Goal: Task Accomplishment & Management: Use online tool/utility

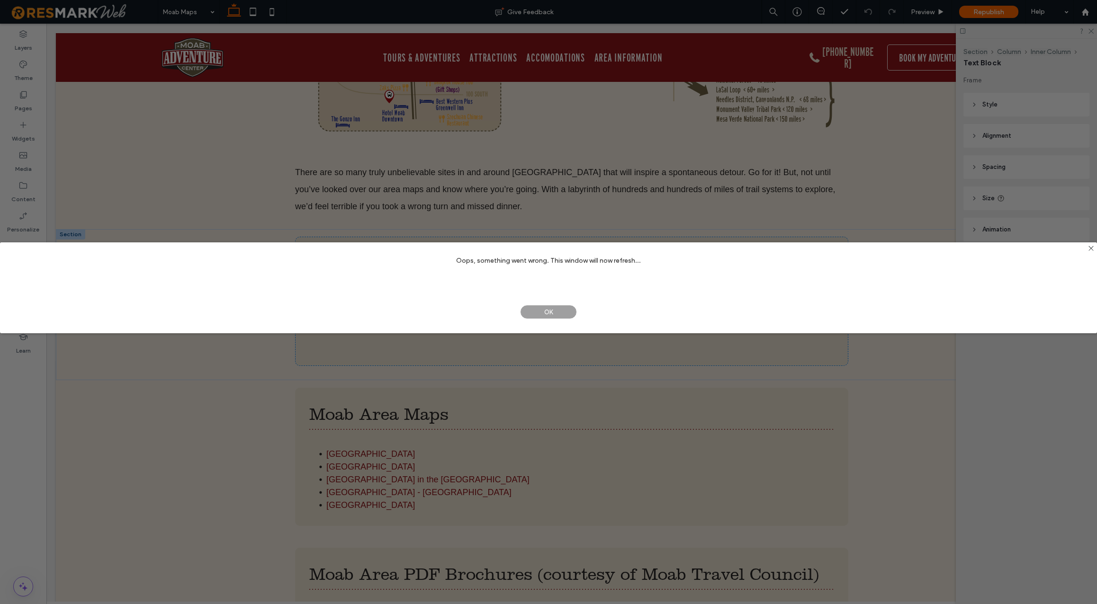
click at [559, 311] on span "OK" at bounding box center [548, 312] width 57 height 14
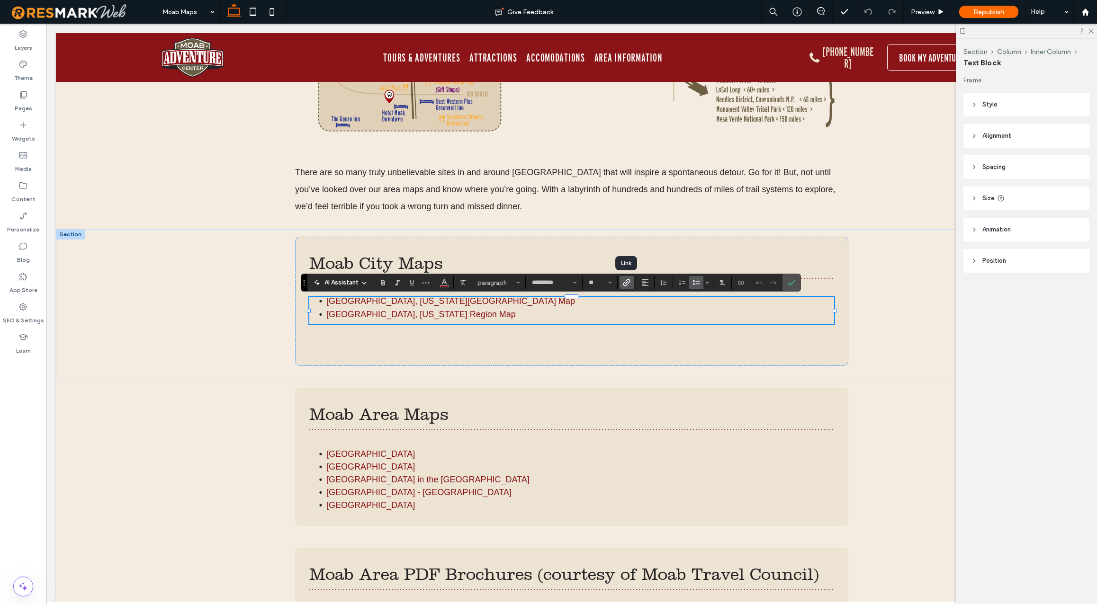
click at [626, 282] on use "Link" at bounding box center [626, 282] width 7 height 7
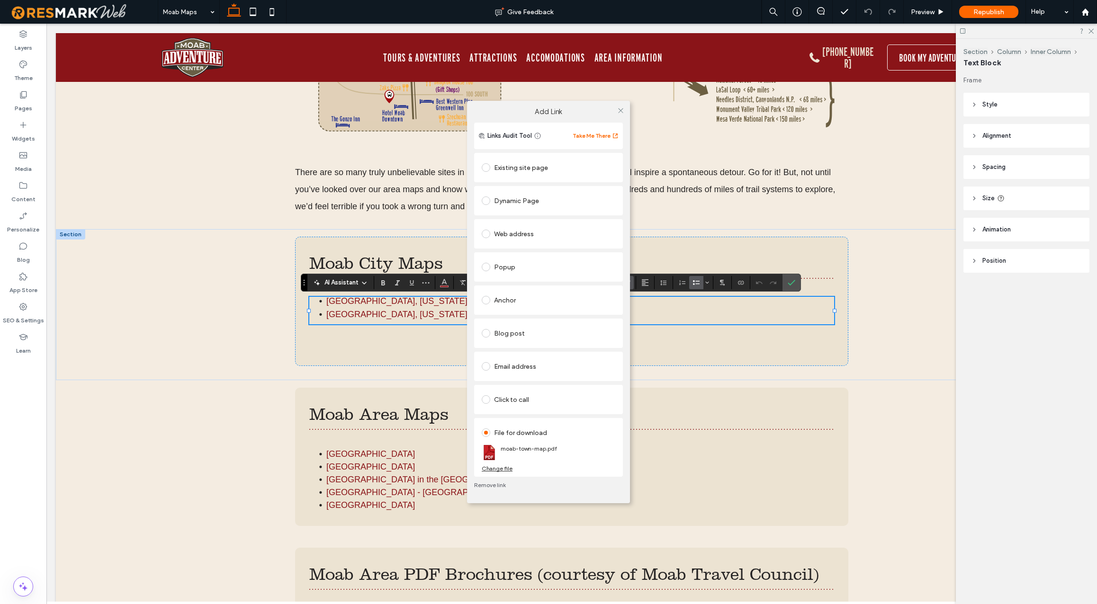
click at [508, 469] on div "Change file" at bounding box center [497, 468] width 31 height 7
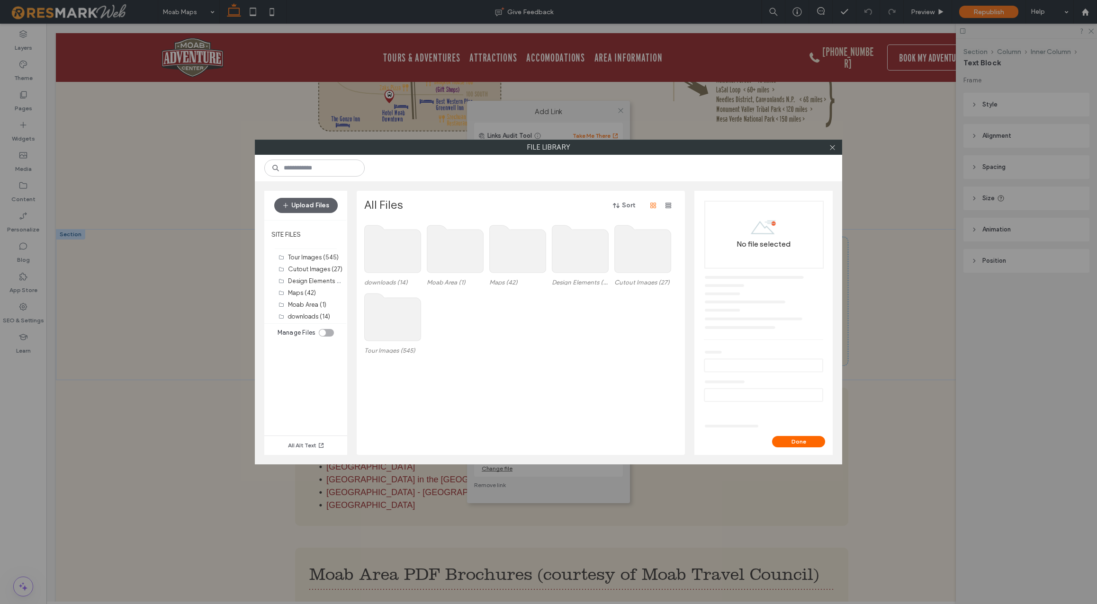
click at [326, 331] on div "toggle" at bounding box center [326, 333] width 15 height 8
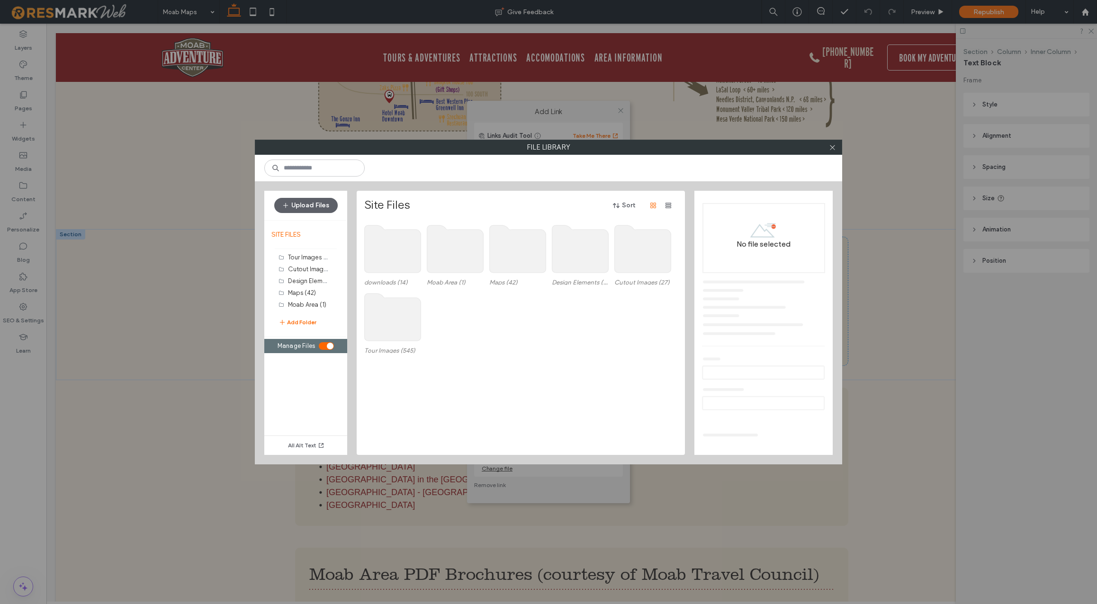
click at [389, 256] on use at bounding box center [393, 248] width 56 height 47
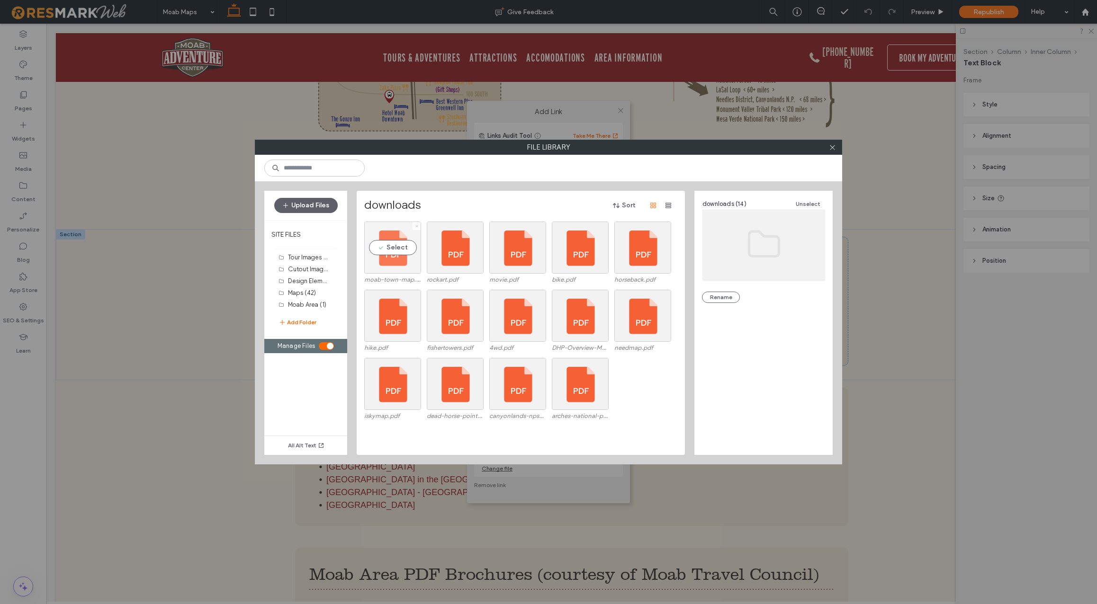
click at [416, 225] on icon at bounding box center [417, 227] width 4 height 4
click at [417, 225] on icon at bounding box center [417, 227] width 4 height 4
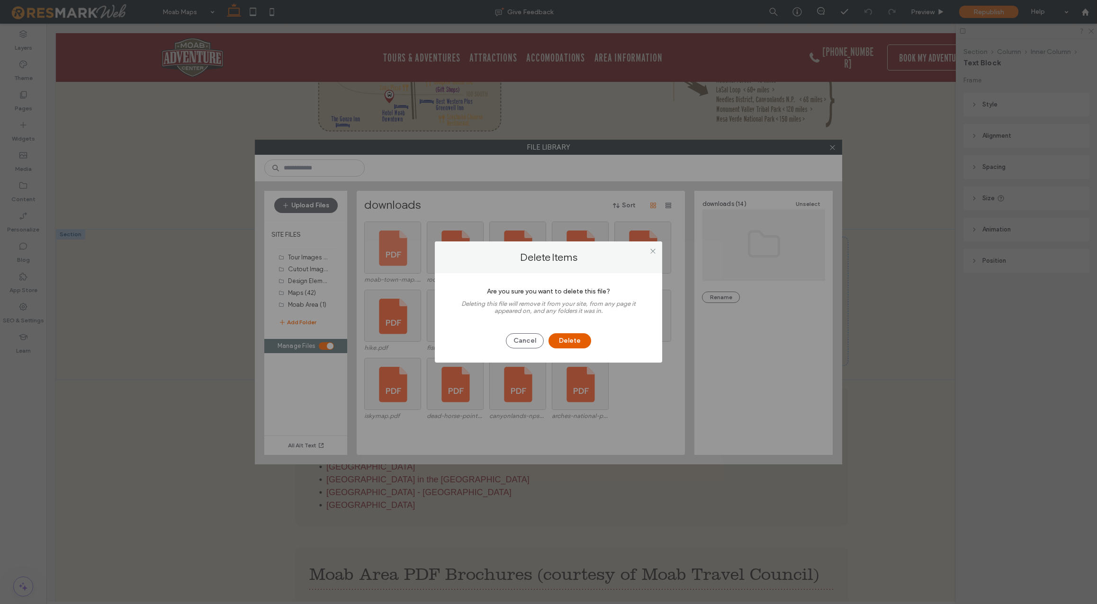
click at [574, 341] on button "Delete" at bounding box center [570, 341] width 43 height 15
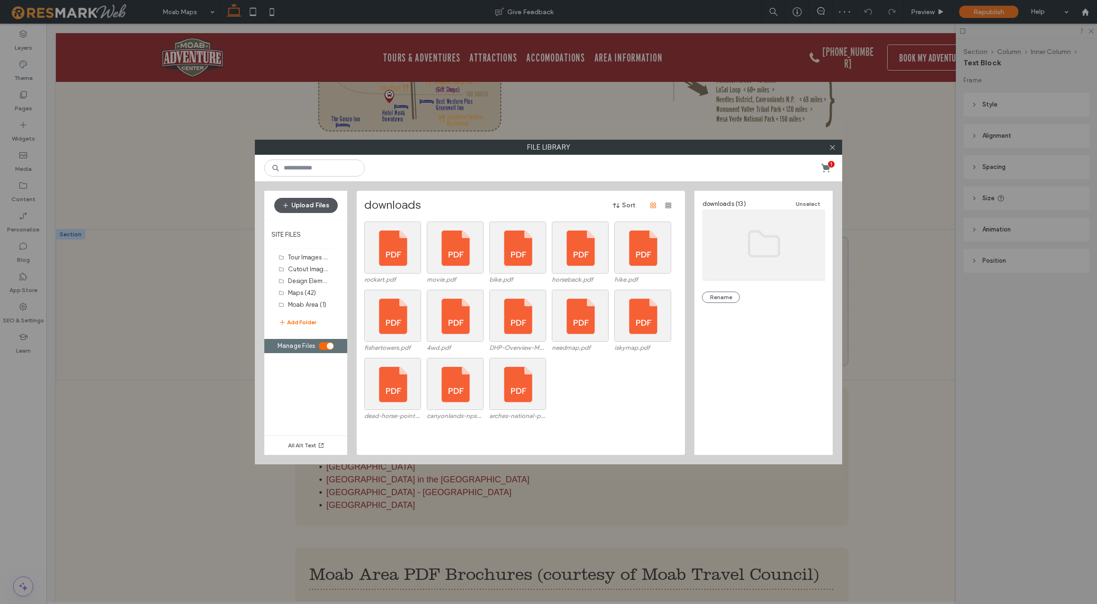
click at [322, 206] on button "Upload Files" at bounding box center [305, 205] width 63 height 15
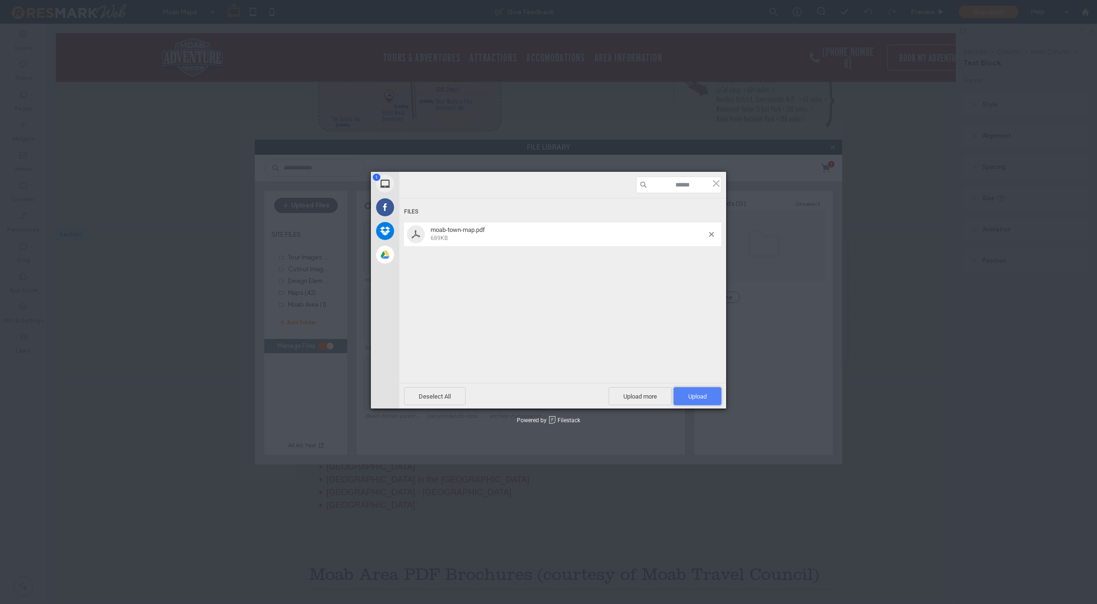
click at [701, 396] on span "Upload 1" at bounding box center [697, 396] width 18 height 7
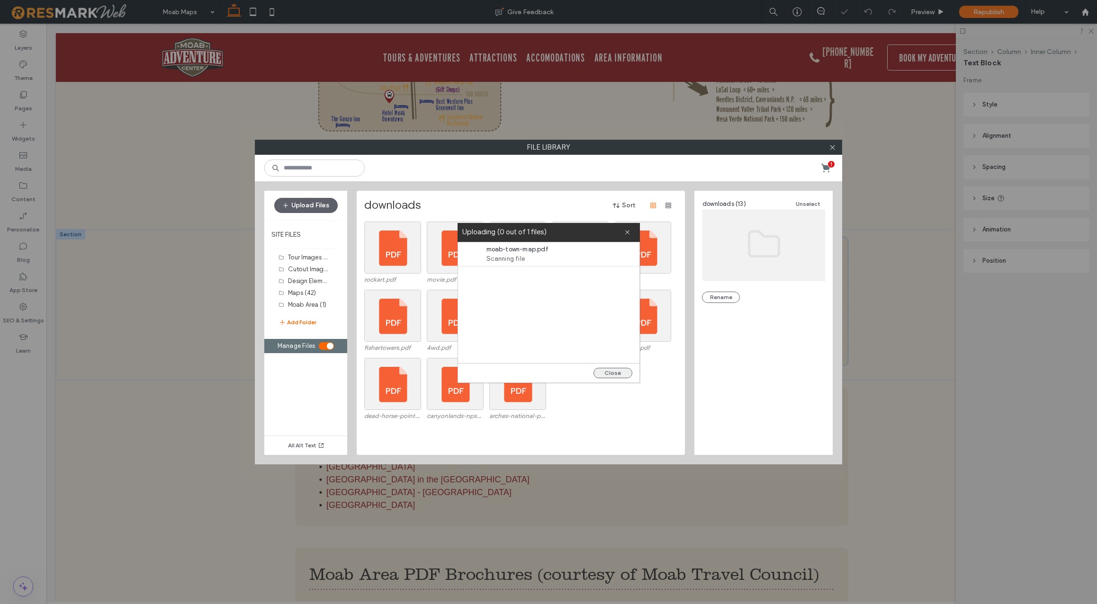
click at [621, 374] on button "Close" at bounding box center [613, 373] width 39 height 10
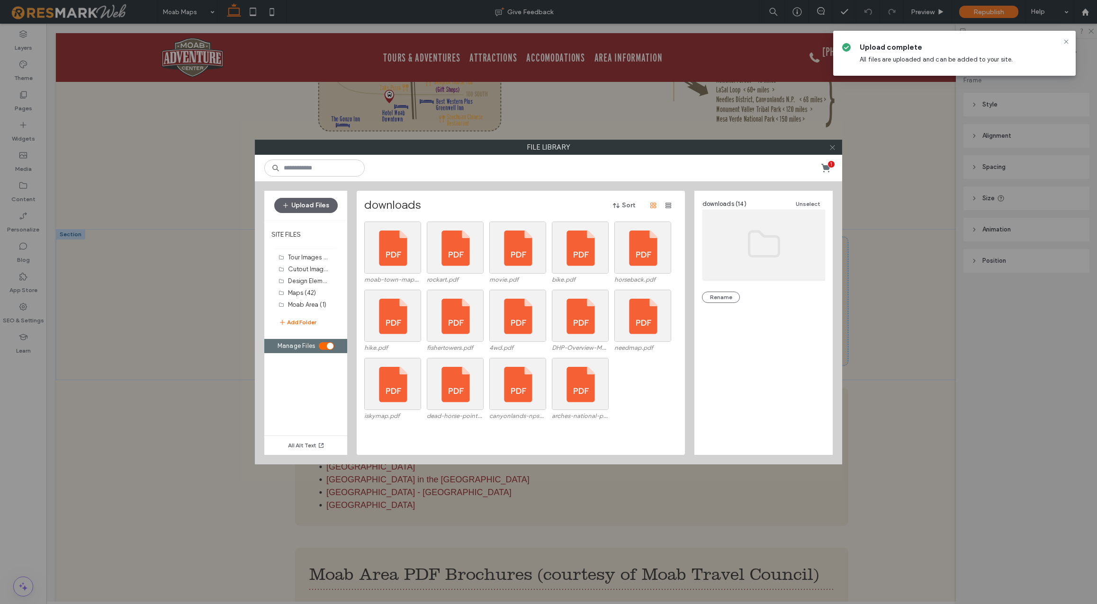
click at [834, 147] on icon at bounding box center [832, 147] width 7 height 7
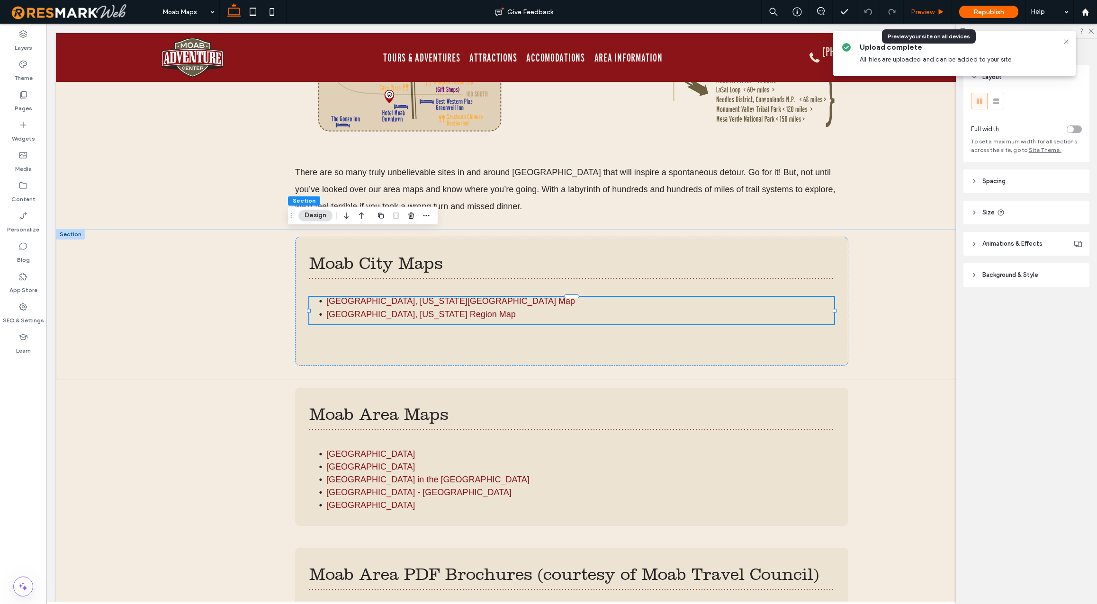
click at [930, 11] on span "Preview" at bounding box center [923, 12] width 24 height 8
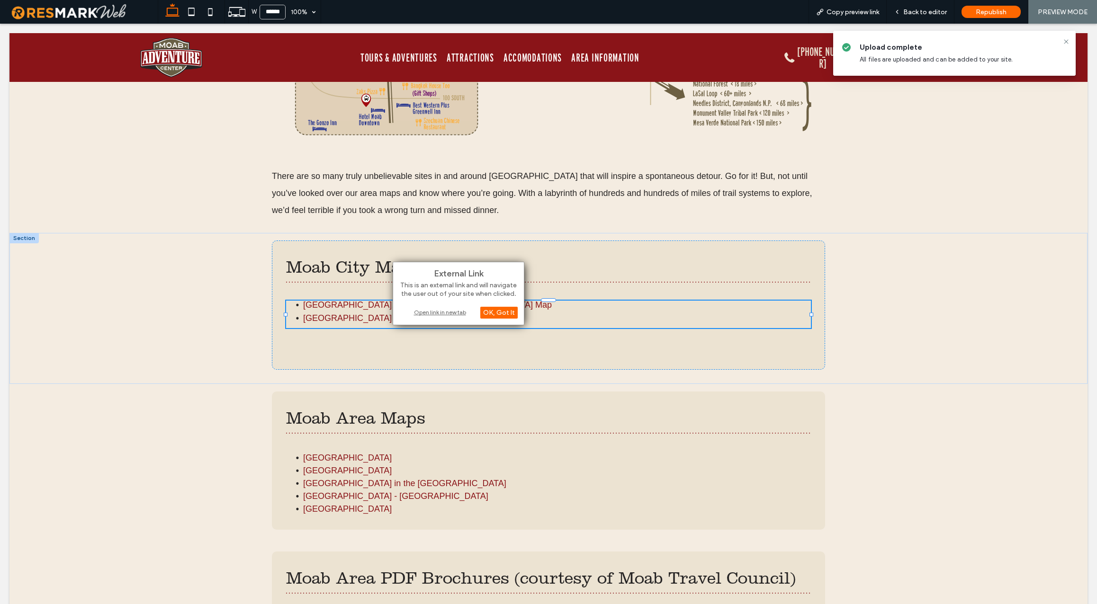
click at [460, 314] on div "Open link in new tab" at bounding box center [458, 312] width 118 height 10
click at [494, 314] on div "OK, Got It" at bounding box center [498, 313] width 37 height 12
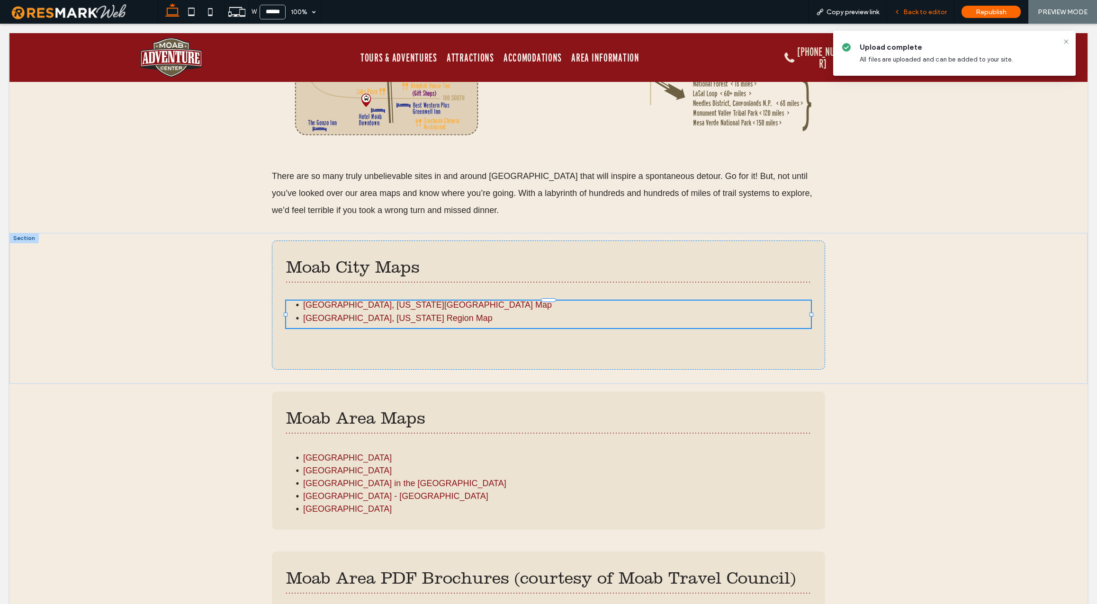
click at [935, 10] on span "Back to editor" at bounding box center [925, 12] width 44 height 8
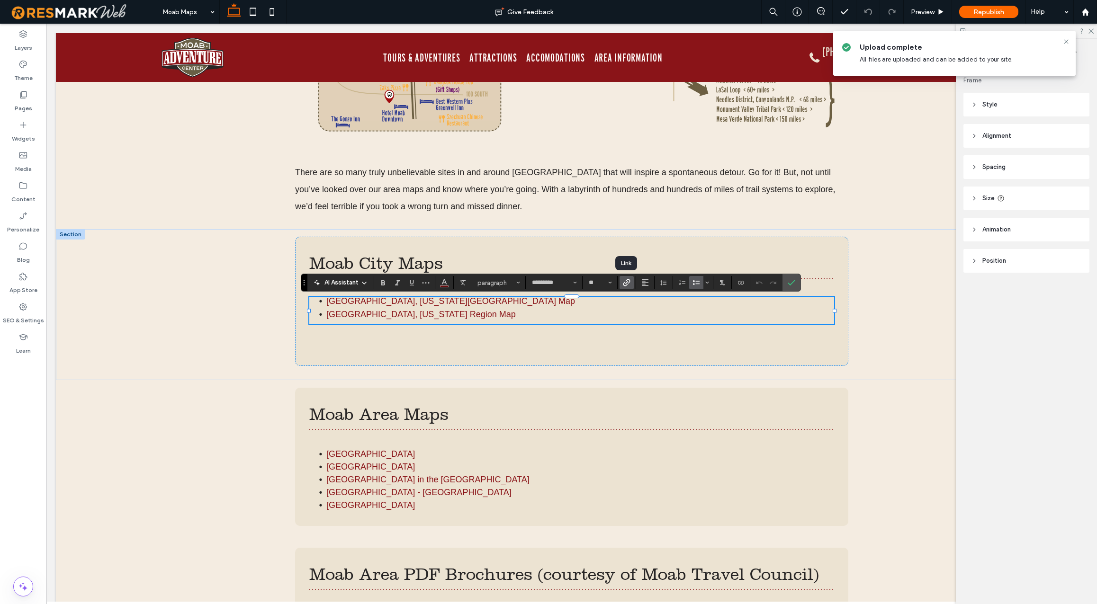
click at [626, 282] on icon "Link" at bounding box center [627, 283] width 8 height 8
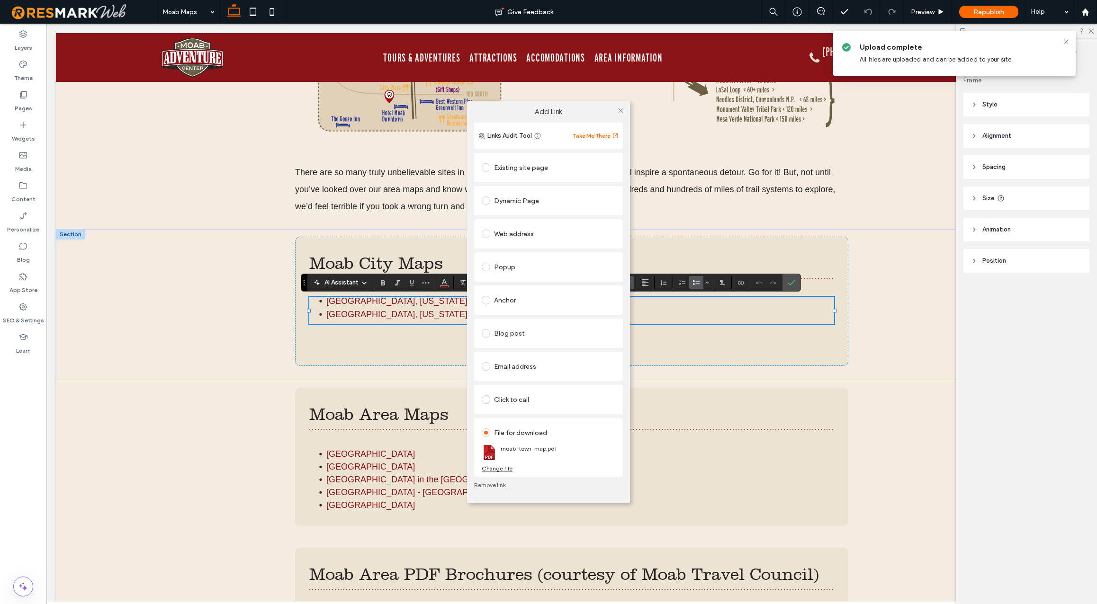
click at [579, 436] on div "File for download" at bounding box center [549, 432] width 134 height 15
click at [500, 468] on div "Change file" at bounding box center [497, 468] width 31 height 7
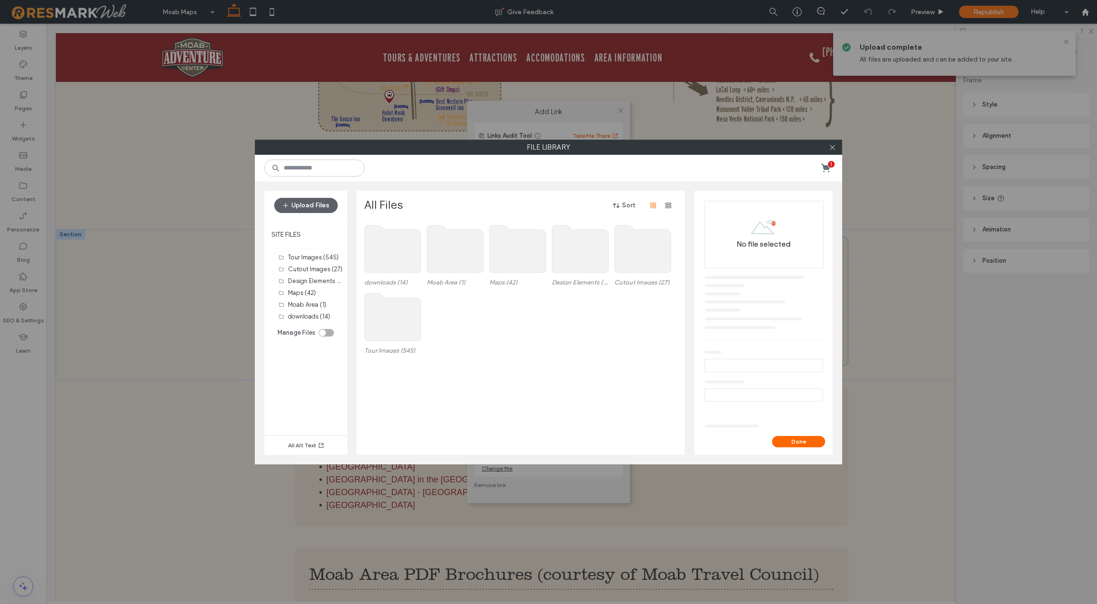
click at [392, 245] on use at bounding box center [393, 248] width 56 height 47
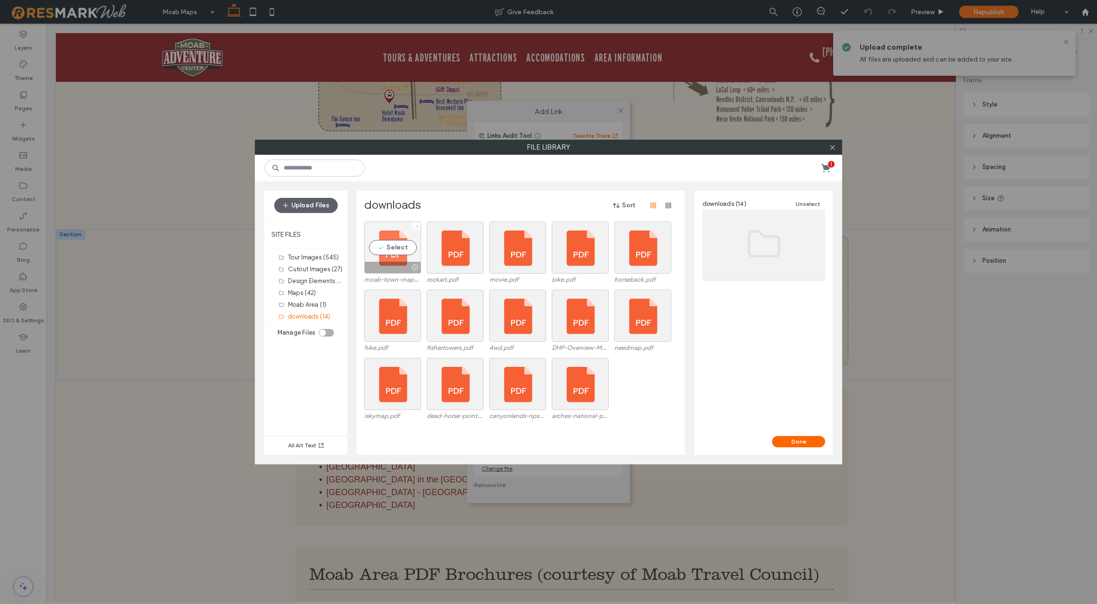
click at [417, 223] on span at bounding box center [417, 226] width 4 height 8
click at [416, 226] on use at bounding box center [416, 226] width 2 height 2
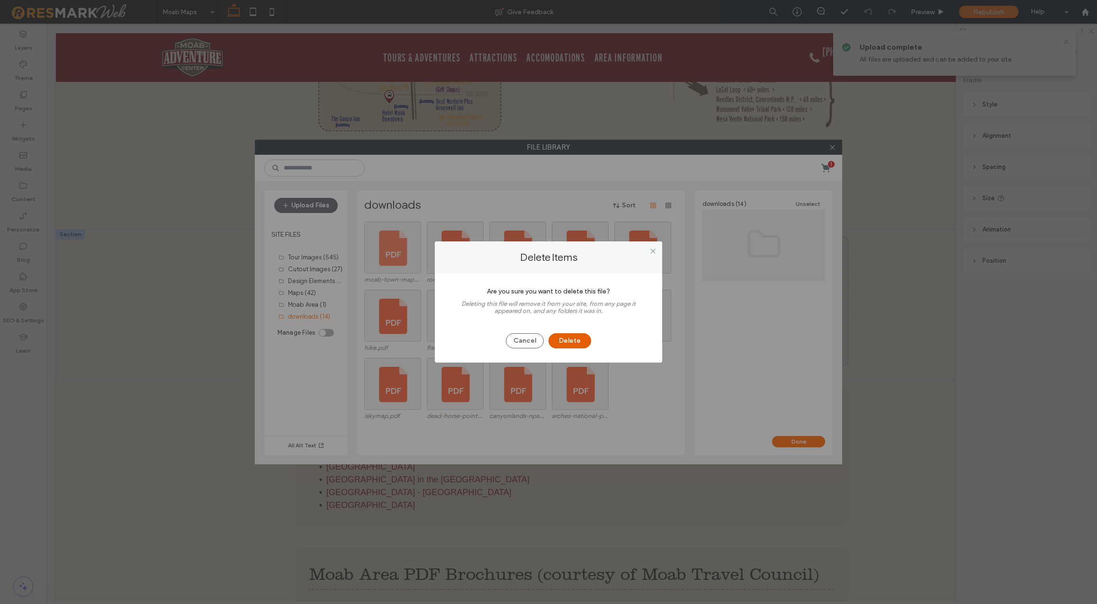
click at [576, 341] on button "Delete" at bounding box center [570, 341] width 43 height 15
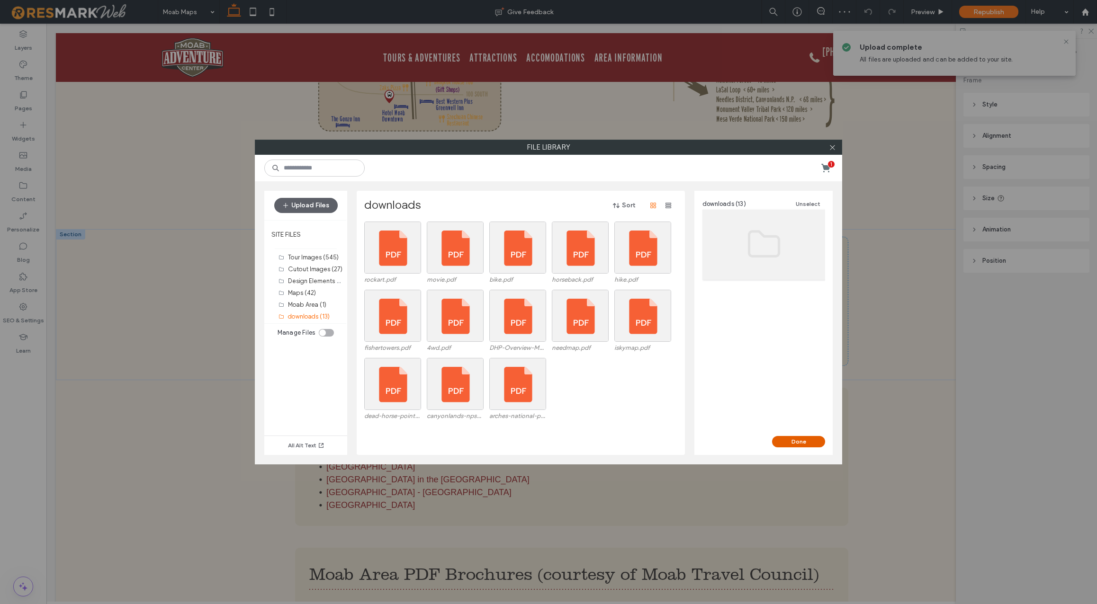
click at [811, 441] on button "Done" at bounding box center [798, 441] width 53 height 11
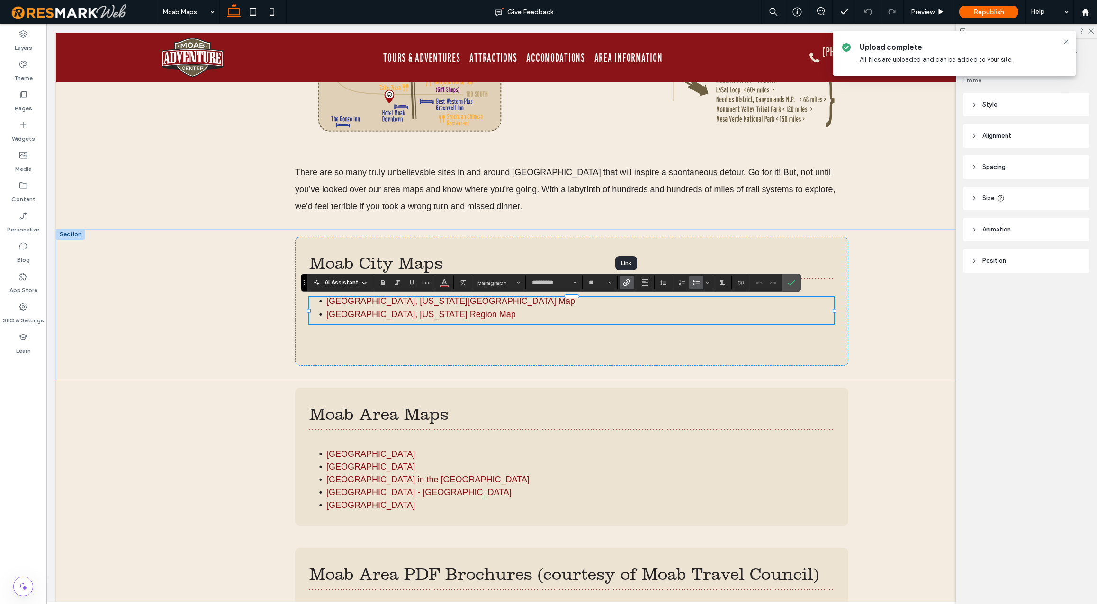
click at [626, 280] on use "Link" at bounding box center [626, 282] width 7 height 7
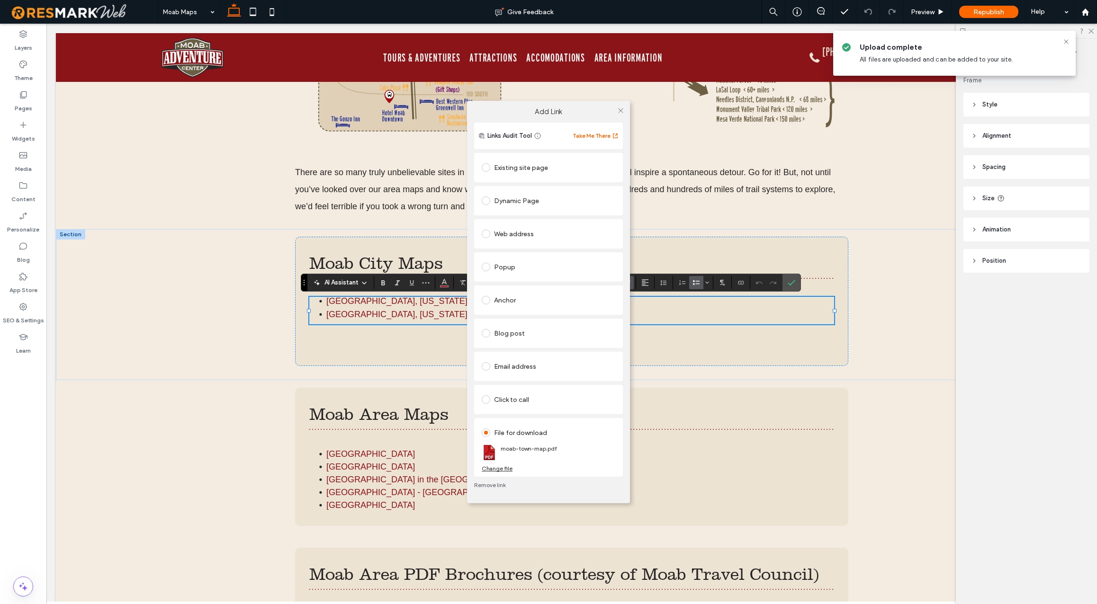
click at [562, 435] on div "File for download" at bounding box center [549, 432] width 134 height 15
click at [564, 436] on div "File for download" at bounding box center [549, 432] width 134 height 15
click at [533, 450] on link "moab-town-map.pdf" at bounding box center [529, 448] width 56 height 7
click at [493, 487] on link "Remove link" at bounding box center [548, 486] width 149 height 8
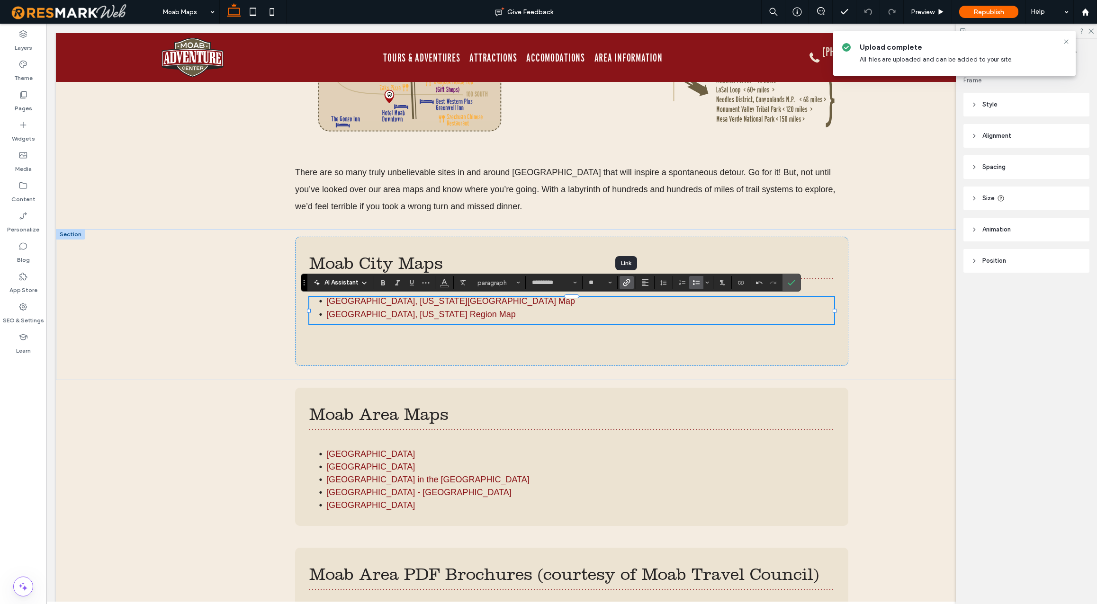
click at [628, 281] on icon "Link" at bounding box center [627, 283] width 8 height 8
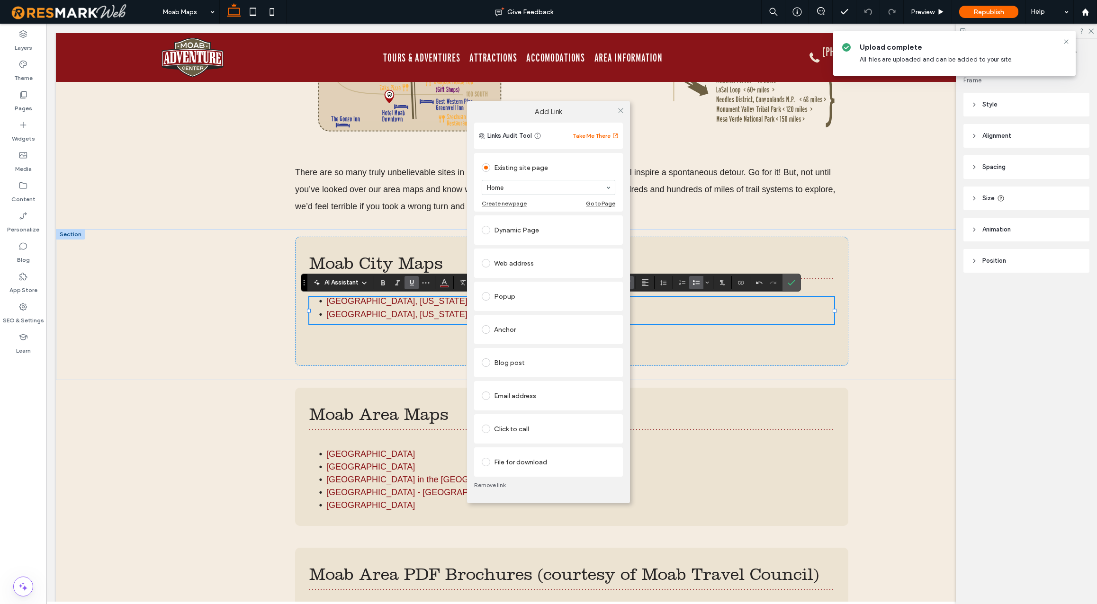
click at [578, 466] on div "File for download" at bounding box center [549, 462] width 134 height 15
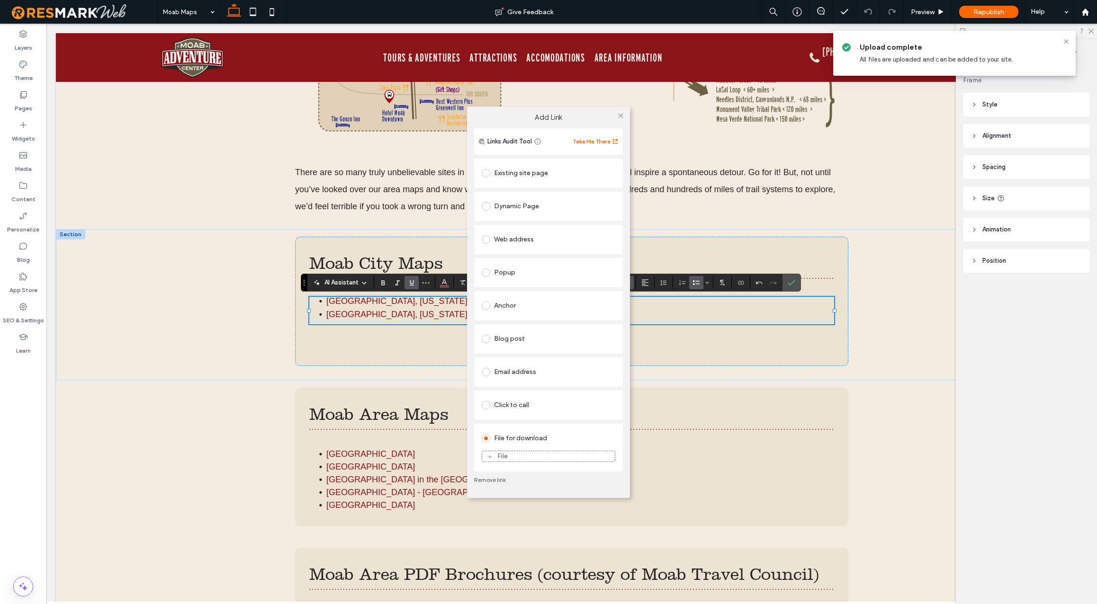
click at [522, 455] on div "File" at bounding box center [548, 456] width 133 height 9
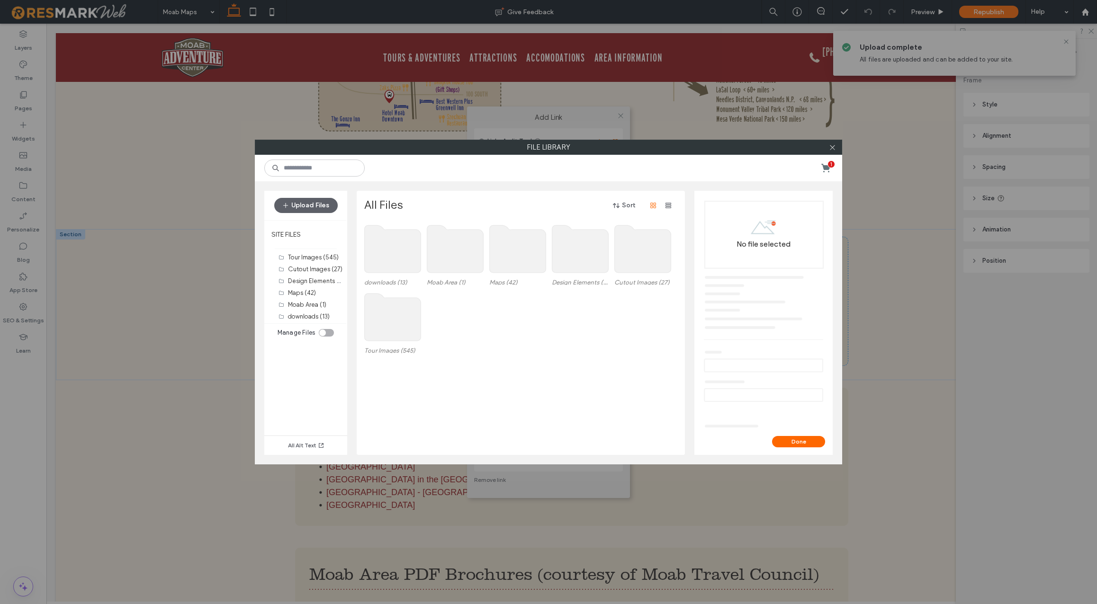
click at [327, 333] on div "toggle" at bounding box center [326, 333] width 15 height 8
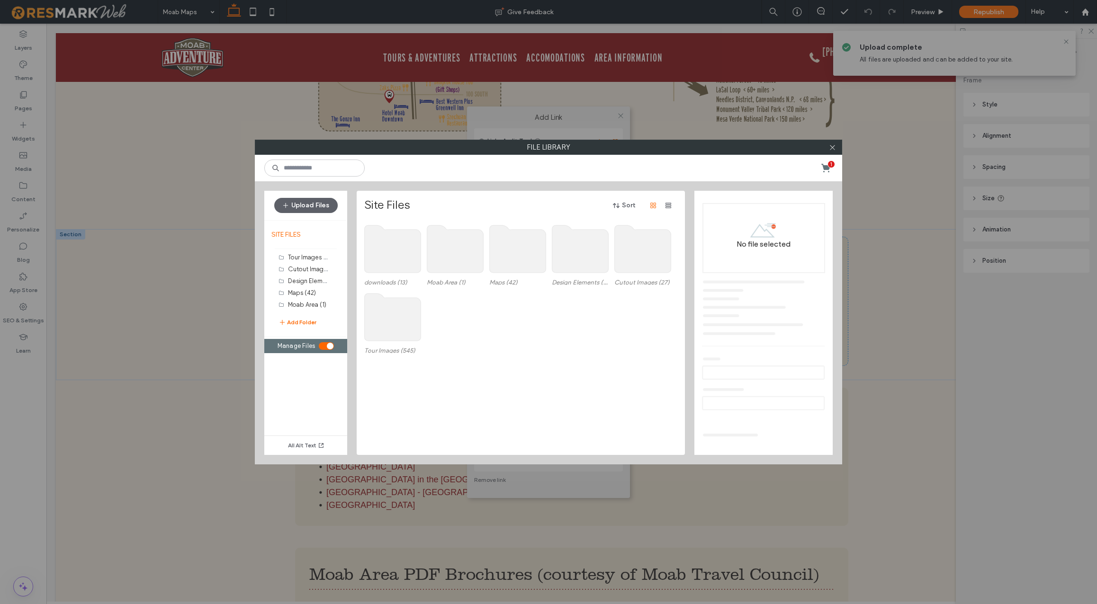
click at [399, 253] on use at bounding box center [393, 248] width 56 height 47
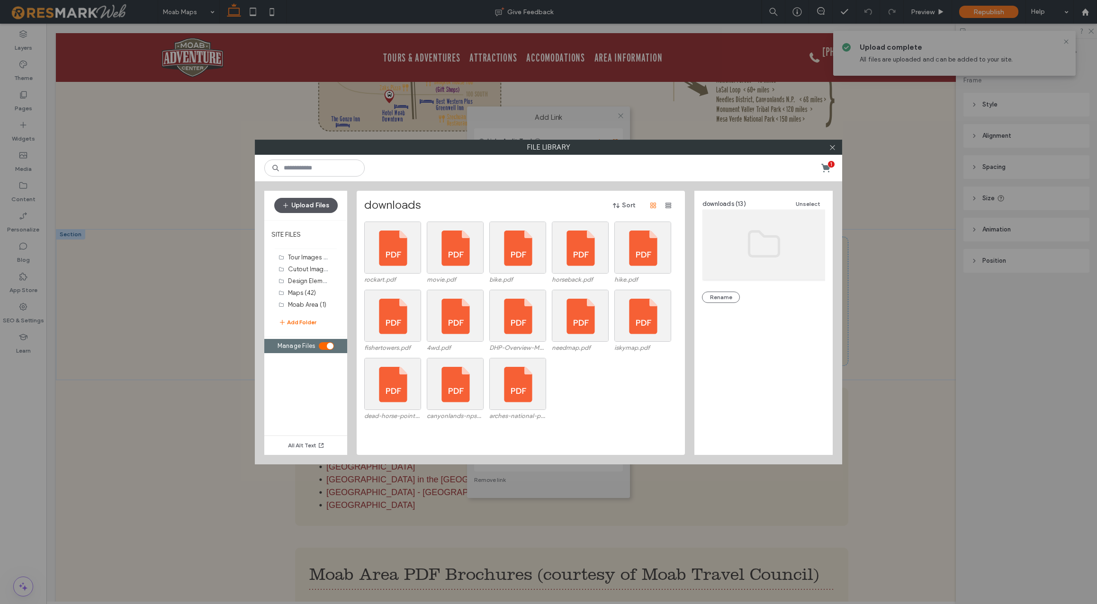
click at [318, 208] on button "Upload Files" at bounding box center [305, 205] width 63 height 15
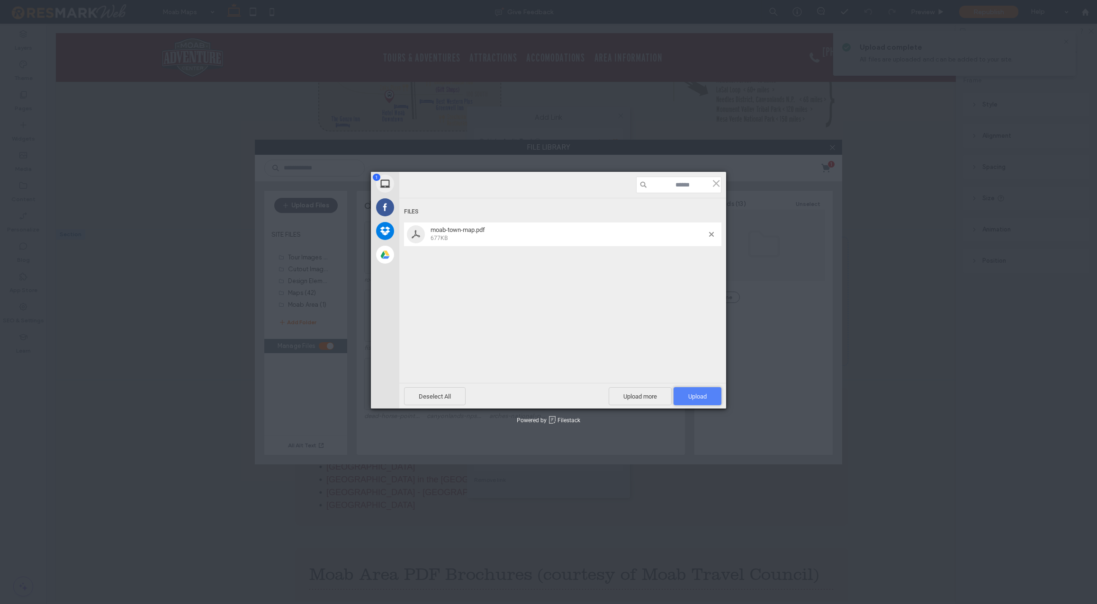
click at [699, 395] on span "Upload 1" at bounding box center [697, 396] width 18 height 7
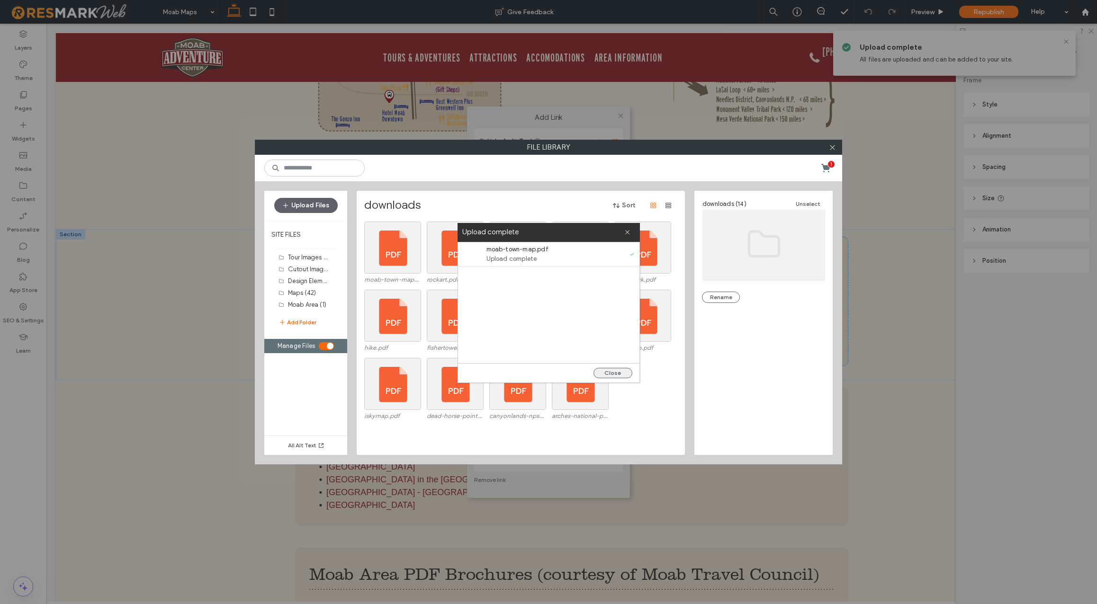
click at [622, 372] on button "Close" at bounding box center [613, 373] width 39 height 10
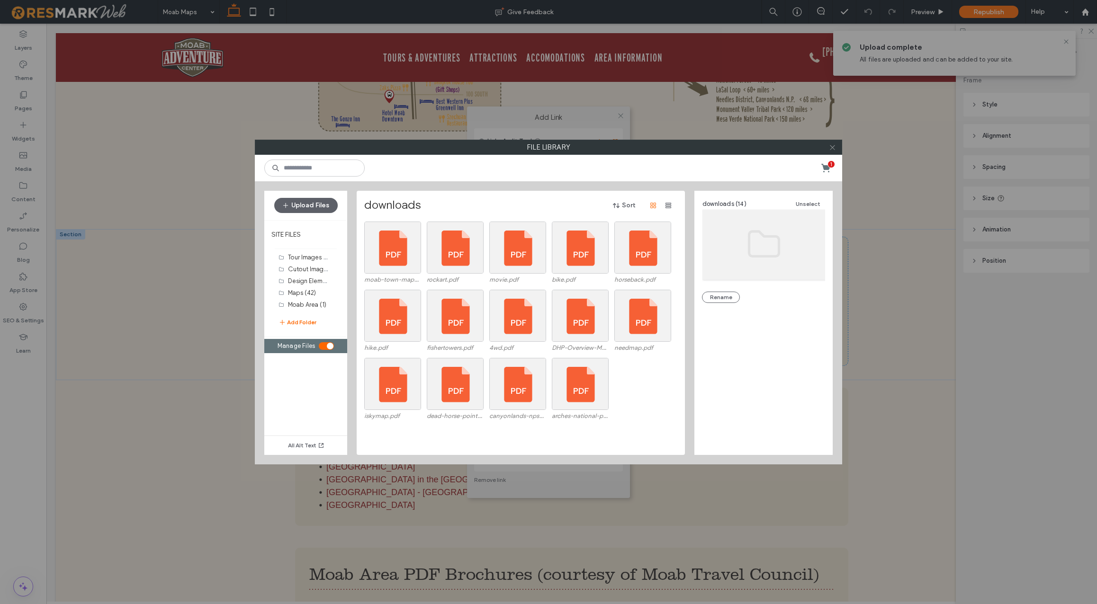
click at [834, 146] on icon at bounding box center [832, 147] width 7 height 7
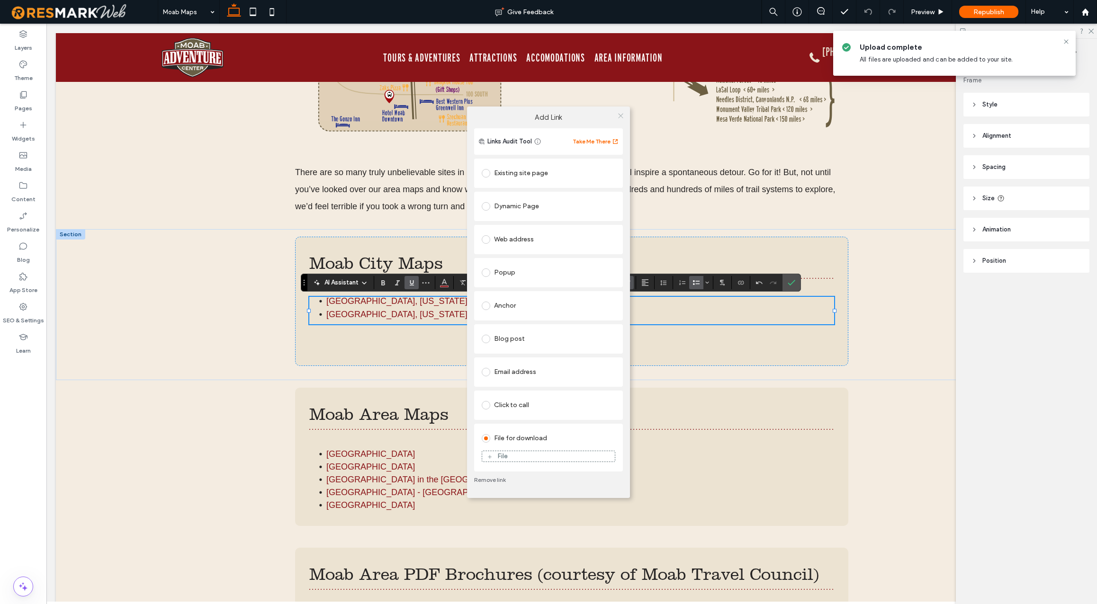
click at [620, 116] on use at bounding box center [620, 116] width 5 height 5
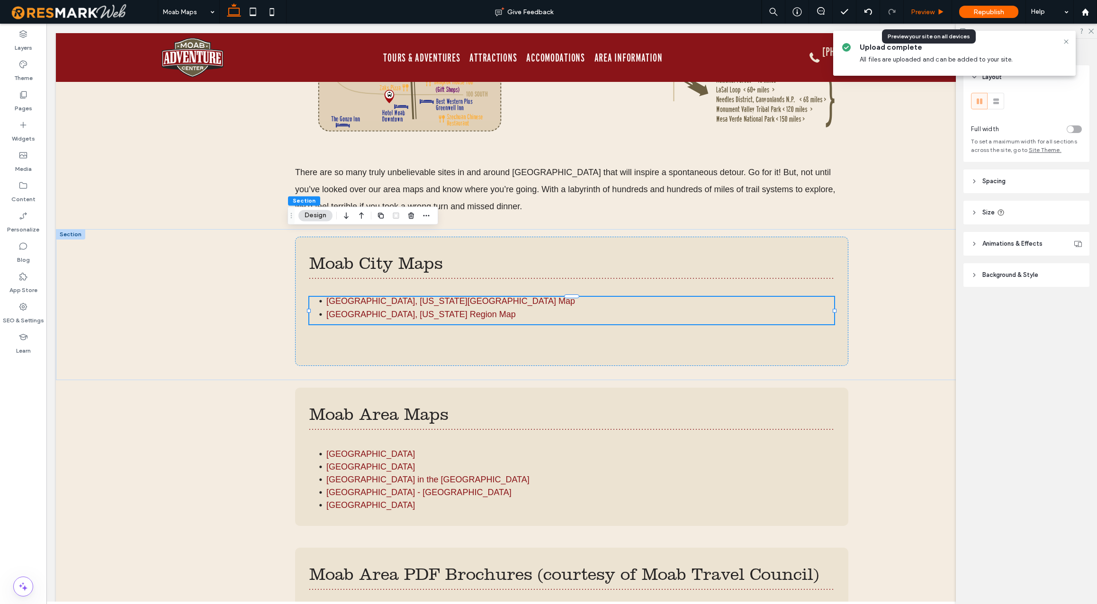
click at [926, 14] on span "Preview" at bounding box center [923, 12] width 24 height 8
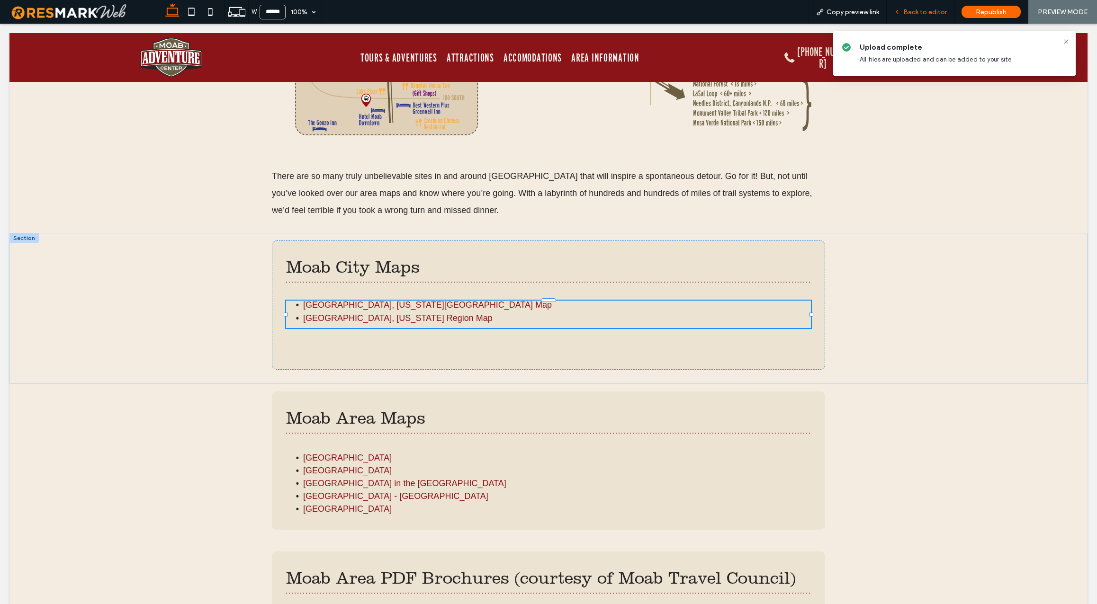
click at [922, 12] on span "Back to editor" at bounding box center [925, 12] width 44 height 8
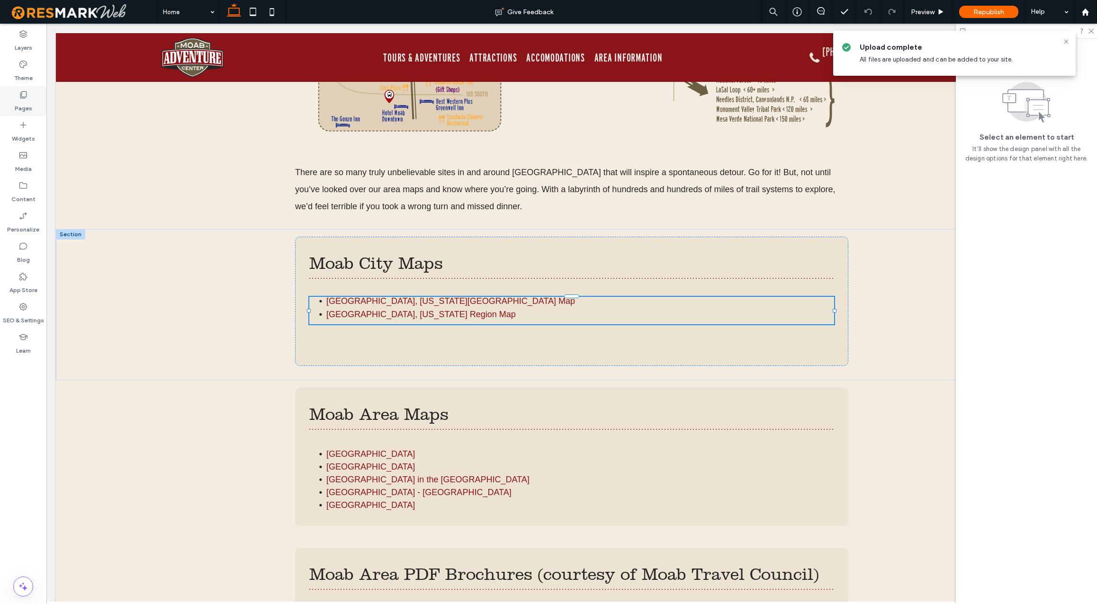
click at [20, 98] on icon at bounding box center [22, 94] width 9 height 9
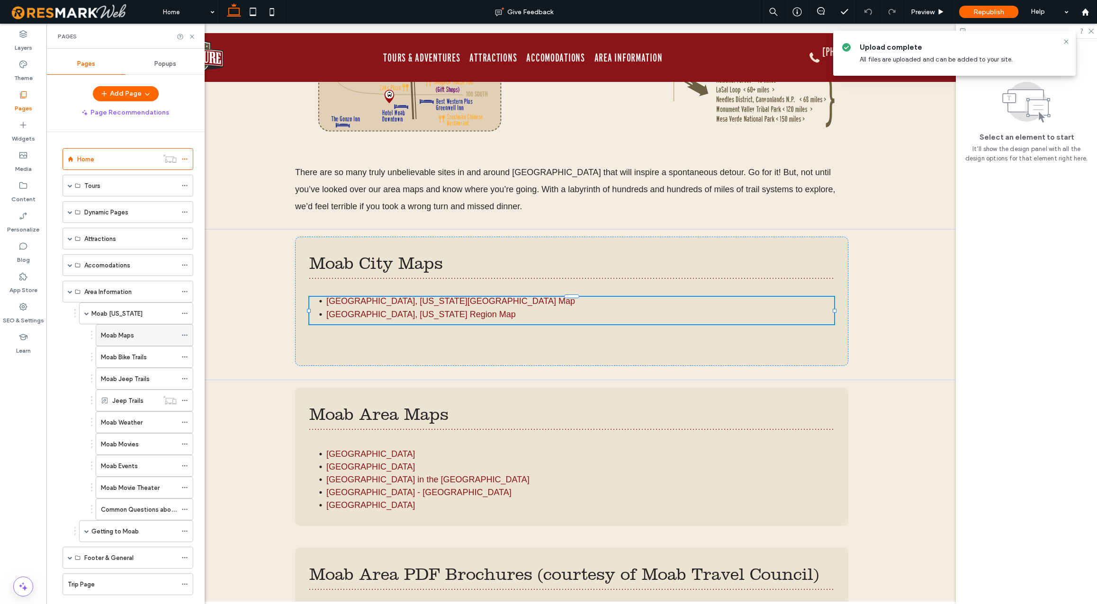
click at [118, 335] on label "Moab Maps" at bounding box center [117, 335] width 33 height 17
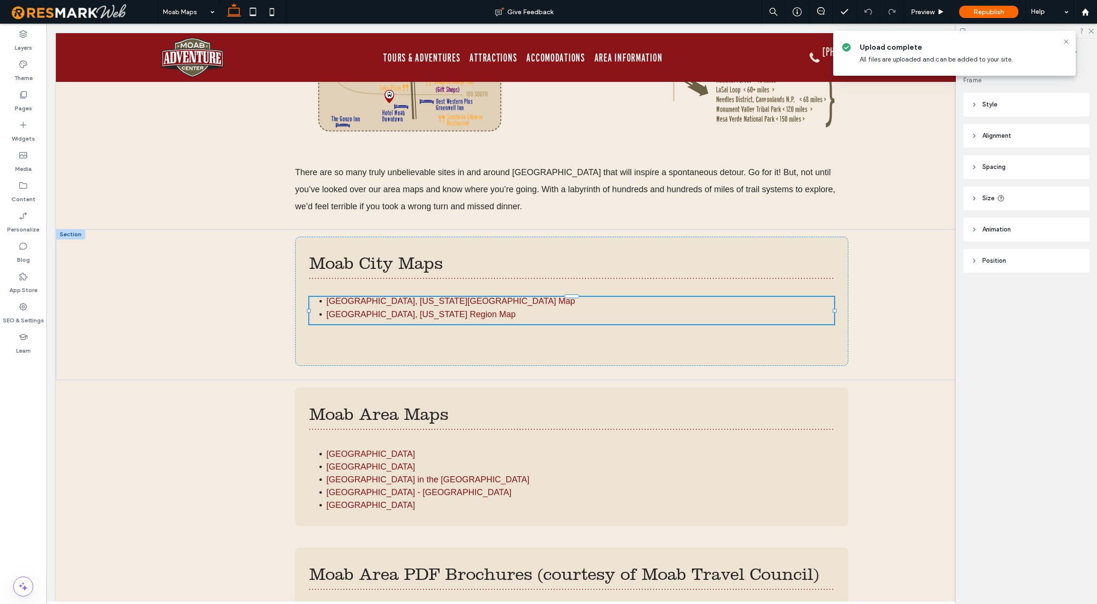
type input "*********"
type input "**"
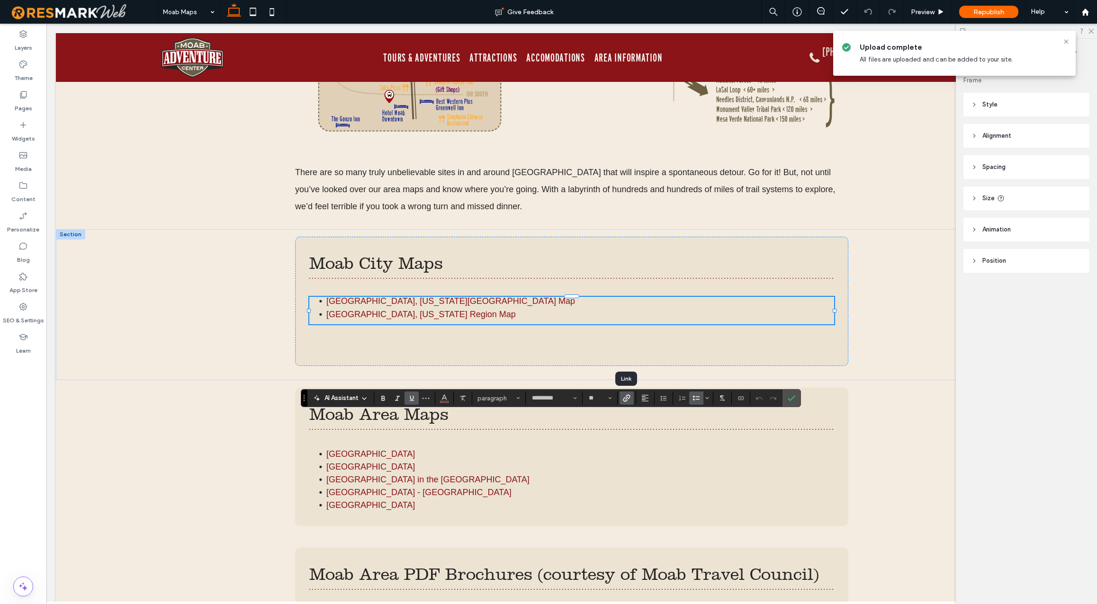
click at [627, 398] on icon "Link" at bounding box center [627, 399] width 8 height 8
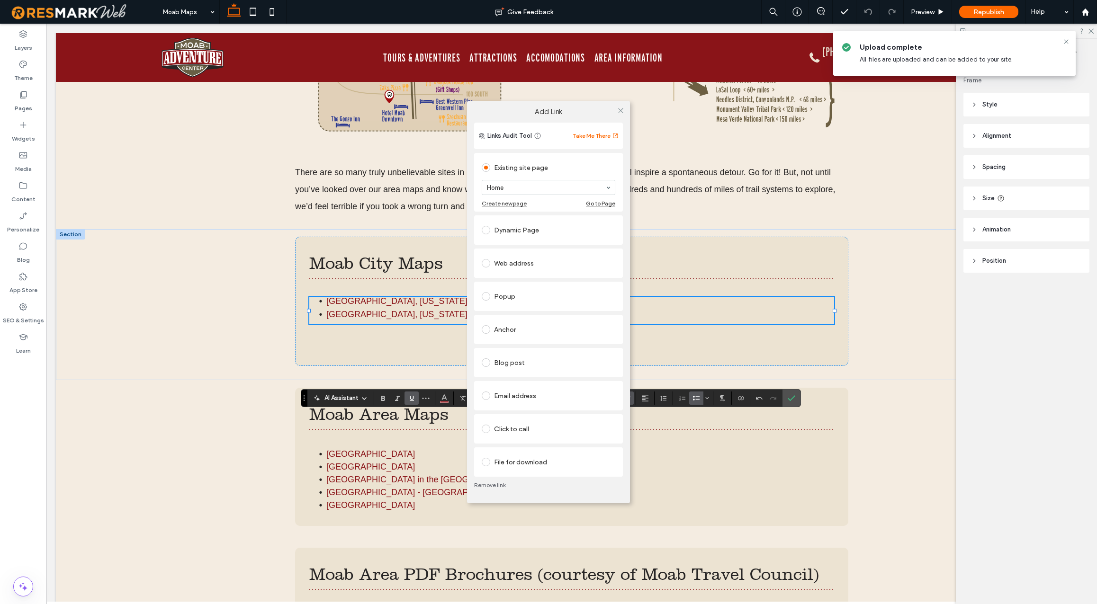
click at [556, 463] on div "File for download" at bounding box center [549, 462] width 134 height 15
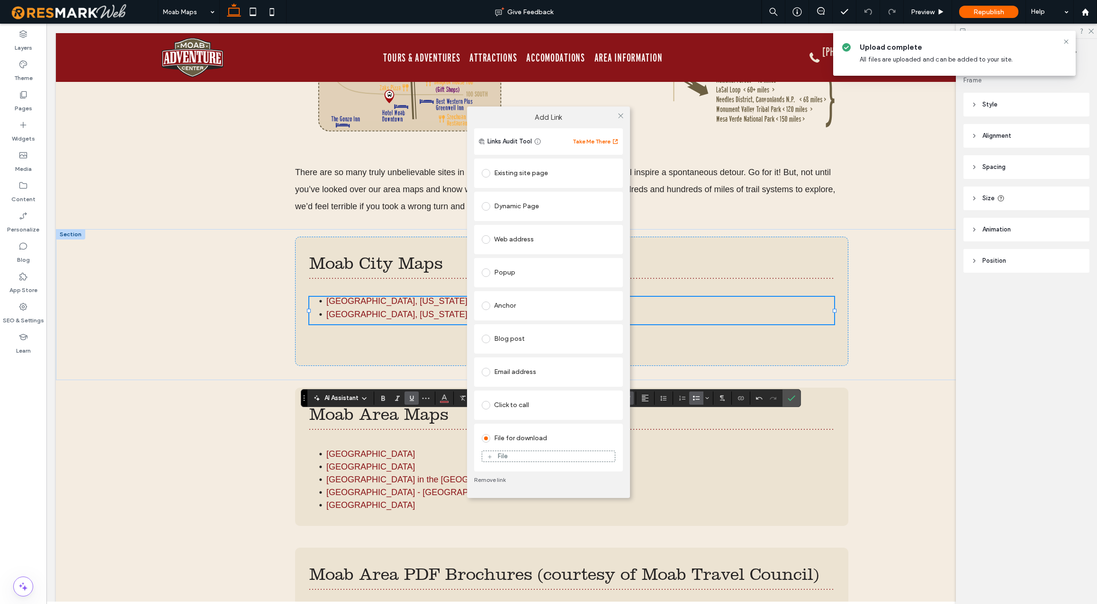
click at [534, 454] on div "File" at bounding box center [548, 456] width 133 height 9
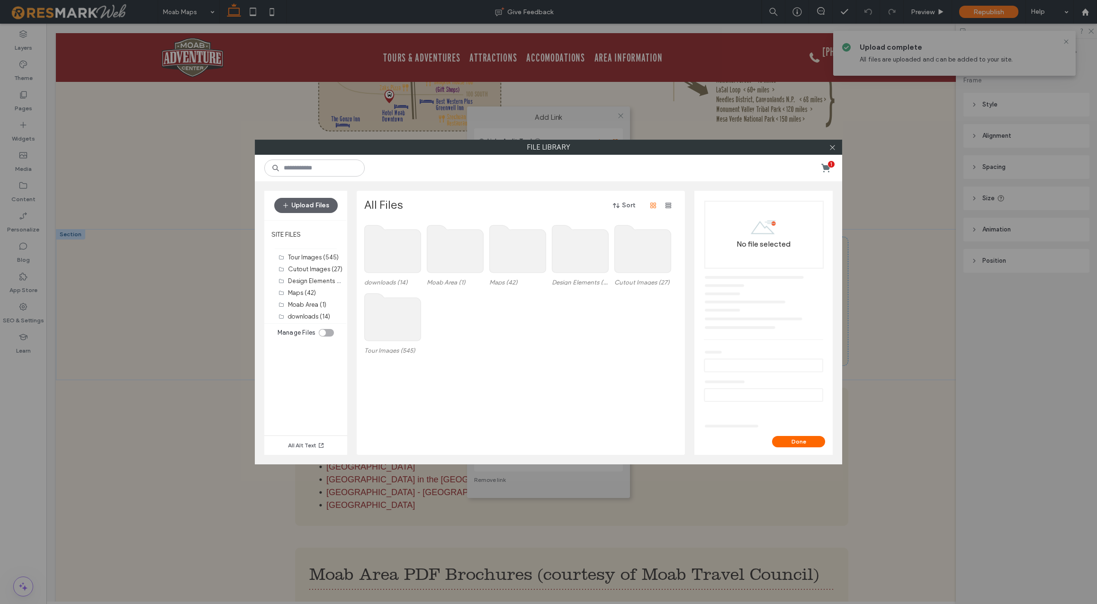
click at [330, 333] on div "toggle" at bounding box center [326, 333] width 15 height 8
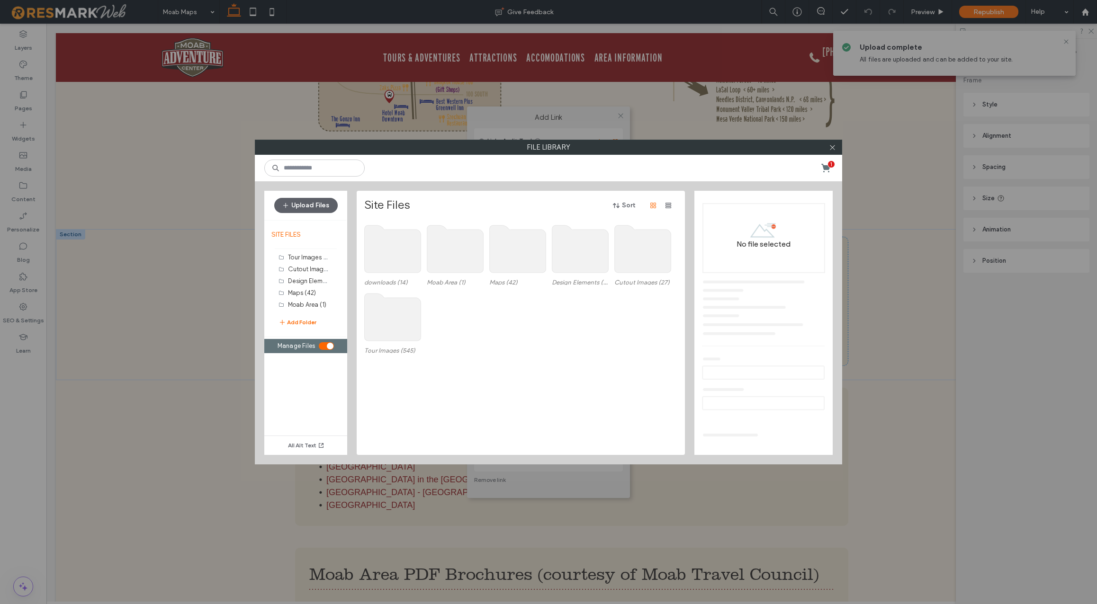
click at [393, 261] on use at bounding box center [393, 248] width 56 height 47
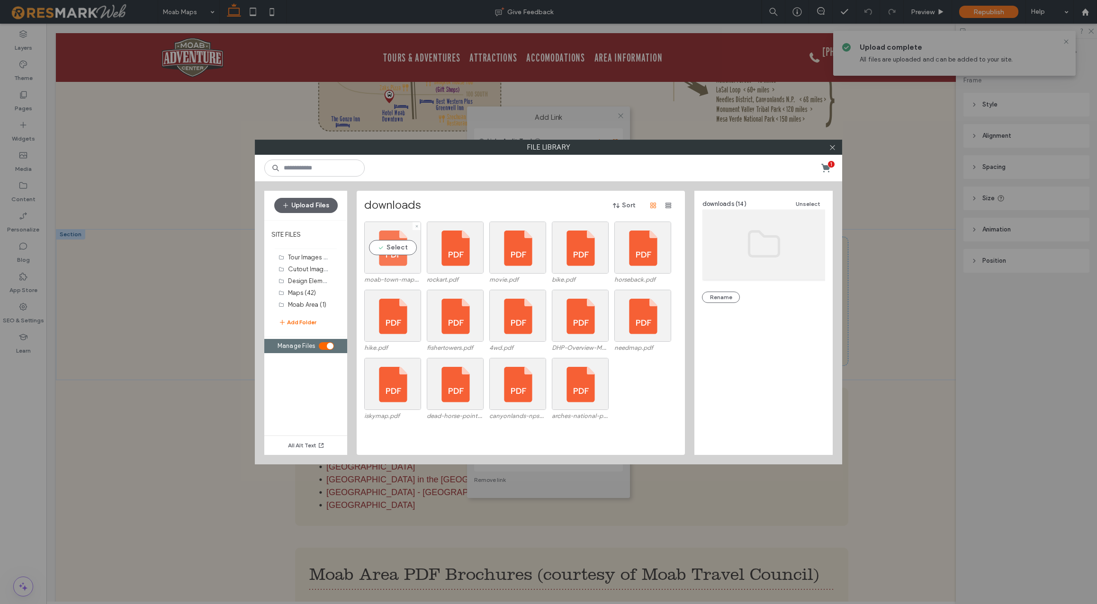
click at [399, 246] on div "Select" at bounding box center [392, 248] width 57 height 52
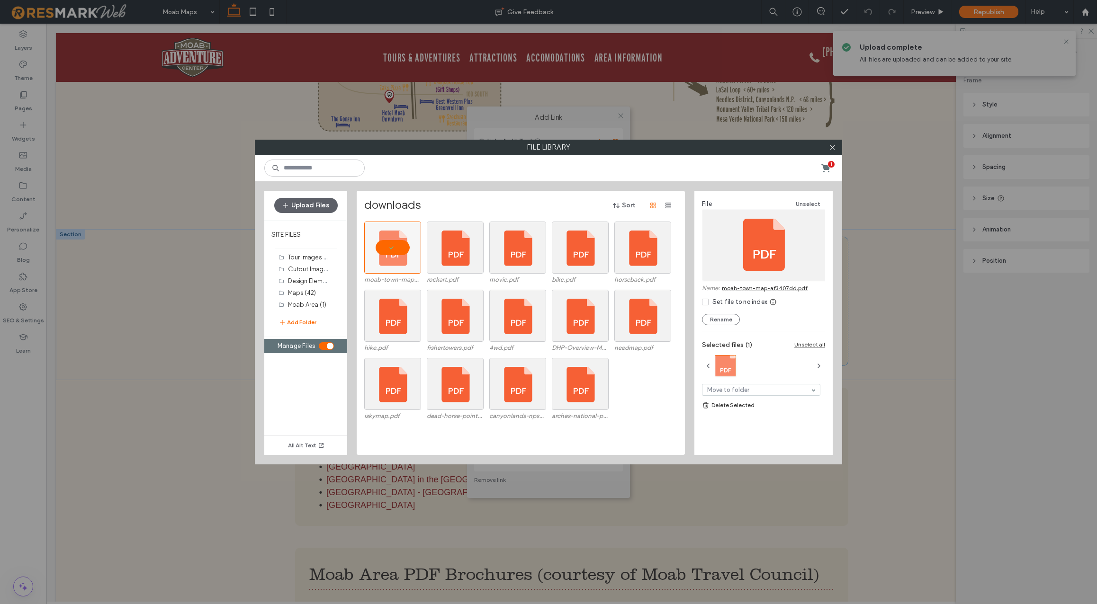
click at [763, 247] on div at bounding box center [764, 245] width 123 height 70
click at [832, 146] on icon at bounding box center [832, 147] width 7 height 7
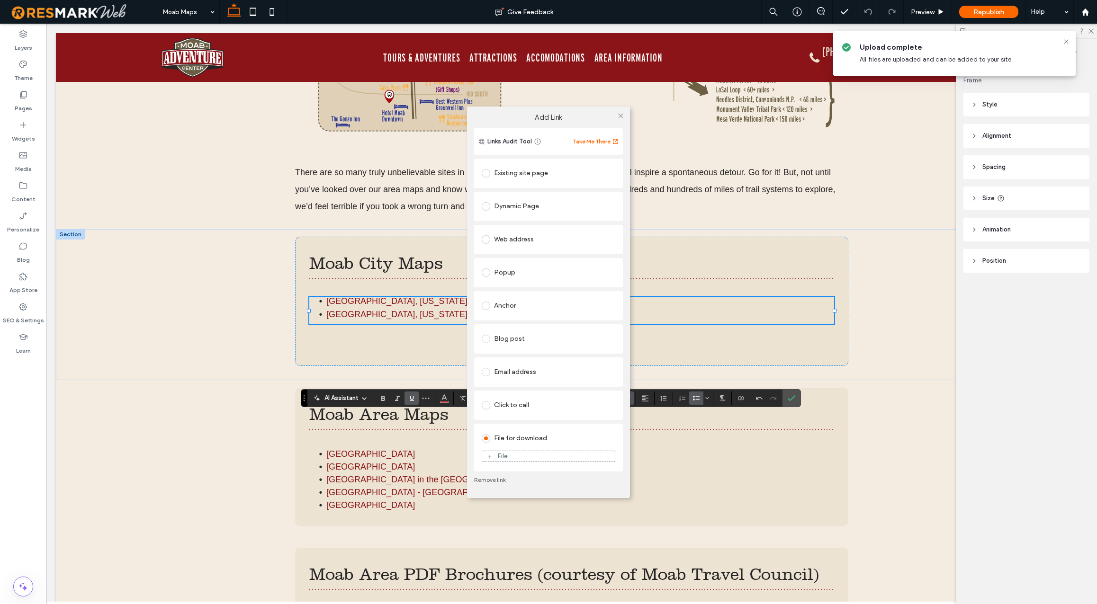
click at [576, 435] on div "File for download" at bounding box center [549, 438] width 134 height 15
click at [517, 455] on div "File" at bounding box center [548, 456] width 133 height 9
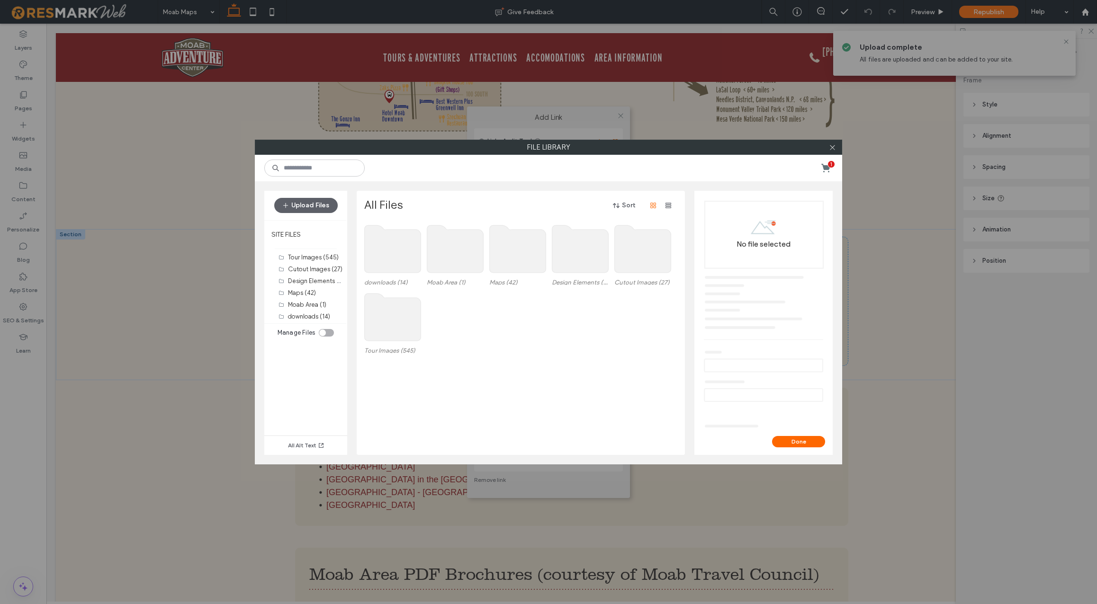
click at [388, 250] on use at bounding box center [393, 248] width 56 height 47
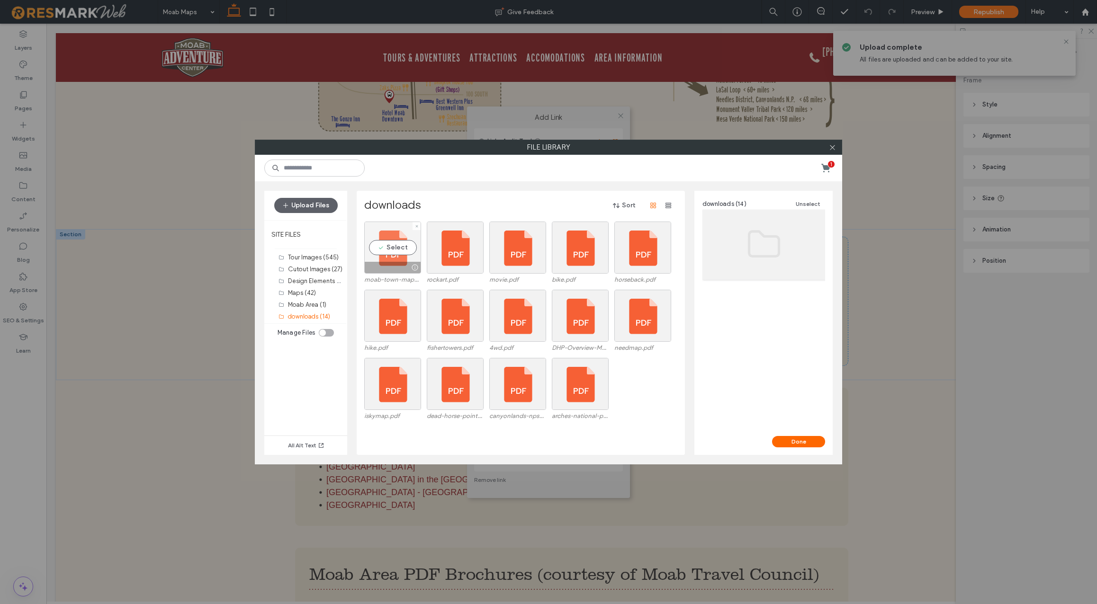
click at [393, 248] on div "Select" at bounding box center [392, 248] width 57 height 52
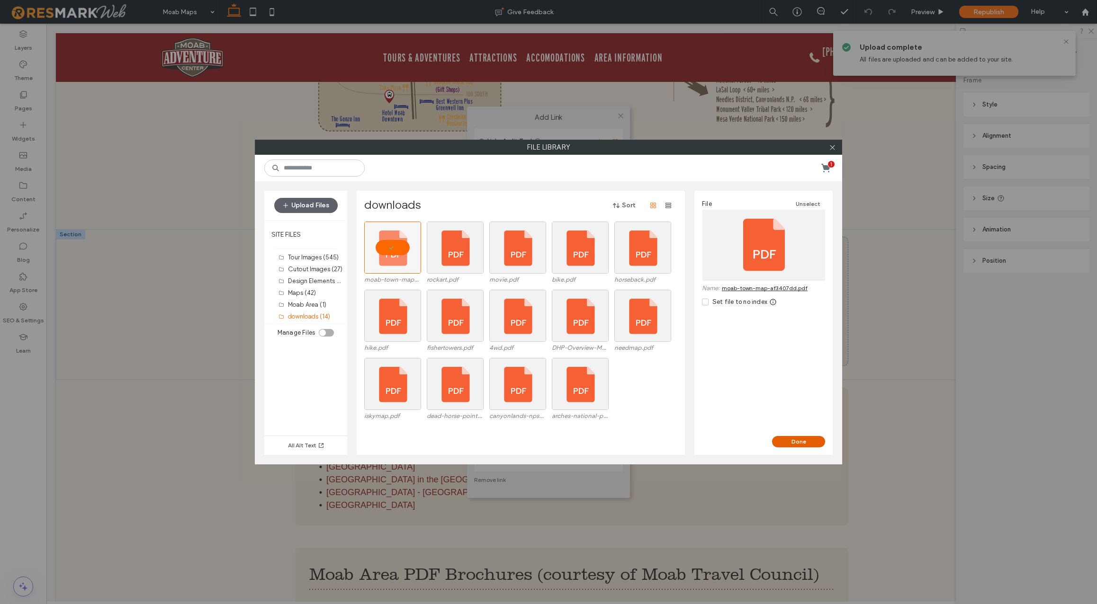
click at [802, 442] on button "Done" at bounding box center [798, 441] width 53 height 11
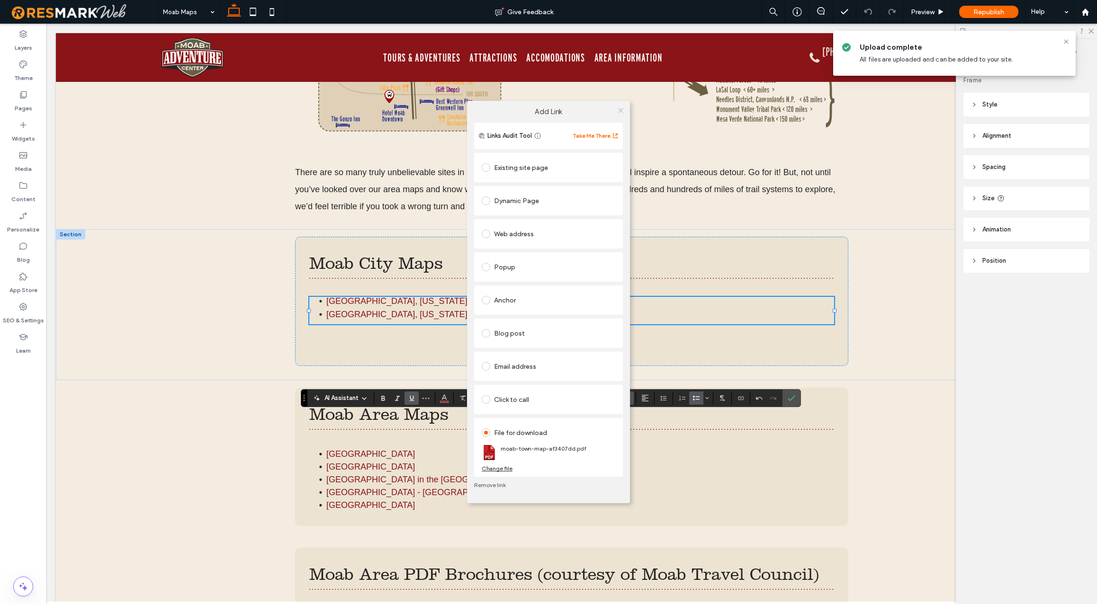
click at [621, 110] on icon at bounding box center [620, 110] width 7 height 7
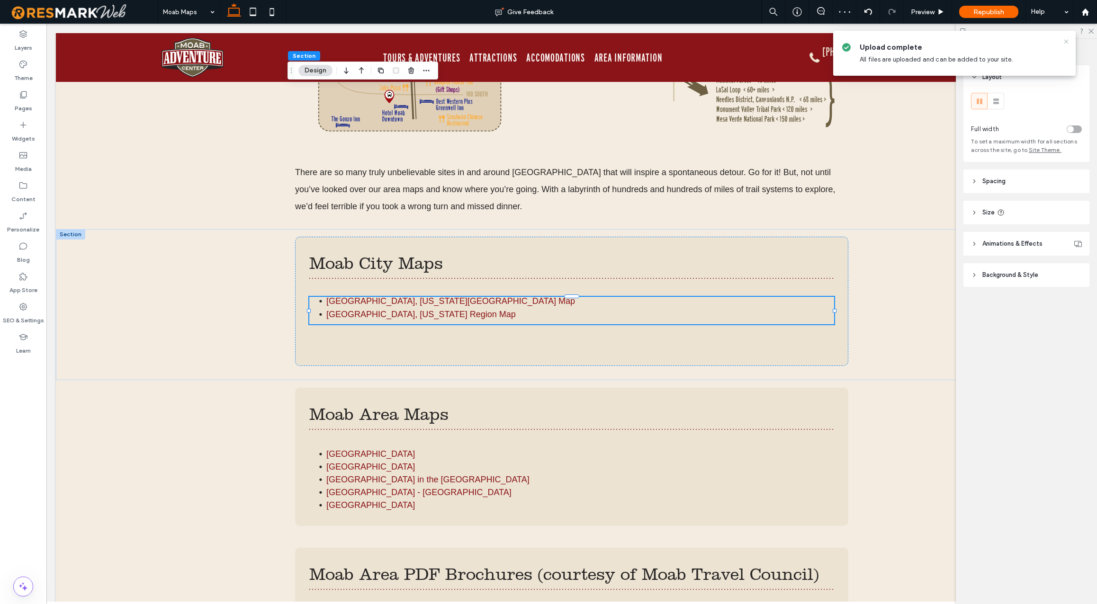
click at [1067, 40] on icon at bounding box center [1067, 42] width 8 height 8
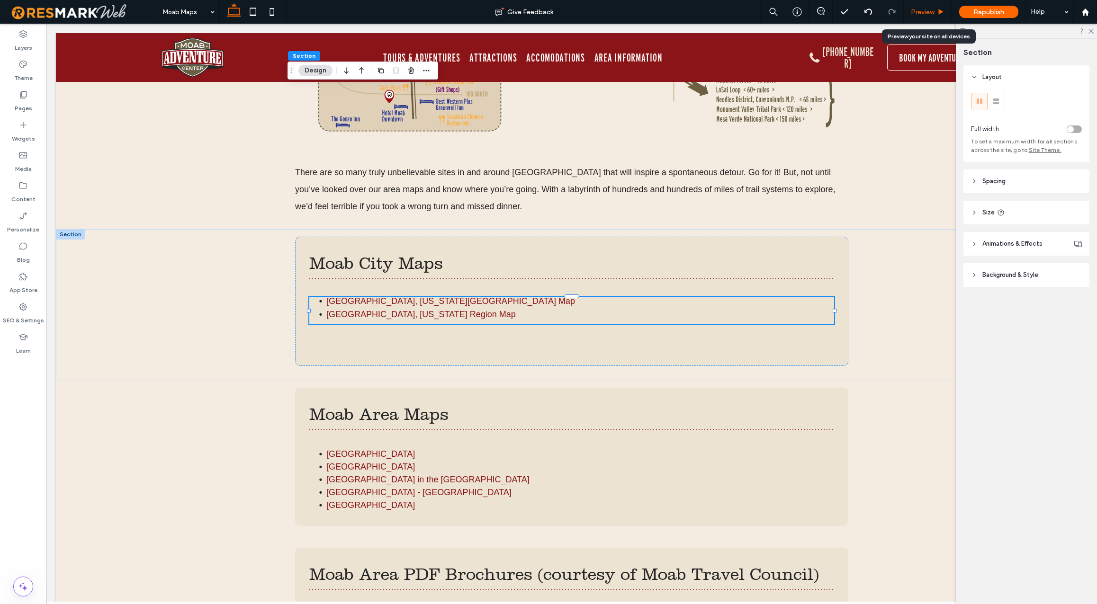
click at [936, 10] on div "Preview" at bounding box center [928, 12] width 48 height 8
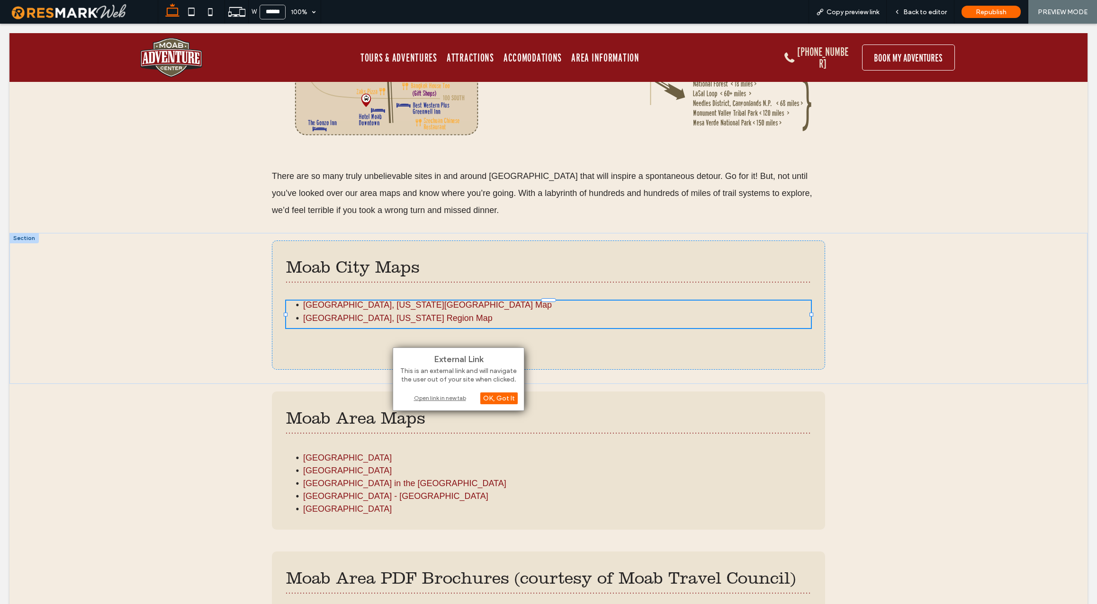
click at [436, 398] on div "Open link in new tab" at bounding box center [458, 398] width 118 height 10
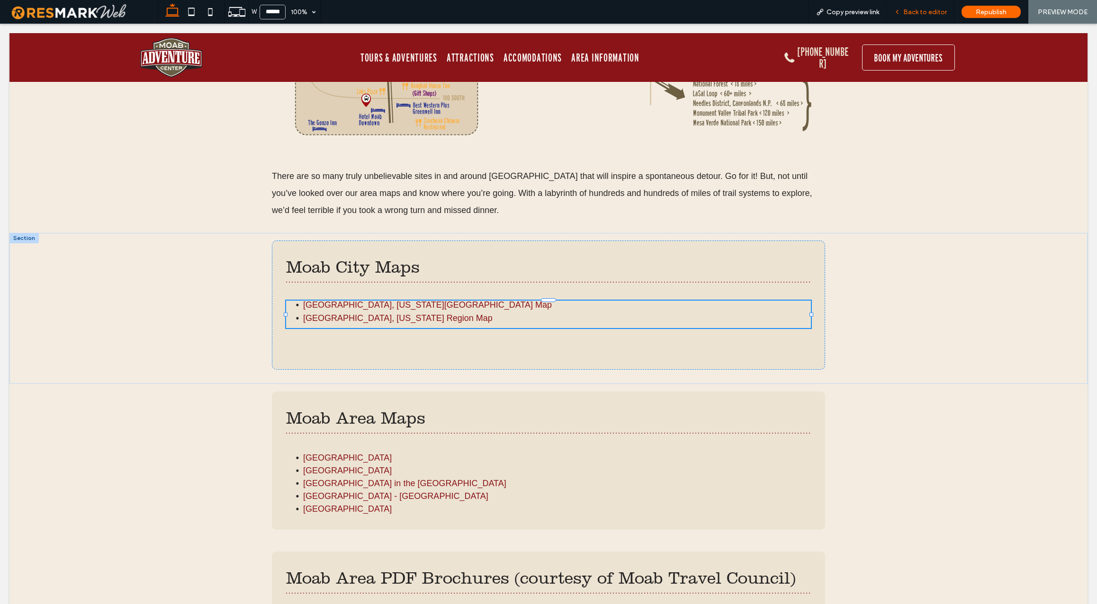
click at [929, 9] on span "Back to editor" at bounding box center [925, 12] width 44 height 8
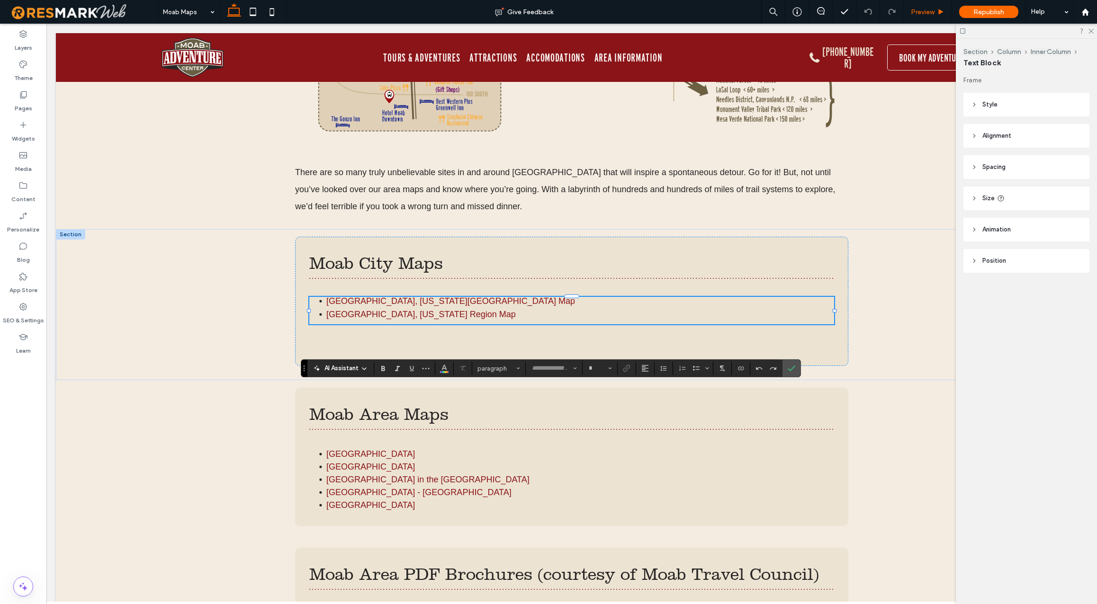
type input "*********"
type input "**"
click at [629, 370] on icon "Link" at bounding box center [627, 369] width 8 height 8
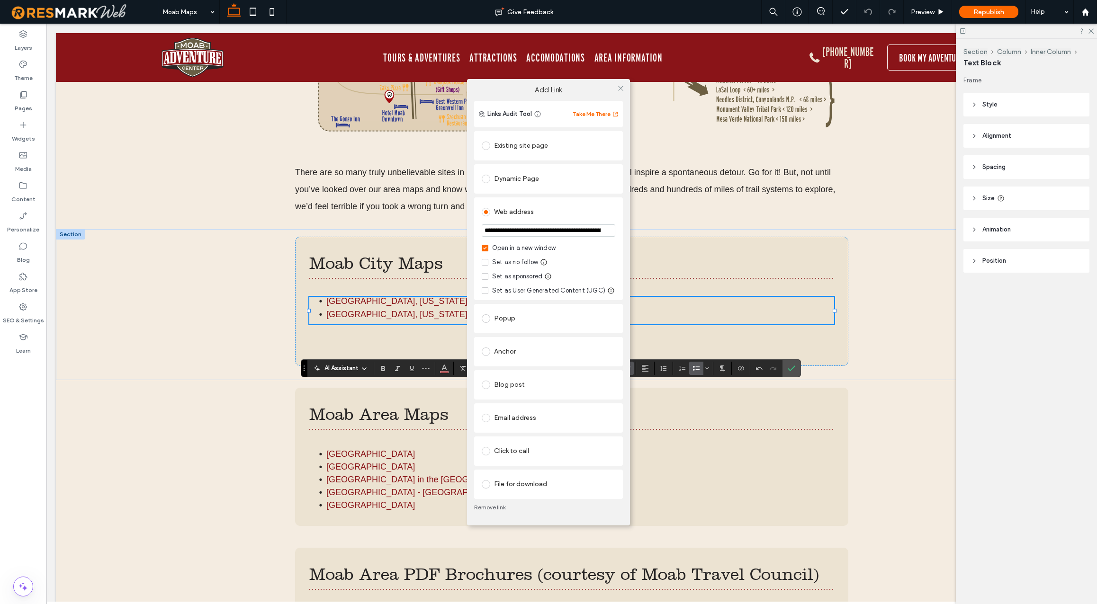
click at [488, 212] on span at bounding box center [486, 212] width 9 height 9
click at [488, 486] on span at bounding box center [486, 484] width 9 height 9
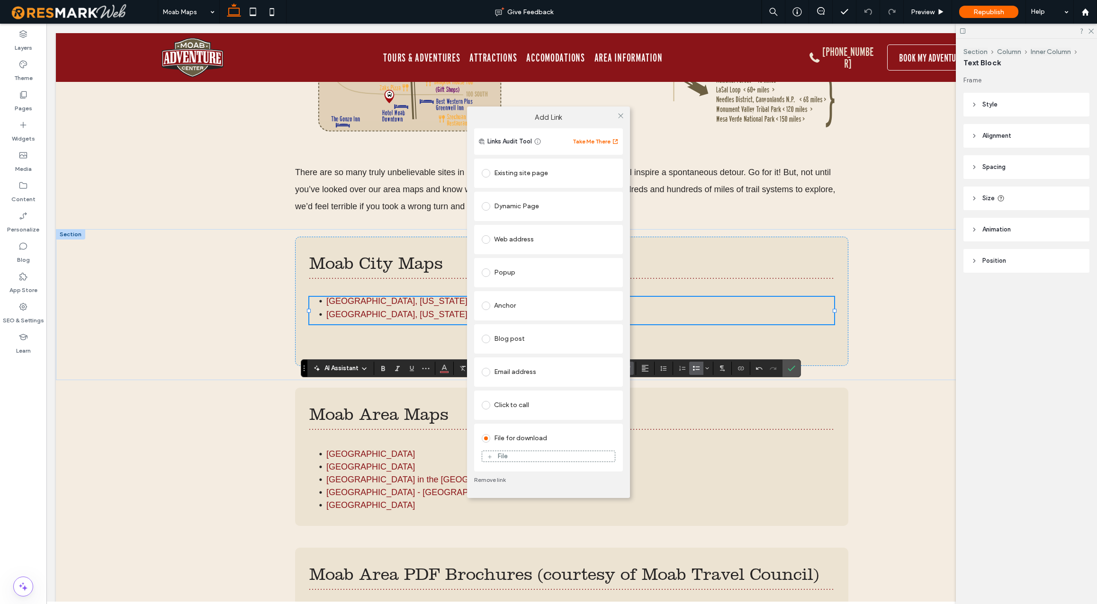
click at [509, 457] on div "File" at bounding box center [548, 456] width 133 height 9
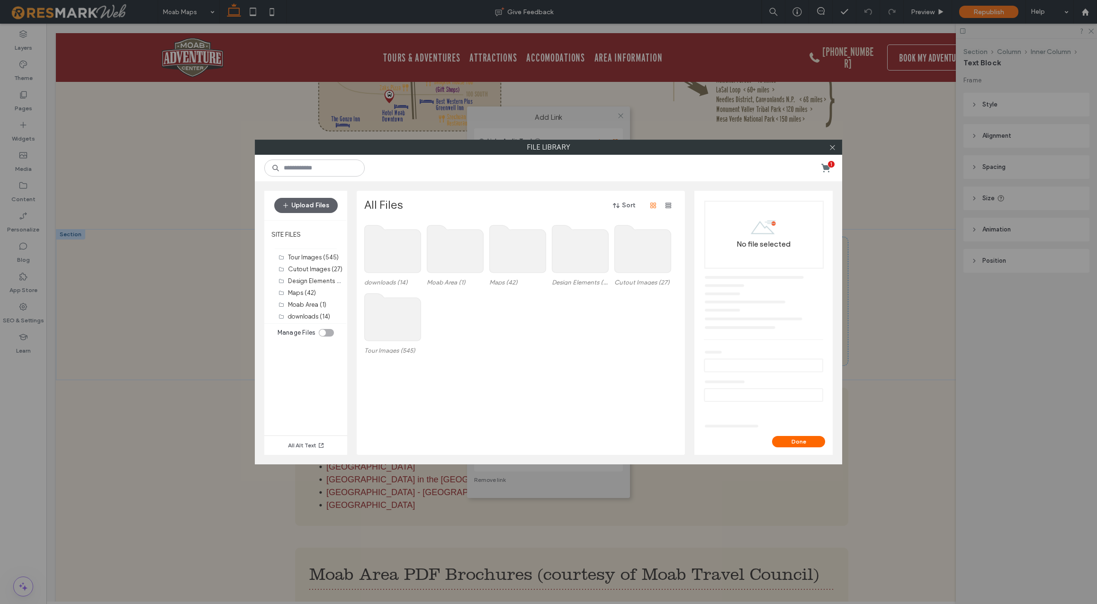
click at [328, 333] on div "toggle" at bounding box center [326, 333] width 15 height 8
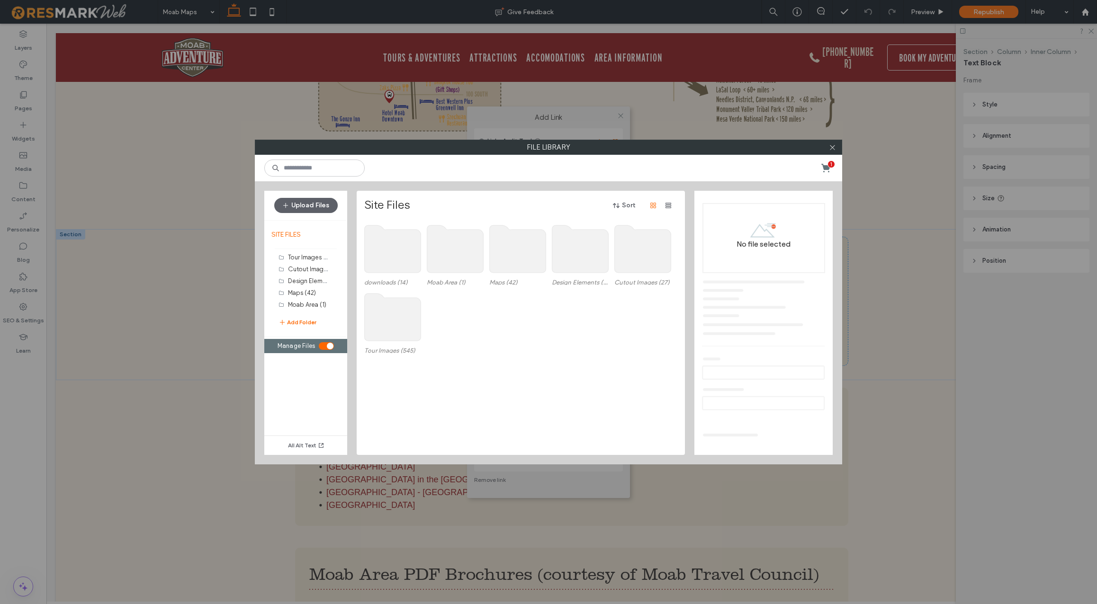
click at [394, 254] on use at bounding box center [393, 248] width 56 height 47
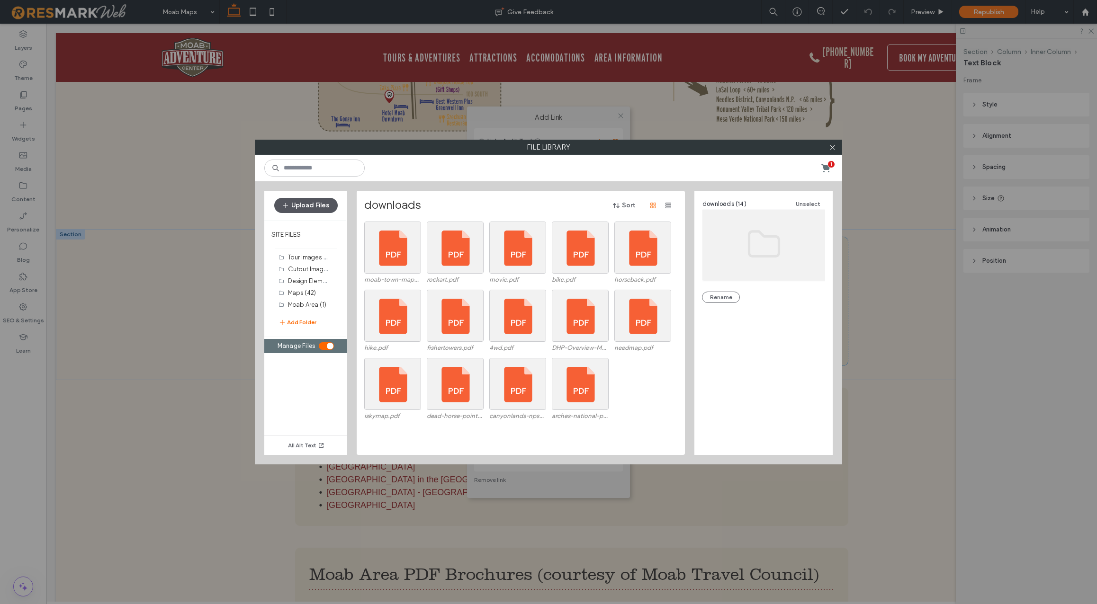
click at [320, 207] on button "Upload Files" at bounding box center [305, 205] width 63 height 15
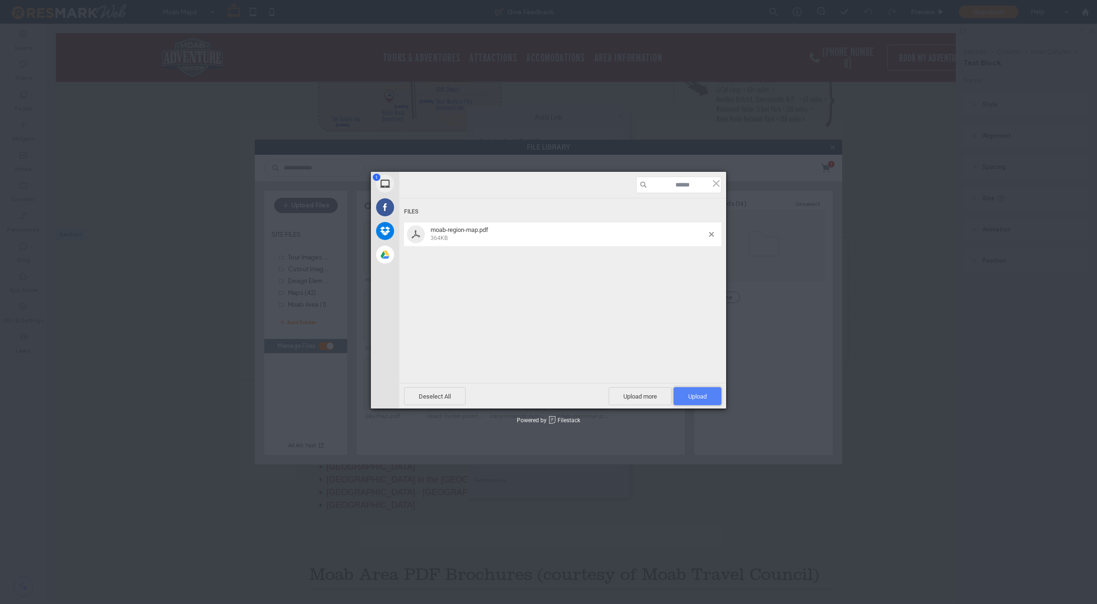
click at [706, 395] on span "Upload 1" at bounding box center [697, 396] width 18 height 7
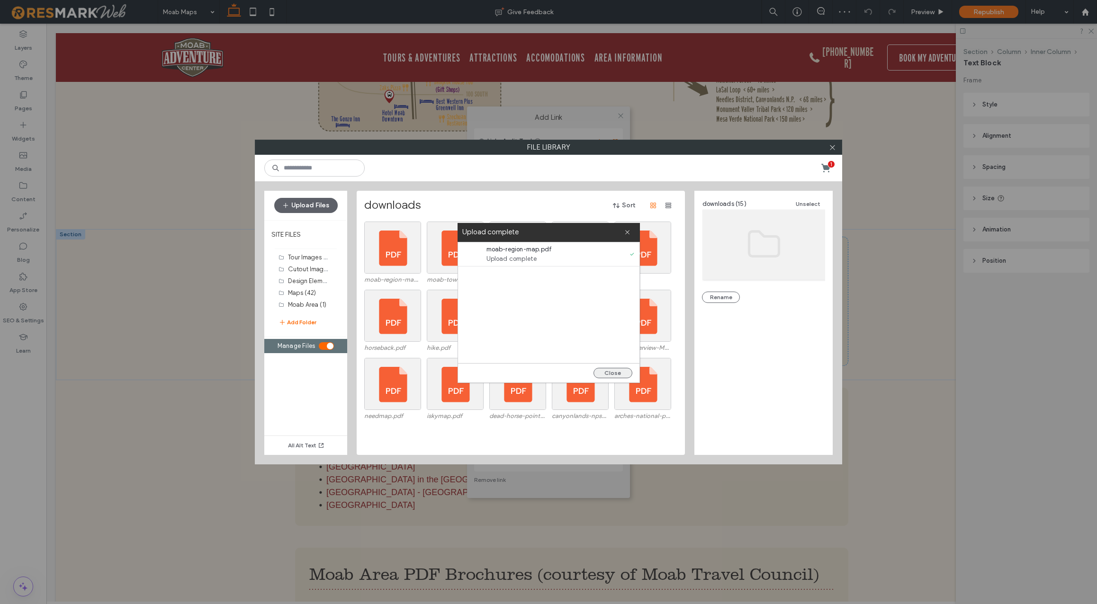
click at [619, 373] on button "Close" at bounding box center [613, 373] width 39 height 10
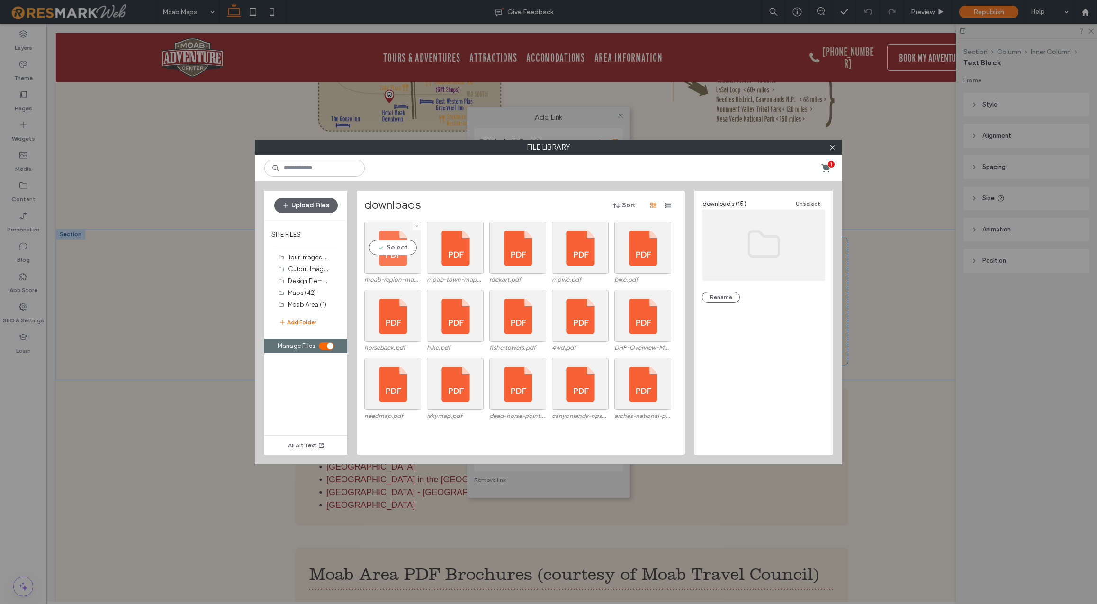
click at [393, 250] on div "Select" at bounding box center [392, 248] width 57 height 52
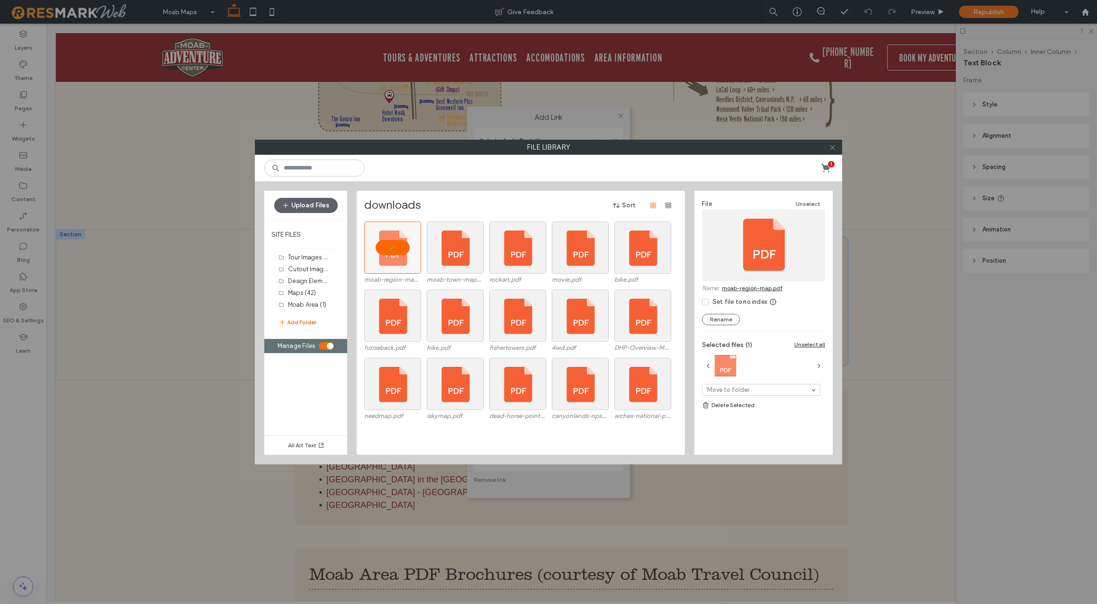
click at [832, 146] on icon at bounding box center [832, 147] width 7 height 7
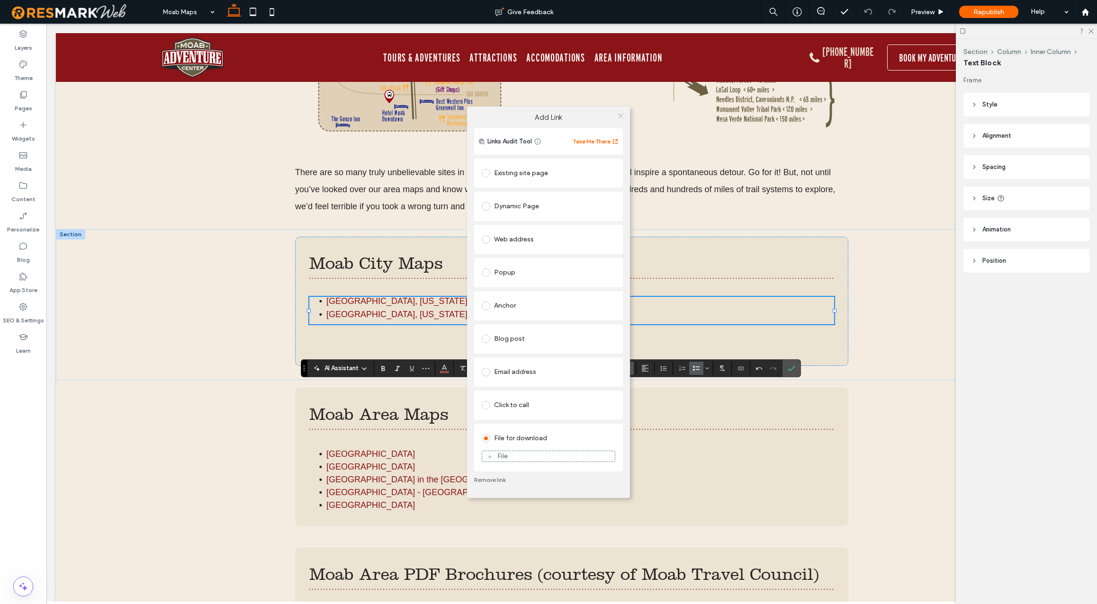
click at [624, 114] on icon at bounding box center [620, 115] width 7 height 7
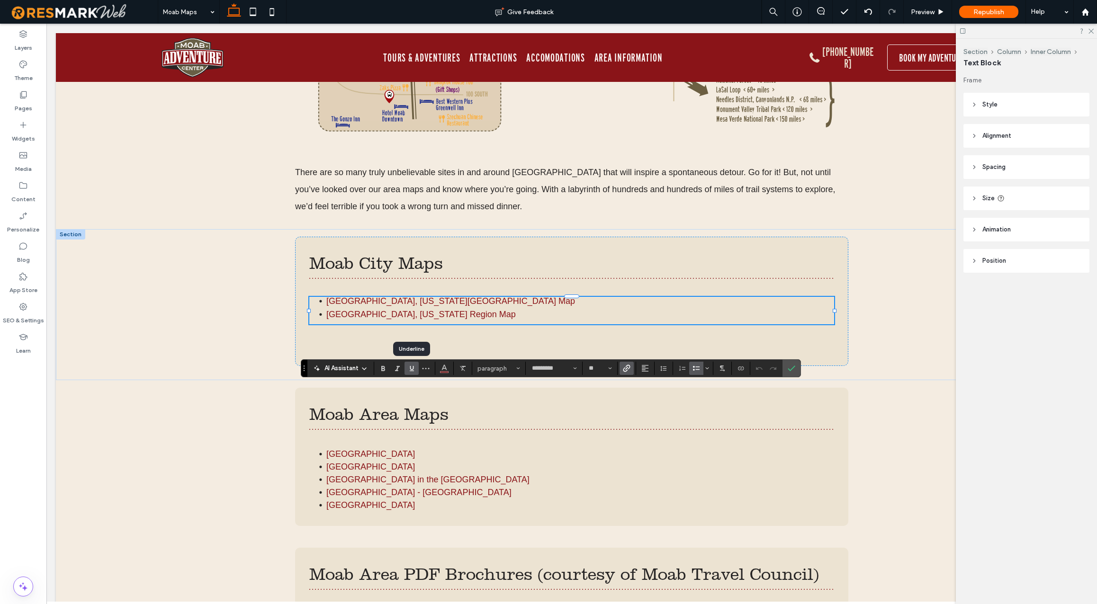
click at [412, 368] on icon "Underline" at bounding box center [412, 369] width 8 height 8
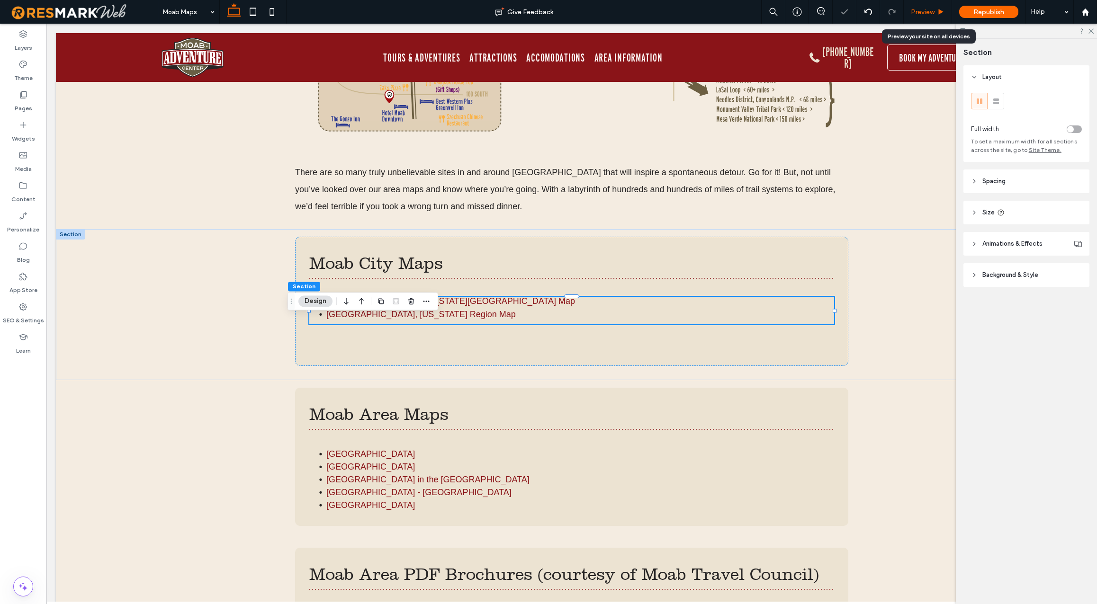
click at [919, 12] on span "Preview" at bounding box center [923, 12] width 24 height 8
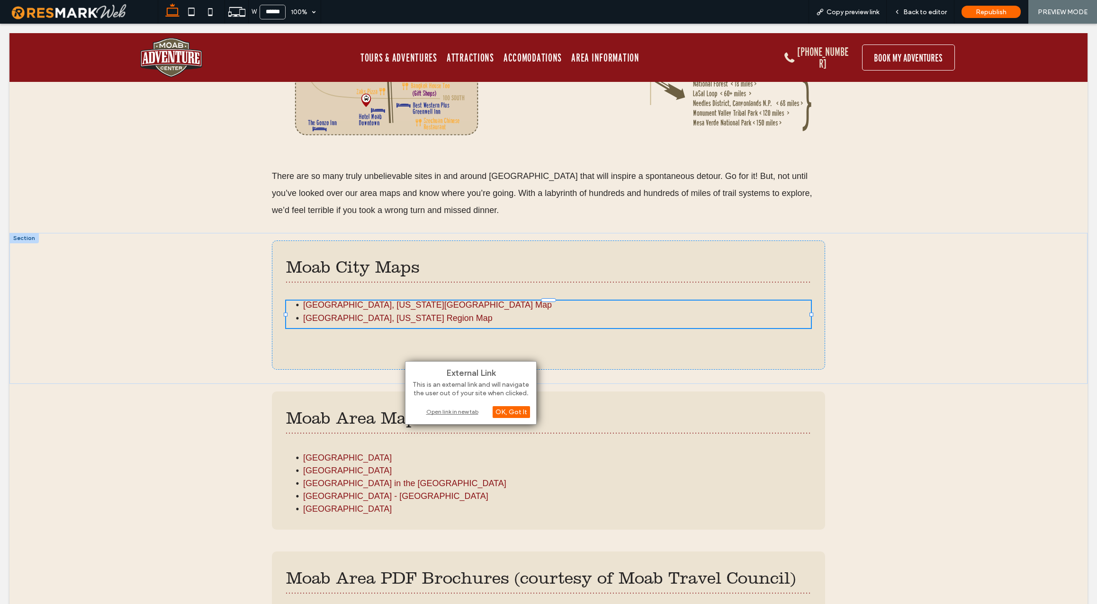
click at [456, 411] on div "Open link in new tab" at bounding box center [471, 412] width 118 height 10
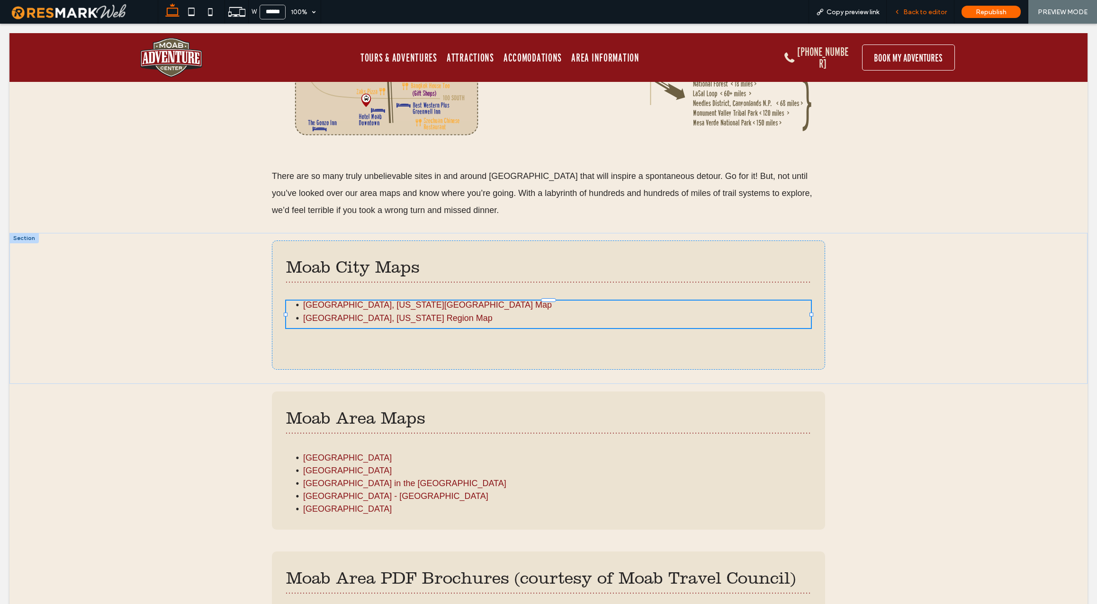
click at [927, 10] on span "Back to editor" at bounding box center [925, 12] width 44 height 8
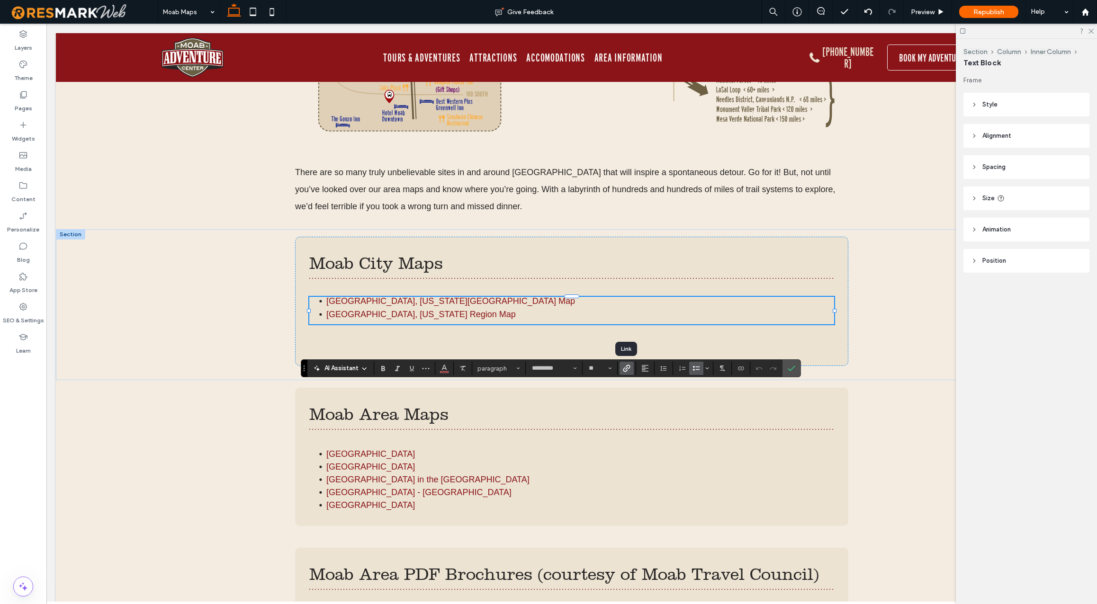
click at [627, 367] on icon "Link" at bounding box center [627, 369] width 8 height 8
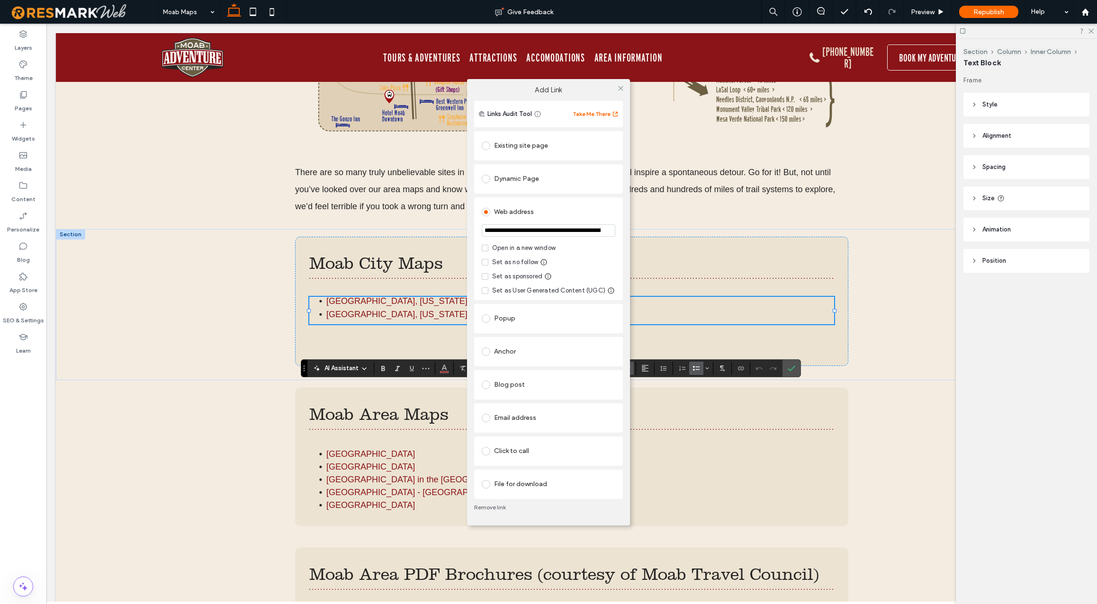
click at [485, 485] on span at bounding box center [486, 484] width 9 height 9
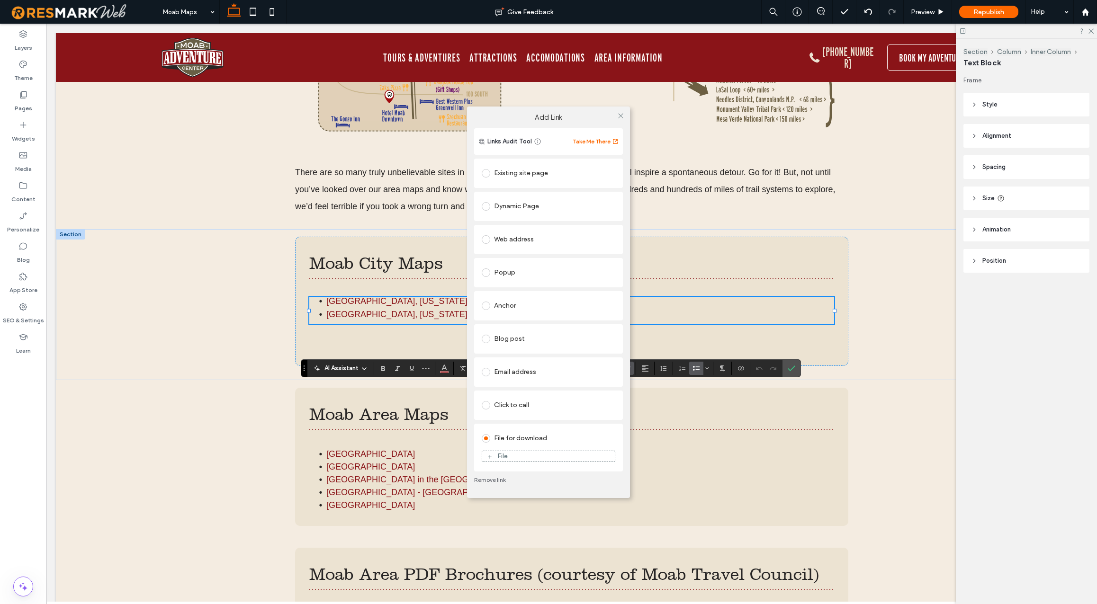
click at [490, 481] on link "Remove link" at bounding box center [548, 481] width 149 height 8
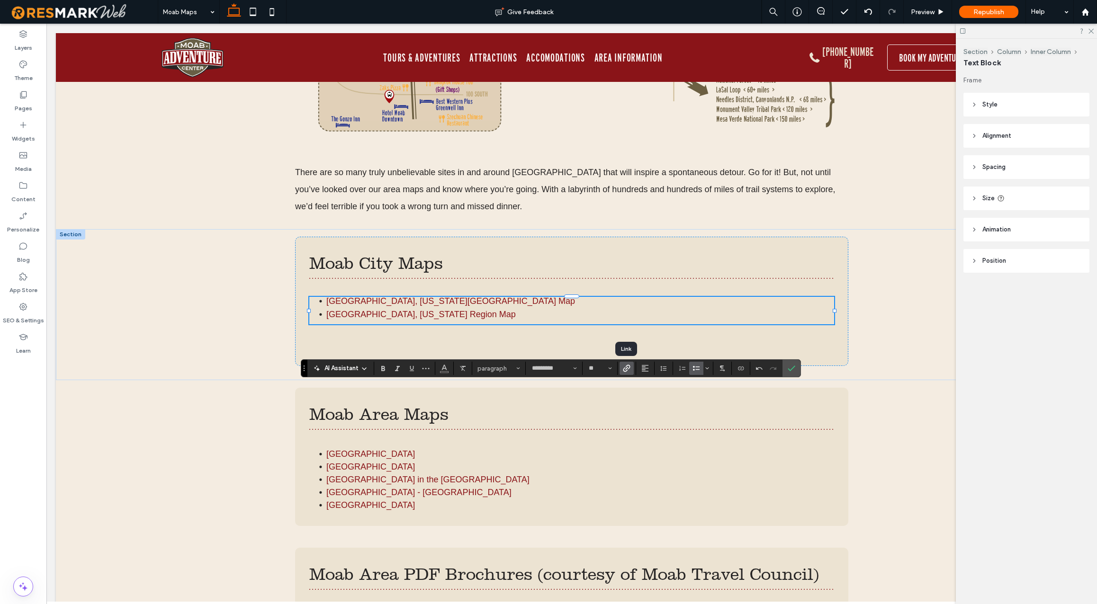
click at [629, 368] on icon "Link" at bounding box center [627, 369] width 8 height 8
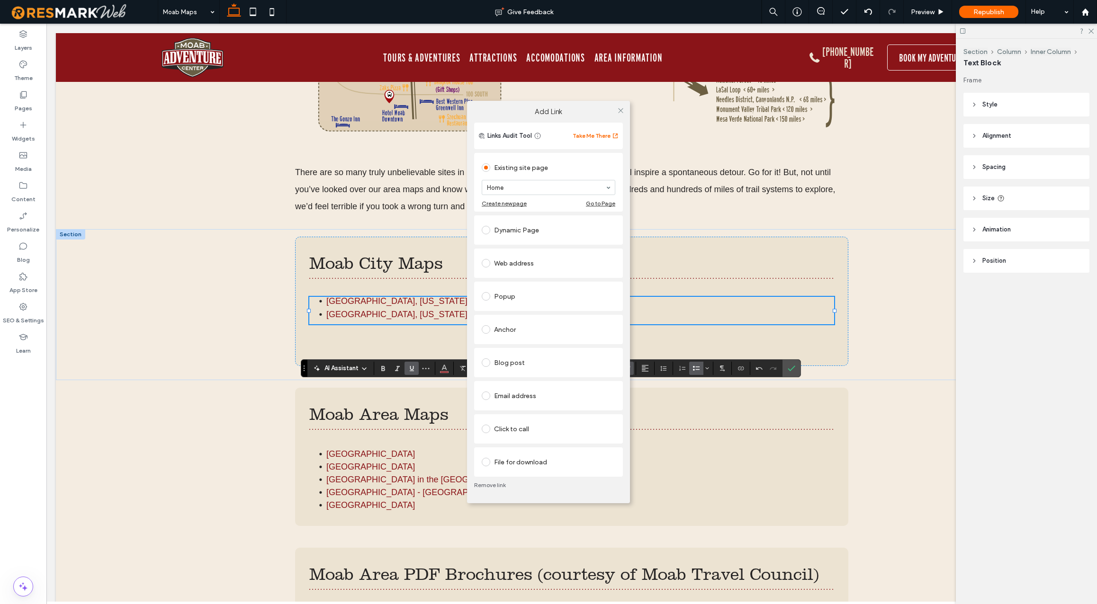
click at [548, 465] on div "File for download" at bounding box center [549, 462] width 134 height 15
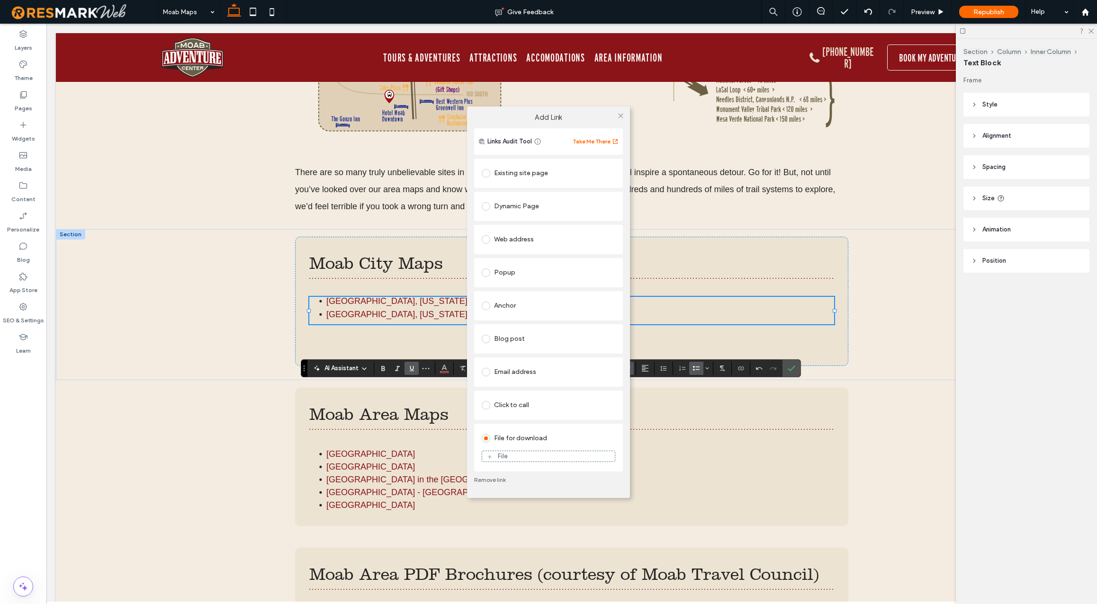
click at [537, 457] on div "File" at bounding box center [548, 456] width 133 height 9
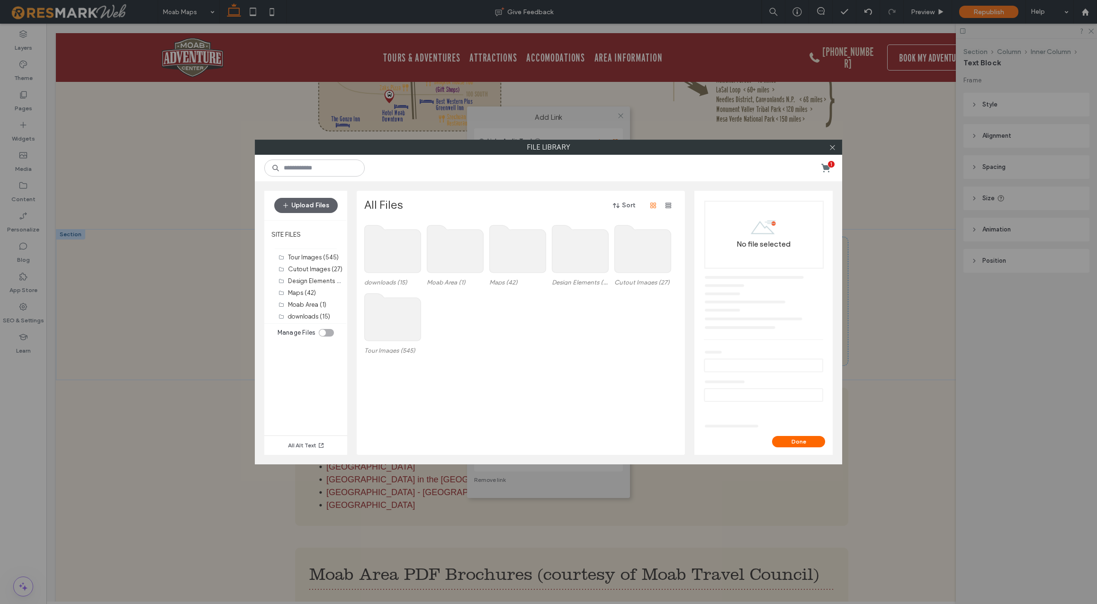
click at [328, 333] on div "toggle" at bounding box center [326, 333] width 15 height 8
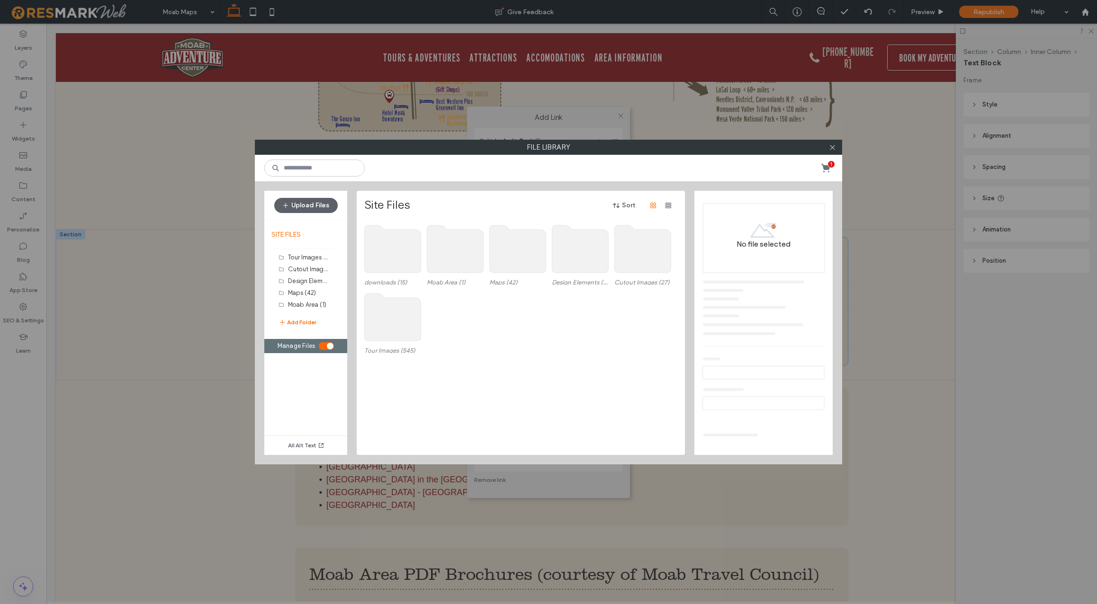
click at [389, 255] on use at bounding box center [393, 248] width 56 height 47
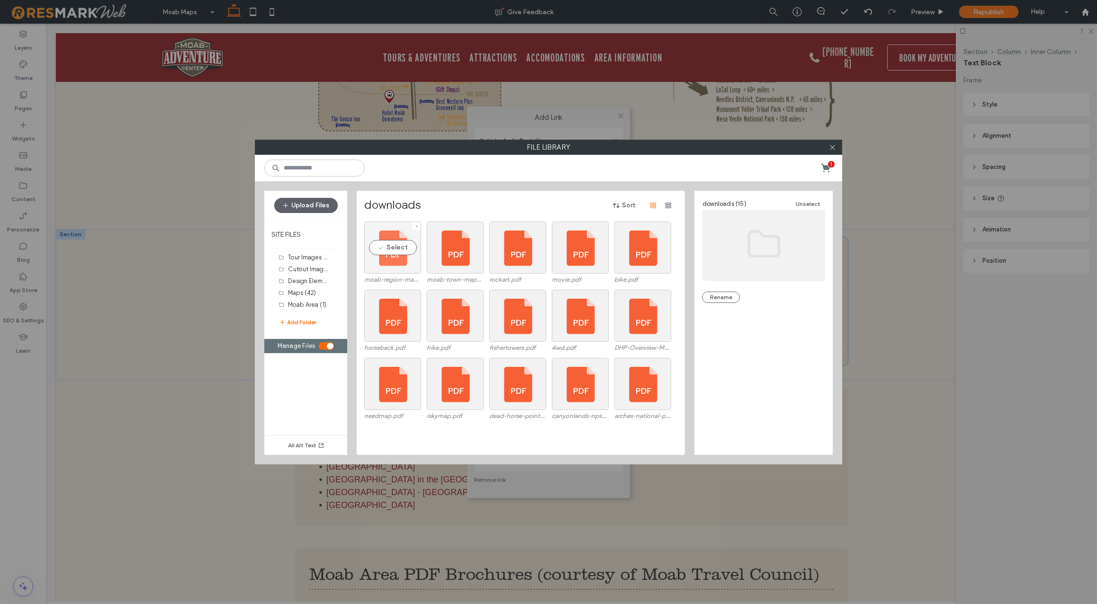
click at [398, 247] on div "Select" at bounding box center [392, 248] width 57 height 52
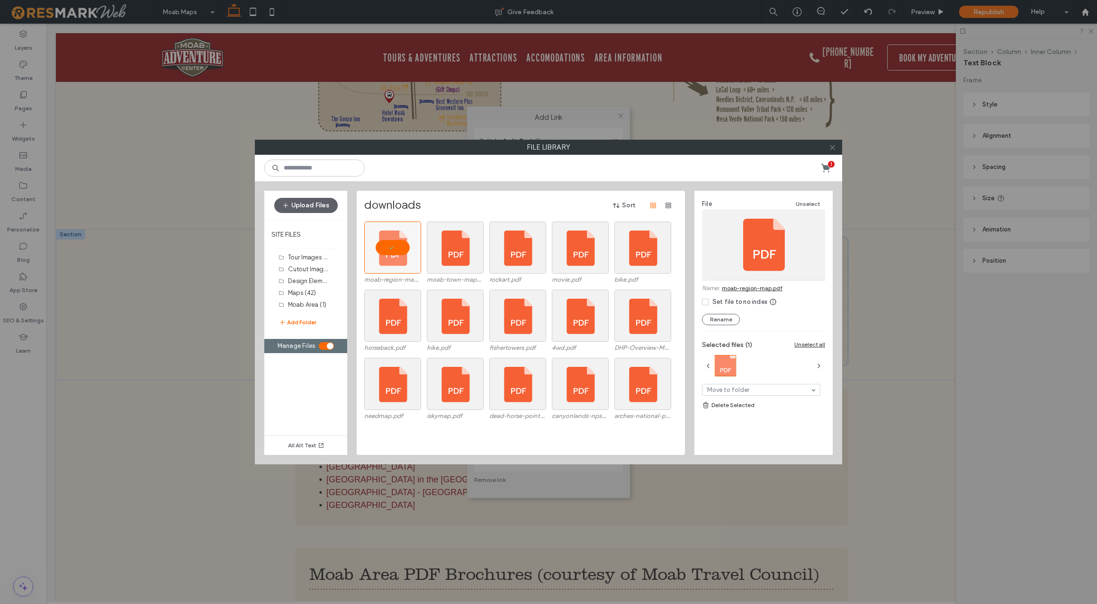
click at [832, 146] on icon at bounding box center [832, 147] width 7 height 7
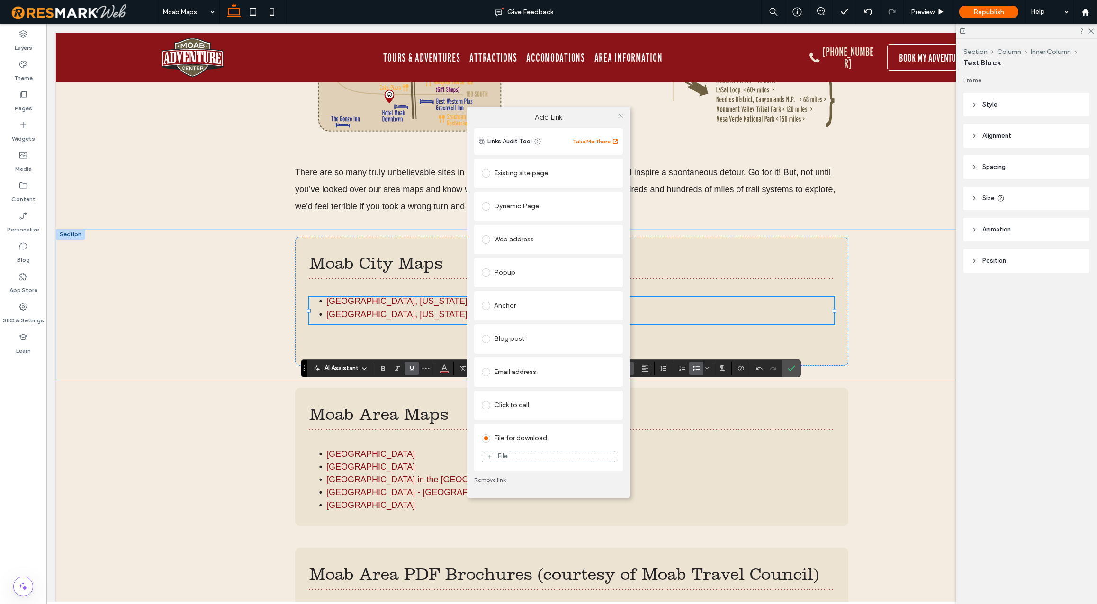
click at [622, 114] on icon at bounding box center [620, 115] width 7 height 7
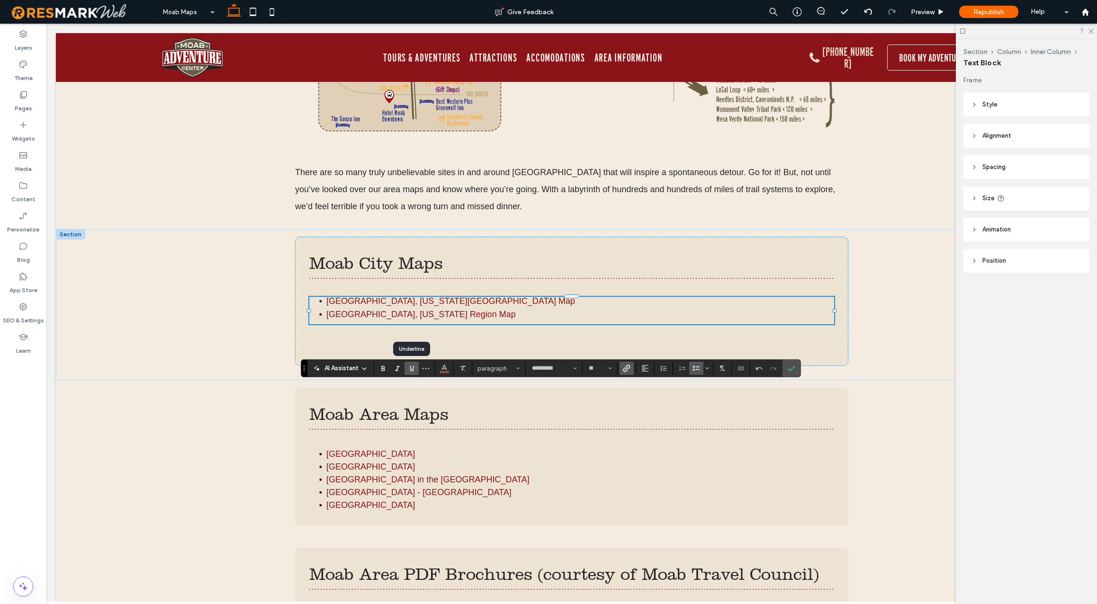
click at [412, 368] on icon "Underline" at bounding box center [412, 369] width 8 height 8
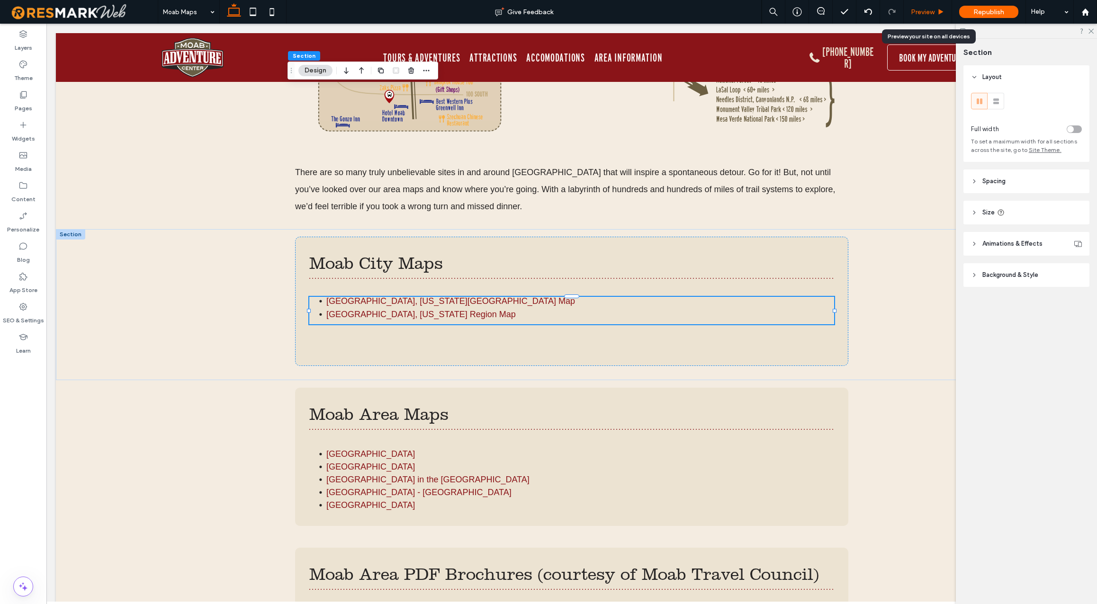
click at [924, 12] on span "Preview" at bounding box center [923, 12] width 24 height 8
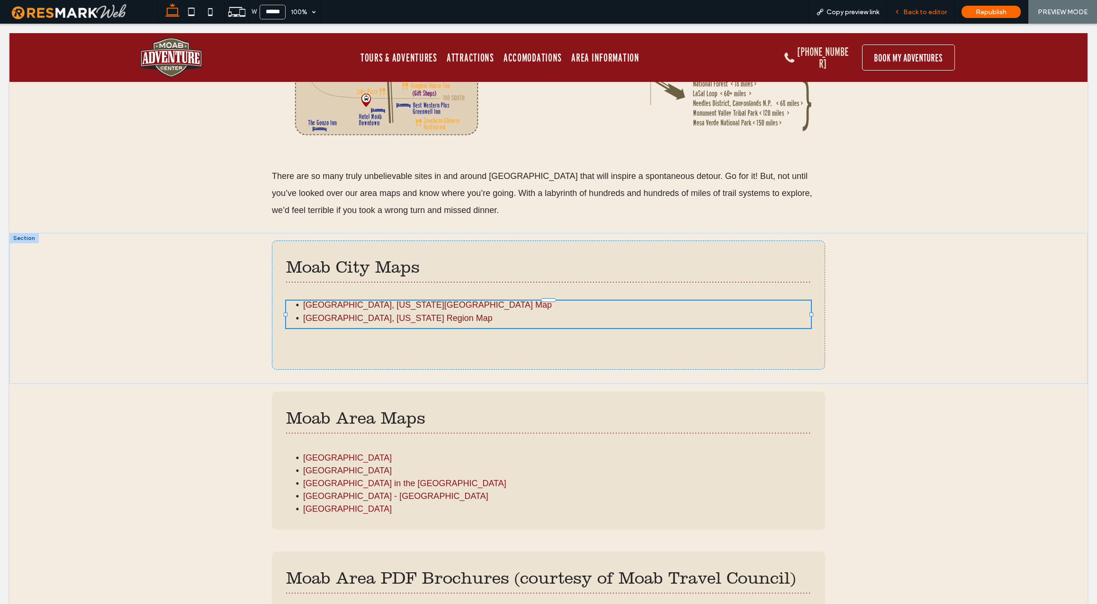
click at [926, 13] on span "Back to editor" at bounding box center [925, 12] width 44 height 8
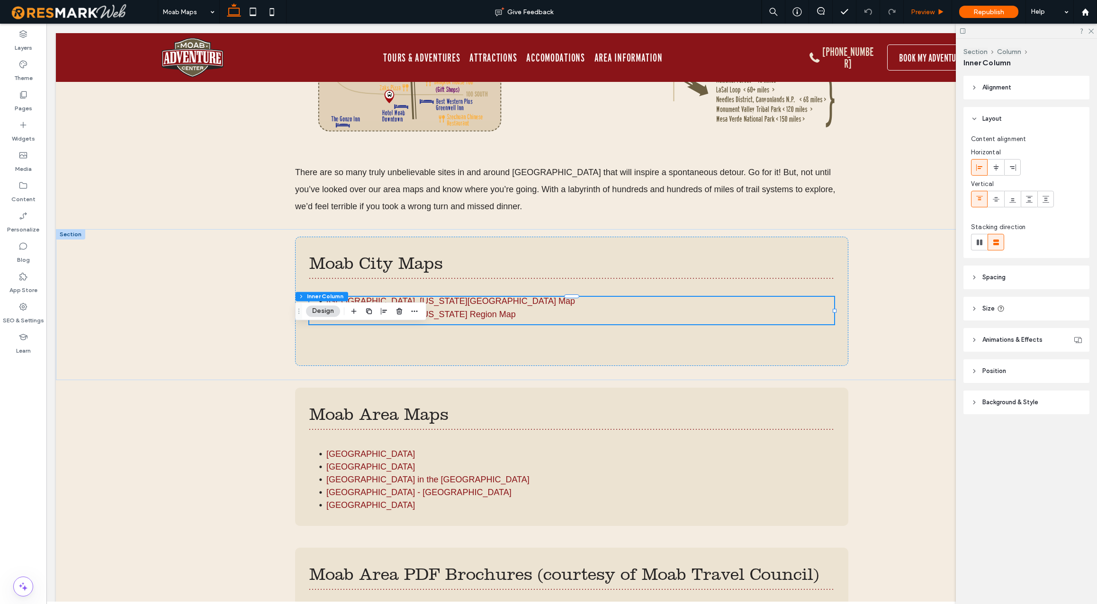
type input "**"
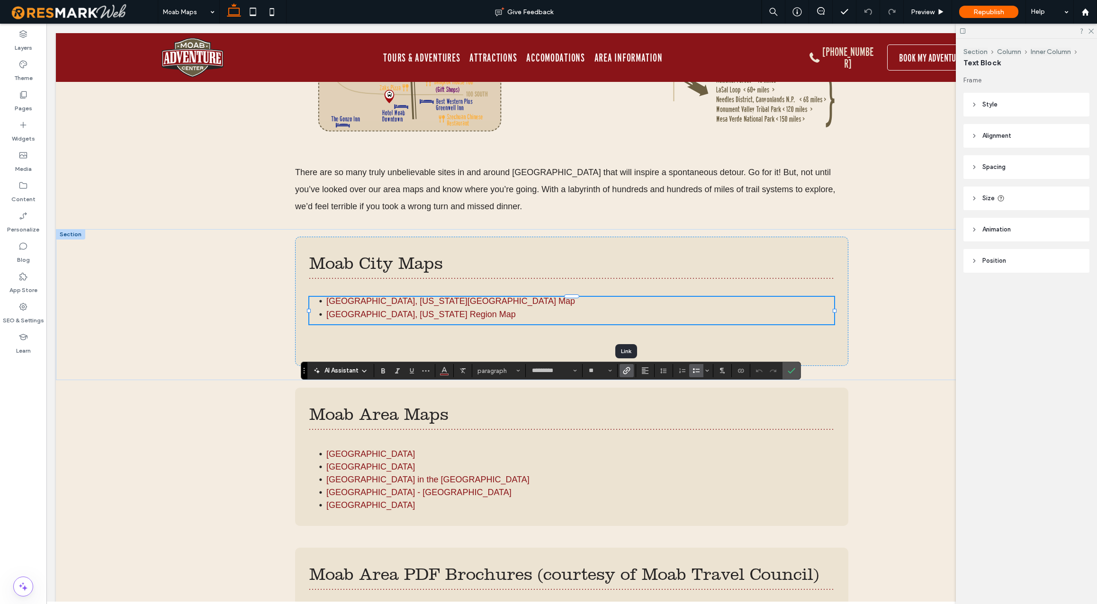
click at [627, 371] on icon "Link" at bounding box center [627, 371] width 8 height 8
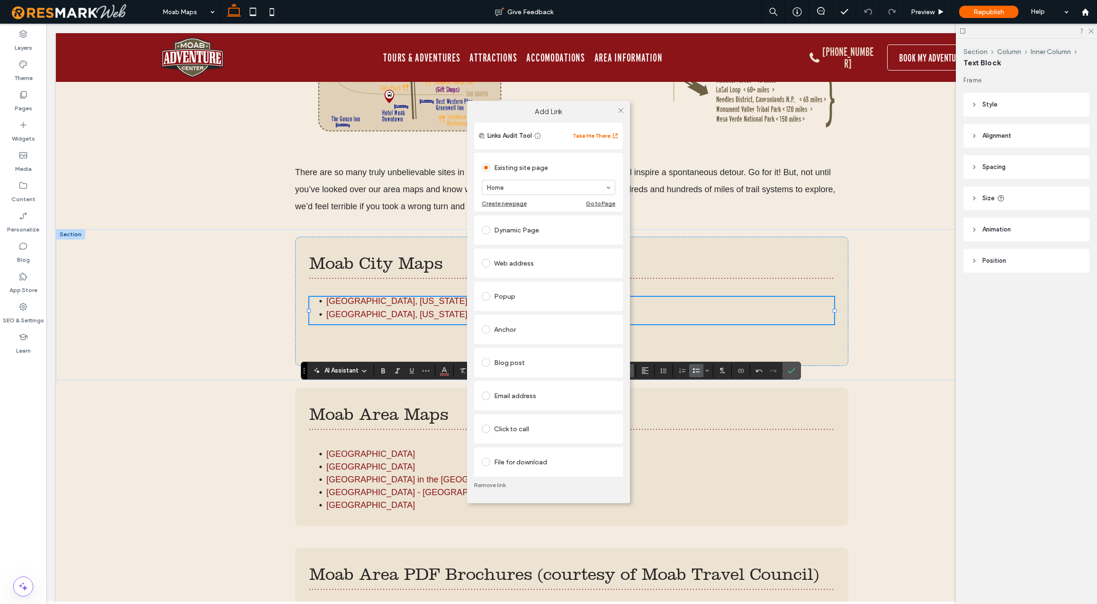
click at [492, 486] on link "Remove link" at bounding box center [548, 486] width 149 height 8
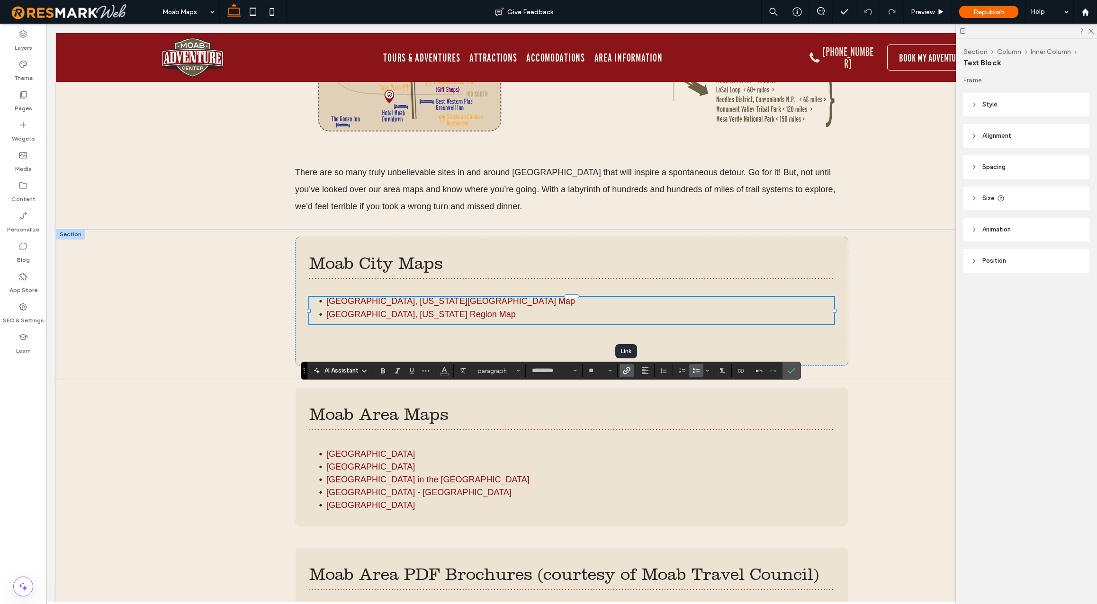
click at [628, 370] on icon "Link" at bounding box center [627, 371] width 8 height 8
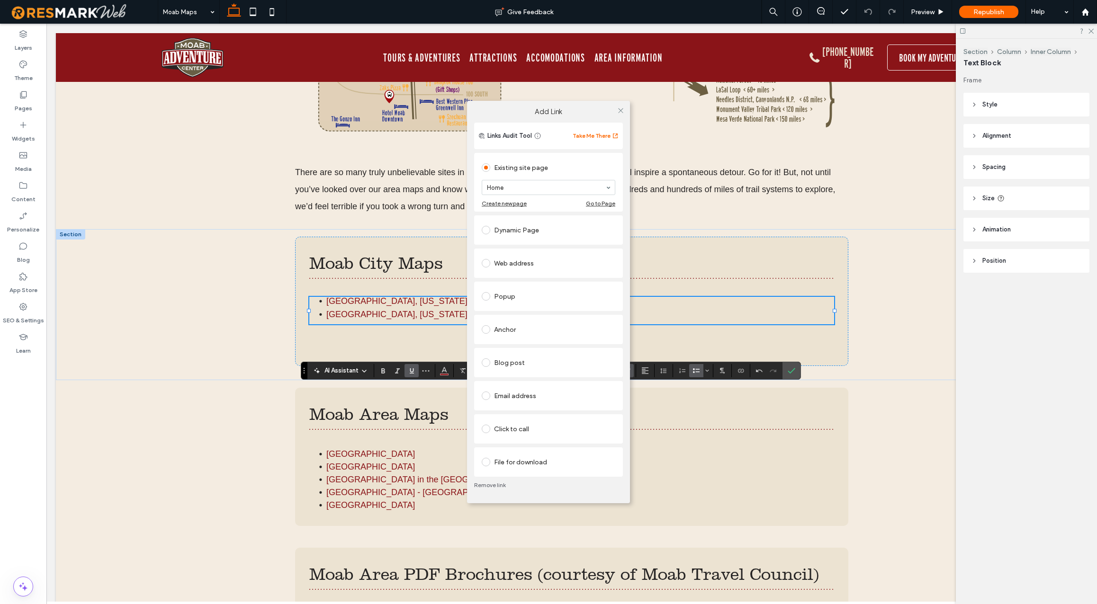
click at [486, 462] on span at bounding box center [486, 462] width 9 height 9
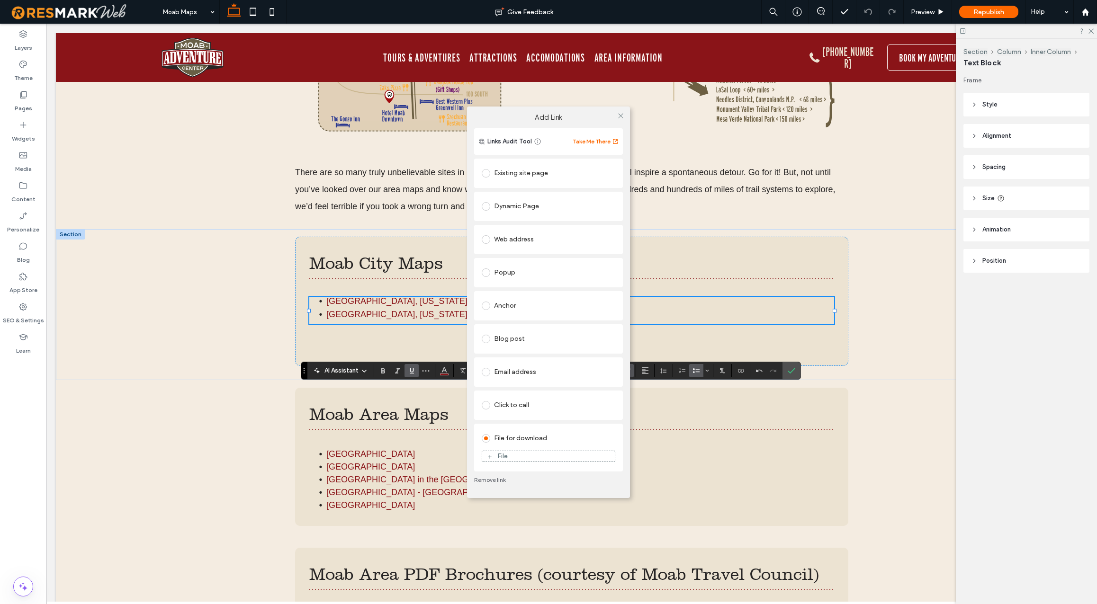
click at [522, 457] on div "File" at bounding box center [548, 456] width 133 height 9
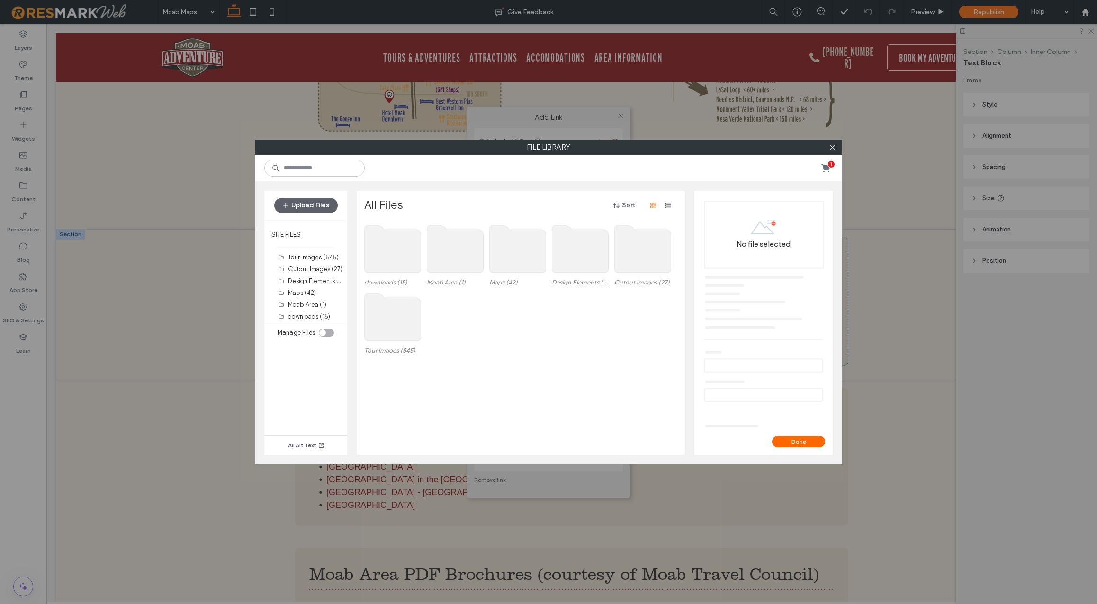
click at [332, 334] on div "toggle" at bounding box center [326, 333] width 15 height 8
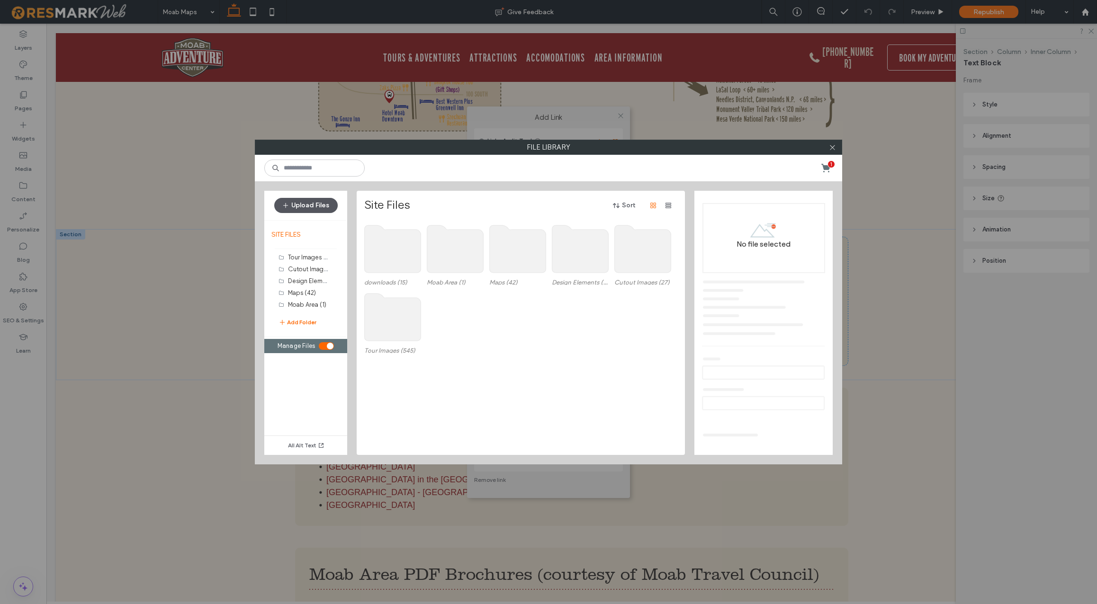
click at [313, 204] on button "Upload Files" at bounding box center [305, 205] width 63 height 15
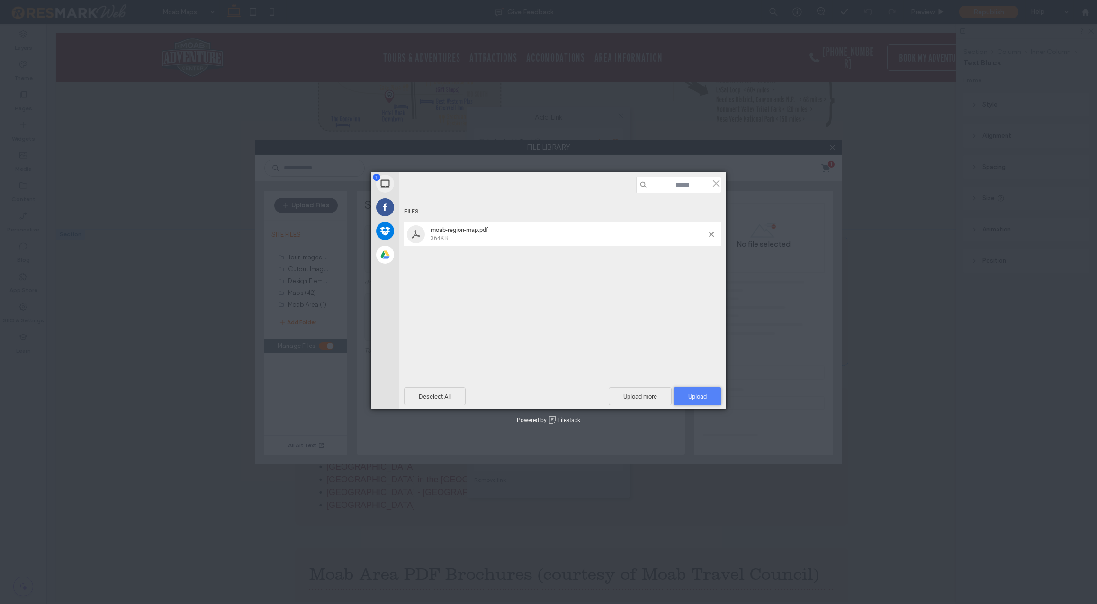
click at [706, 397] on span "Upload 1" at bounding box center [697, 396] width 18 height 7
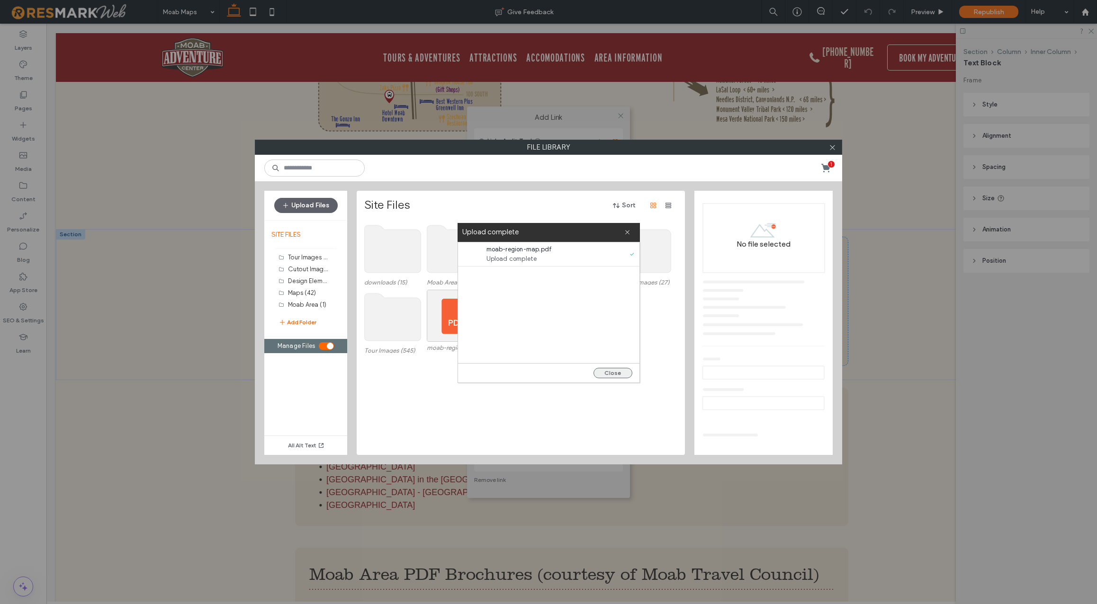
click at [613, 375] on button "Close" at bounding box center [613, 373] width 39 height 10
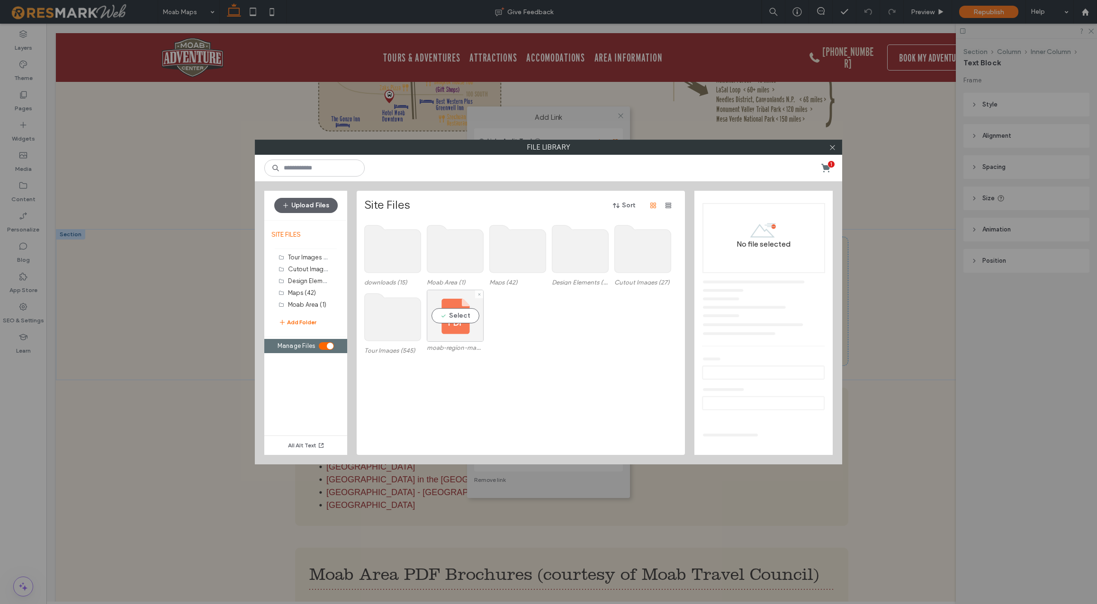
click at [460, 333] on div "Select" at bounding box center [455, 316] width 57 height 52
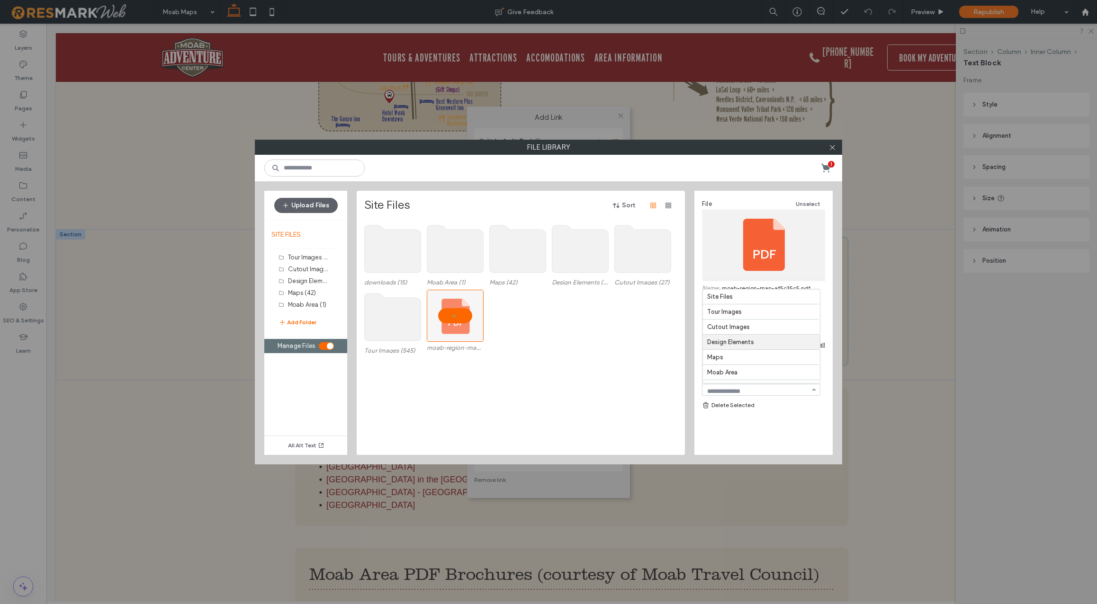
scroll to position [12, 0]
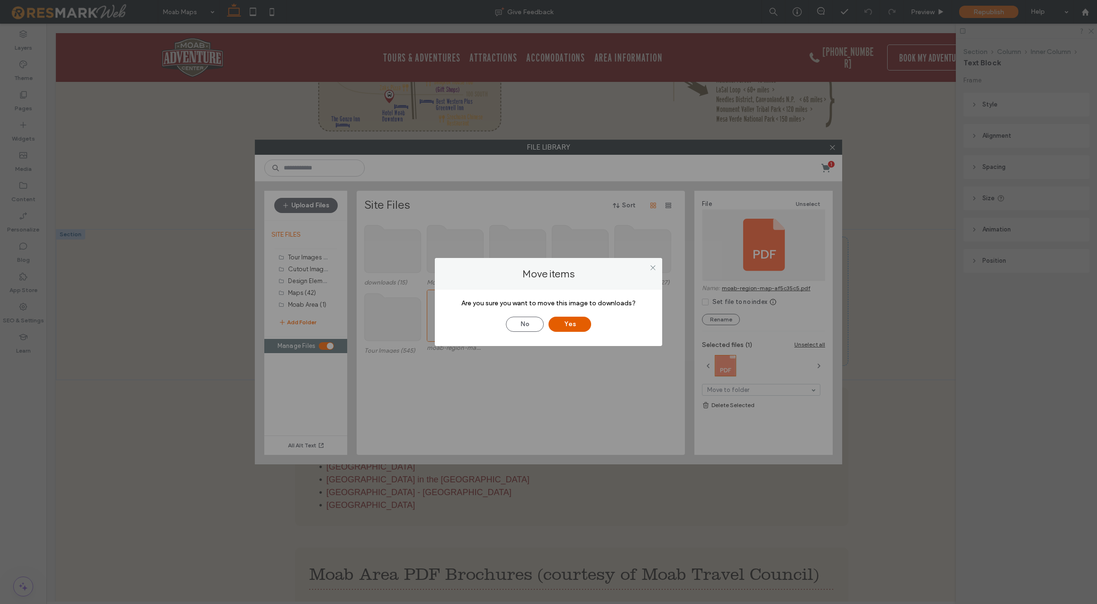
click at [577, 325] on button "Yes" at bounding box center [570, 324] width 43 height 15
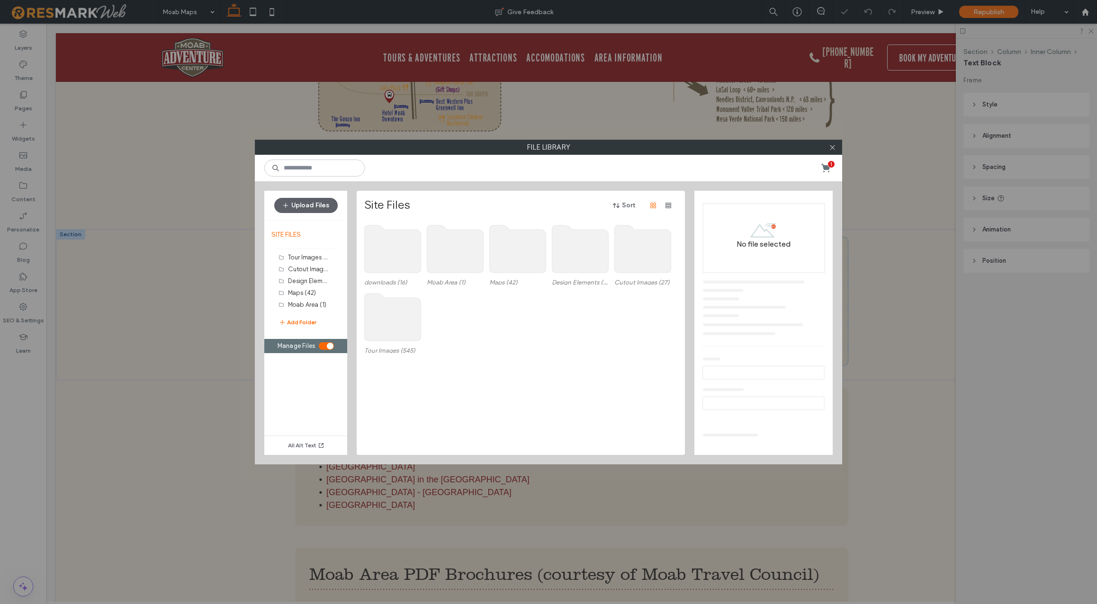
click at [396, 249] on use at bounding box center [393, 248] width 56 height 47
click at [396, 257] on use at bounding box center [393, 248] width 56 height 47
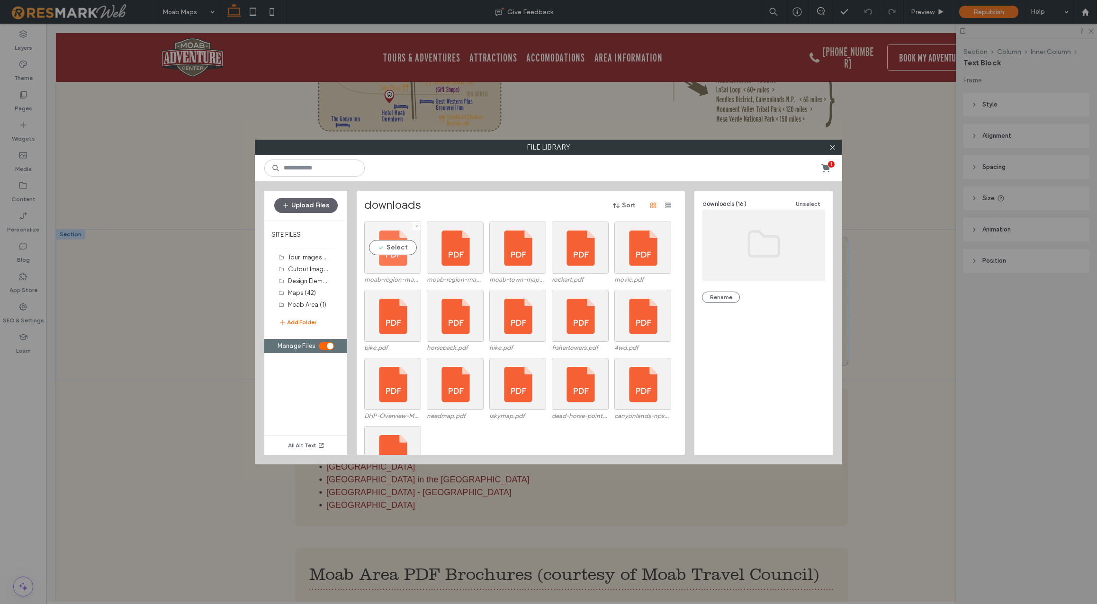
click at [400, 246] on div "Select" at bounding box center [392, 248] width 57 height 52
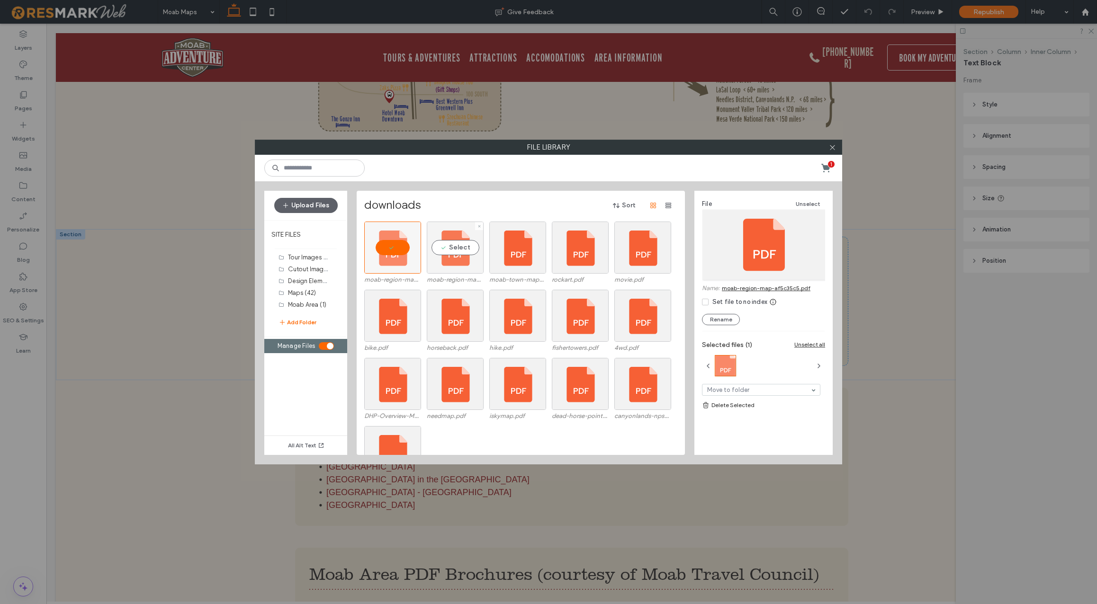
click at [463, 248] on div "Select" at bounding box center [455, 248] width 57 height 52
click at [416, 225] on icon at bounding box center [417, 227] width 4 height 4
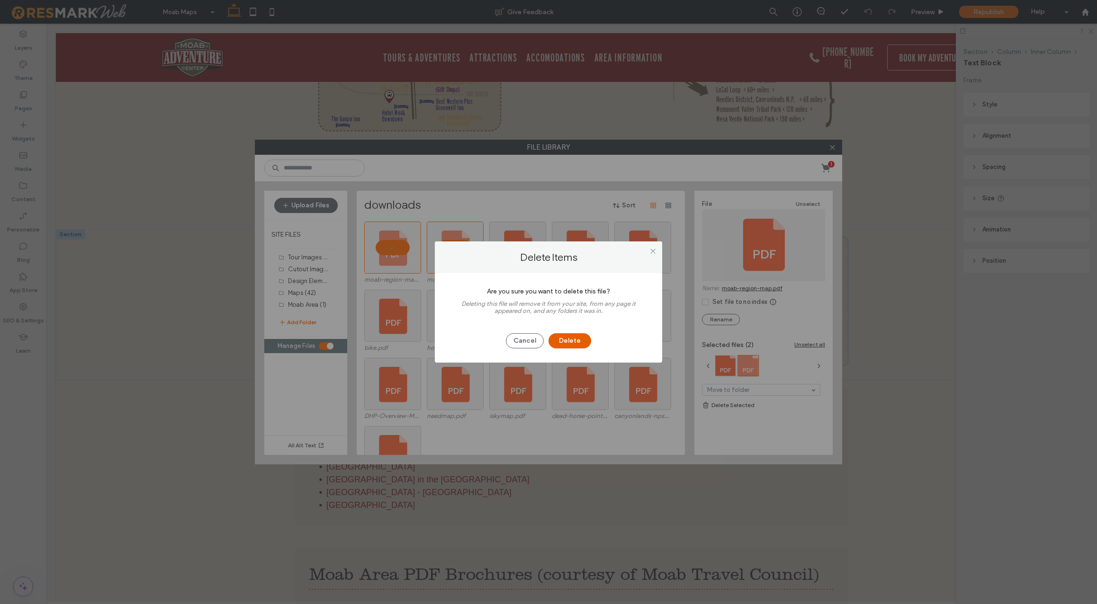
click at [577, 341] on button "Delete" at bounding box center [570, 341] width 43 height 15
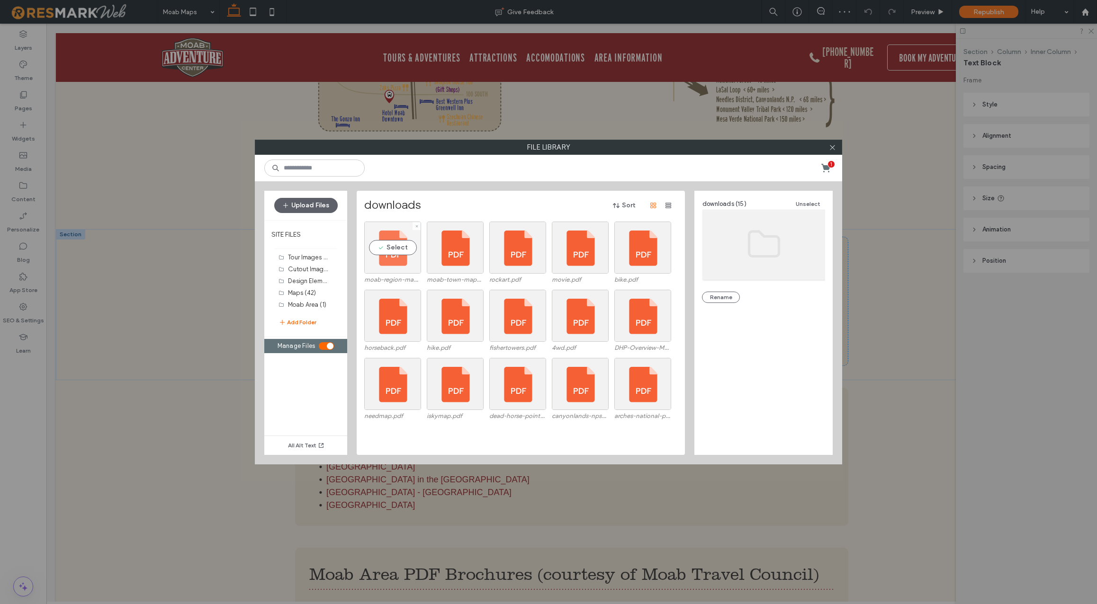
click at [400, 247] on div "Select" at bounding box center [392, 248] width 57 height 52
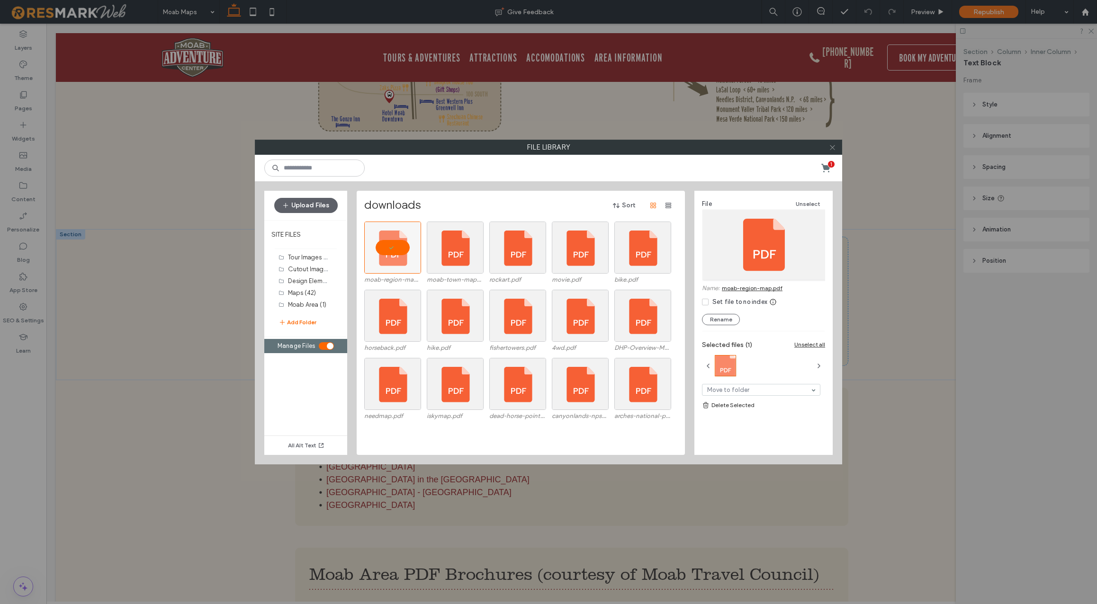
click at [833, 147] on icon at bounding box center [832, 147] width 7 height 7
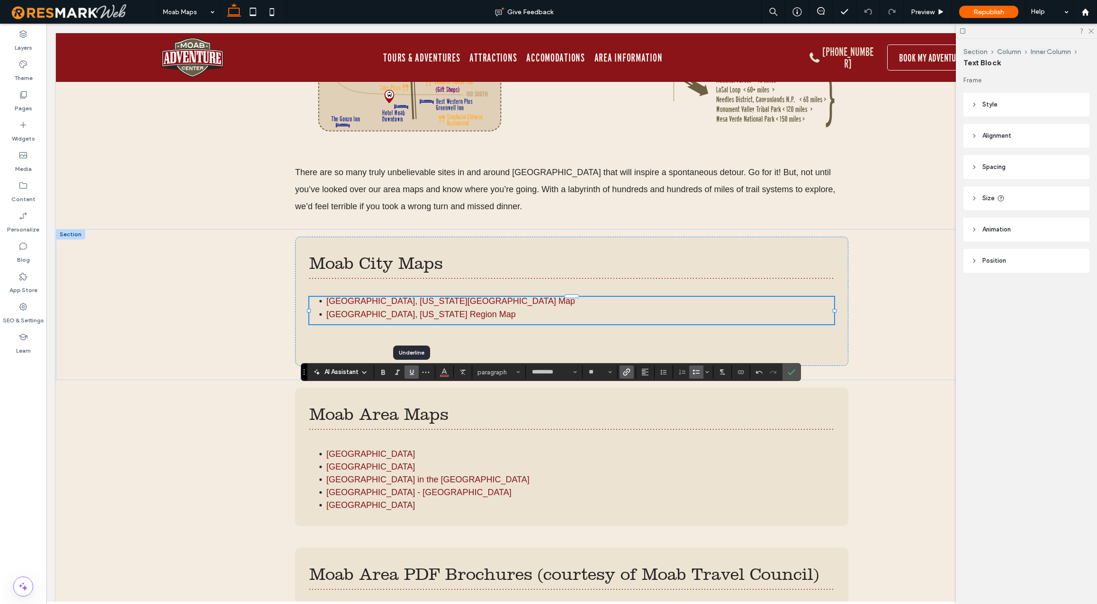
click at [412, 370] on icon "Underline" at bounding box center [412, 373] width 8 height 8
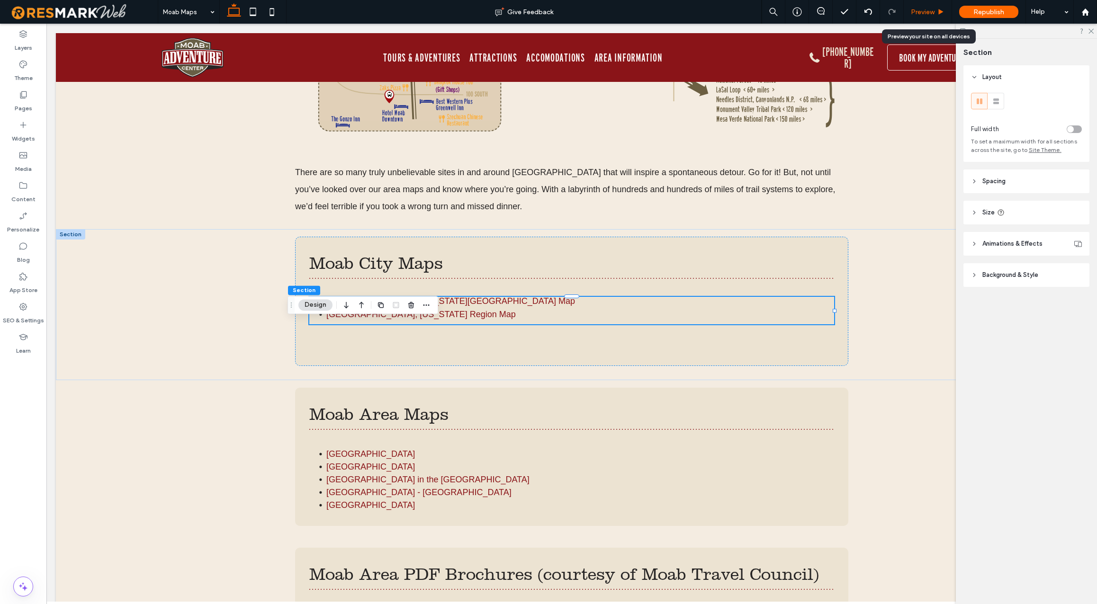
click at [925, 12] on span "Preview" at bounding box center [923, 12] width 24 height 8
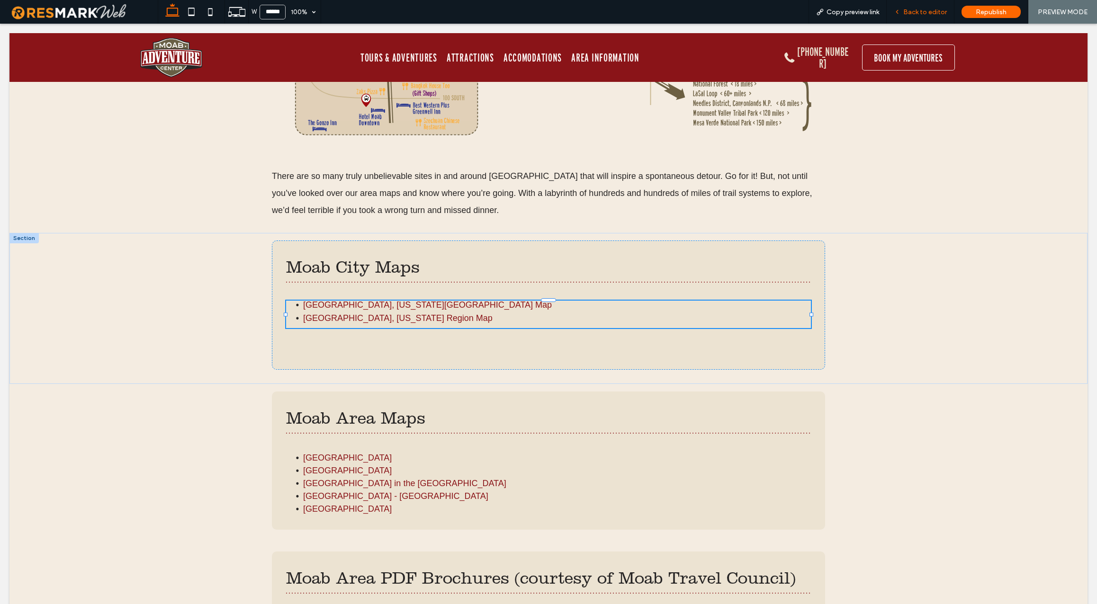
click at [931, 11] on span "Back to editor" at bounding box center [925, 12] width 44 height 8
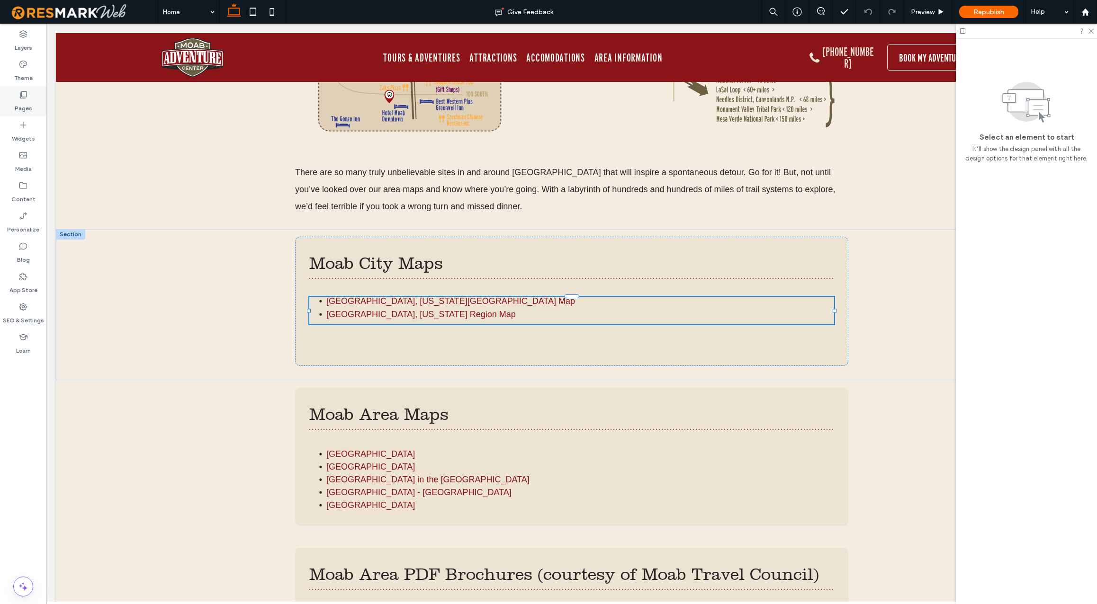
click at [27, 101] on label "Pages" at bounding box center [24, 105] width 18 height 13
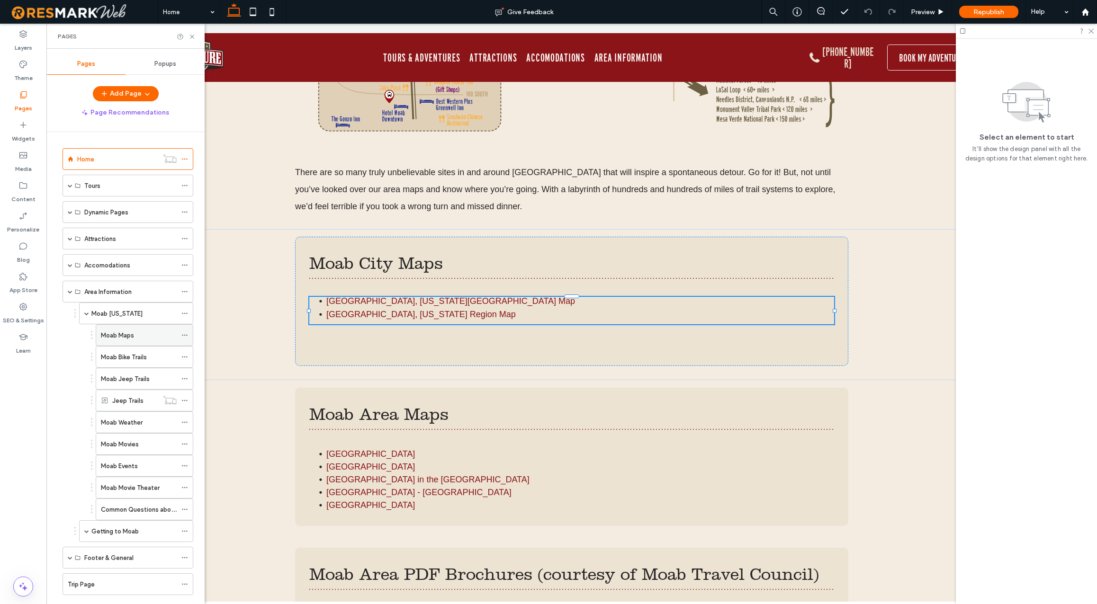
click at [126, 335] on label "Moab Maps" at bounding box center [117, 335] width 33 height 17
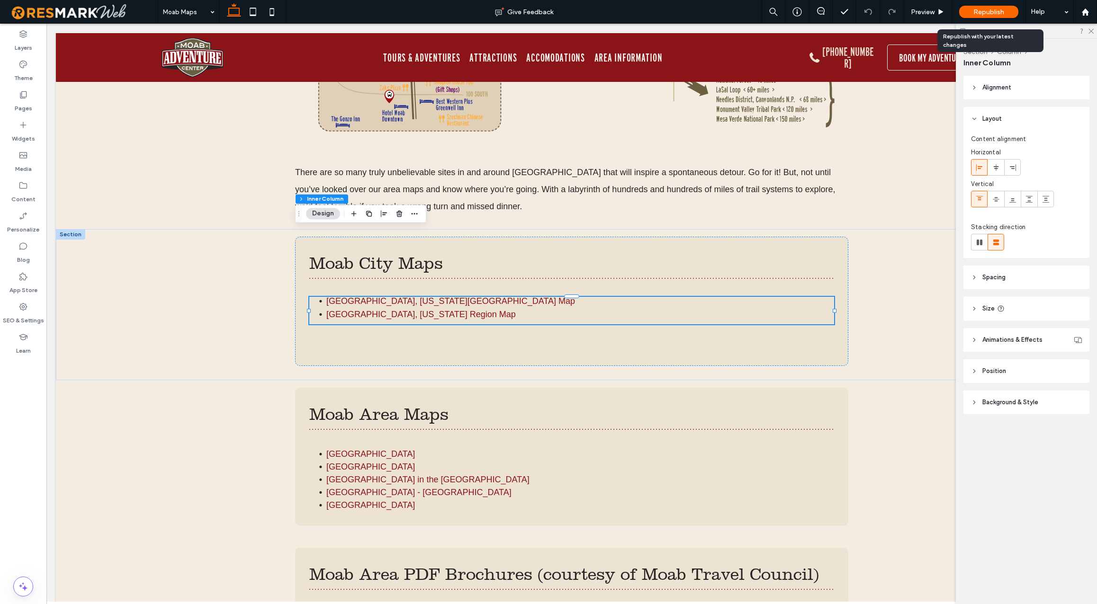
click at [990, 14] on span "Republish" at bounding box center [989, 12] width 31 height 8
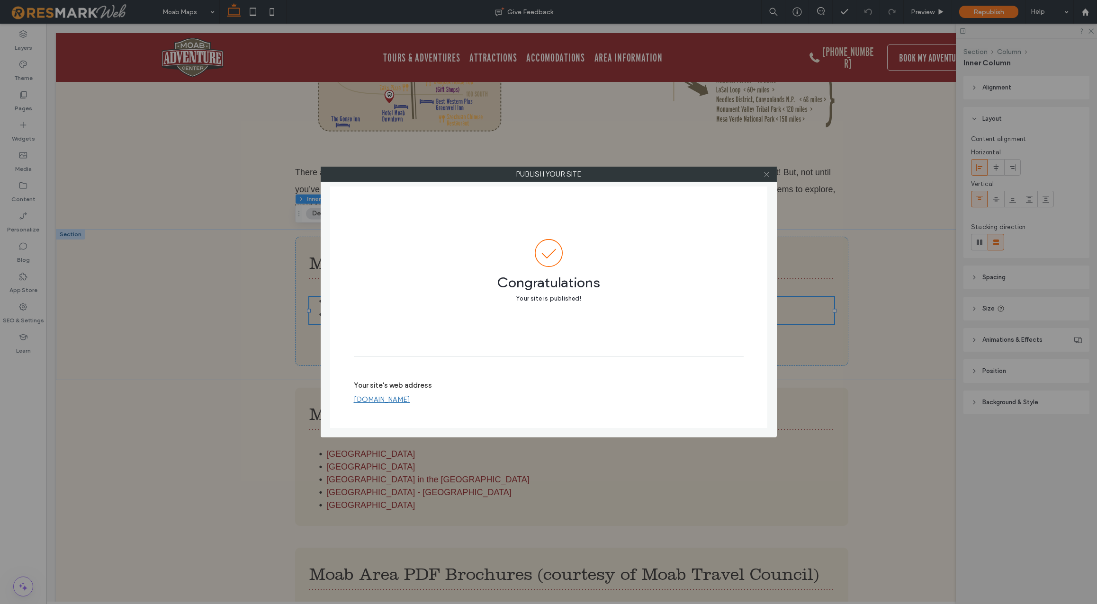
click at [767, 175] on use at bounding box center [766, 174] width 5 height 5
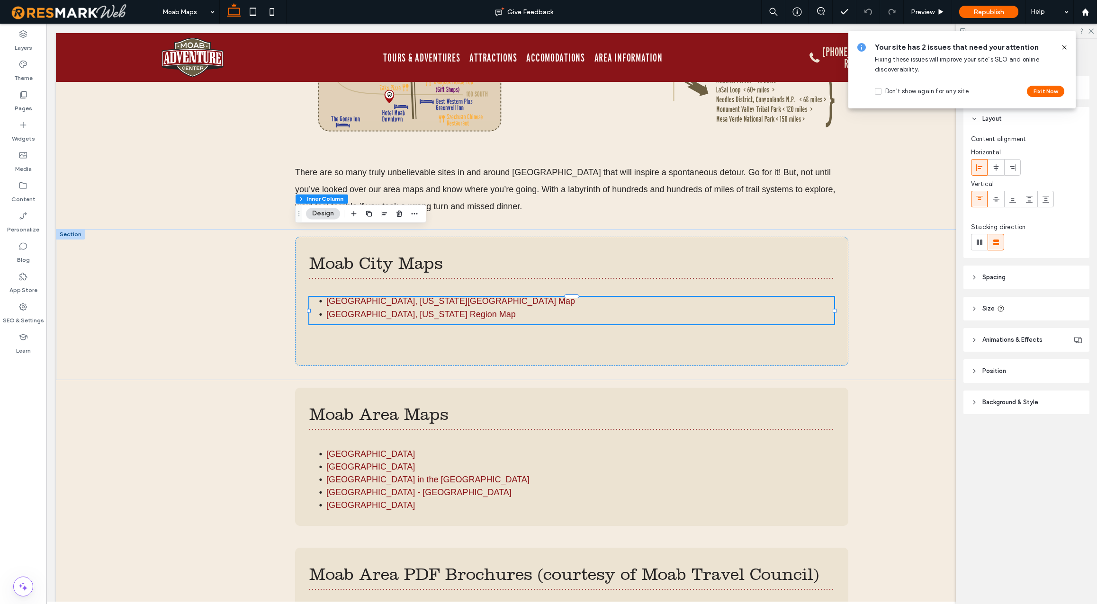
click at [1065, 46] on use at bounding box center [1064, 47] width 4 height 4
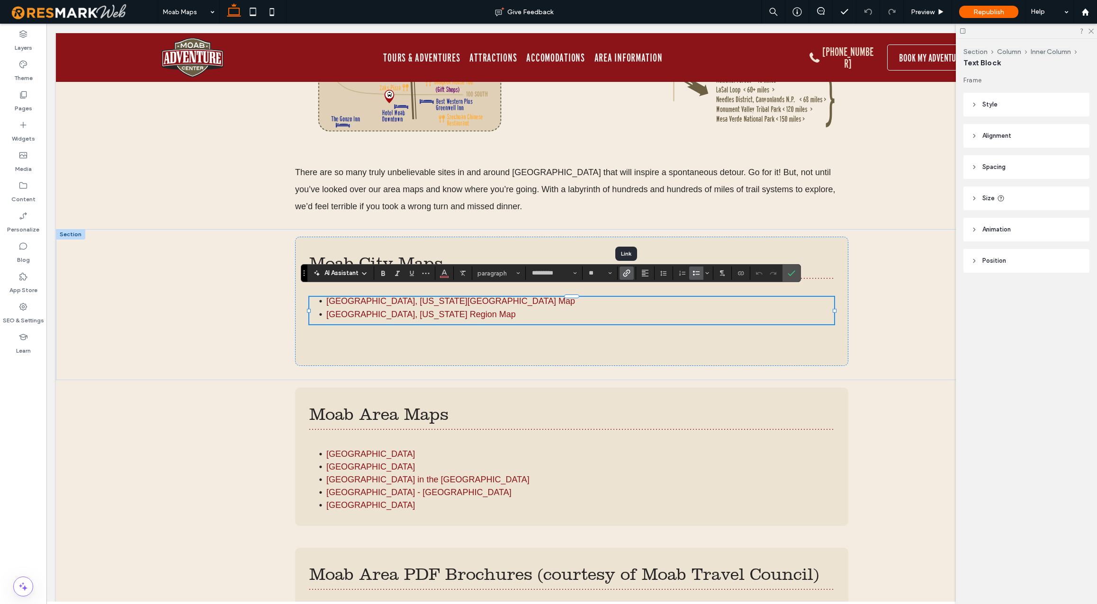
click at [628, 274] on icon "Link" at bounding box center [627, 274] width 8 height 8
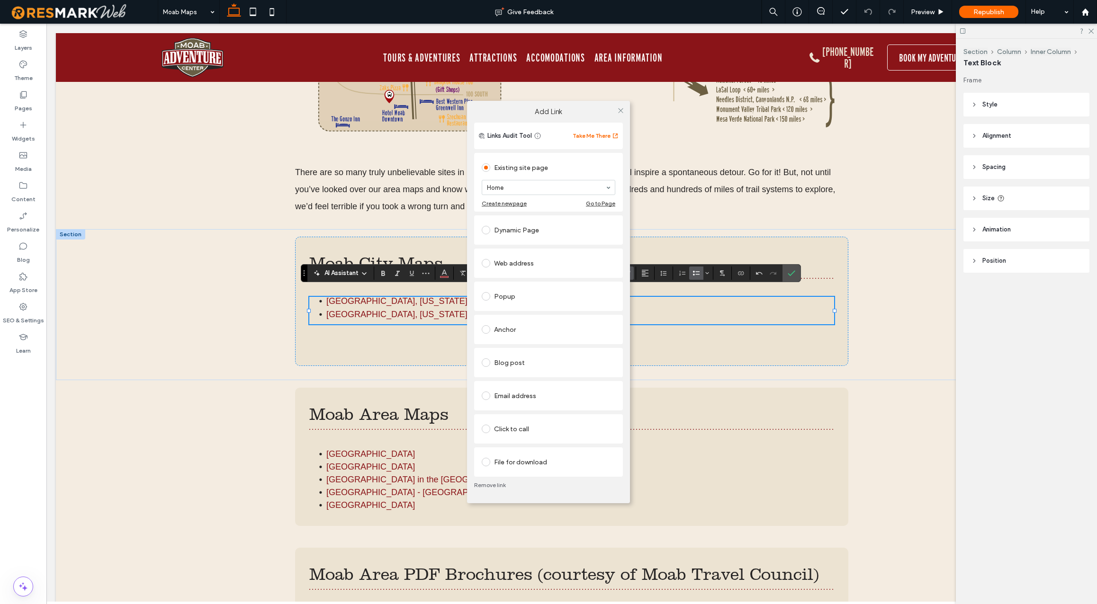
click at [493, 485] on link "Remove link" at bounding box center [548, 486] width 149 height 8
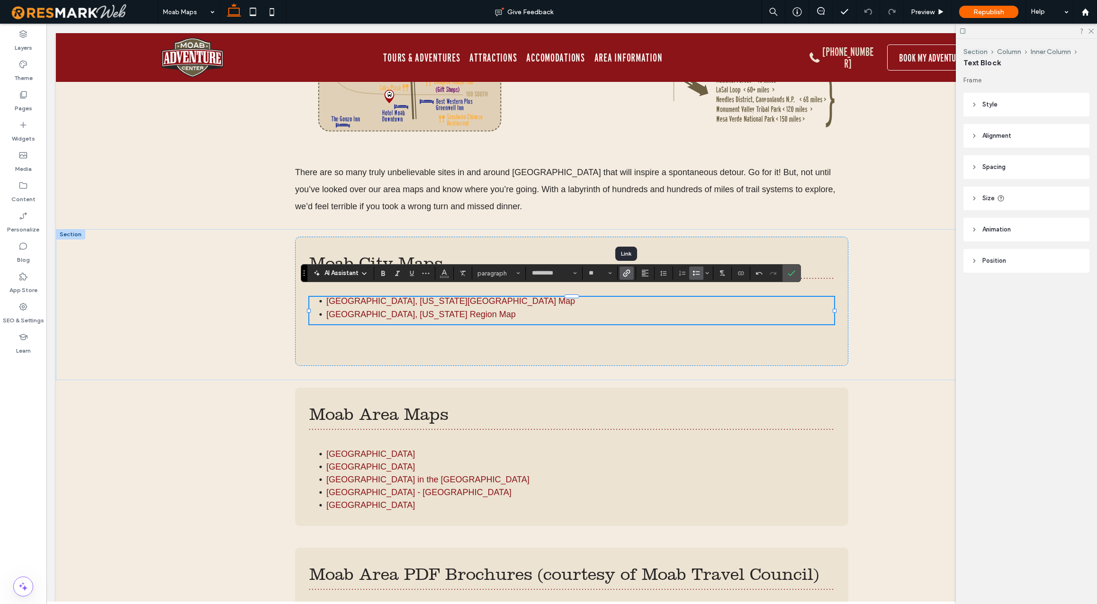
click at [627, 272] on use "Link" at bounding box center [626, 273] width 7 height 7
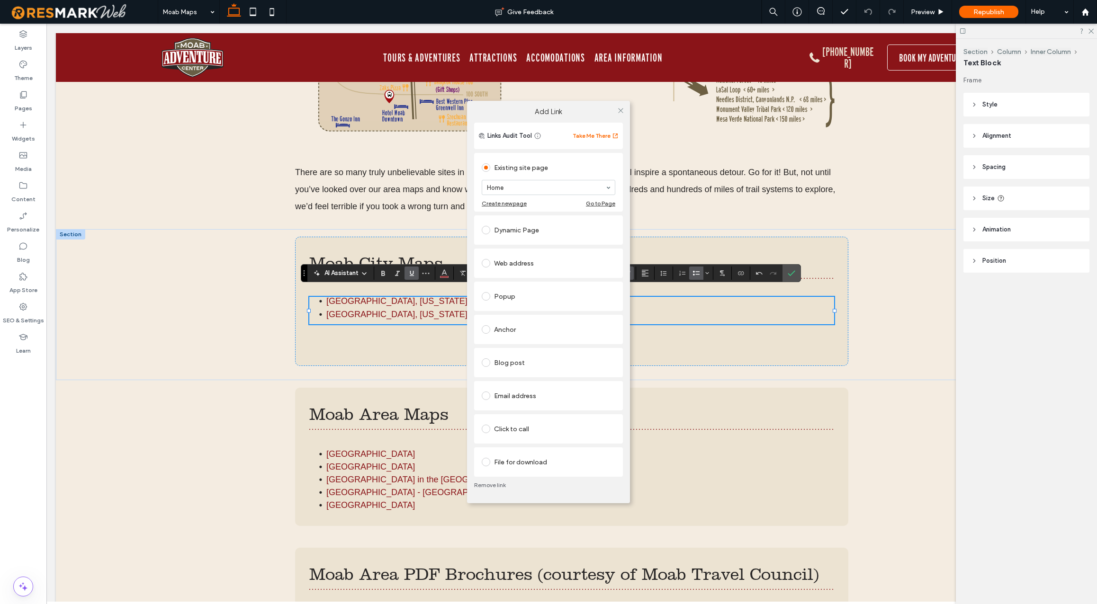
click at [541, 465] on div "File for download" at bounding box center [549, 462] width 134 height 15
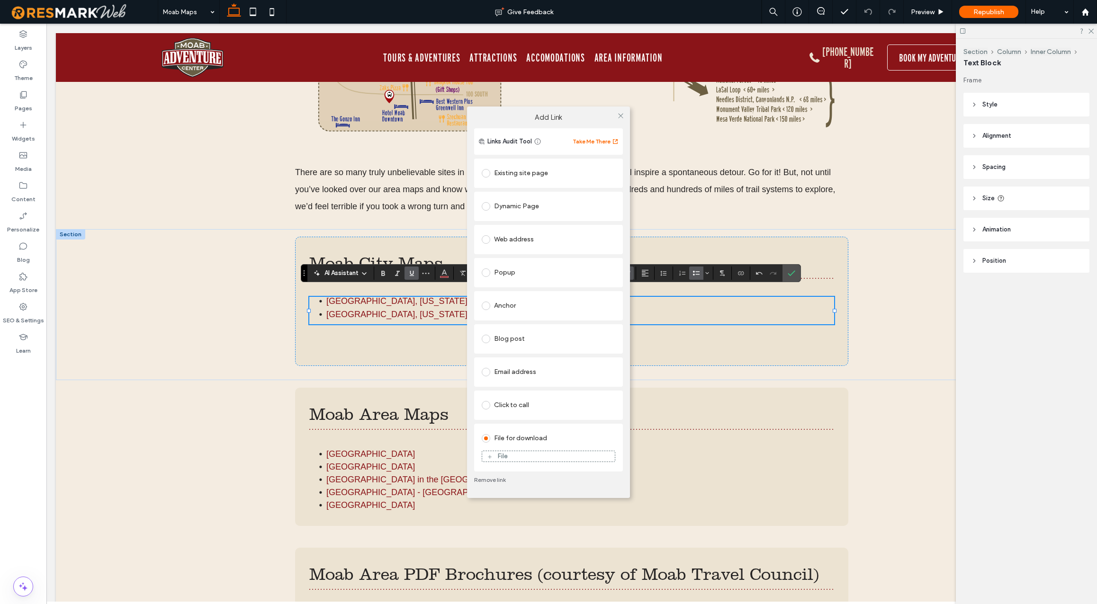
click at [525, 456] on div "File" at bounding box center [548, 456] width 133 height 9
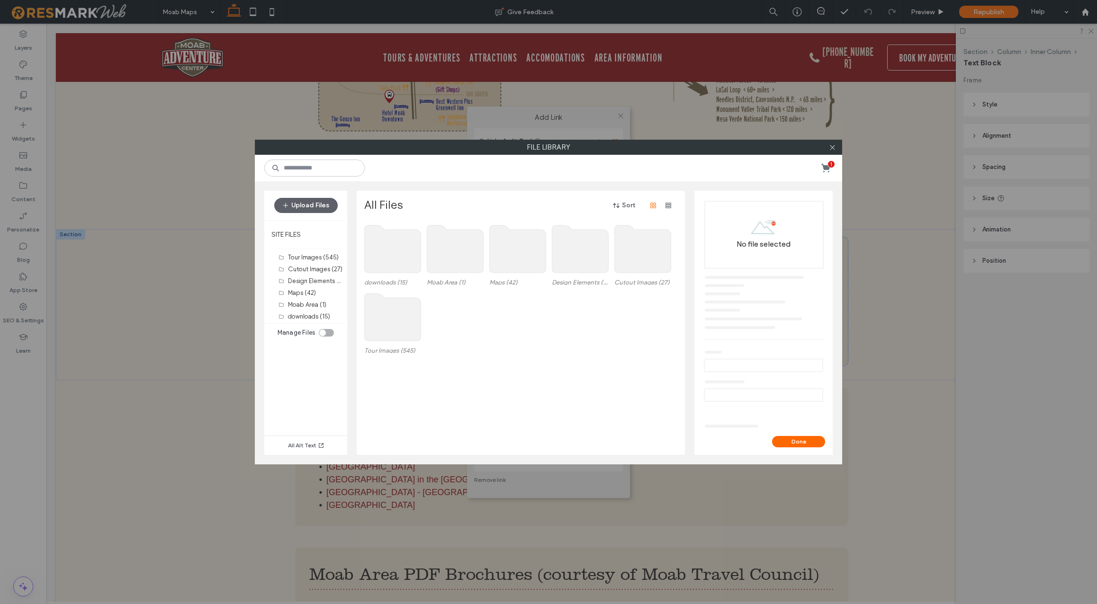
click at [405, 249] on use at bounding box center [393, 248] width 56 height 47
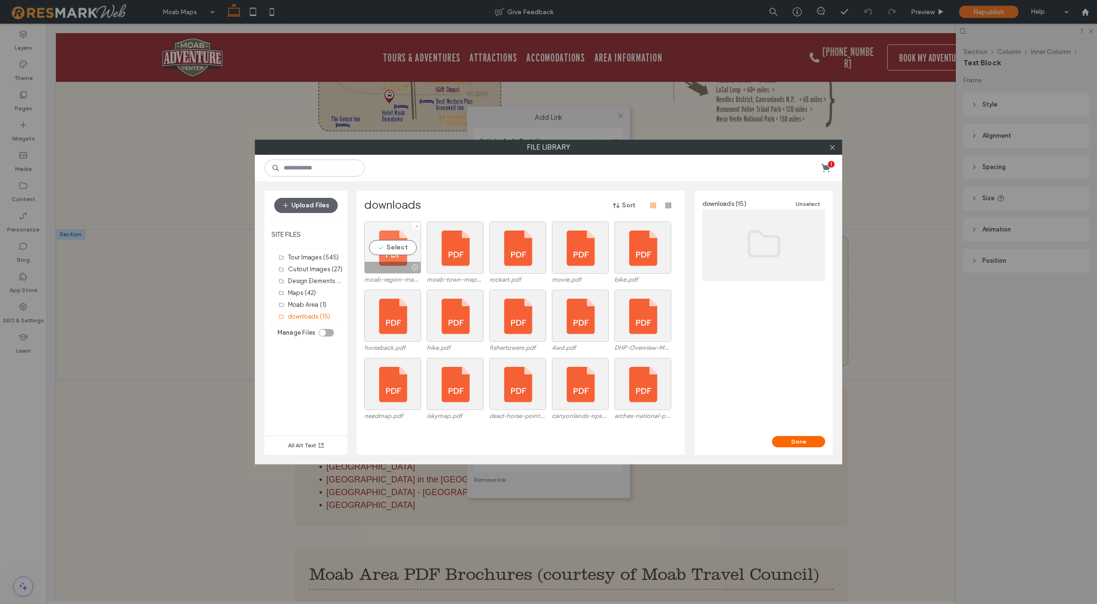
click at [394, 246] on div "Select" at bounding box center [392, 248] width 57 height 52
click at [799, 441] on button "Done" at bounding box center [798, 441] width 53 height 11
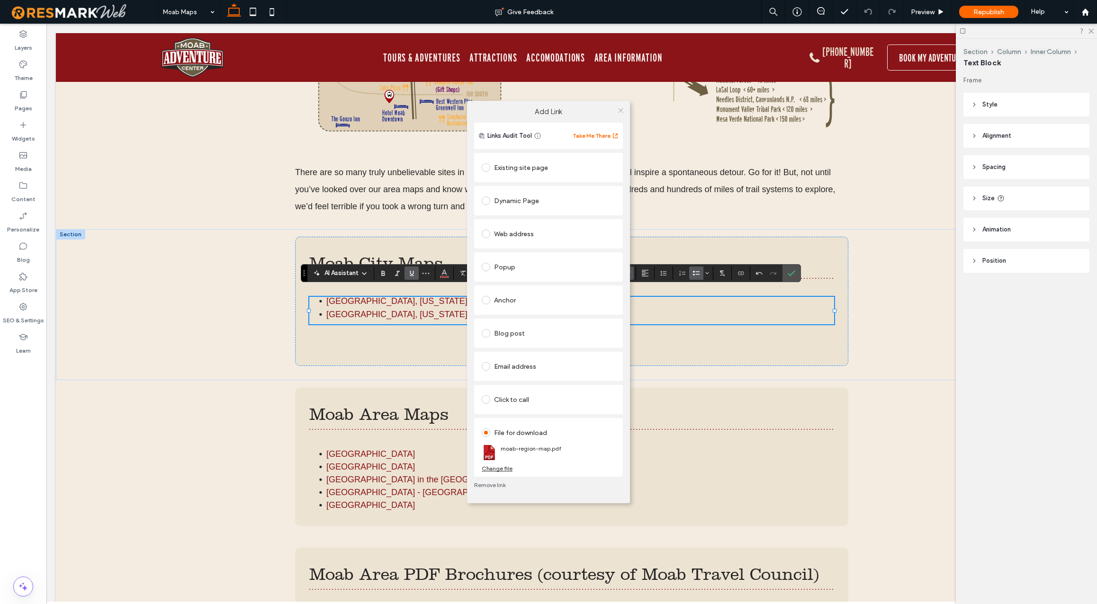
click at [621, 111] on icon at bounding box center [620, 110] width 7 height 7
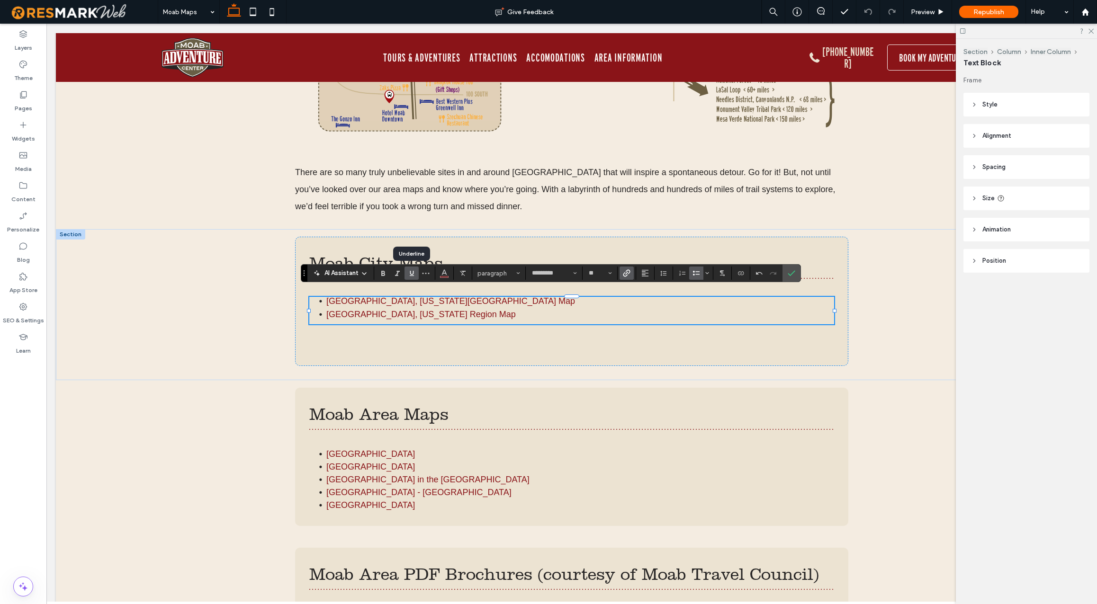
click at [414, 272] on use "Underline" at bounding box center [412, 273] width 4 height 5
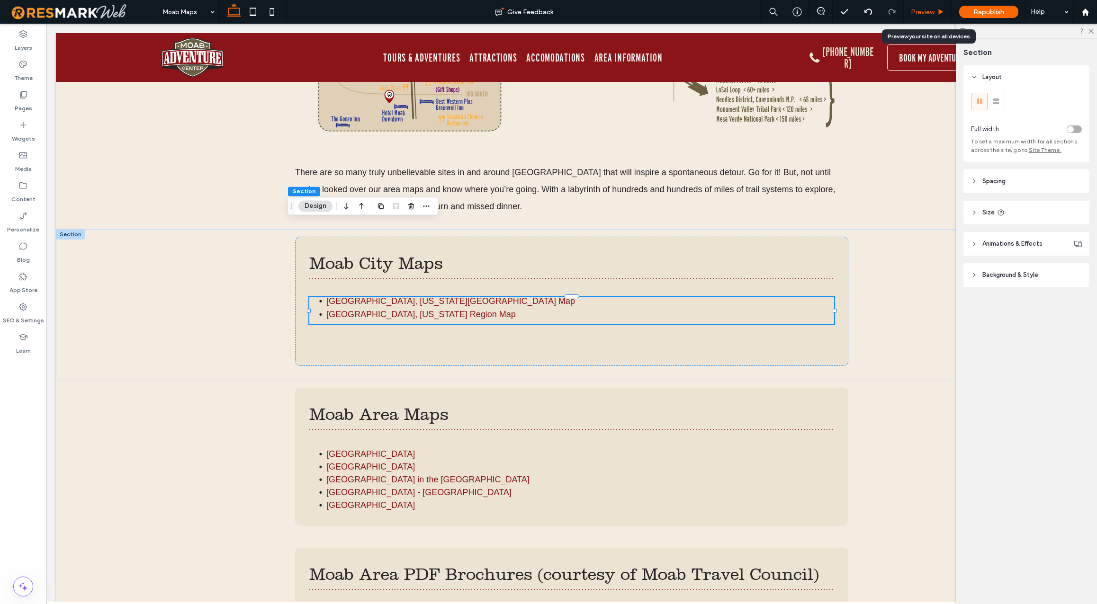
click at [925, 13] on span "Preview" at bounding box center [923, 12] width 24 height 8
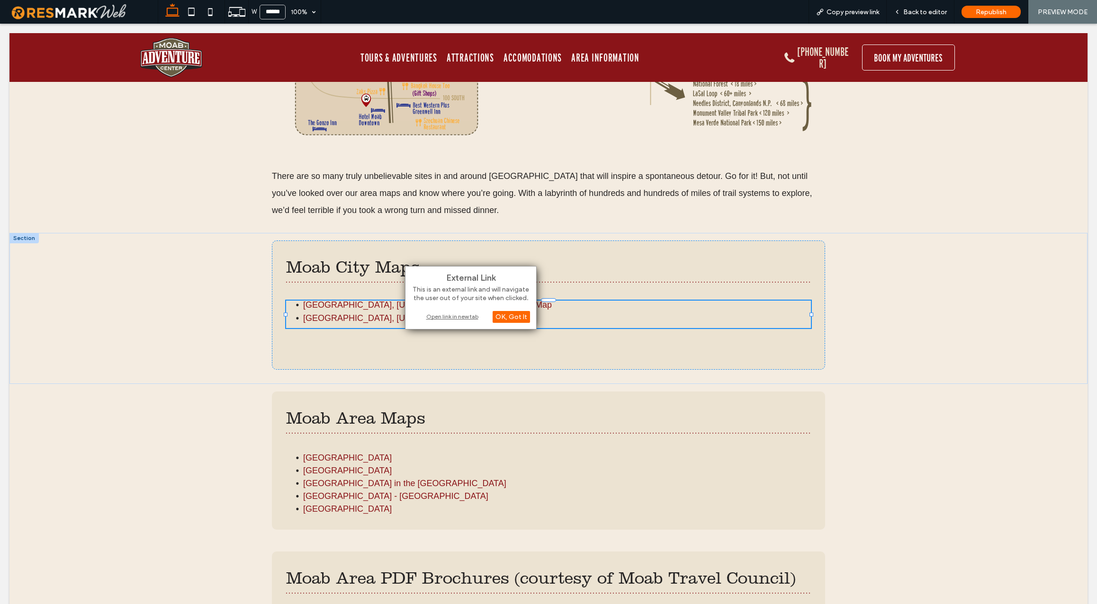
click at [456, 316] on div "Open link in new tab" at bounding box center [471, 317] width 118 height 10
click at [929, 10] on span "Back to editor" at bounding box center [925, 12] width 44 height 8
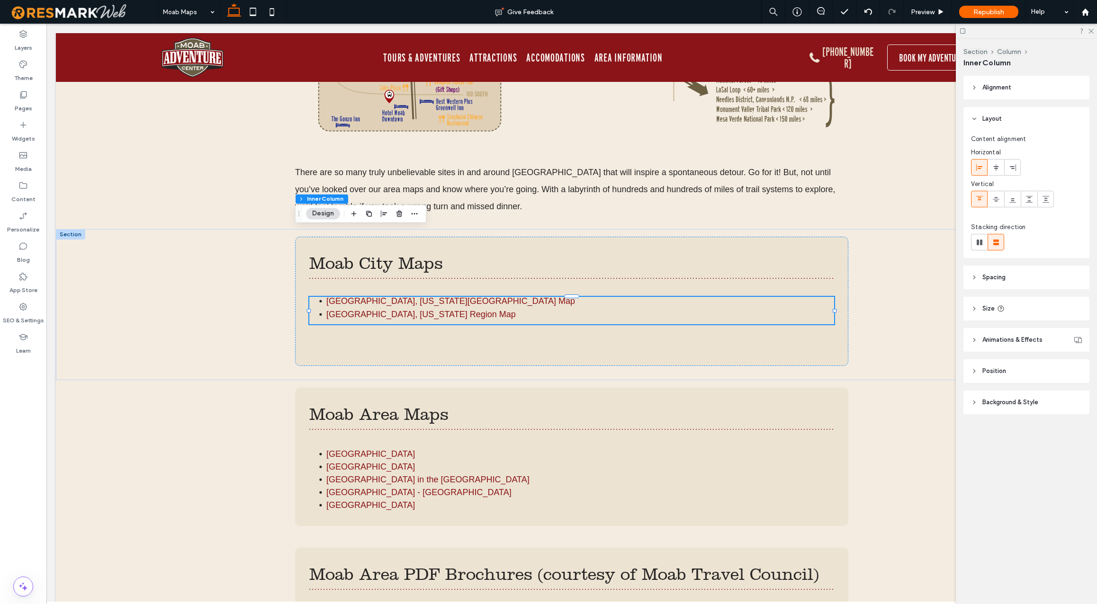
type input "**"
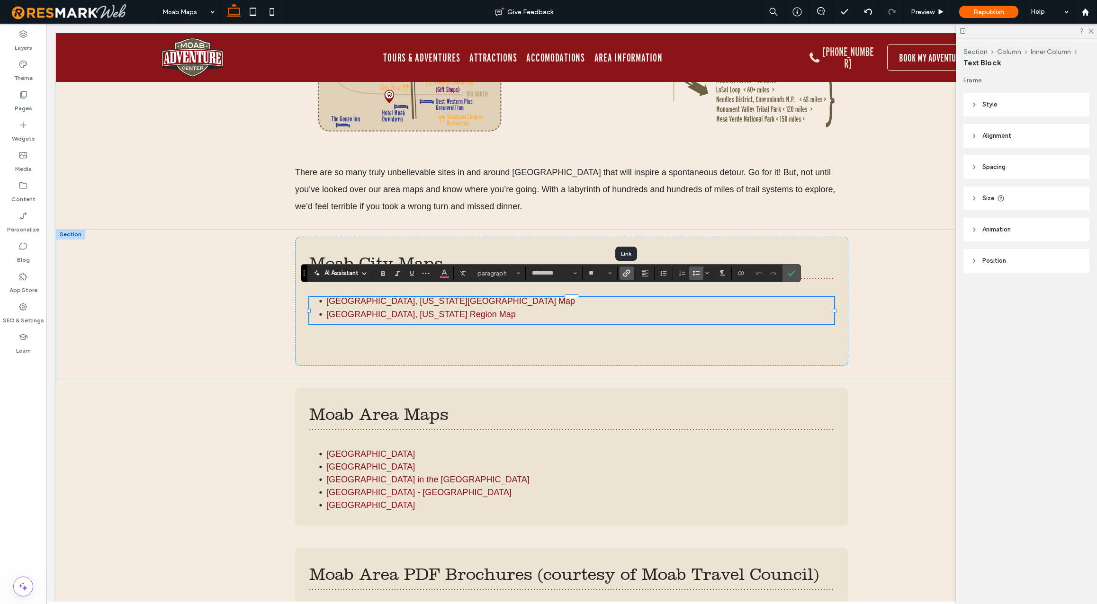
click at [627, 273] on icon "Link" at bounding box center [627, 274] width 8 height 8
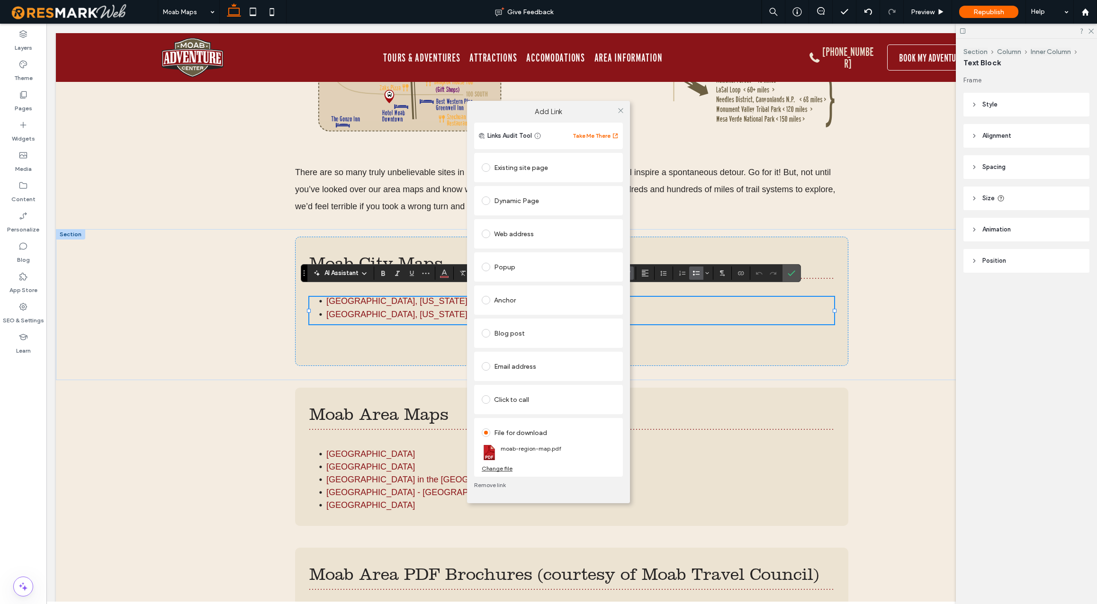
click at [218, 409] on div "Add Link Links Audit Tool Take Me There Existing site page Dynamic Page Web add…" at bounding box center [548, 302] width 1097 height 604
click at [622, 110] on icon at bounding box center [620, 110] width 7 height 7
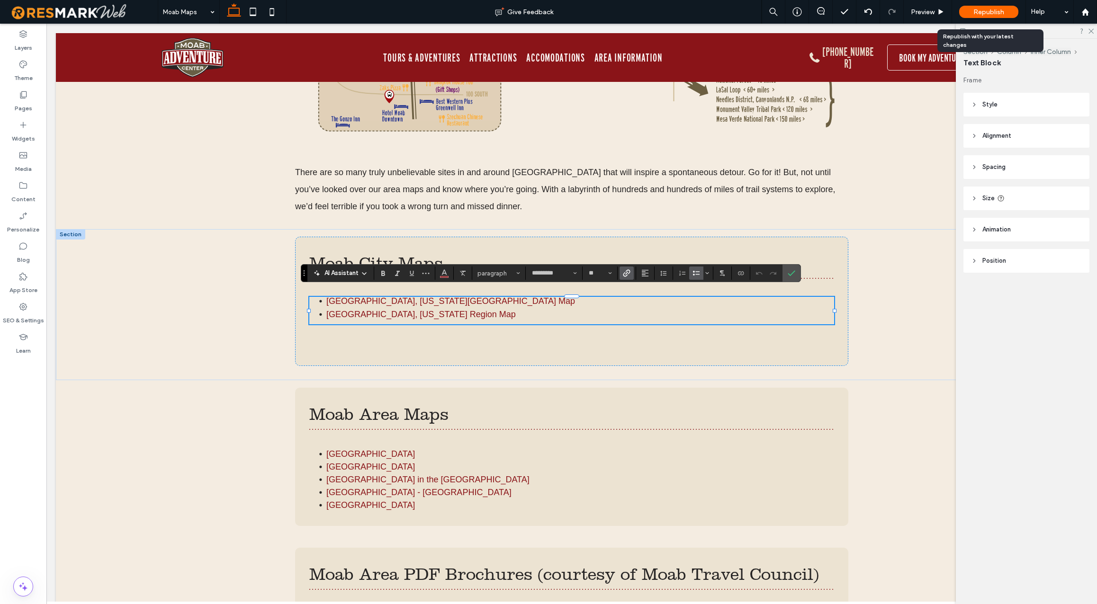
click at [986, 11] on span "Republish" at bounding box center [989, 12] width 31 height 8
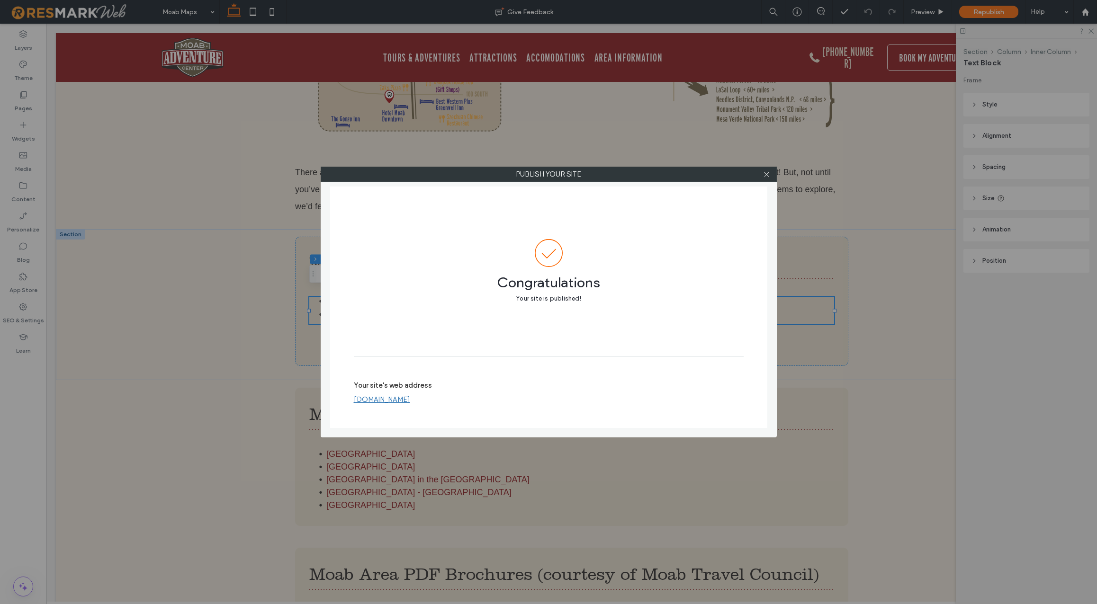
click at [410, 401] on link "moab-adventure-center.resmarkweb.com" at bounding box center [382, 400] width 56 height 9
click at [768, 173] on icon at bounding box center [766, 174] width 7 height 7
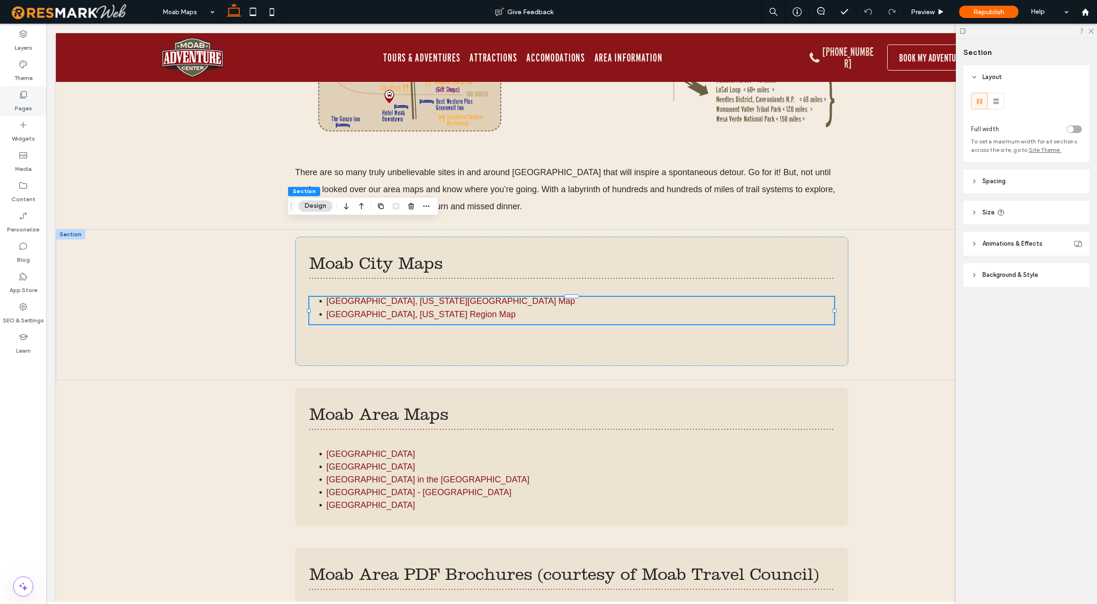
click at [19, 97] on icon at bounding box center [22, 94] width 9 height 9
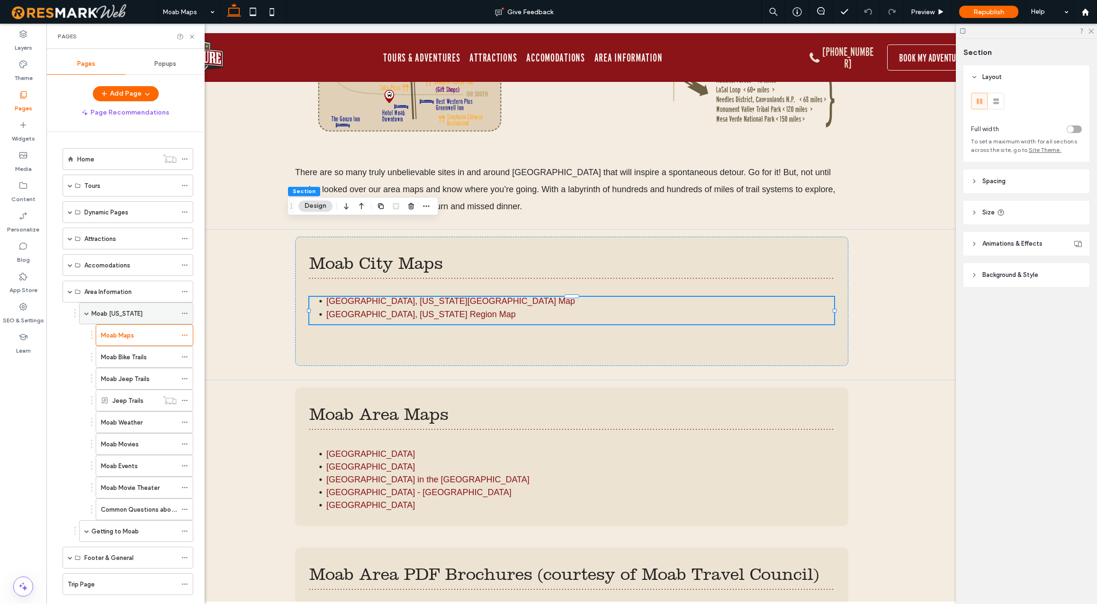
click at [85, 313] on span at bounding box center [86, 313] width 5 height 5
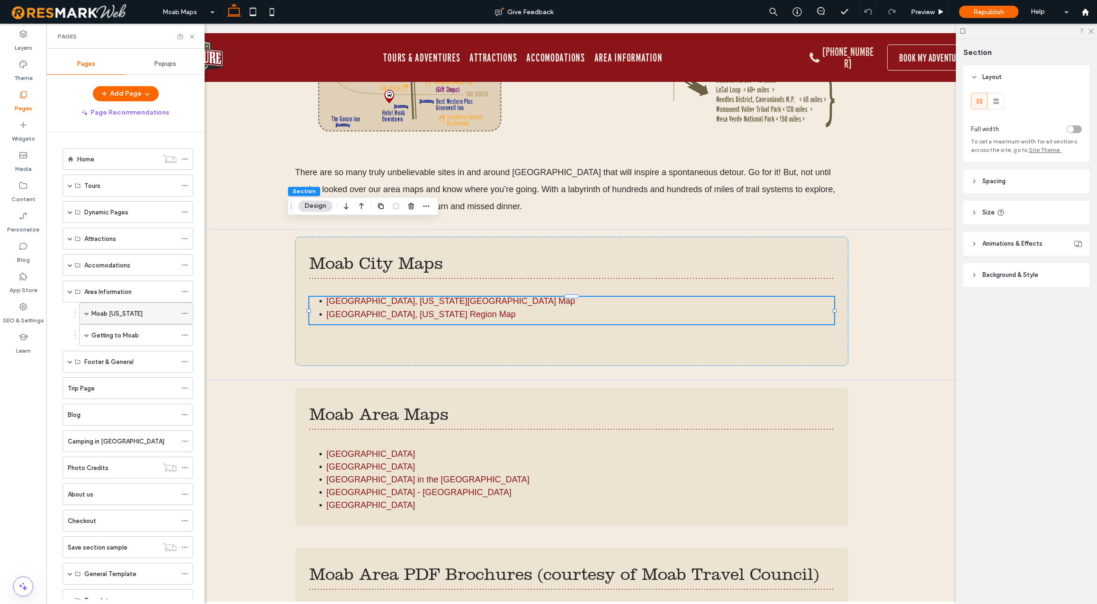
click at [89, 312] on span at bounding box center [86, 313] width 5 height 5
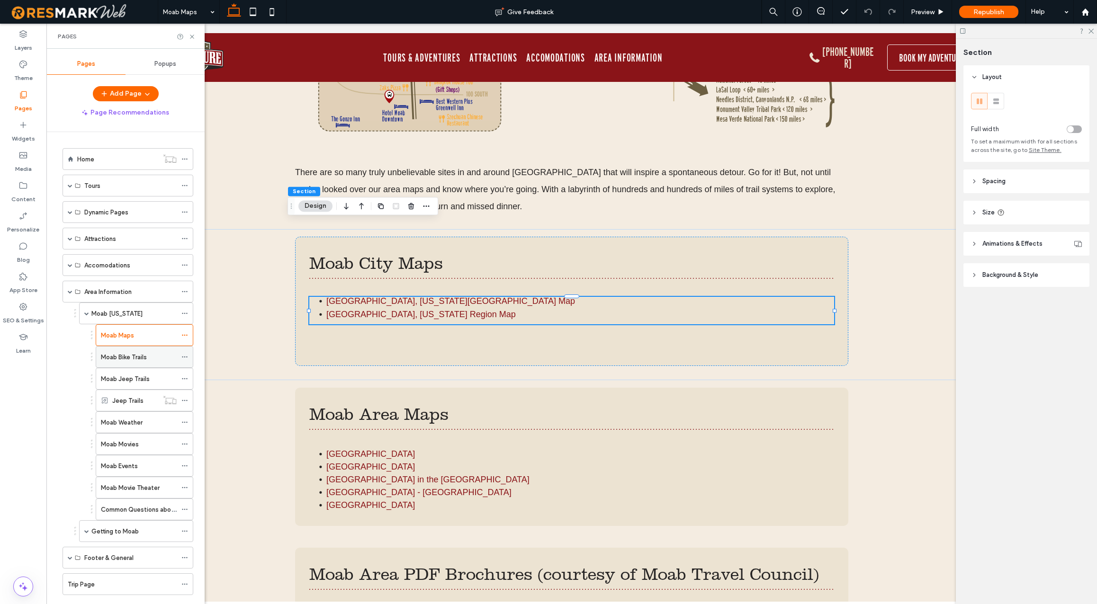
click at [124, 357] on label "Moab Bike Trails" at bounding box center [124, 357] width 46 height 17
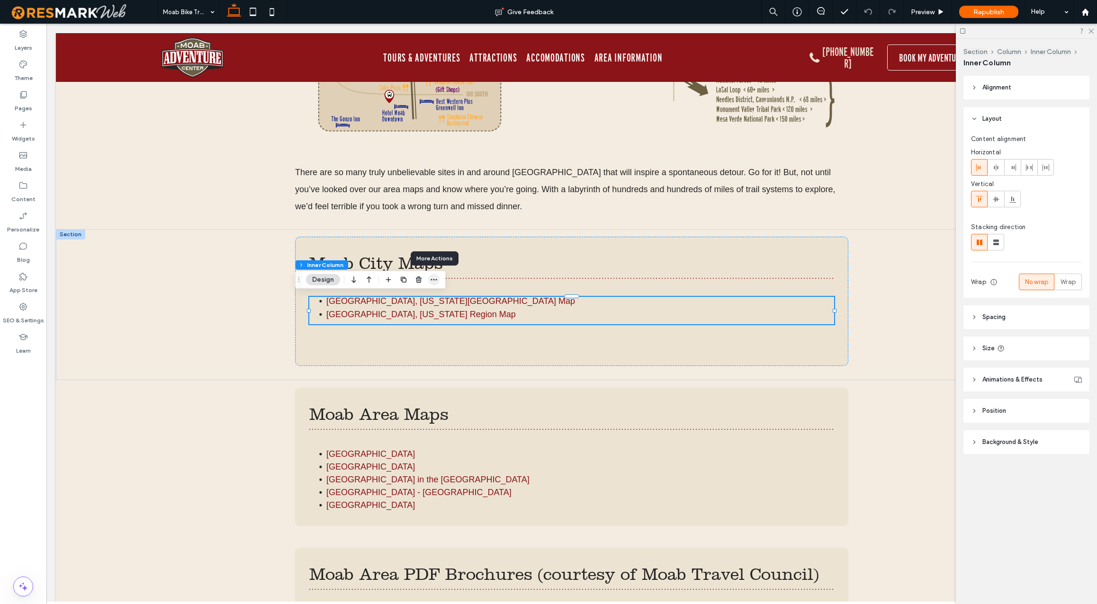
click at [435, 279] on icon "button" at bounding box center [434, 280] width 8 height 8
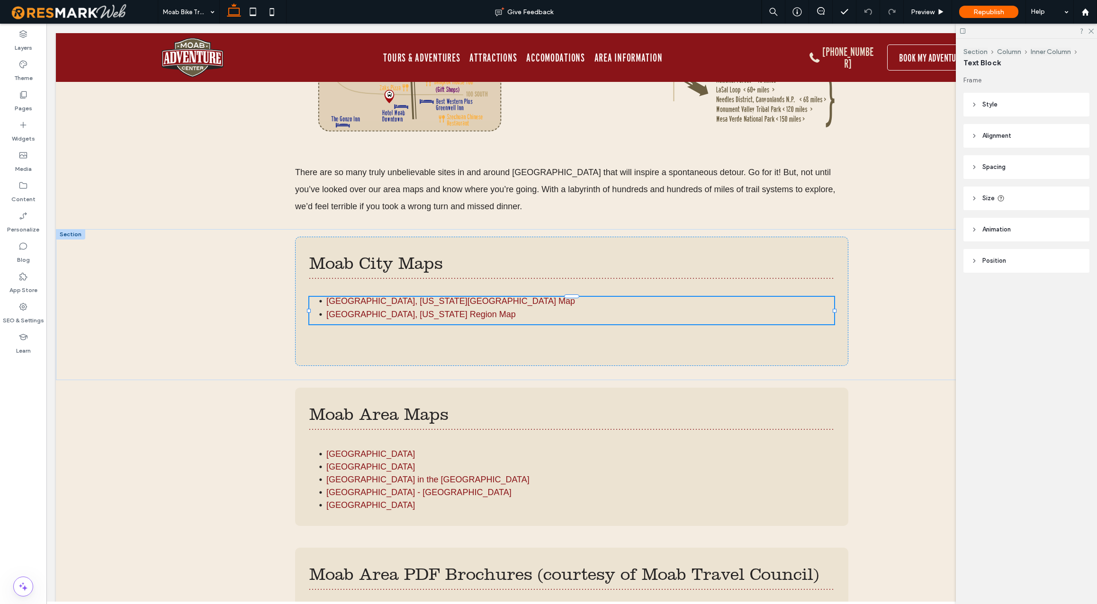
type input "*********"
type input "**"
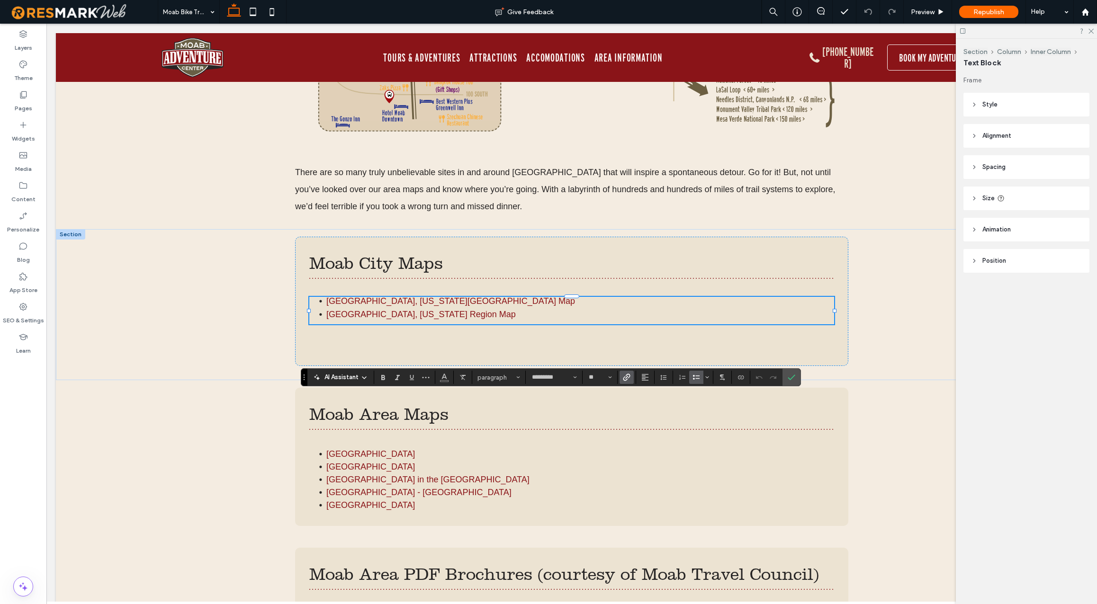
click at [627, 376] on icon "Link" at bounding box center [627, 378] width 8 height 8
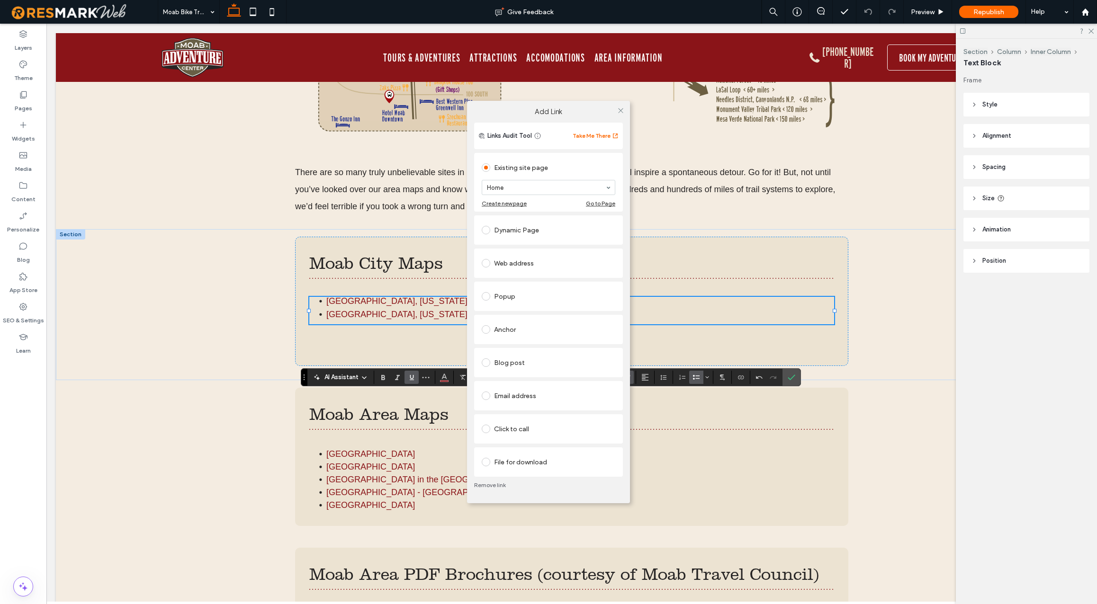
click at [570, 330] on div "Anchor" at bounding box center [549, 329] width 134 height 15
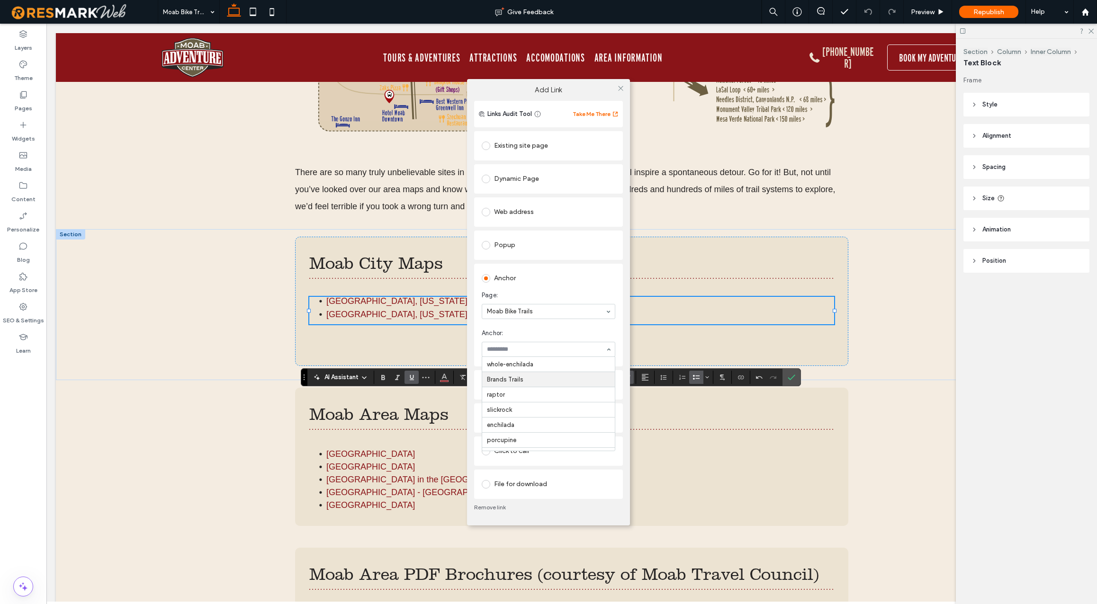
click at [676, 342] on div "Add Link Links Audit Tool Take Me There Existing site page Home Create new page…" at bounding box center [548, 302] width 1097 height 604
click at [620, 88] on use at bounding box center [620, 88] width 5 height 5
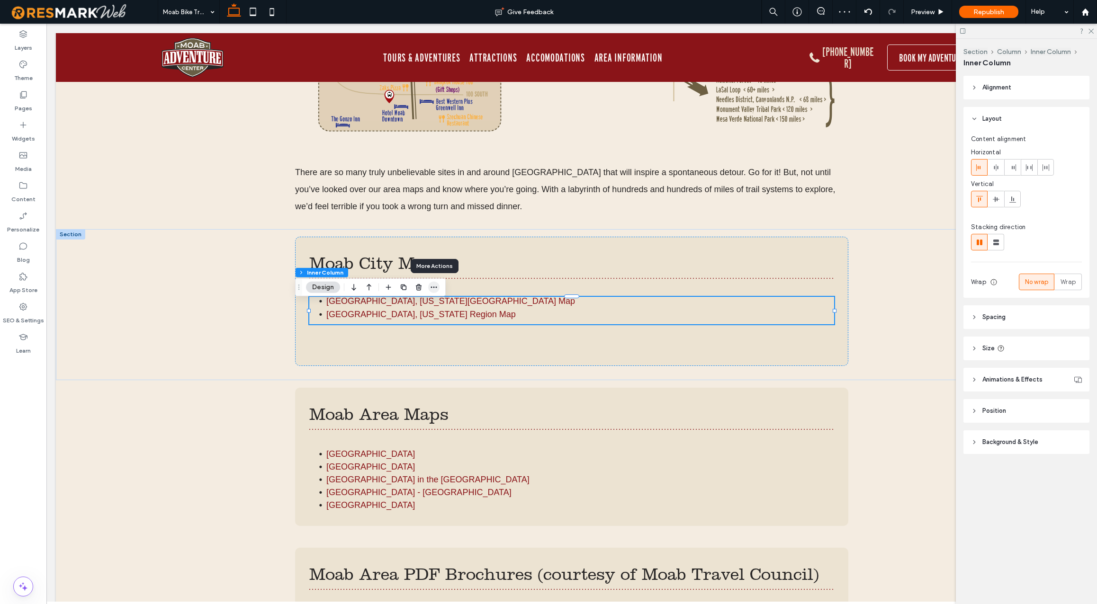
click at [433, 287] on icon "button" at bounding box center [434, 288] width 8 height 8
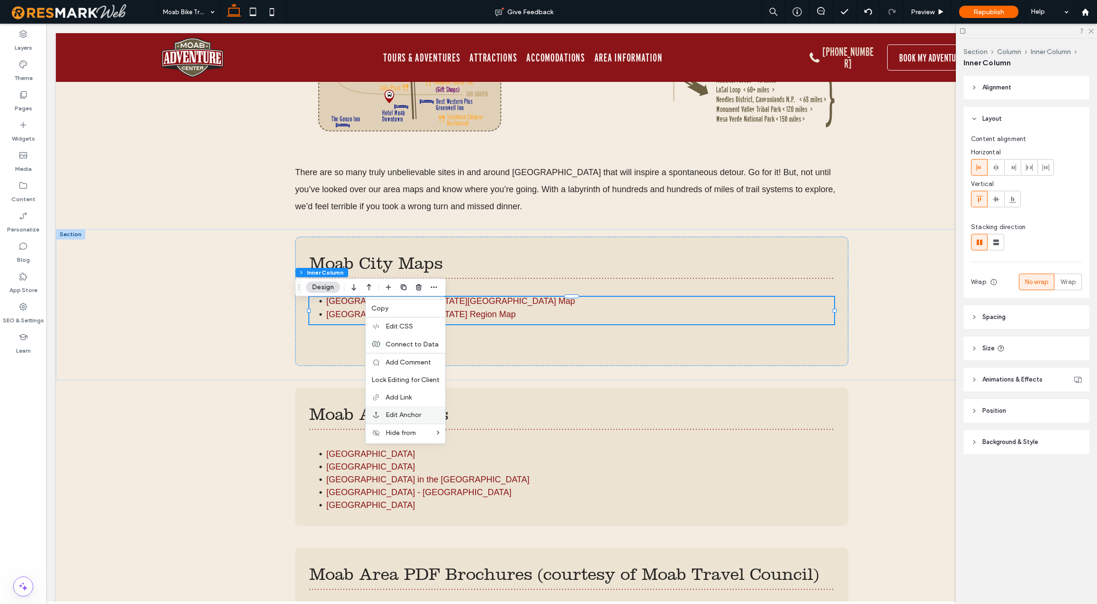
click at [406, 411] on span "Edit Anchor" at bounding box center [404, 415] width 36 height 8
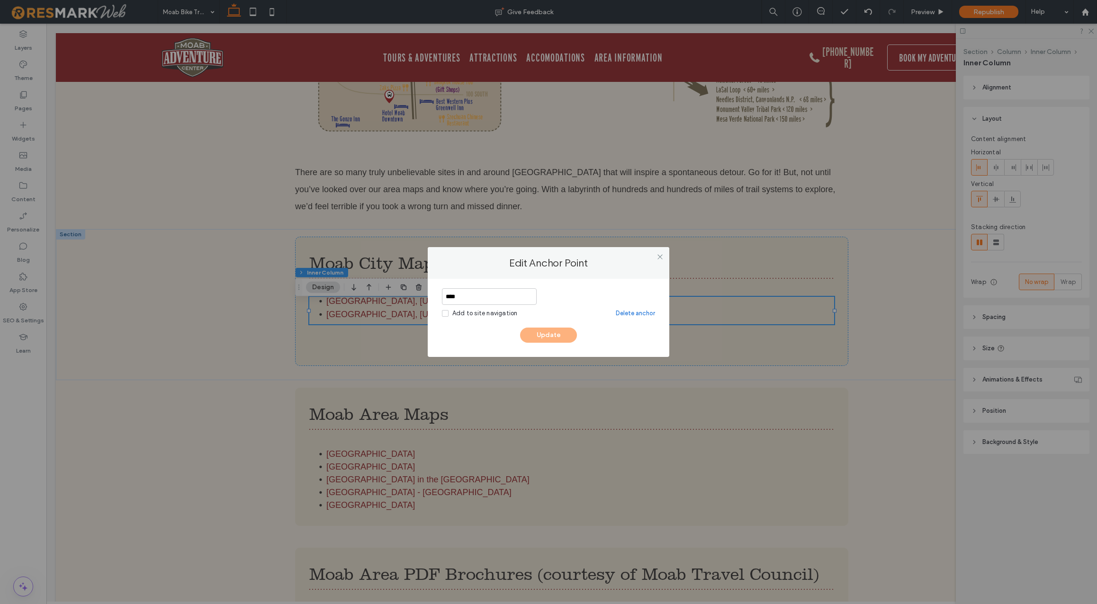
click at [464, 297] on input "****" at bounding box center [489, 296] width 95 height 17
type input "******"
click at [563, 340] on button "Update" at bounding box center [548, 335] width 57 height 15
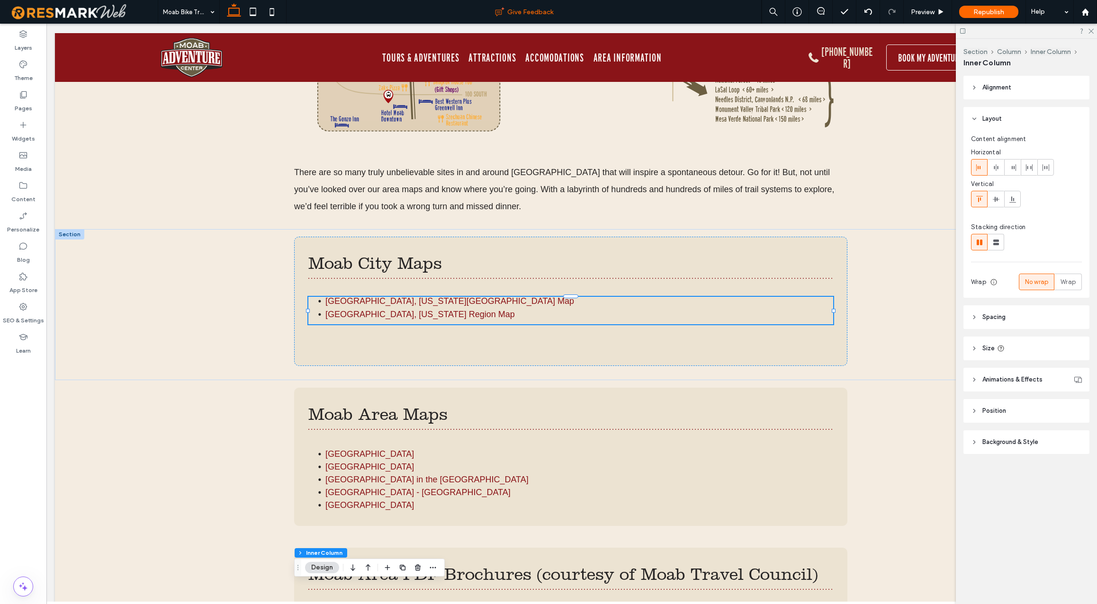
scroll to position [0, 0]
drag, startPoint x: 22, startPoint y: 98, endPoint x: 27, endPoint y: 101, distance: 5.9
click at [27, 101] on div "Pages" at bounding box center [23, 101] width 46 height 30
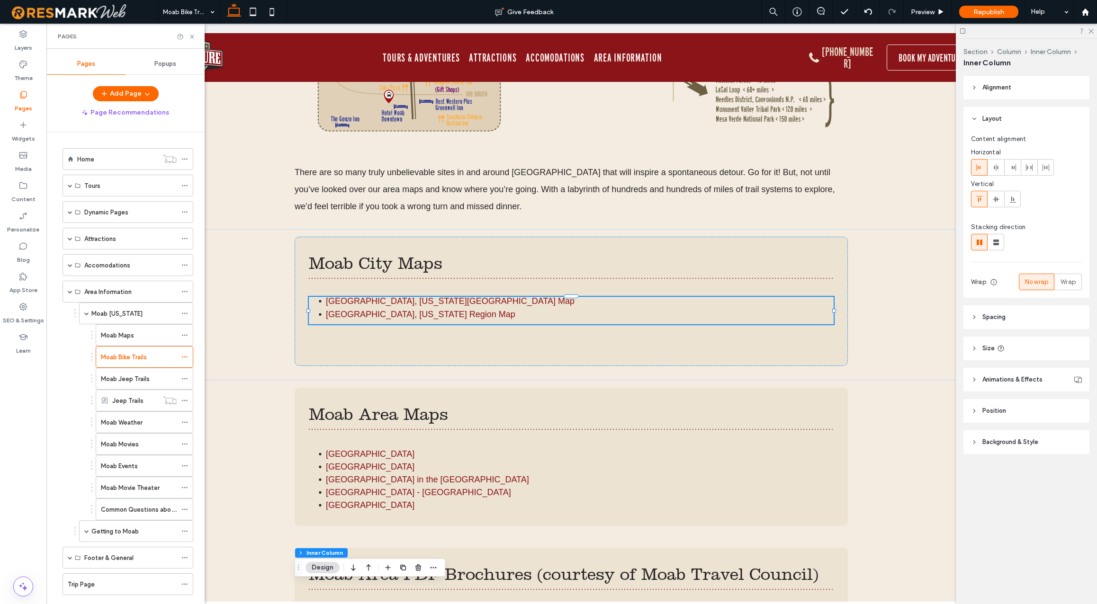
click at [127, 442] on label "Moab Movies" at bounding box center [120, 444] width 38 height 17
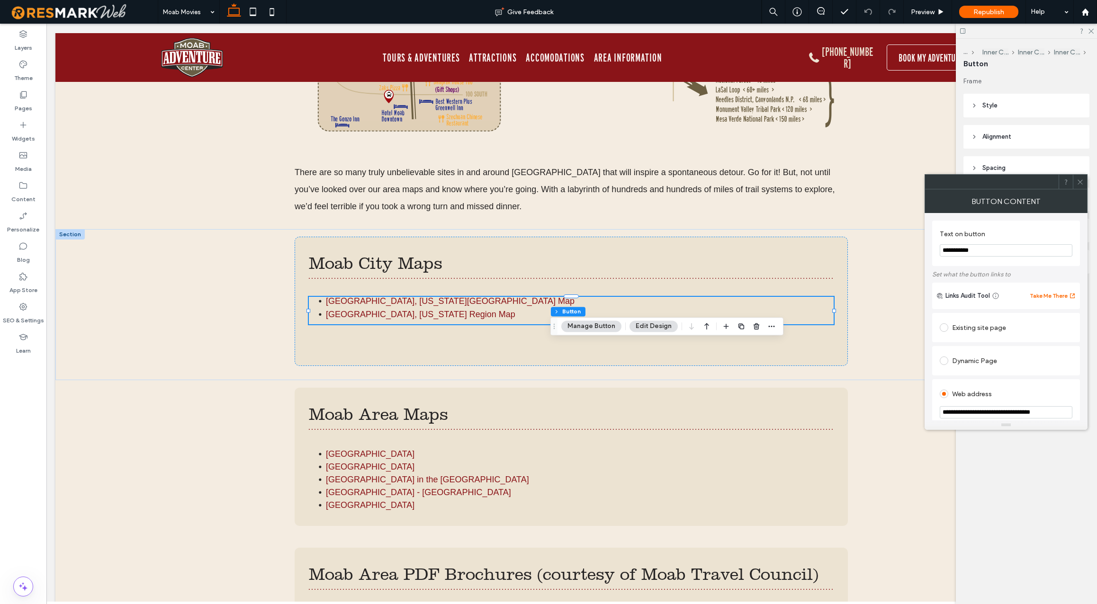
click at [596, 323] on button "Manage Button" at bounding box center [591, 326] width 60 height 11
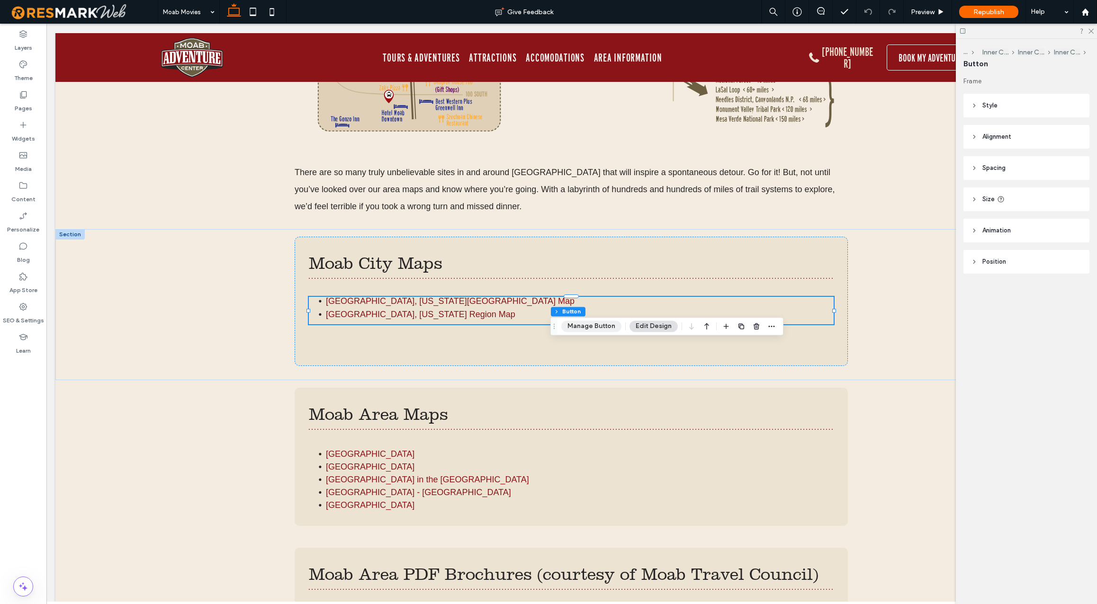
click at [600, 326] on button "Manage Button" at bounding box center [591, 326] width 60 height 11
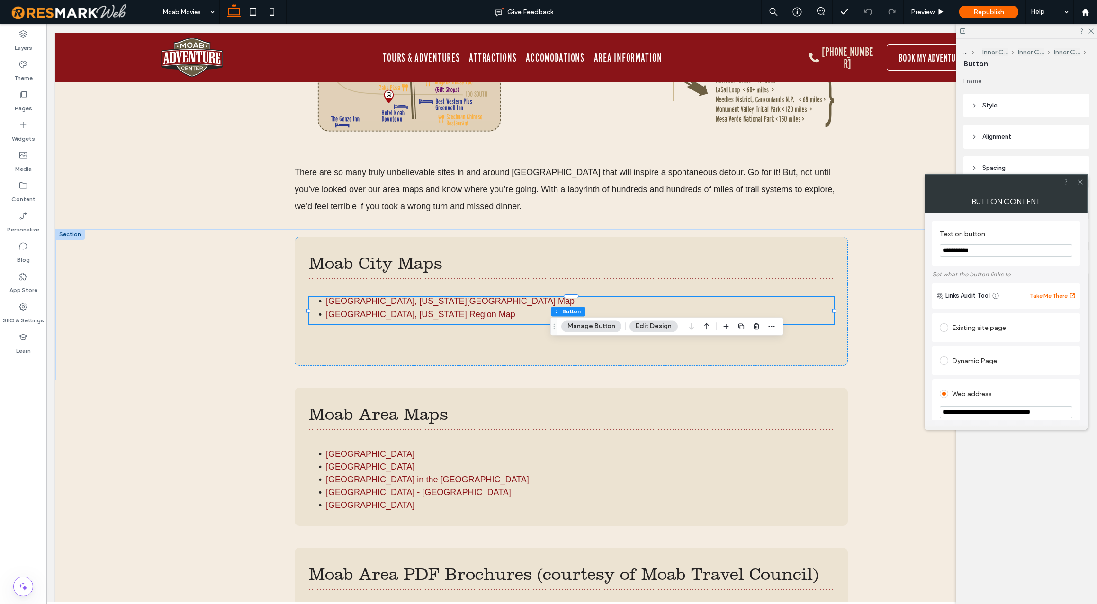
click at [992, 251] on input "**********" at bounding box center [1006, 250] width 133 height 12
type input "**********"
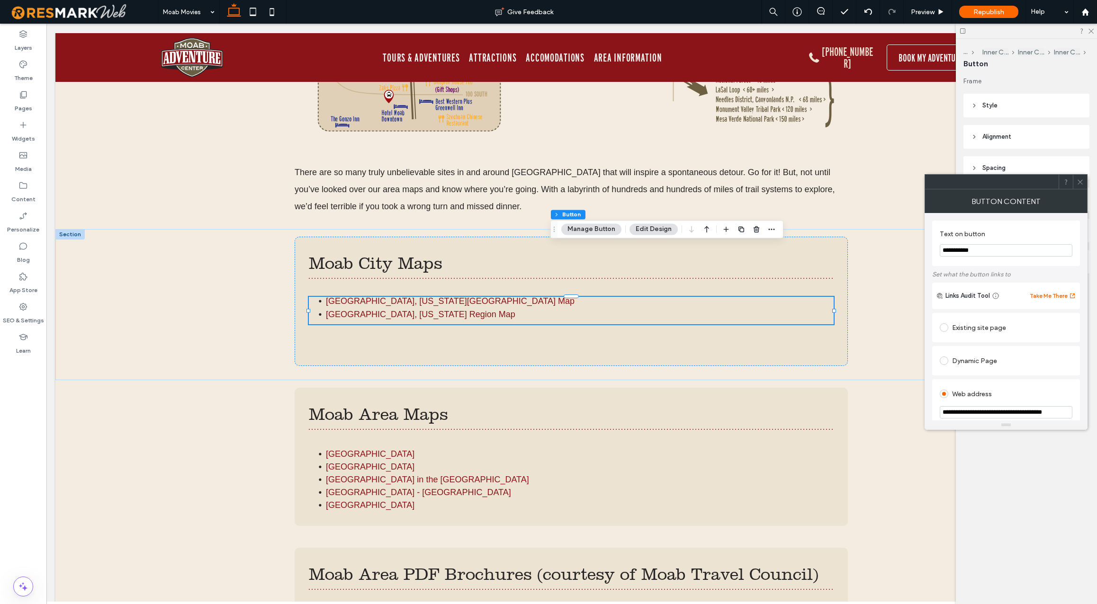
click at [965, 252] on input "**********" at bounding box center [1006, 250] width 133 height 12
type input "**********"
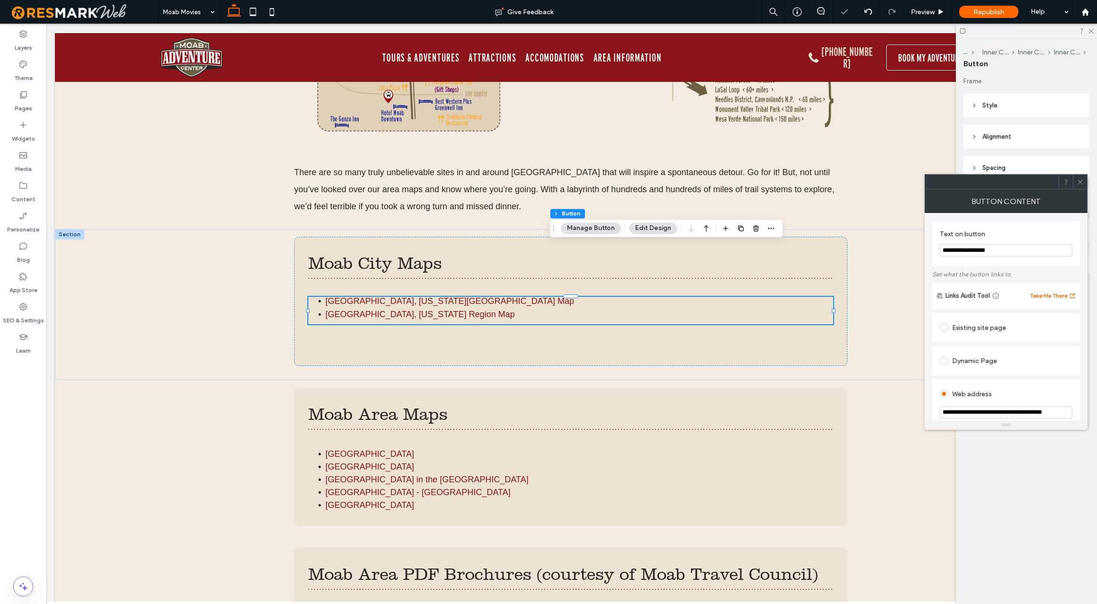
scroll to position [0, 0]
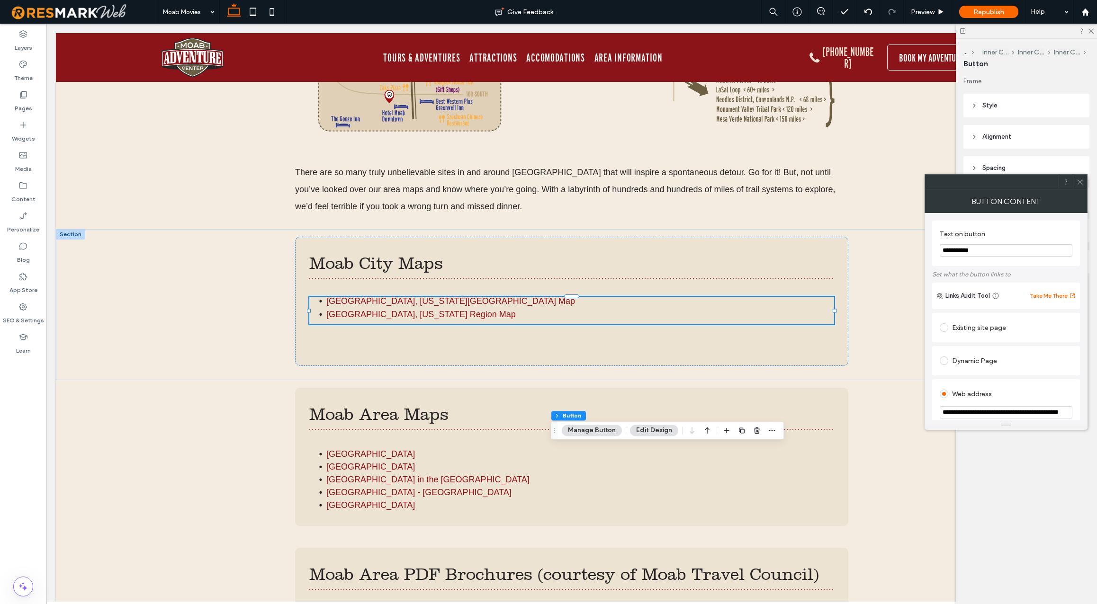
click at [974, 251] on input "**********" at bounding box center [1006, 250] width 133 height 12
type input "**********"
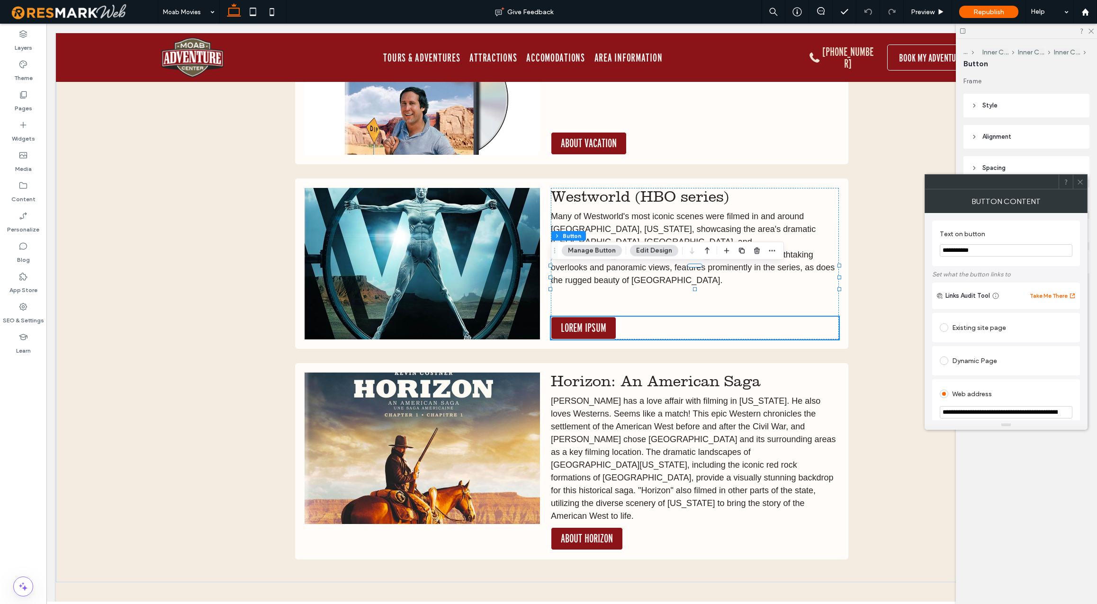
click at [971, 249] on input "**********" at bounding box center [1006, 250] width 133 height 12
type input "**********"
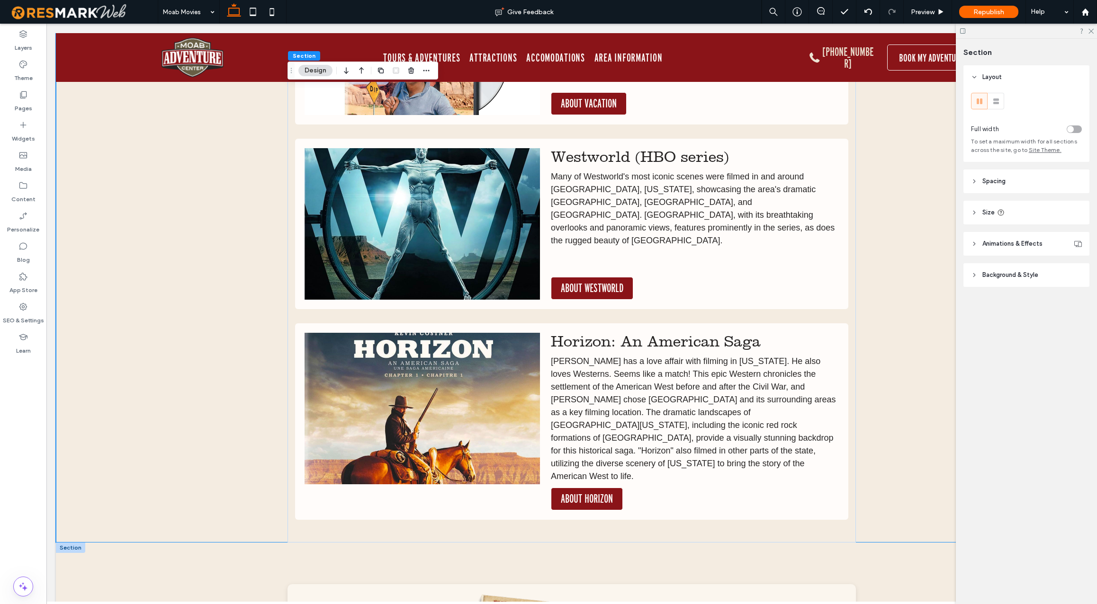
scroll to position [4072, 0]
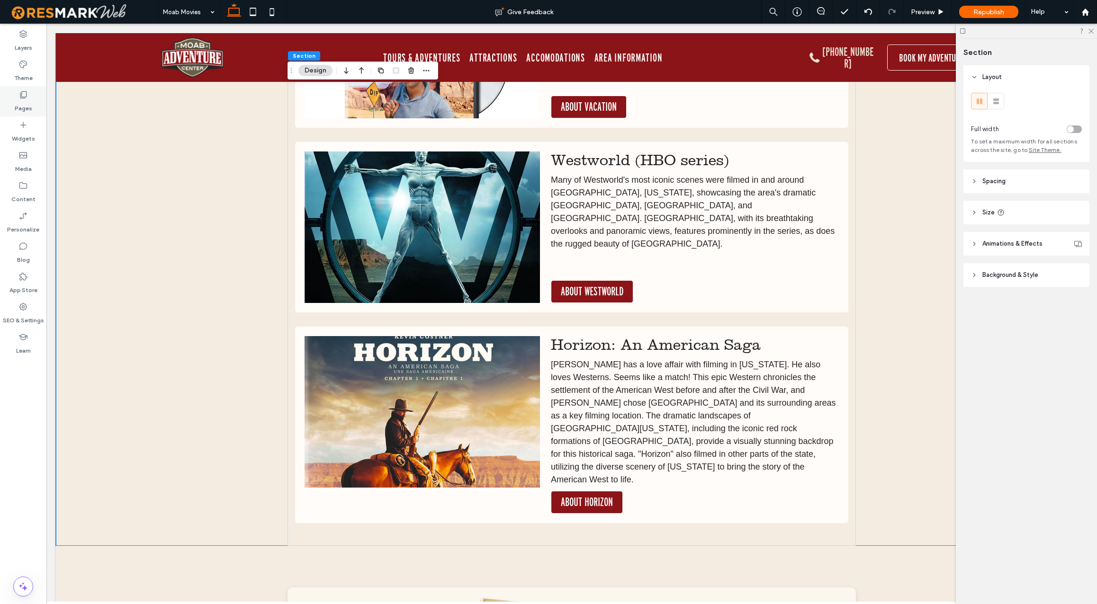
click at [21, 97] on icon at bounding box center [22, 94] width 9 height 9
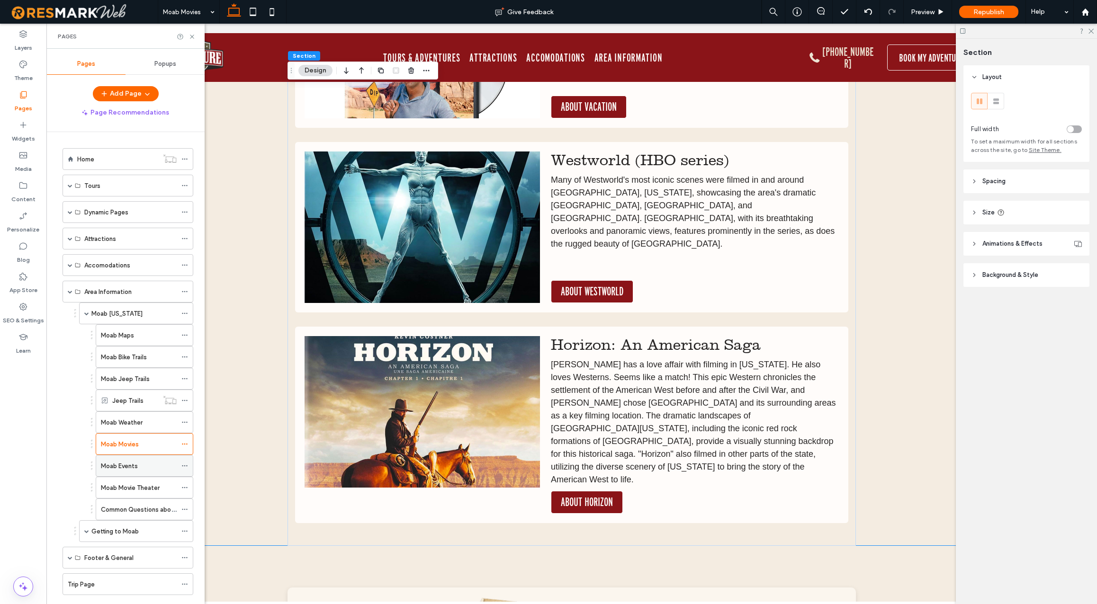
click at [130, 462] on label "Moab Events" at bounding box center [119, 466] width 37 height 17
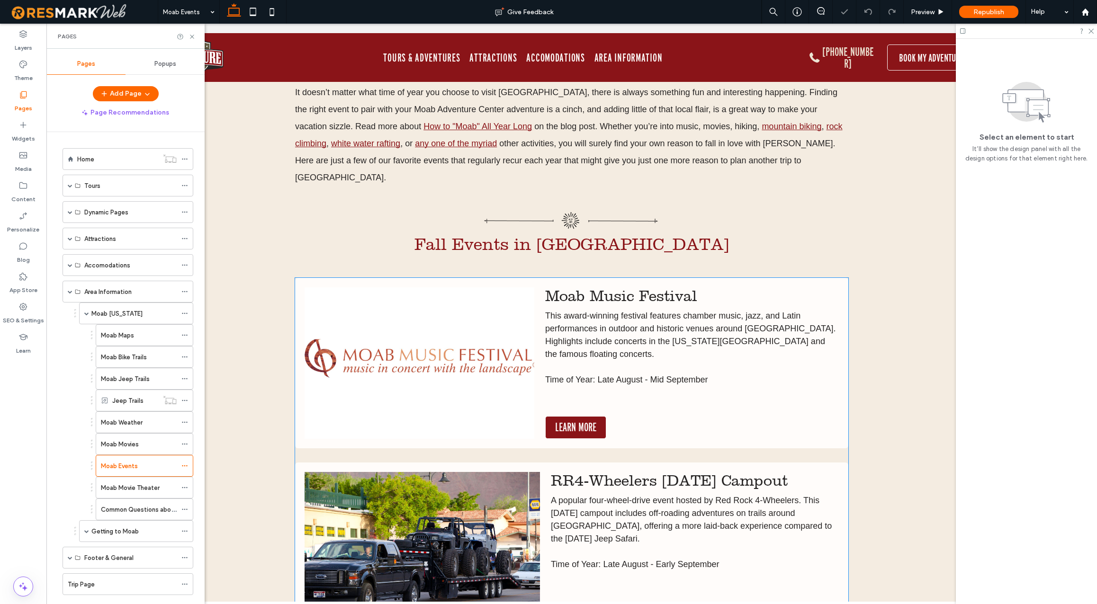
scroll to position [460, 0]
click at [469, 342] on img at bounding box center [420, 363] width 230 height 152
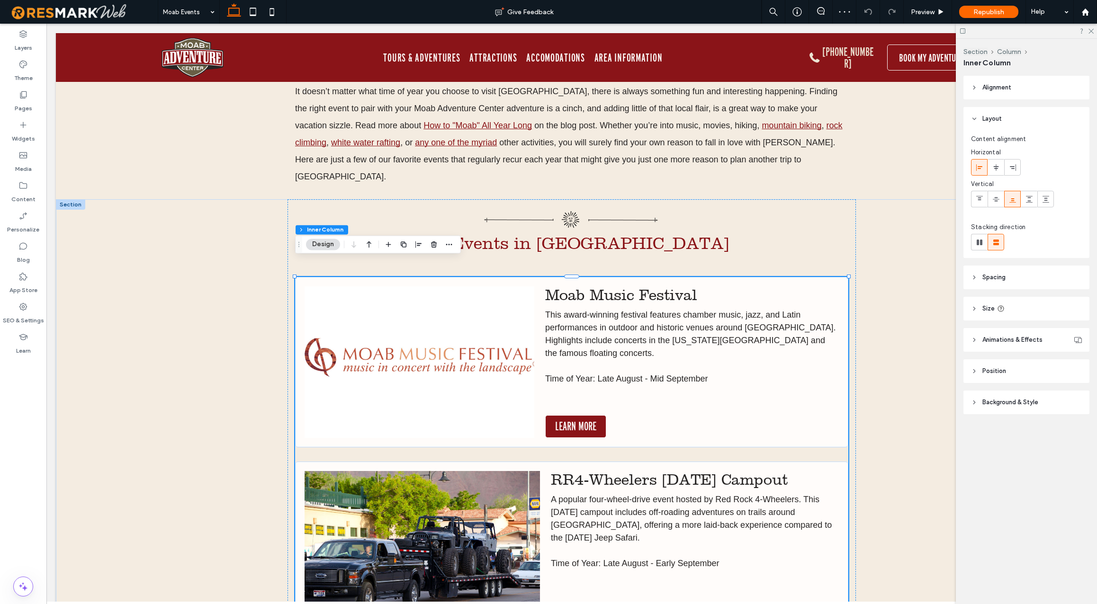
scroll to position [0, 0]
click at [468, 342] on img at bounding box center [420, 363] width 230 height 152
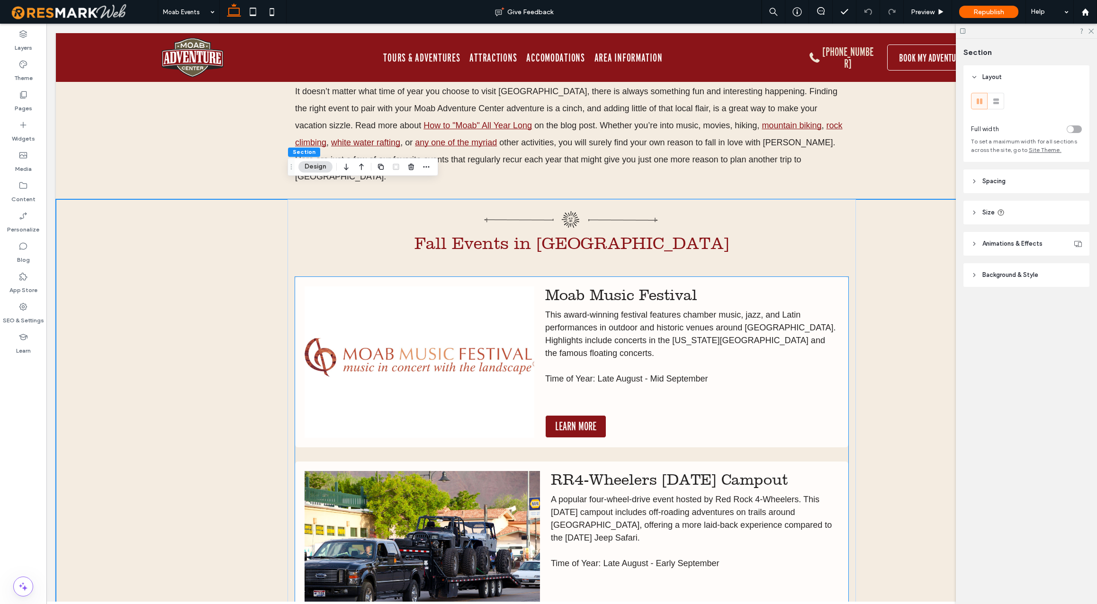
click at [448, 340] on img at bounding box center [420, 363] width 230 height 152
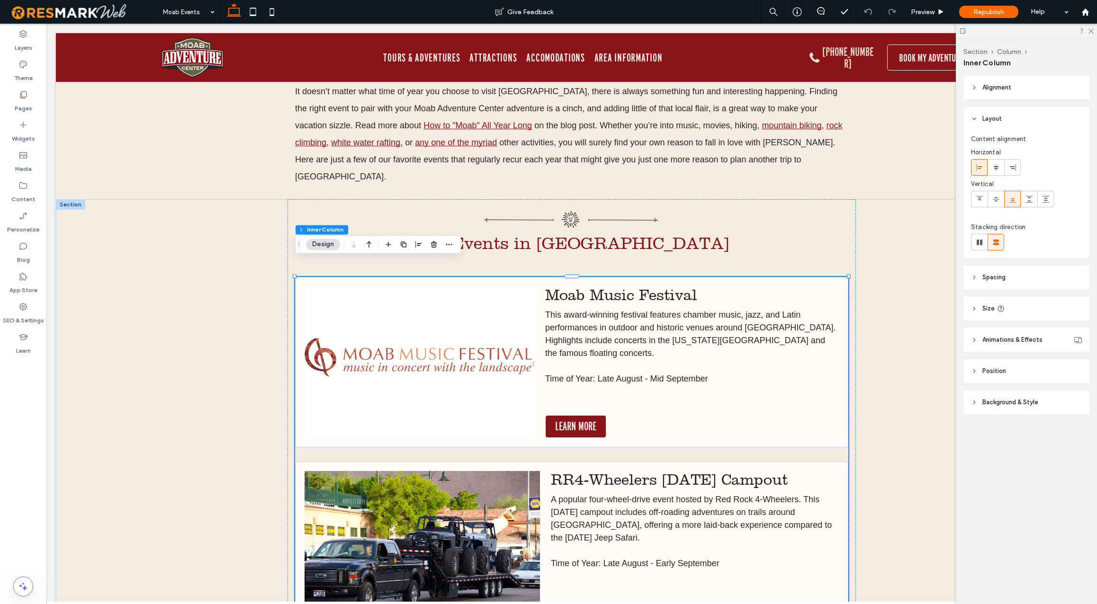
click at [448, 340] on img at bounding box center [420, 363] width 230 height 152
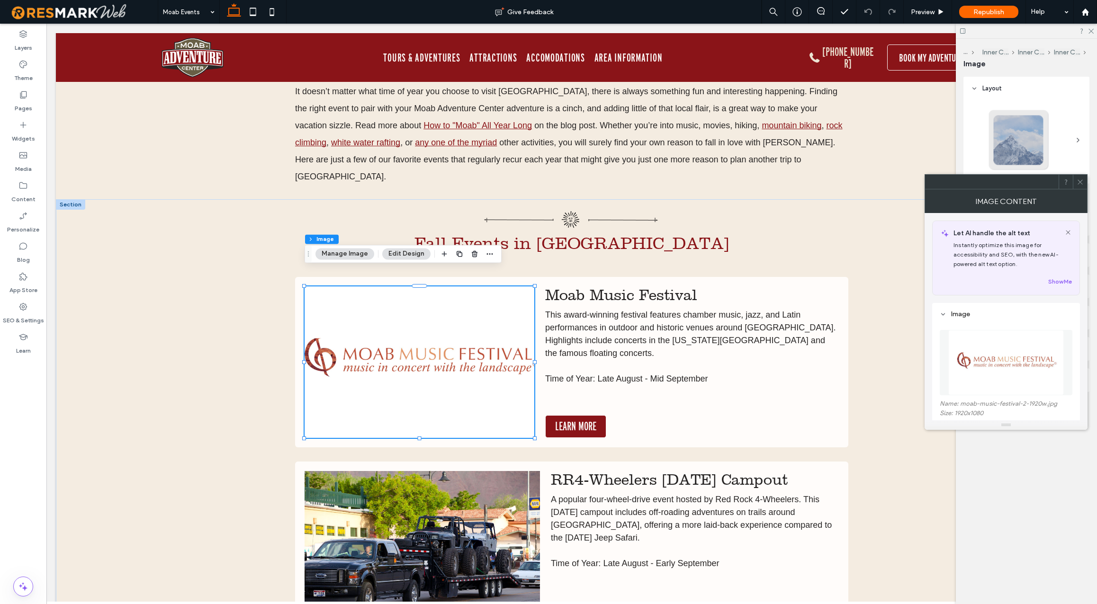
click at [983, 357] on img at bounding box center [1006, 362] width 116 height 65
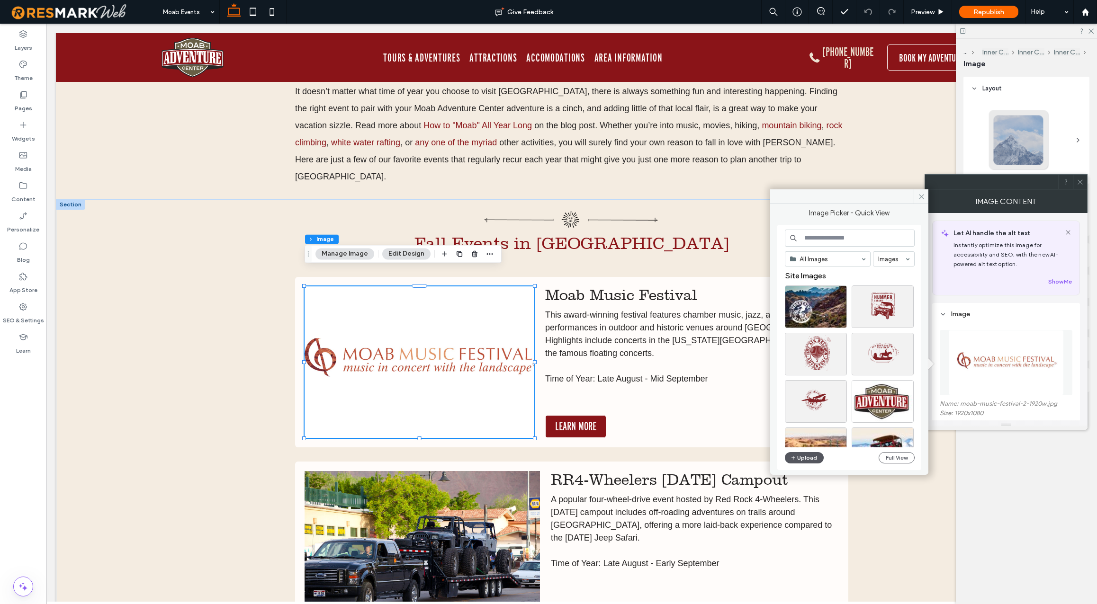
click at [812, 458] on button "Upload" at bounding box center [804, 457] width 39 height 11
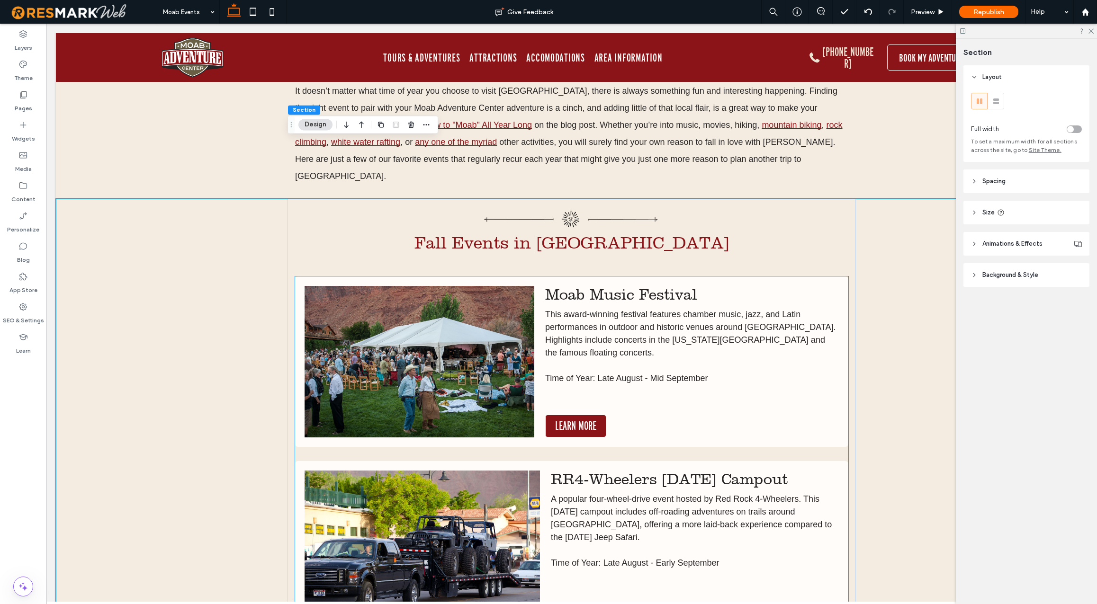
scroll to position [402, 0]
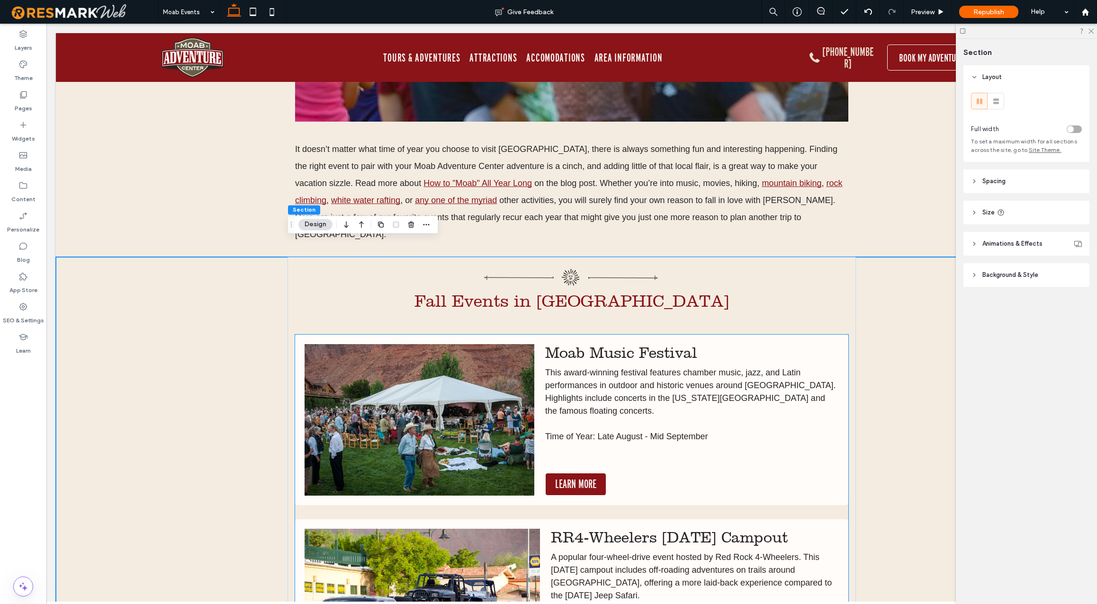
click at [452, 395] on img at bounding box center [420, 420] width 230 height 152
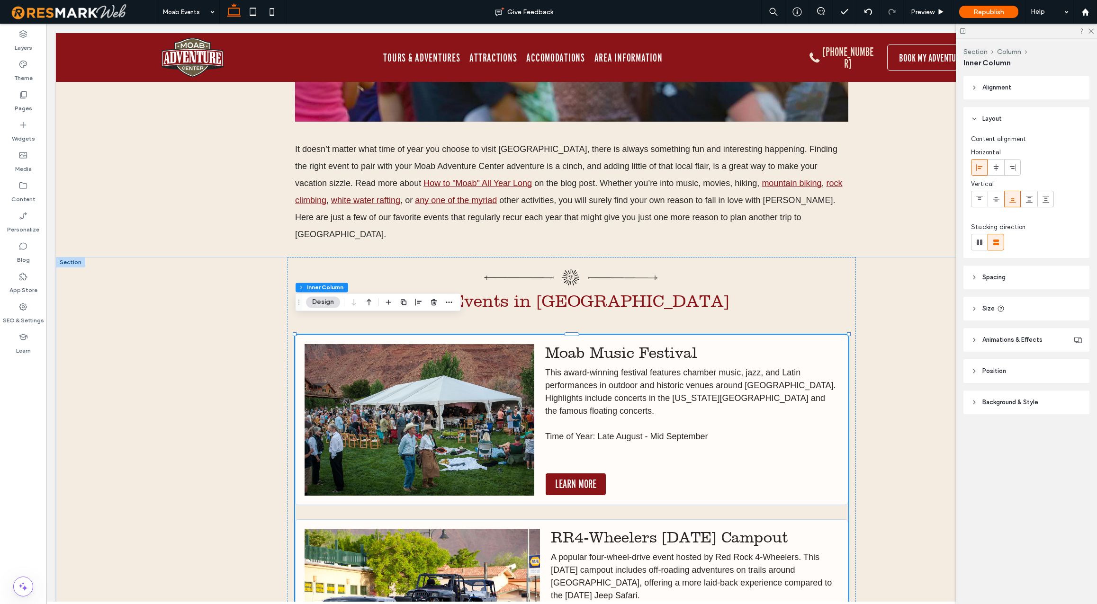
click at [452, 395] on img at bounding box center [420, 420] width 230 height 152
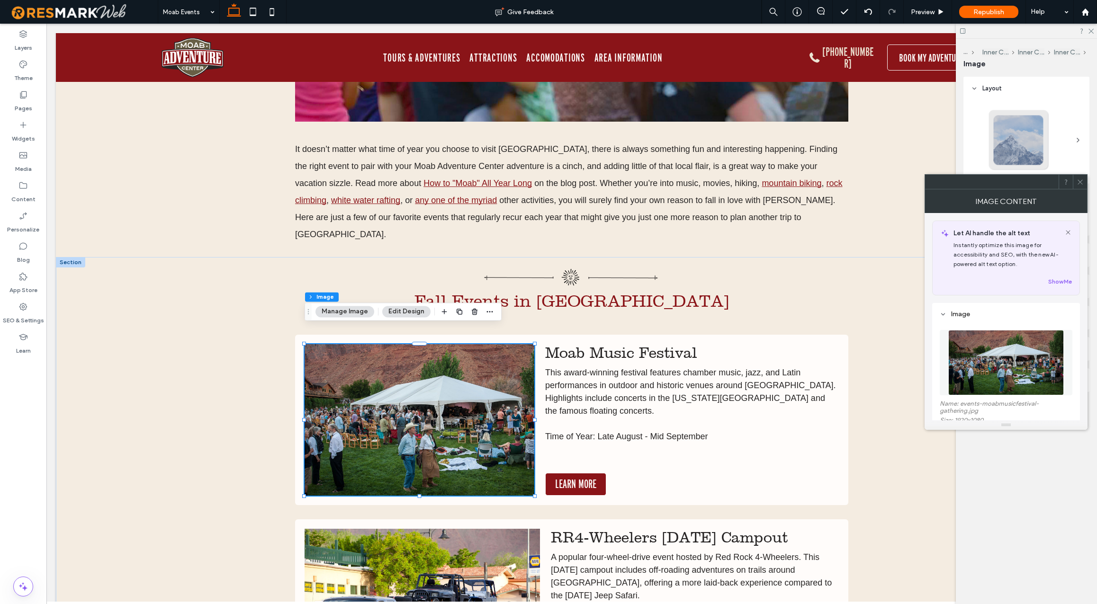
click at [976, 376] on img at bounding box center [1006, 362] width 116 height 65
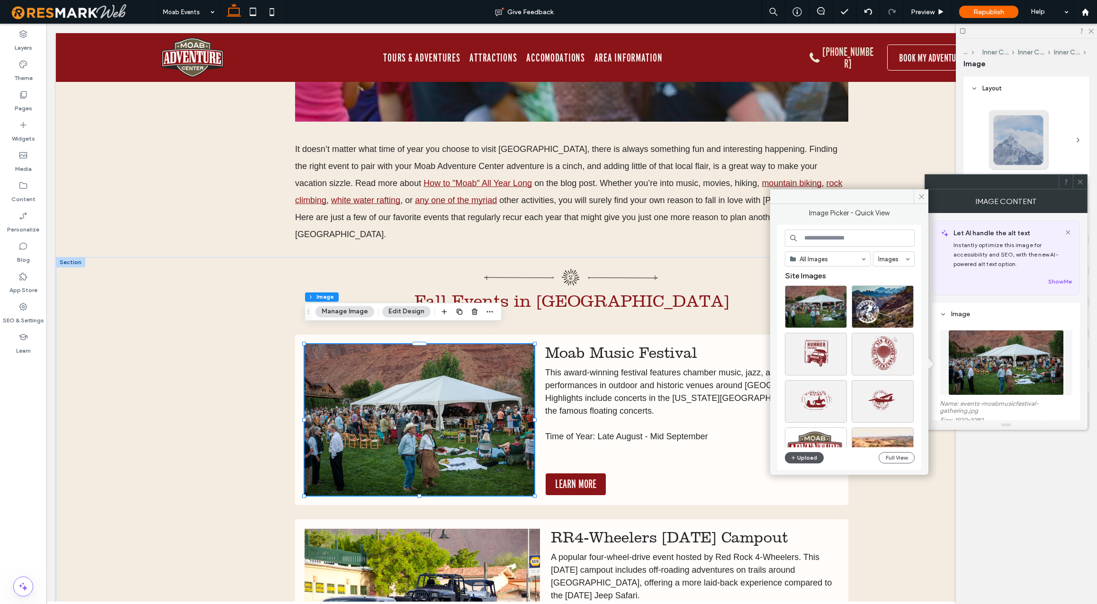
click at [808, 457] on button "Upload" at bounding box center [804, 457] width 39 height 11
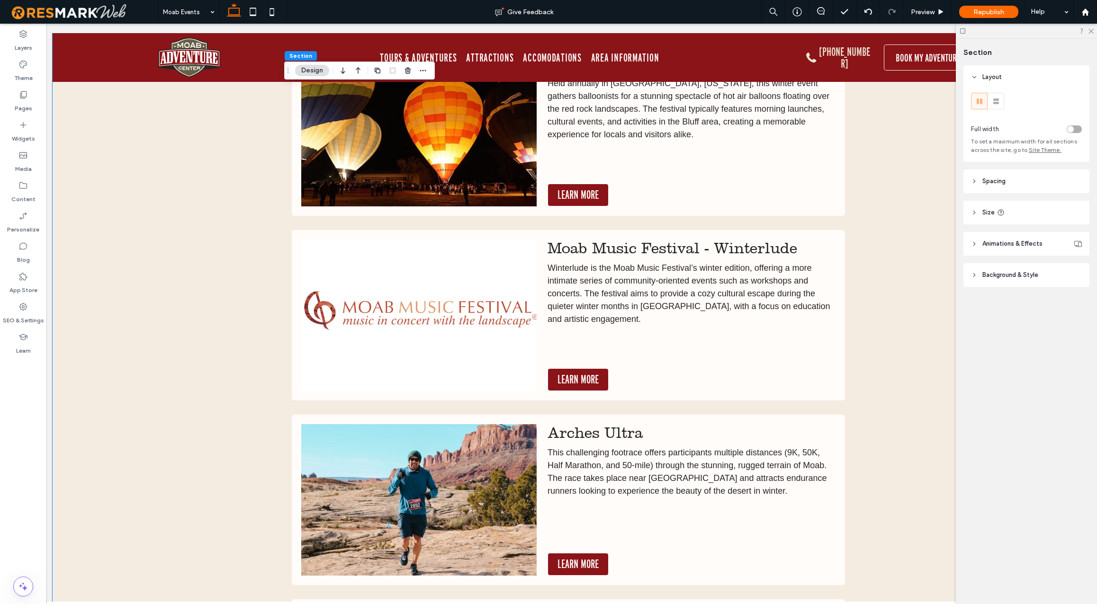
scroll to position [3190, 0]
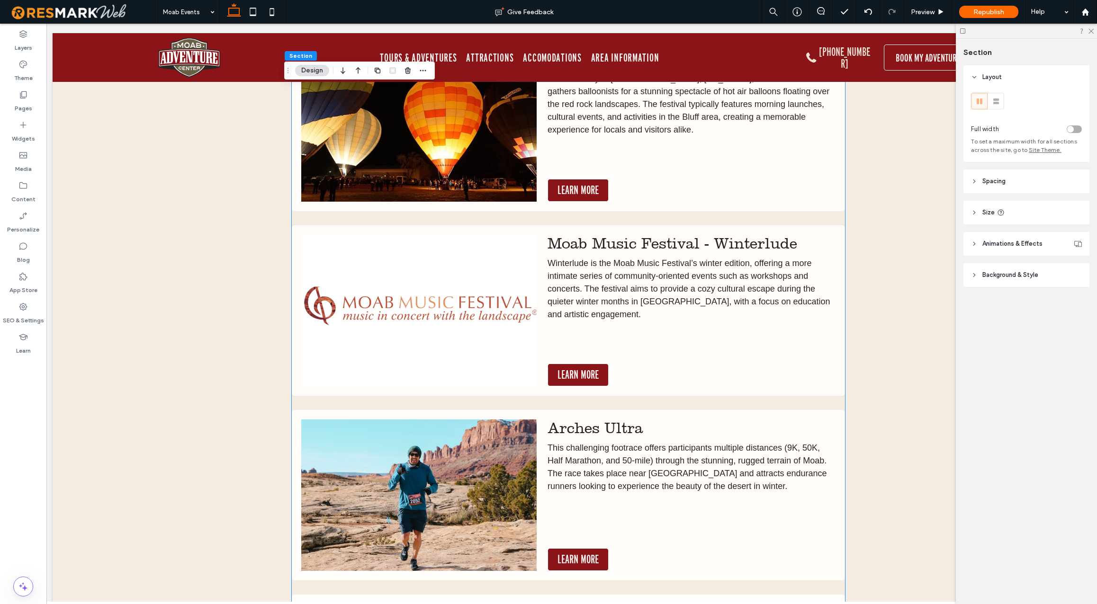
click at [399, 319] on img at bounding box center [418, 311] width 235 height 152
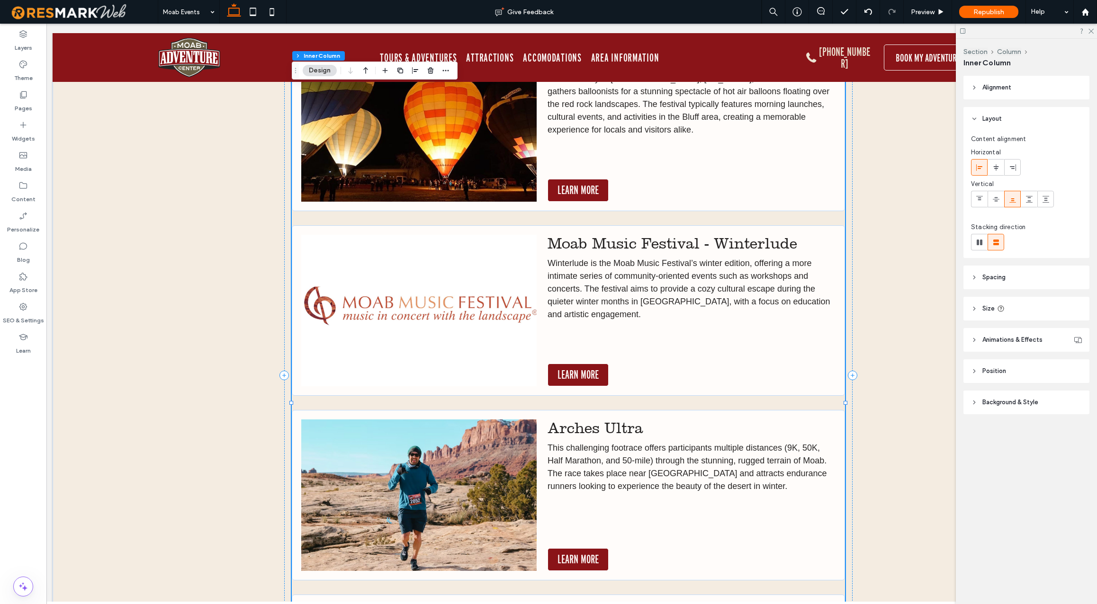
click at [399, 319] on img at bounding box center [418, 311] width 235 height 152
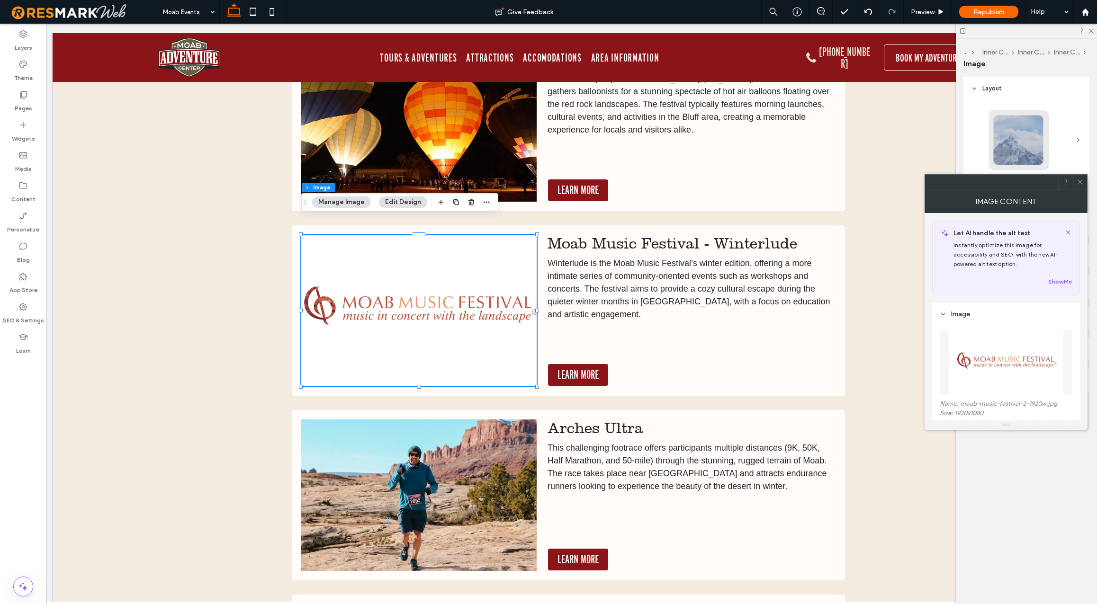
click at [980, 372] on img at bounding box center [1006, 362] width 116 height 65
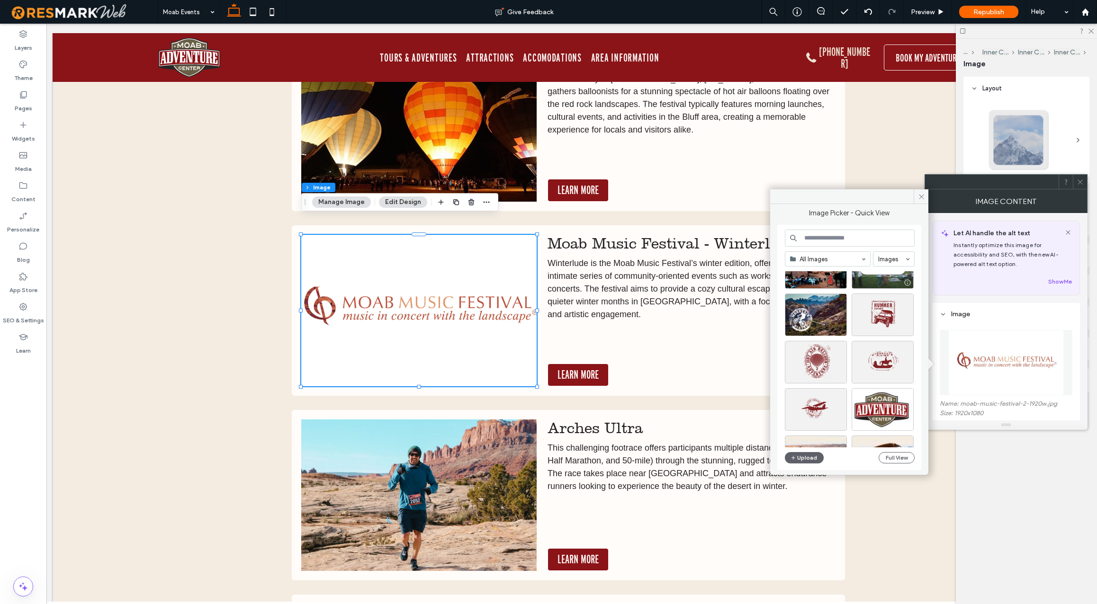
scroll to position [0, 0]
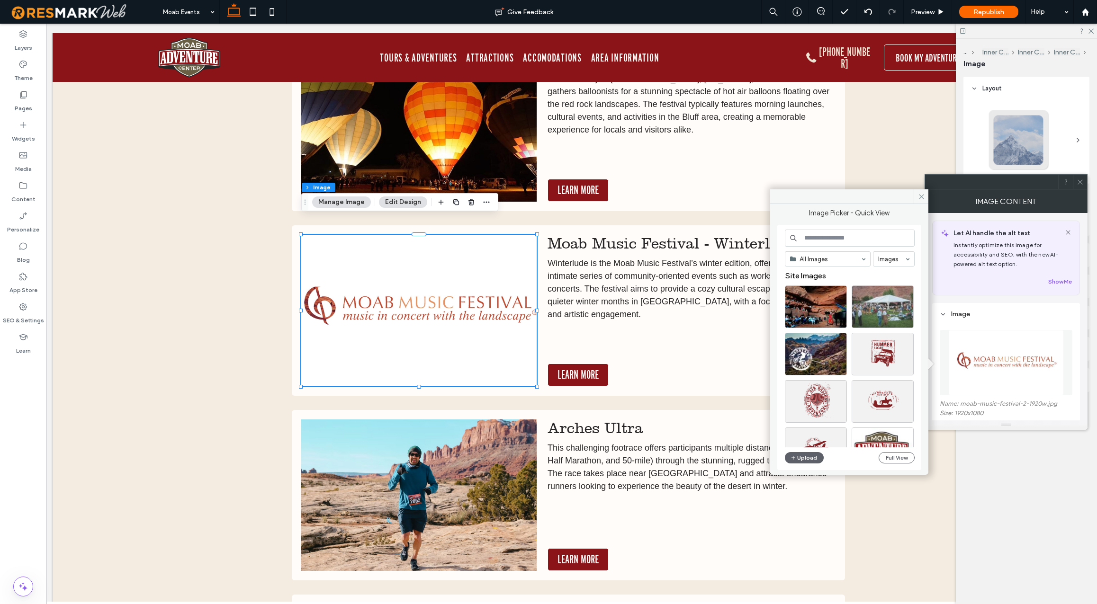
click at [837, 239] on input at bounding box center [850, 238] width 130 height 17
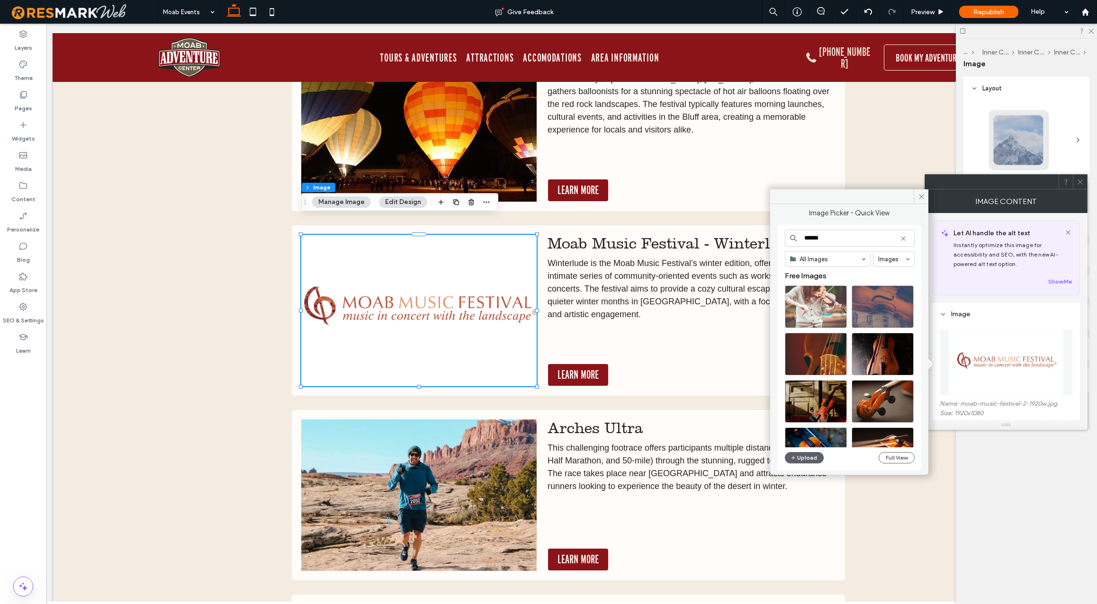
type input "******"
click at [905, 237] on icon at bounding box center [904, 239] width 8 height 8
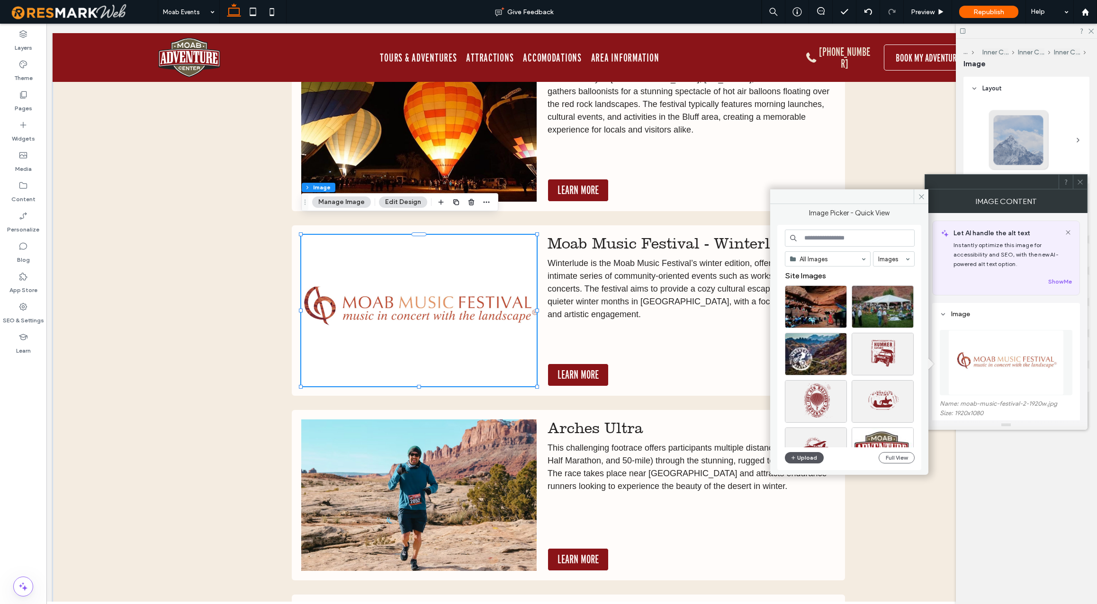
click at [811, 458] on button "Upload" at bounding box center [804, 457] width 39 height 11
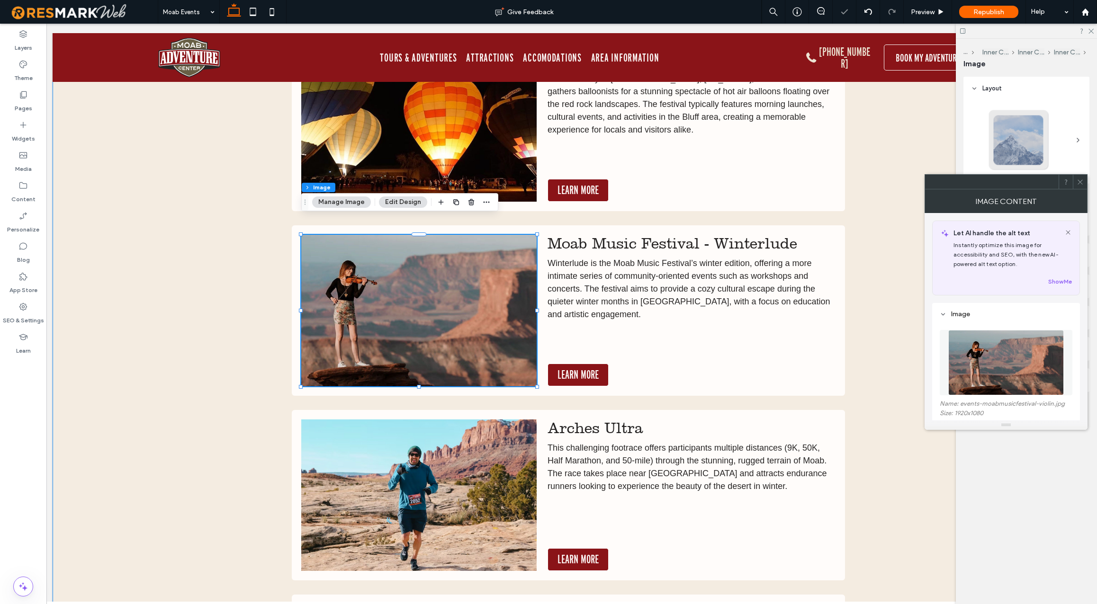
click at [178, 406] on div "Winter Events in and Near Moab Bluff Balloon Festival Held annually in Bluff, U…" at bounding box center [569, 375] width 1032 height 825
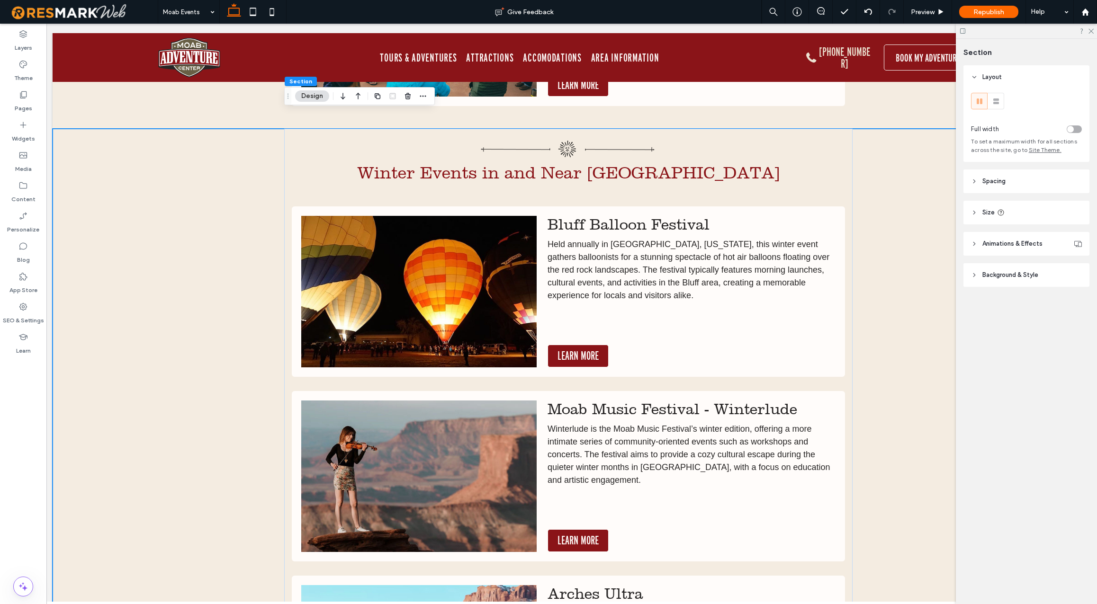
scroll to position [3029, 0]
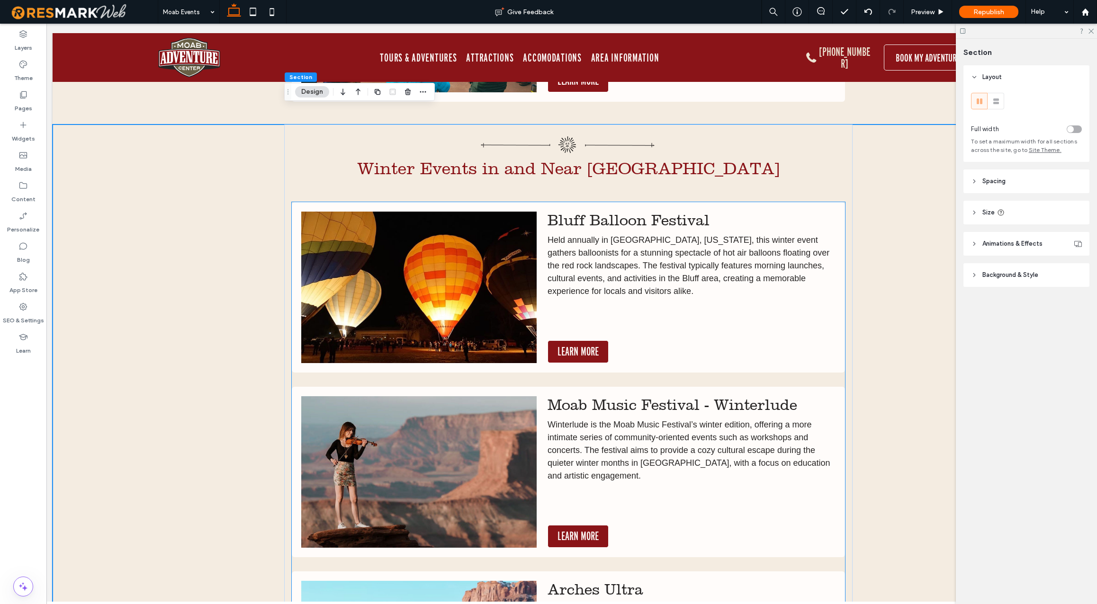
click at [468, 293] on img at bounding box center [418, 288] width 235 height 152
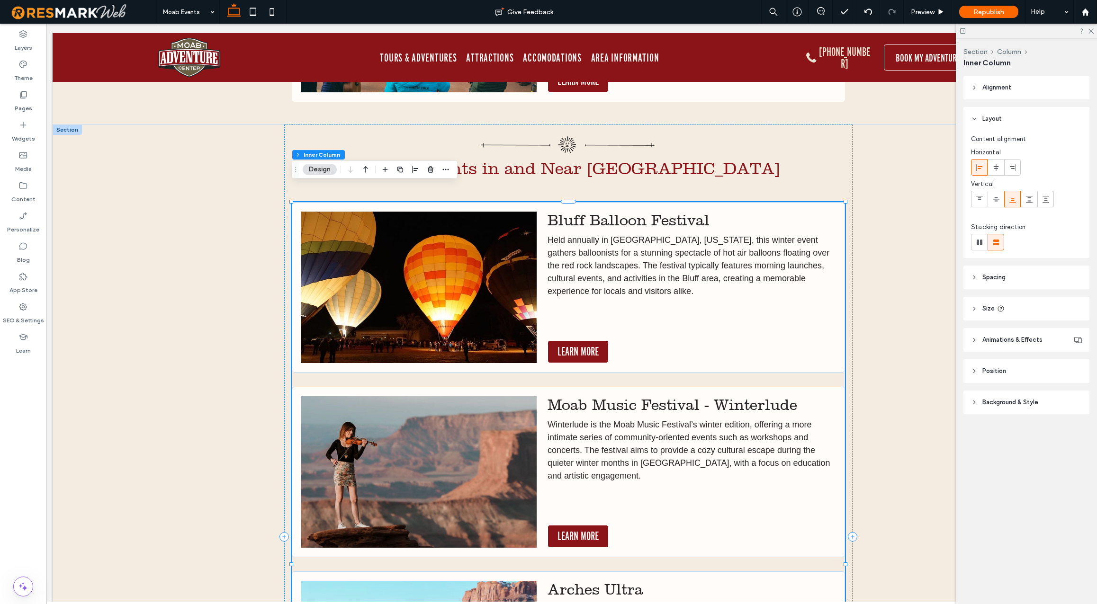
click at [468, 293] on img at bounding box center [418, 288] width 235 height 152
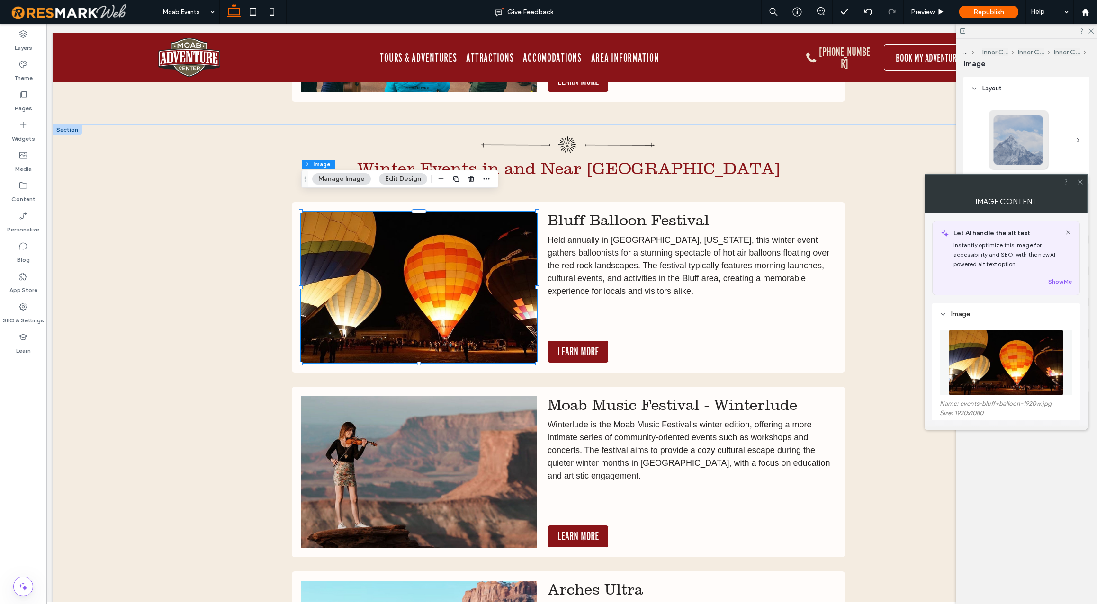
click at [959, 354] on img at bounding box center [1006, 362] width 116 height 65
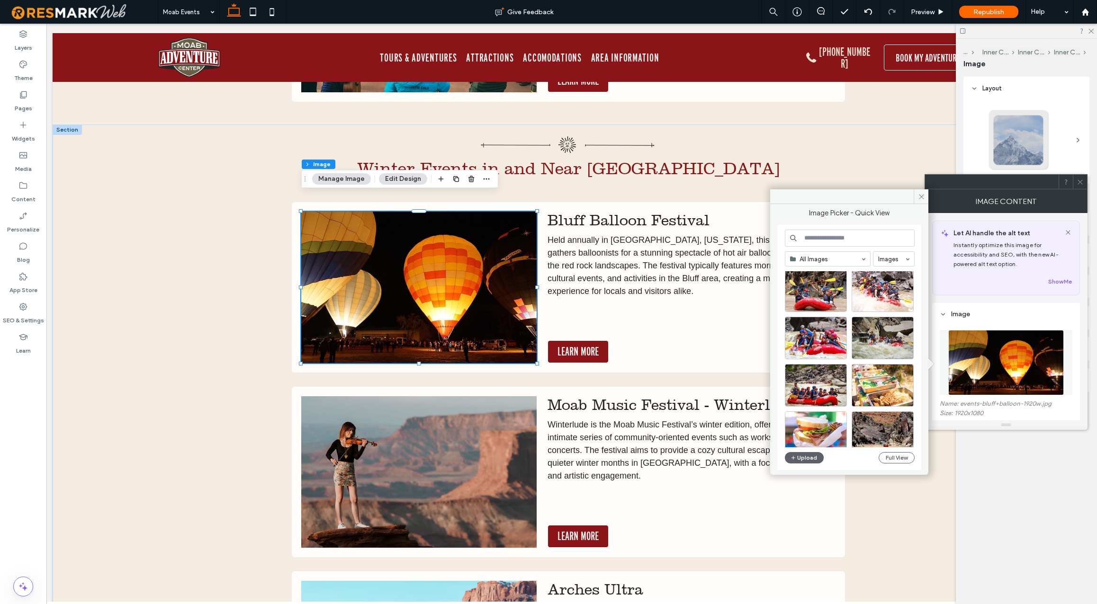
scroll to position [5087, 0]
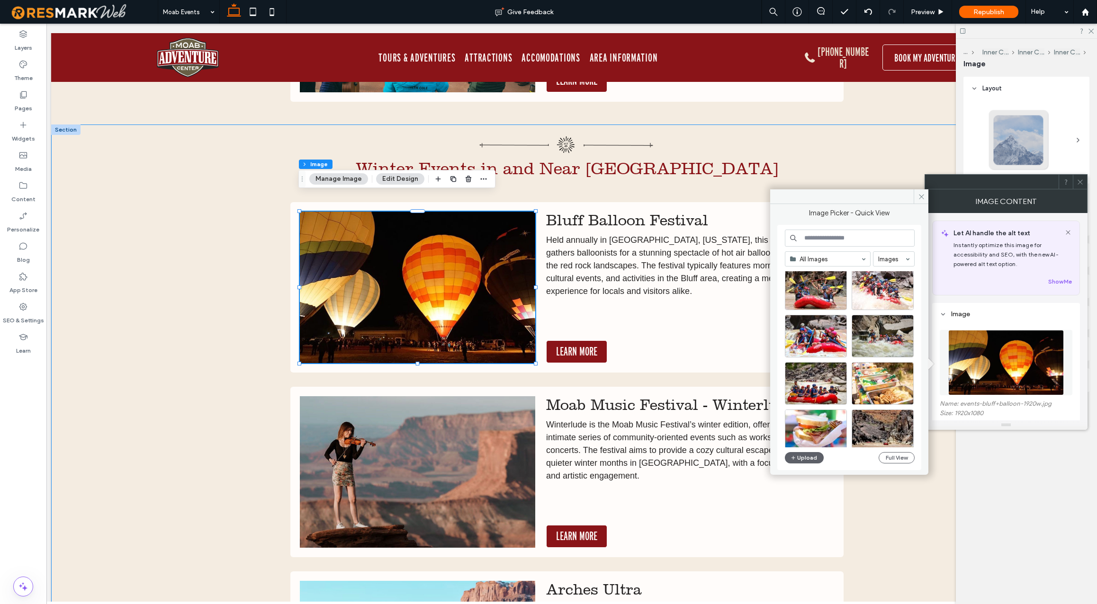
click at [245, 355] on div "Winter Events in and Near Moab Bluff Balloon Festival Held annually in Bluff, U…" at bounding box center [567, 537] width 1032 height 825
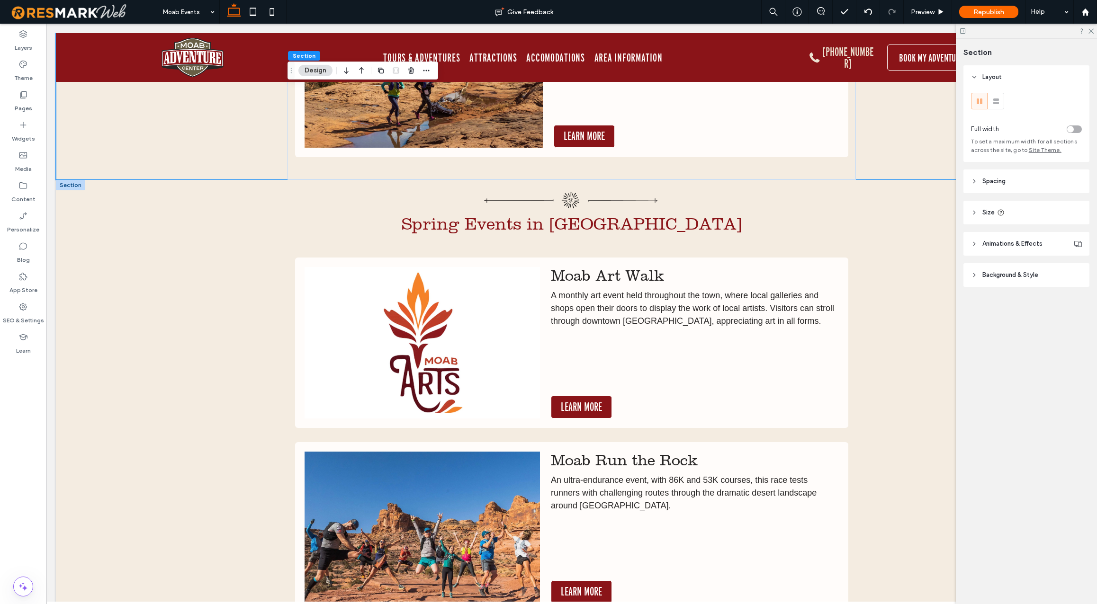
scroll to position [3793, 0]
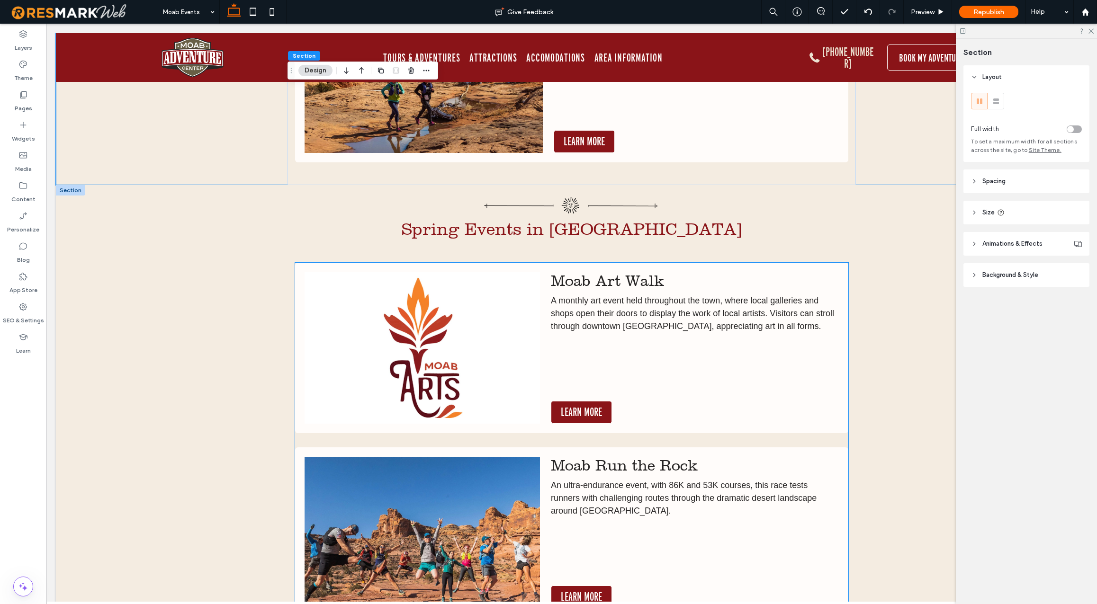
click at [423, 329] on img at bounding box center [422, 348] width 235 height 152
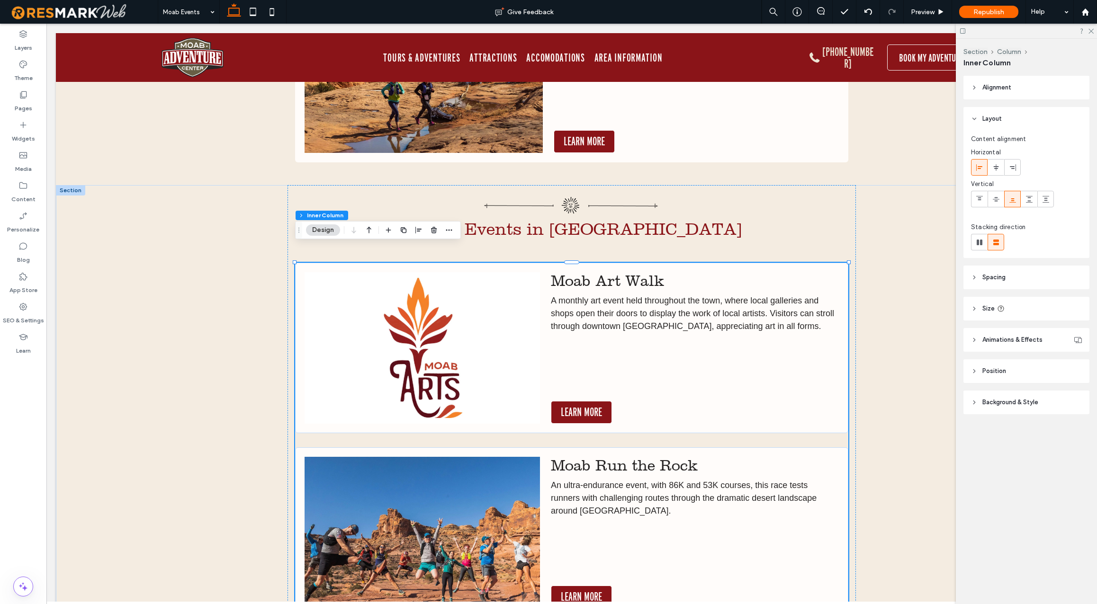
click at [423, 329] on img at bounding box center [422, 348] width 235 height 152
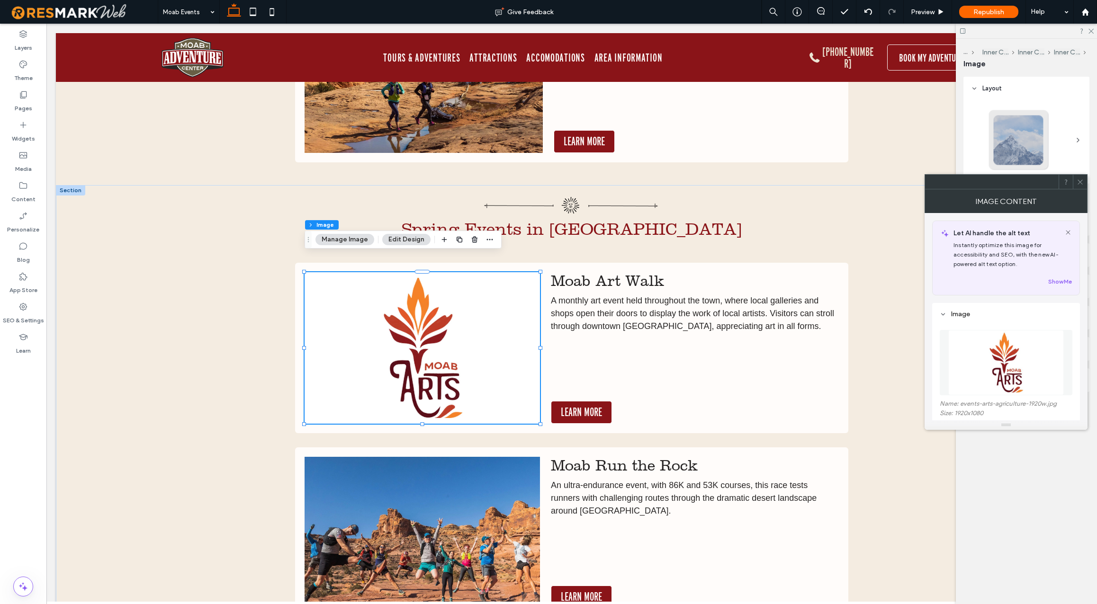
click at [972, 371] on img at bounding box center [1006, 362] width 116 height 65
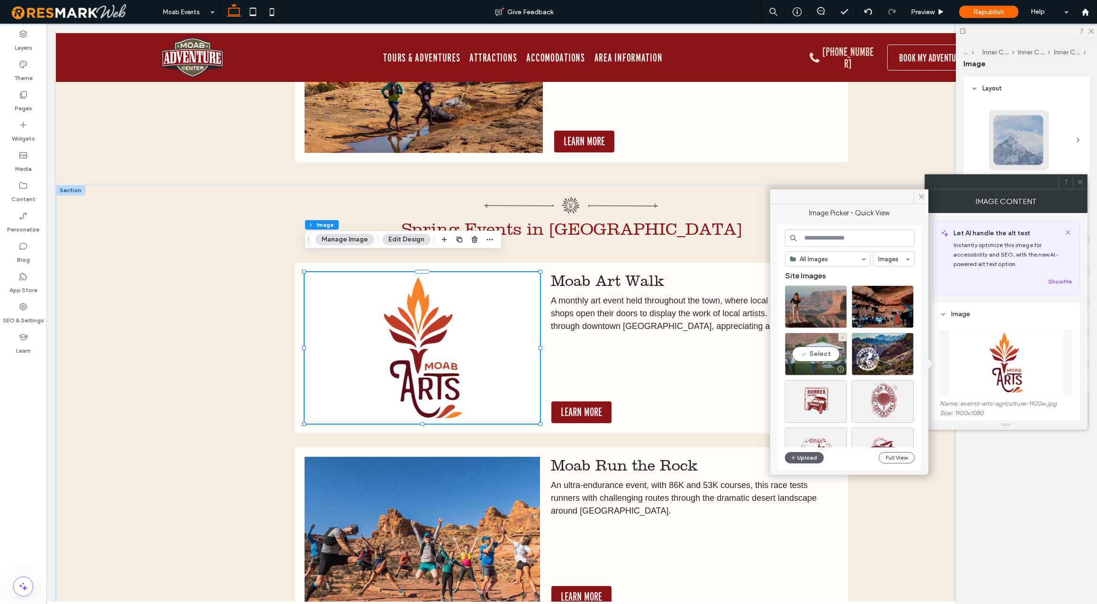
click at [820, 355] on div "Select" at bounding box center [816, 354] width 62 height 43
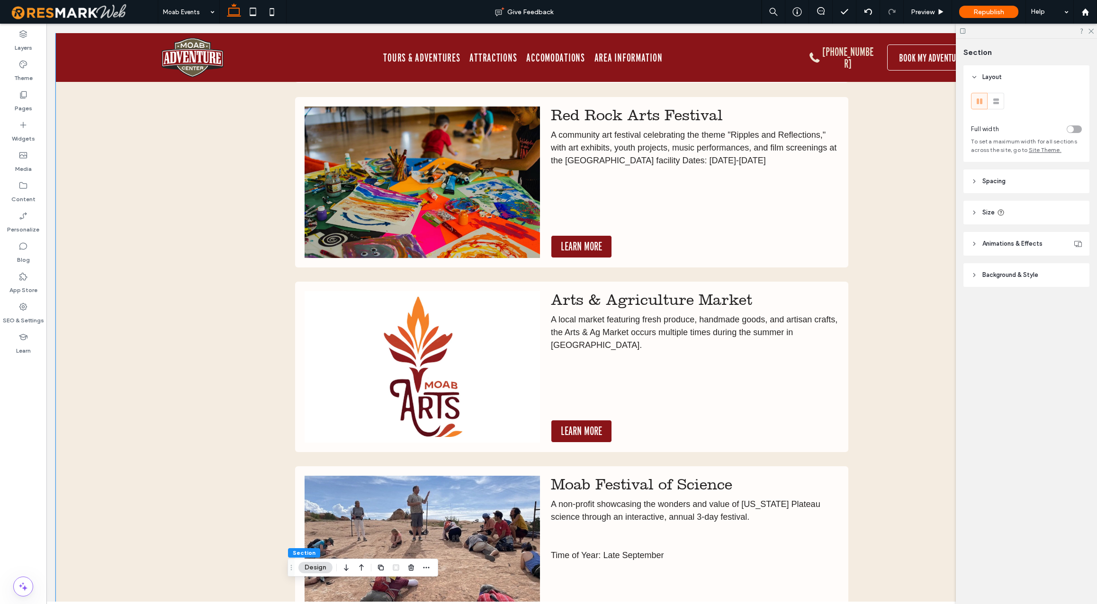
scroll to position [1194, 0]
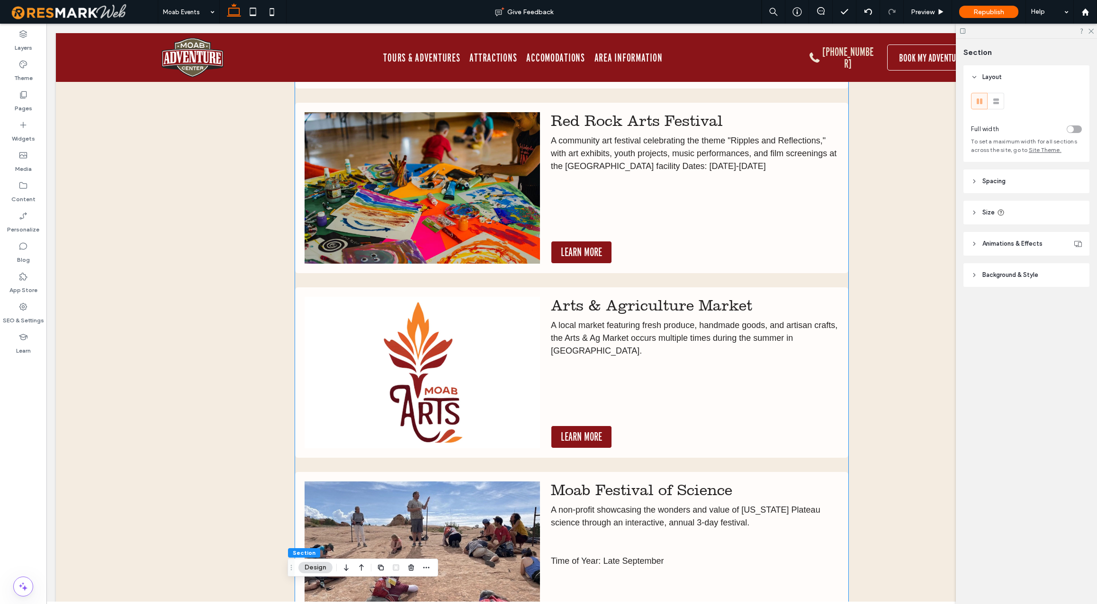
click at [427, 369] on img at bounding box center [422, 373] width 235 height 152
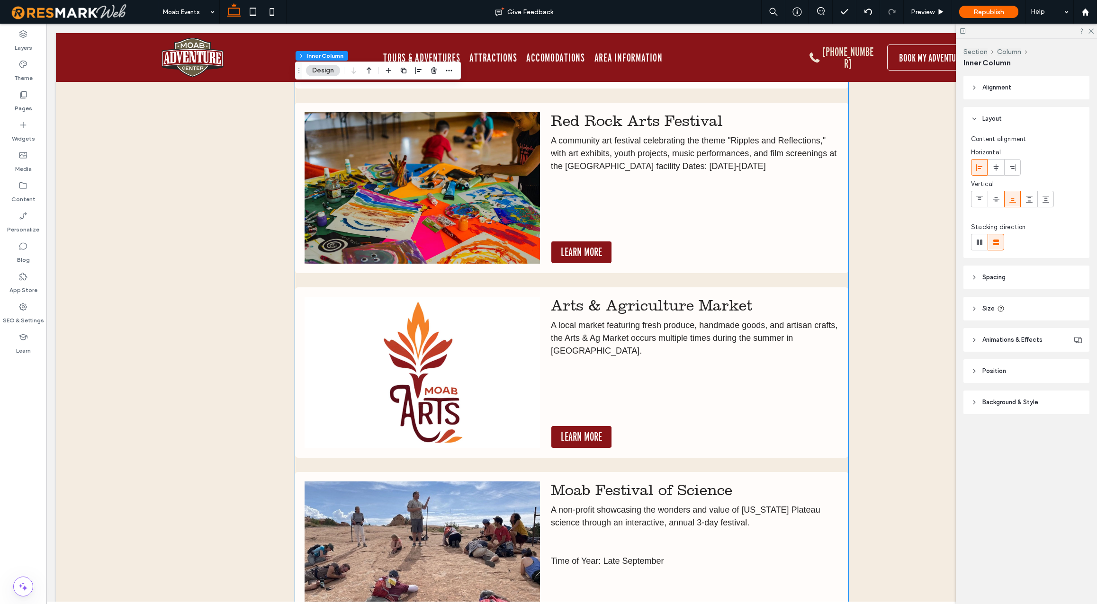
click at [427, 369] on img at bounding box center [422, 373] width 235 height 152
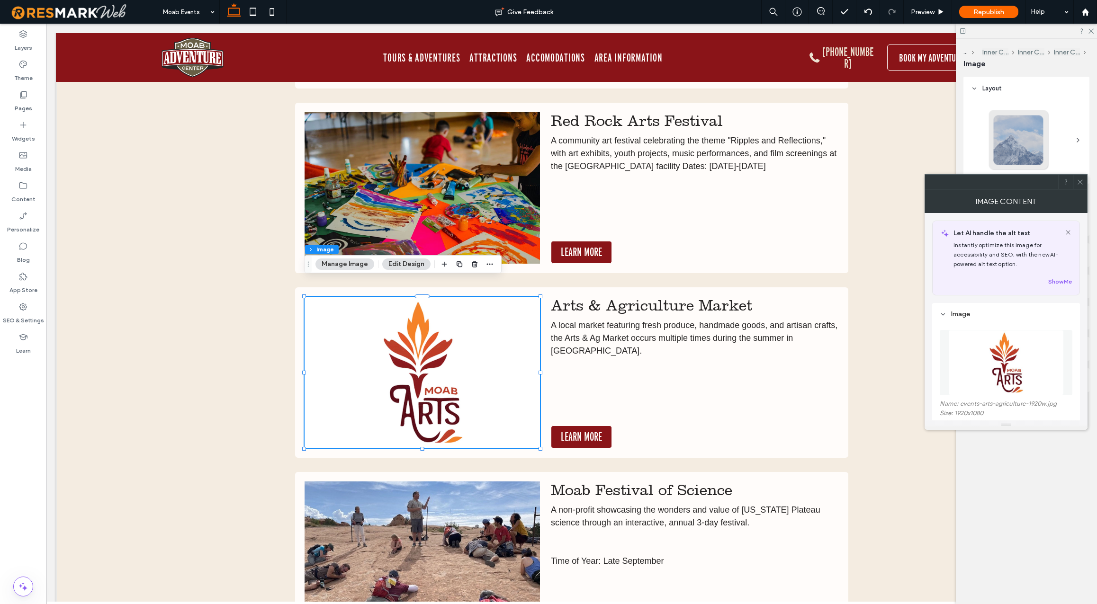
click at [973, 374] on img at bounding box center [1006, 362] width 116 height 65
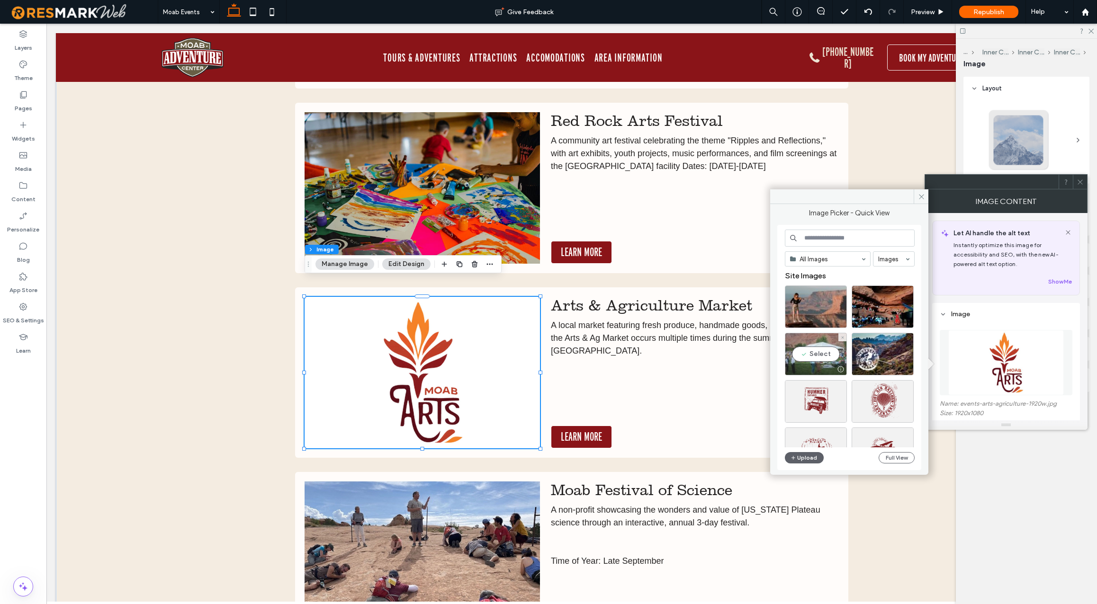
click at [819, 351] on div "Select" at bounding box center [816, 354] width 62 height 43
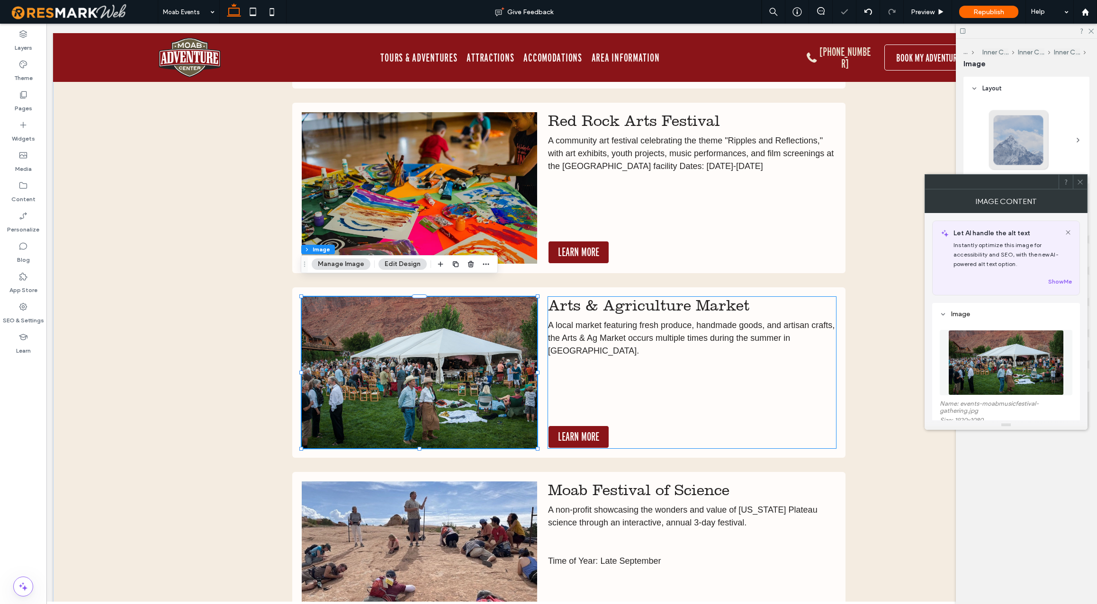
scroll to position [0, 4]
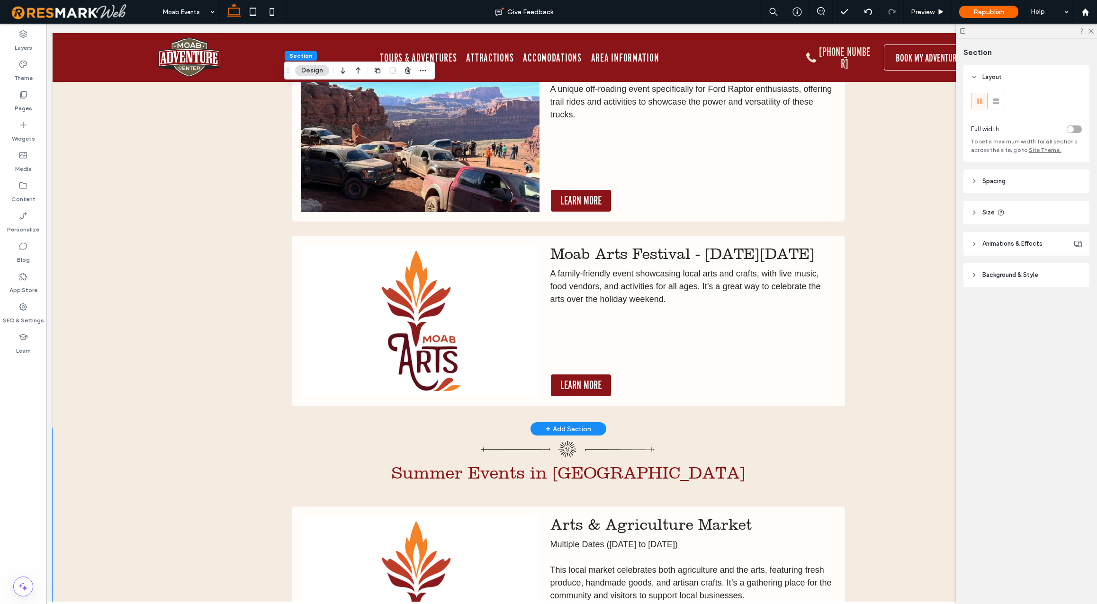
scroll to position [6830, 0]
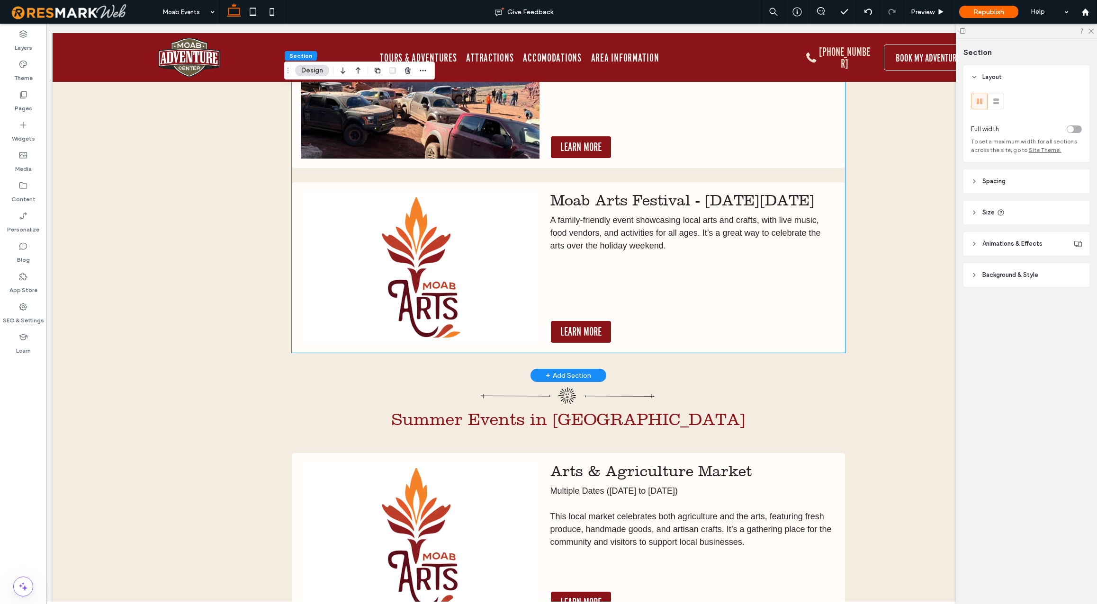
click at [403, 283] on img at bounding box center [420, 268] width 238 height 152
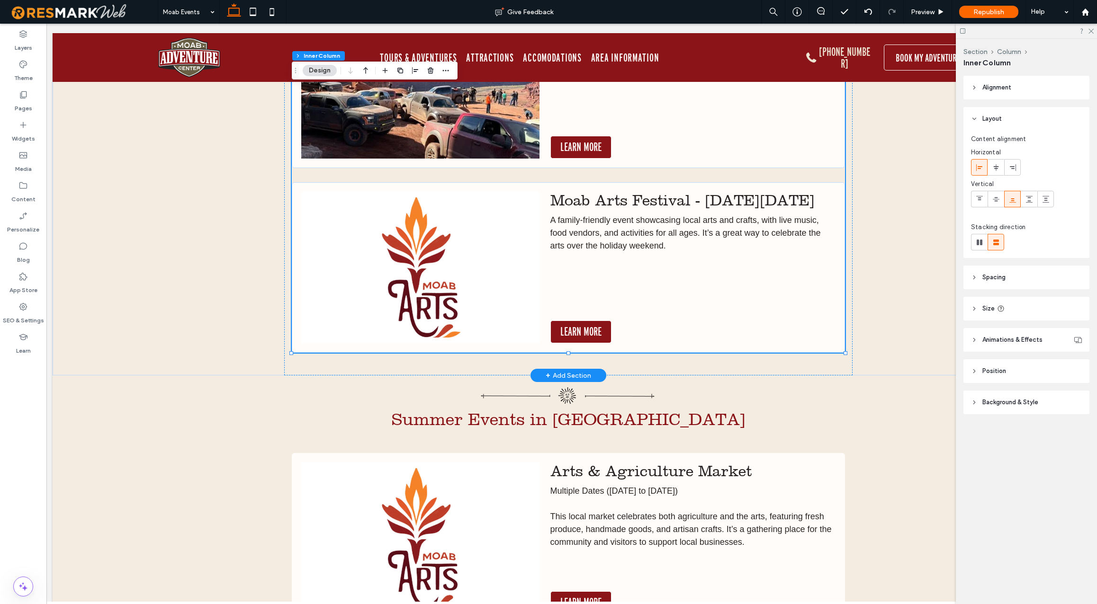
click at [403, 283] on img at bounding box center [420, 268] width 238 height 152
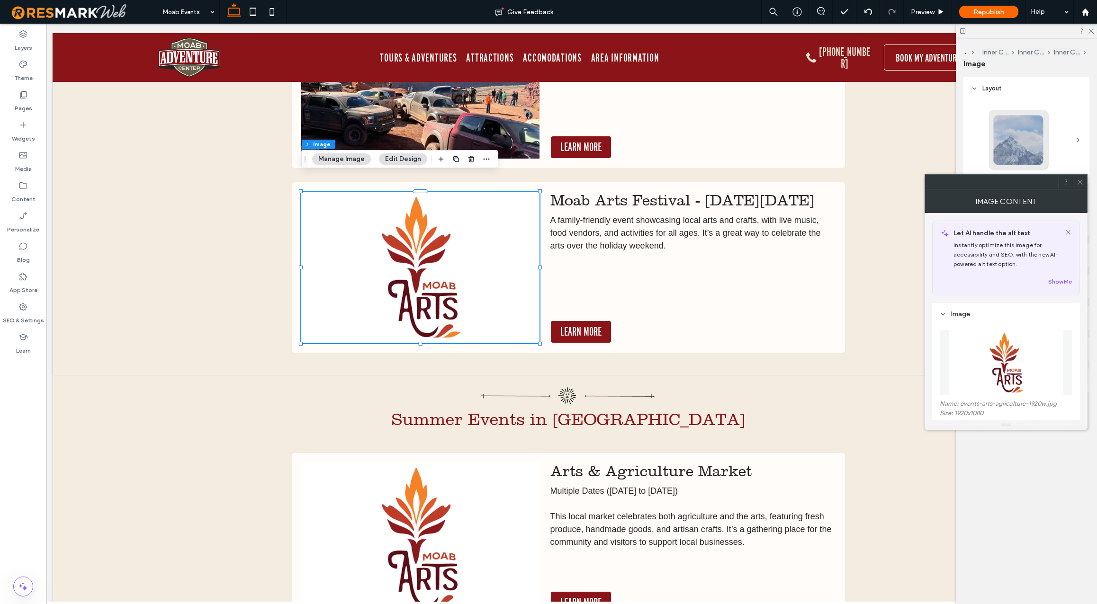
click at [974, 367] on img at bounding box center [1006, 362] width 116 height 65
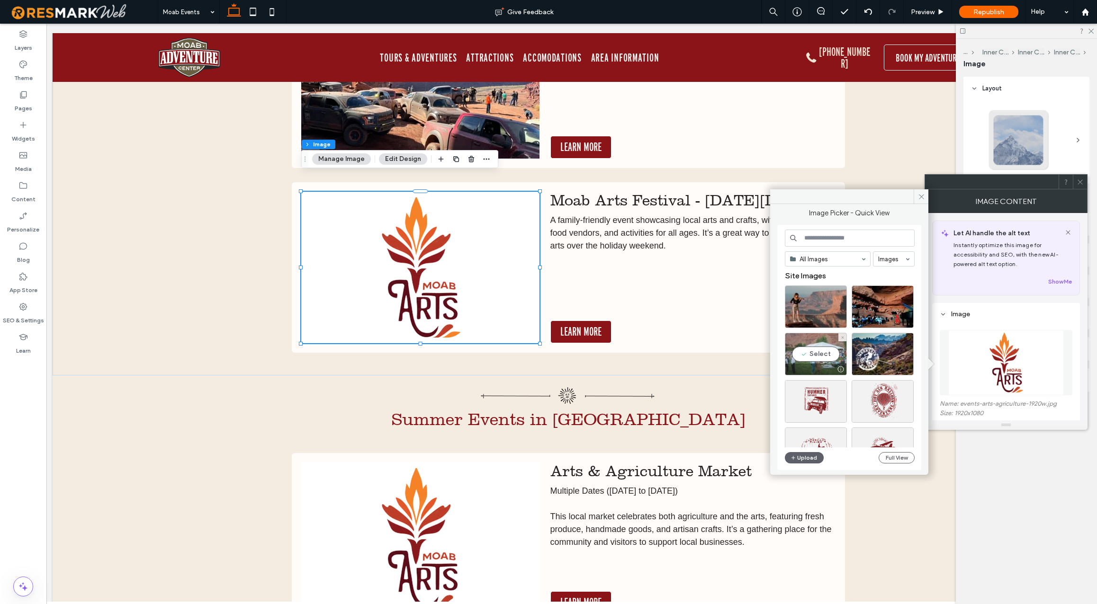
click at [811, 355] on div "Select" at bounding box center [816, 354] width 62 height 43
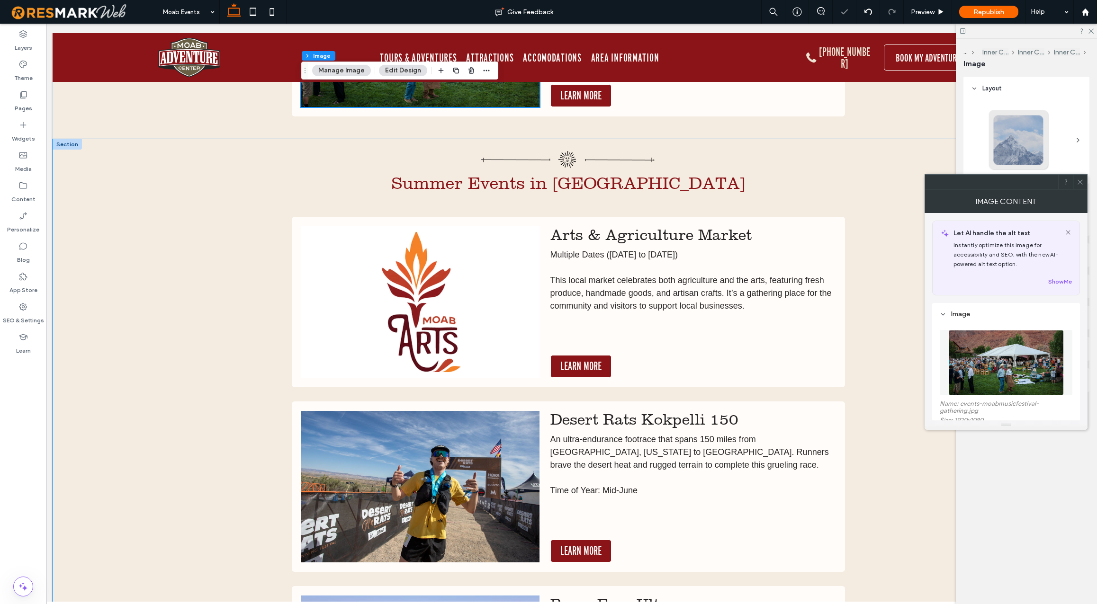
scroll to position [7081, 0]
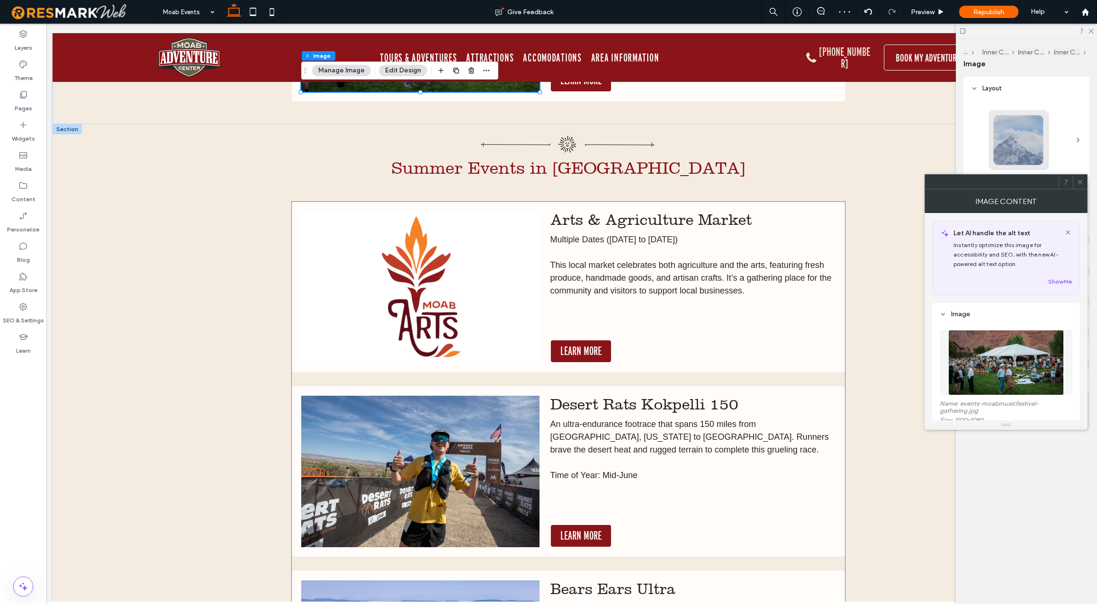
click at [426, 313] on img at bounding box center [420, 287] width 238 height 152
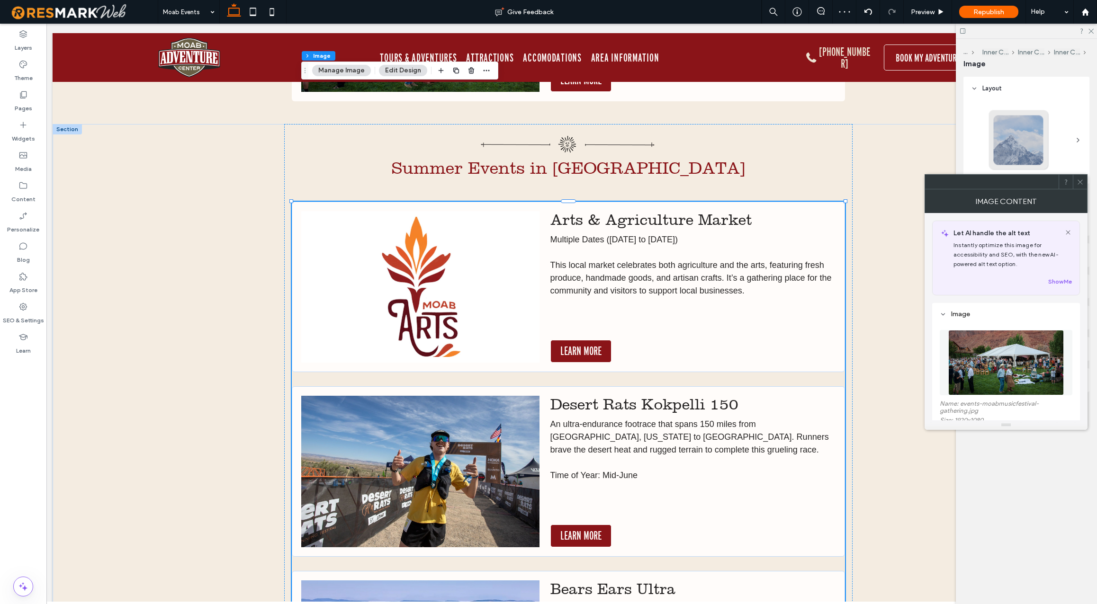
click at [426, 313] on img at bounding box center [420, 287] width 238 height 152
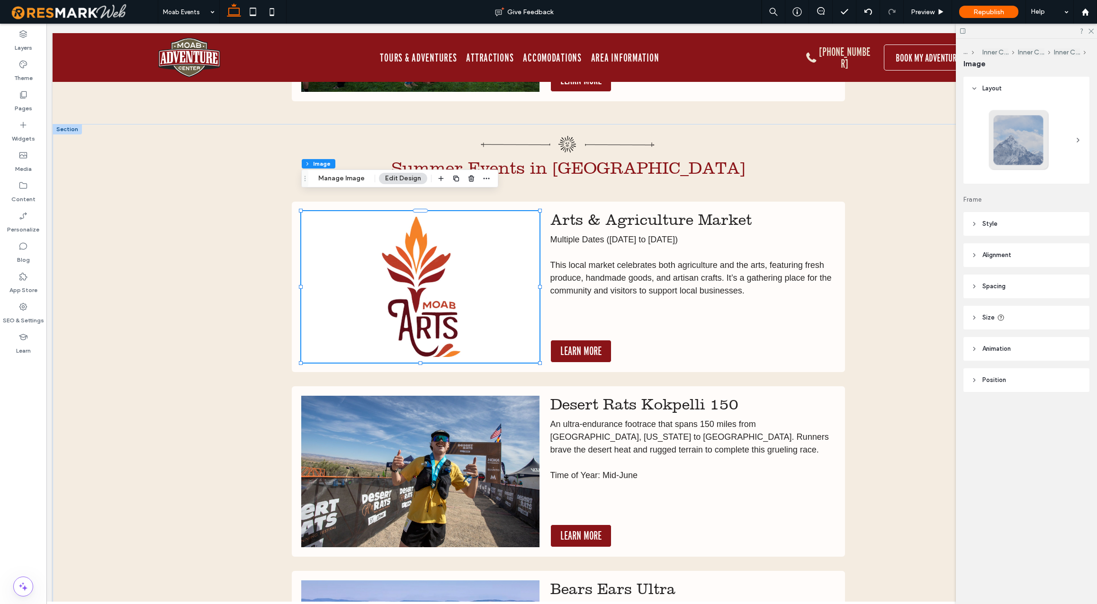
click at [428, 307] on img at bounding box center [420, 287] width 238 height 152
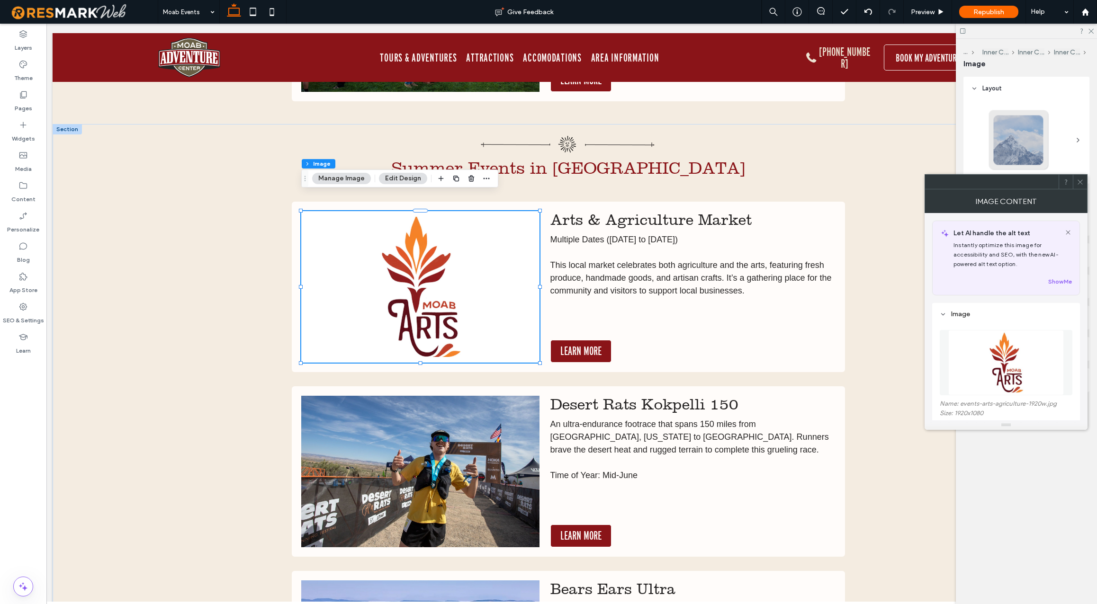
click at [987, 372] on img at bounding box center [1006, 362] width 116 height 65
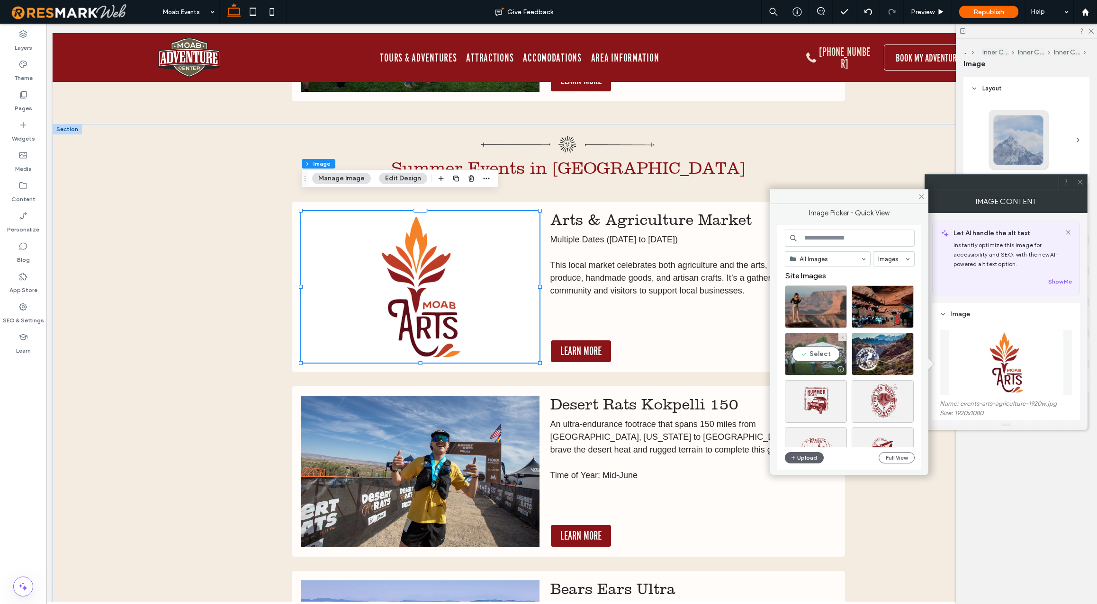
click at [814, 355] on div "Select" at bounding box center [816, 354] width 62 height 43
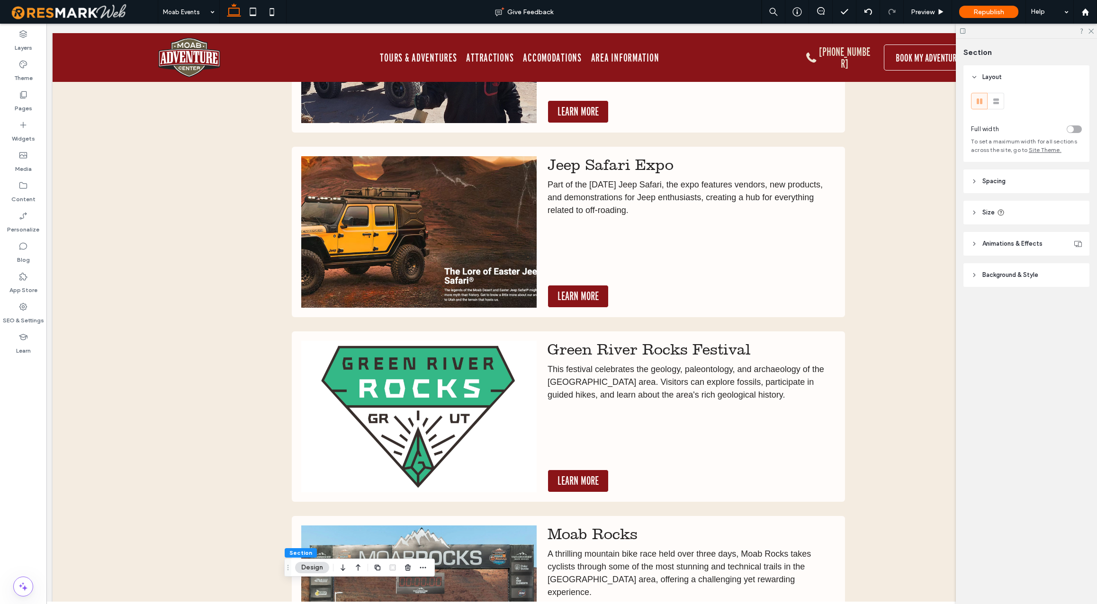
scroll to position [5199, 0]
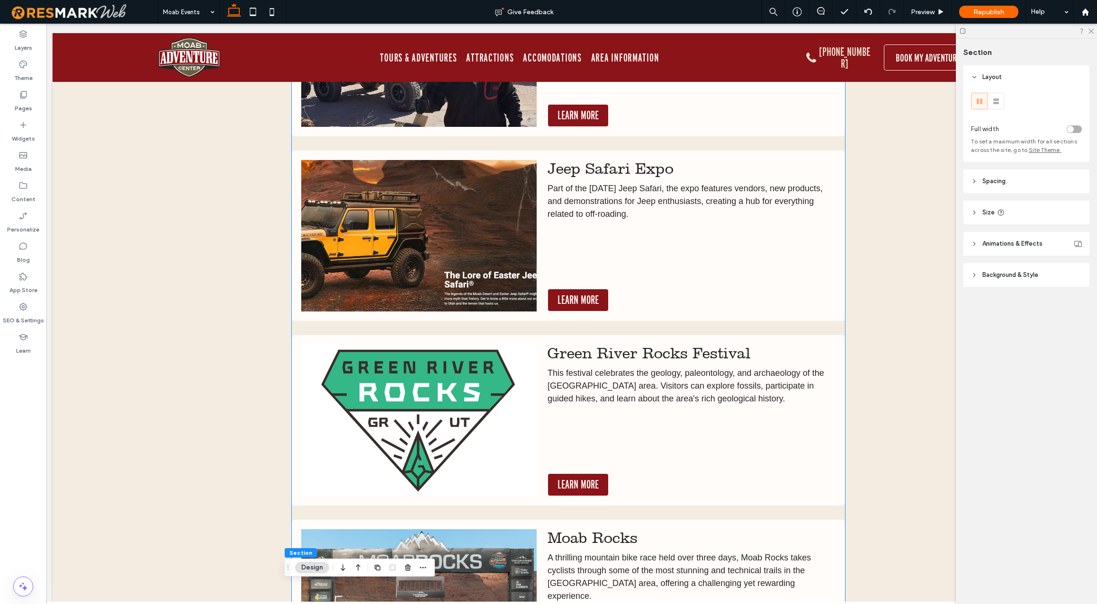
click at [418, 415] on img at bounding box center [418, 421] width 235 height 152
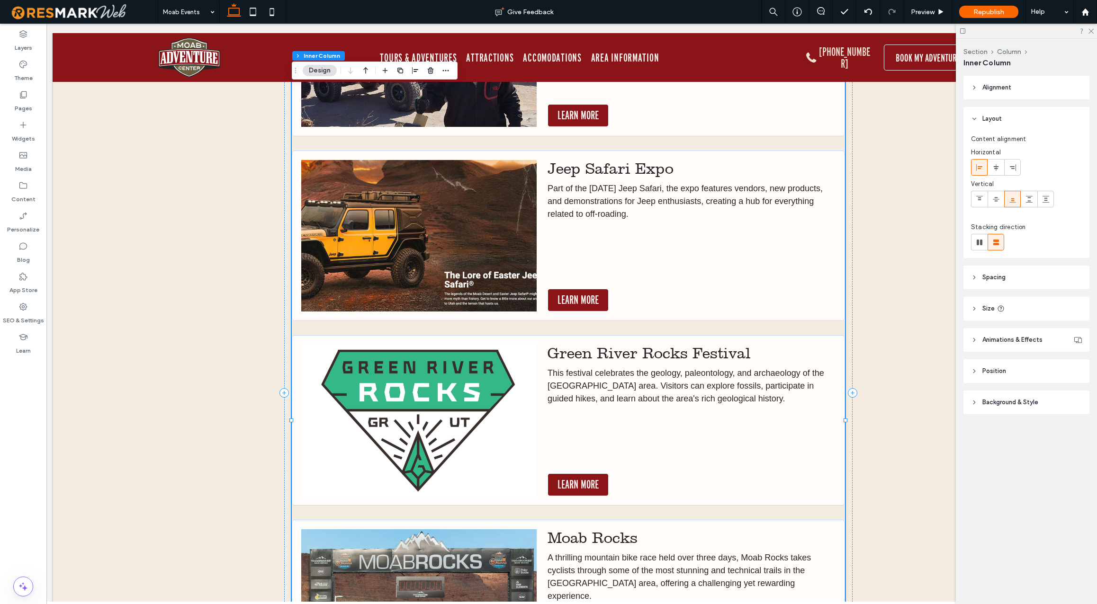
click at [418, 415] on img at bounding box center [418, 421] width 235 height 152
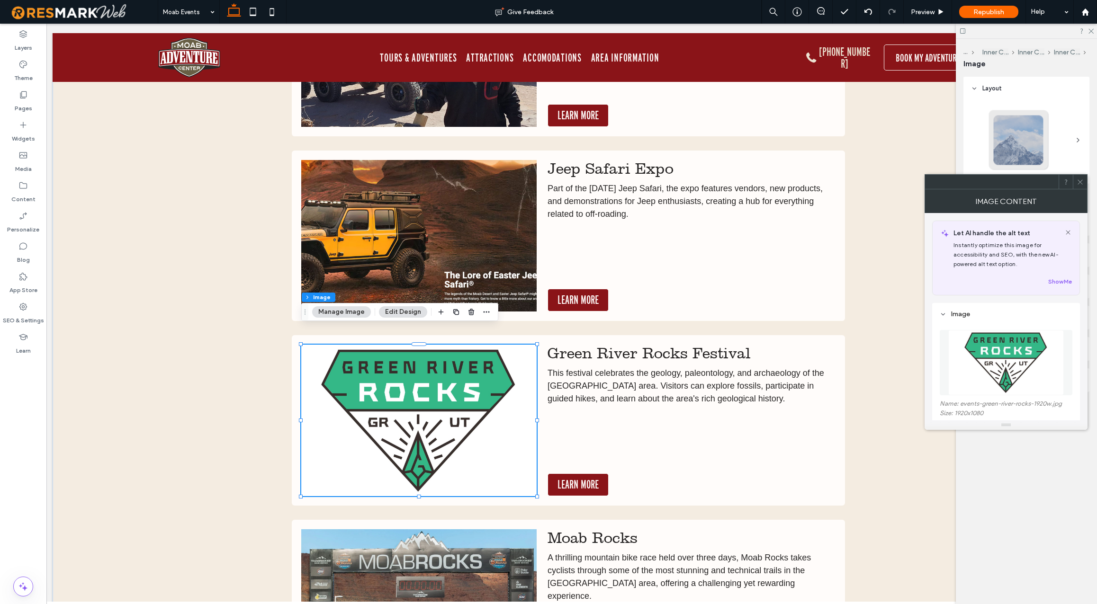
click at [976, 369] on img at bounding box center [1006, 362] width 116 height 65
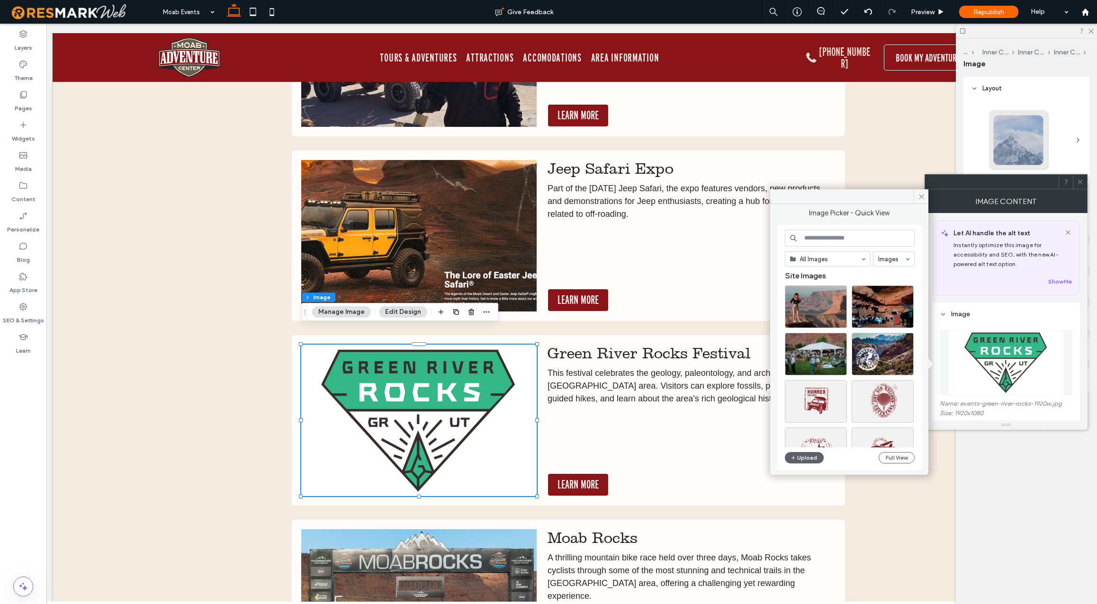
click at [845, 239] on input at bounding box center [850, 238] width 130 height 17
click at [815, 459] on button "Upload" at bounding box center [804, 457] width 39 height 11
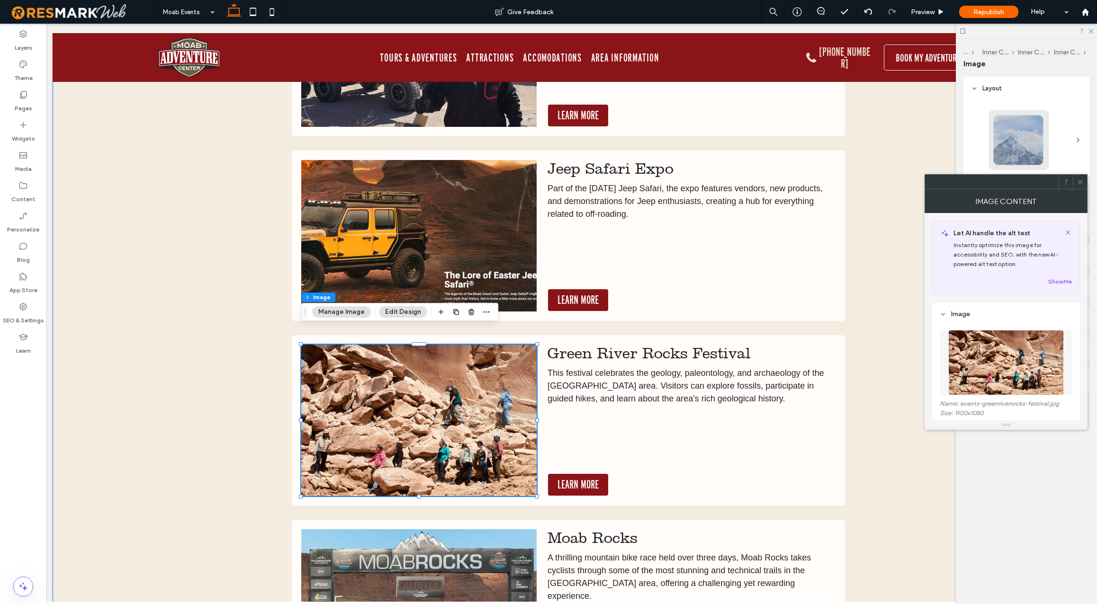
click at [222, 428] on div "Spring Events in Moab Moab Art Walk A monthly art event held throughout the tow…" at bounding box center [569, 393] width 1032 height 3227
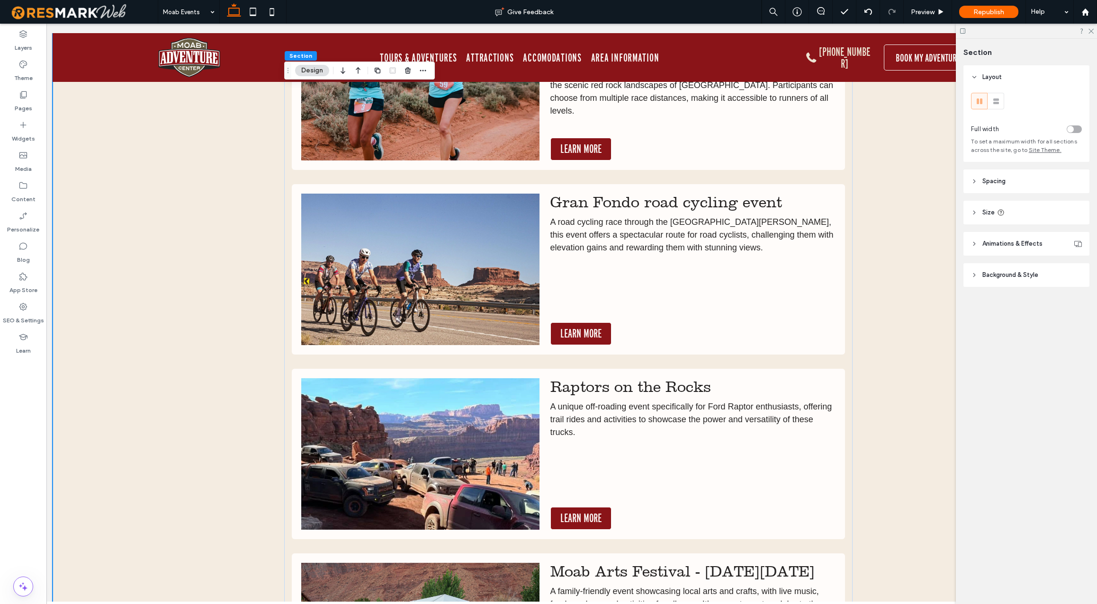
scroll to position [6450, 0]
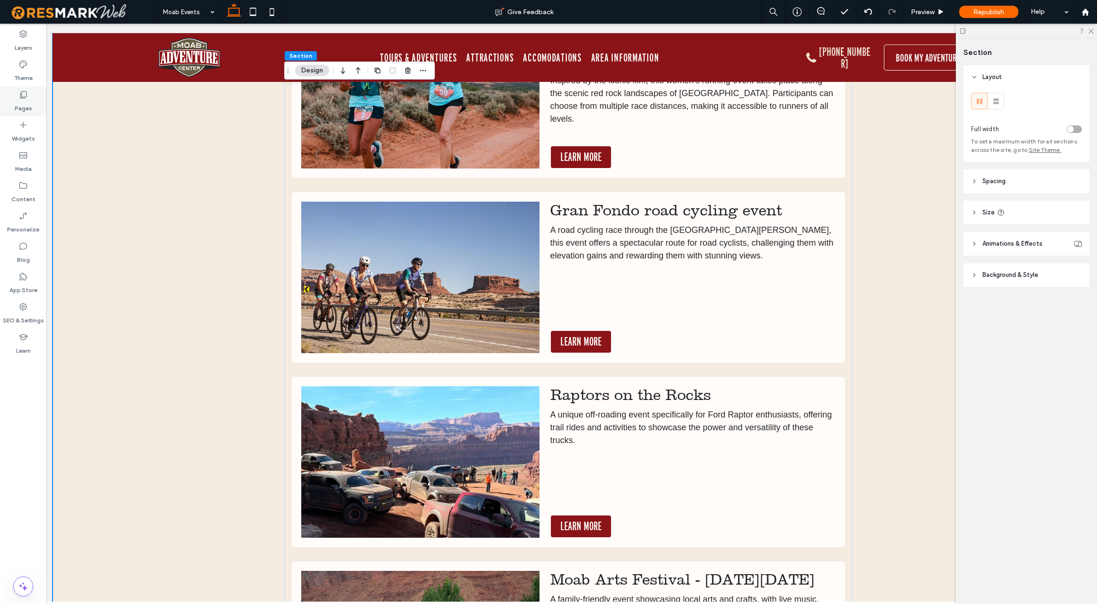
click at [21, 99] on icon at bounding box center [22, 94] width 9 height 9
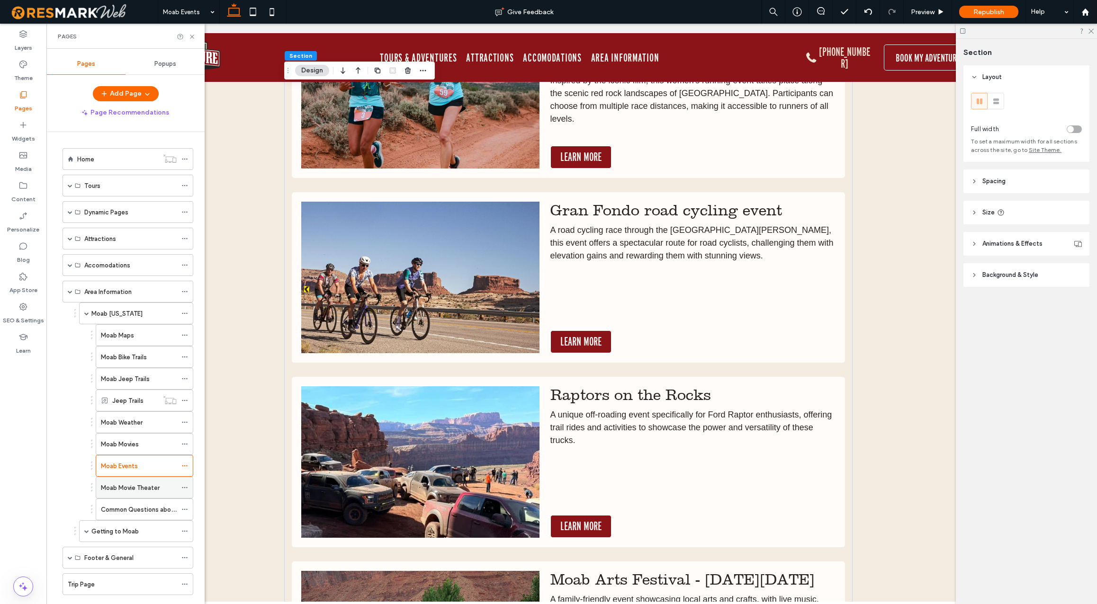
click at [132, 487] on label "Moab Movie Theater" at bounding box center [130, 488] width 59 height 17
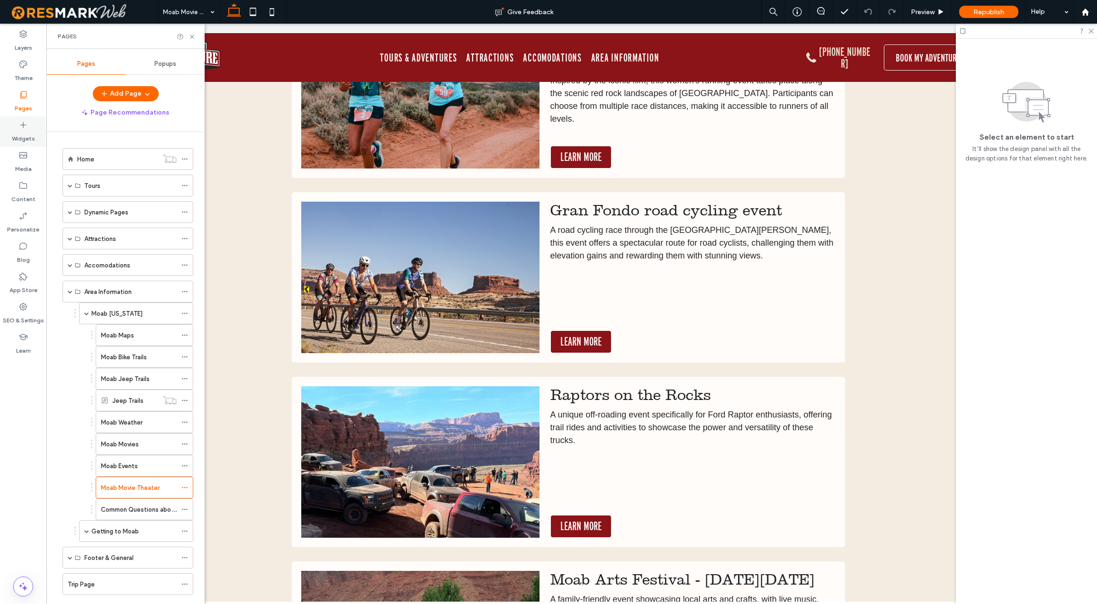
click at [24, 127] on icon at bounding box center [22, 124] width 9 height 9
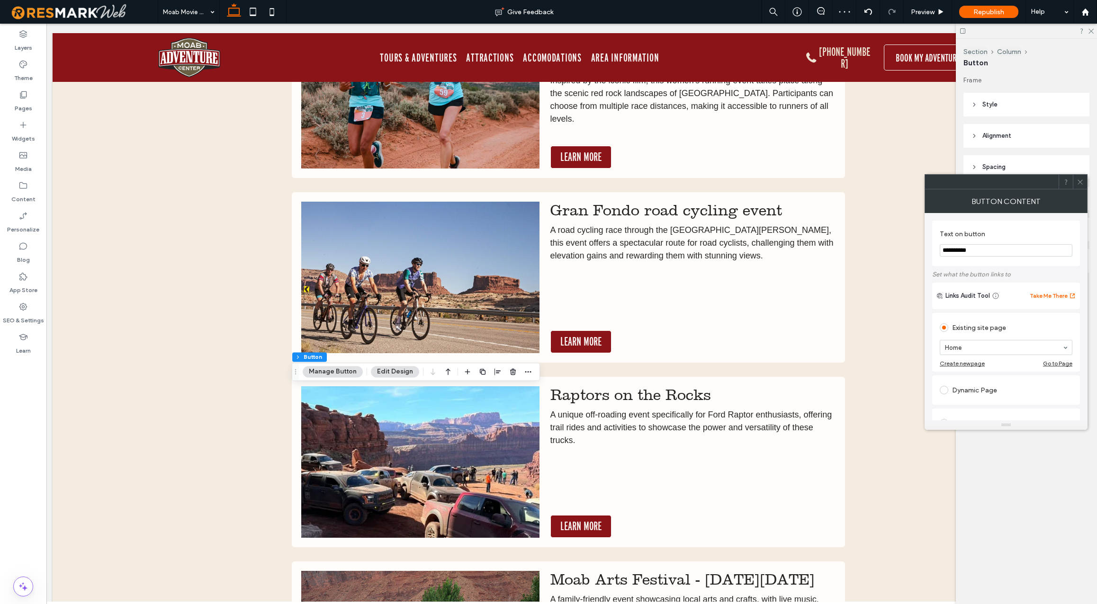
click at [968, 251] on input "**********" at bounding box center [1006, 250] width 133 height 12
type input "**********"
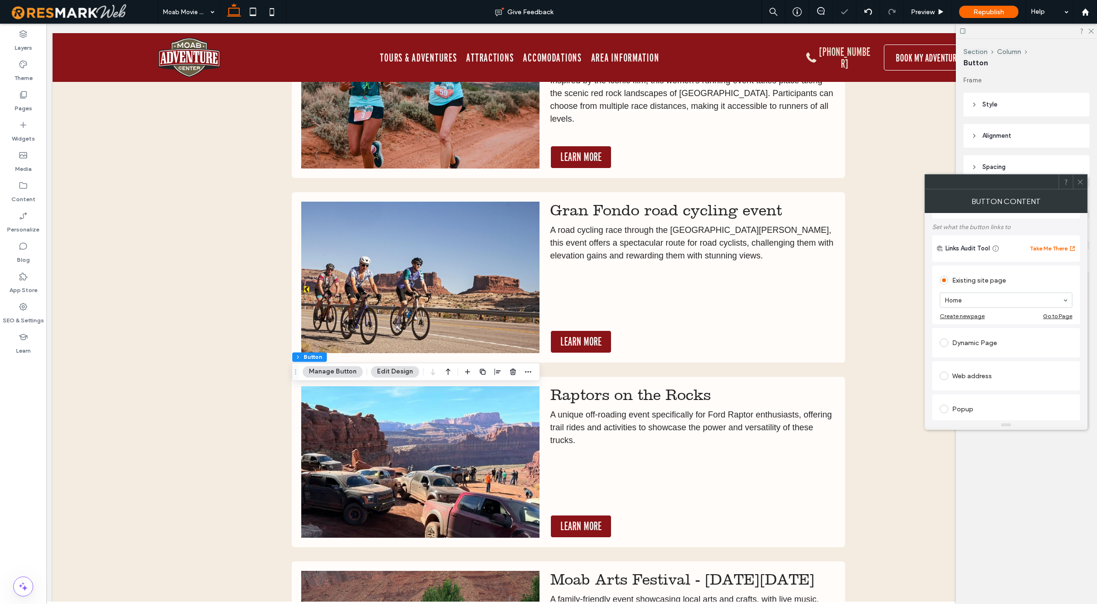
click at [970, 383] on div "Web address" at bounding box center [1006, 376] width 133 height 15
click at [982, 371] on input "url" at bounding box center [1006, 367] width 133 height 12
paste input "**********"
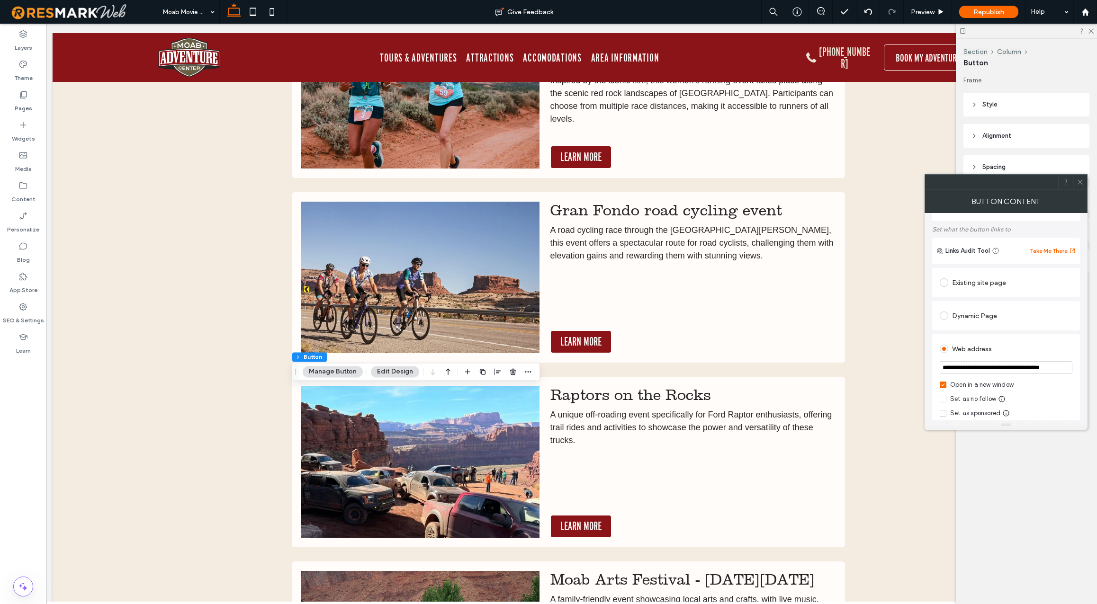
type input "**********"
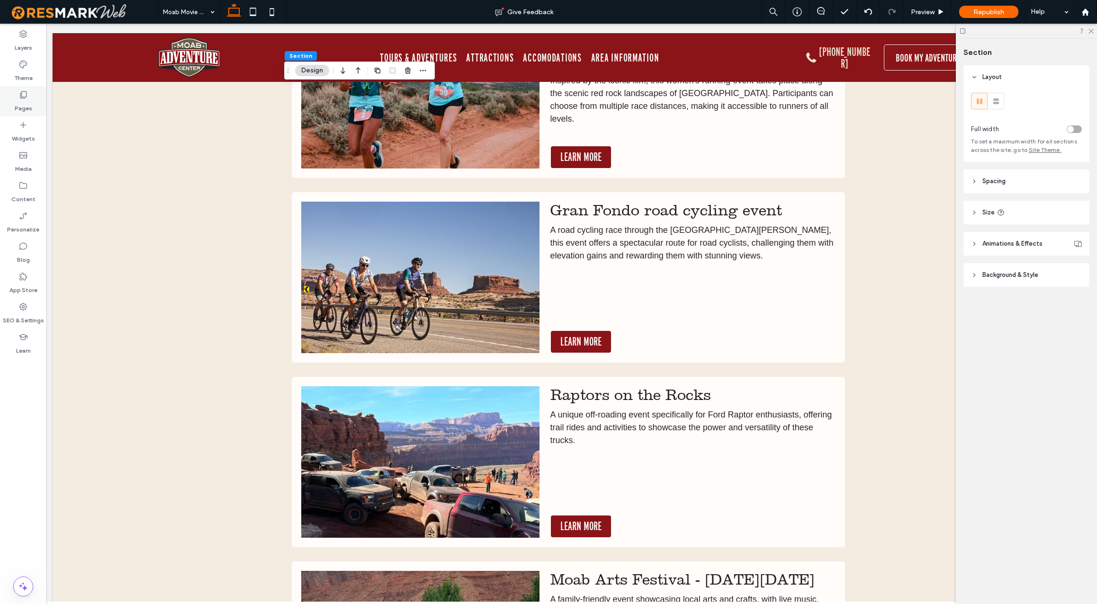
click at [27, 103] on label "Pages" at bounding box center [24, 105] width 18 height 13
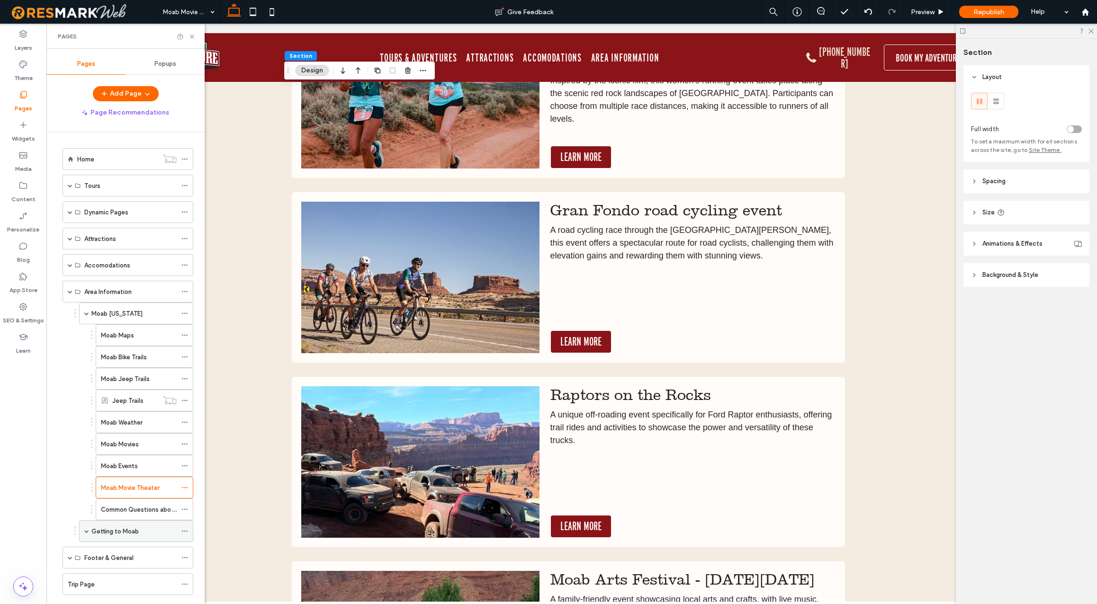
click at [89, 532] on span at bounding box center [86, 531] width 5 height 5
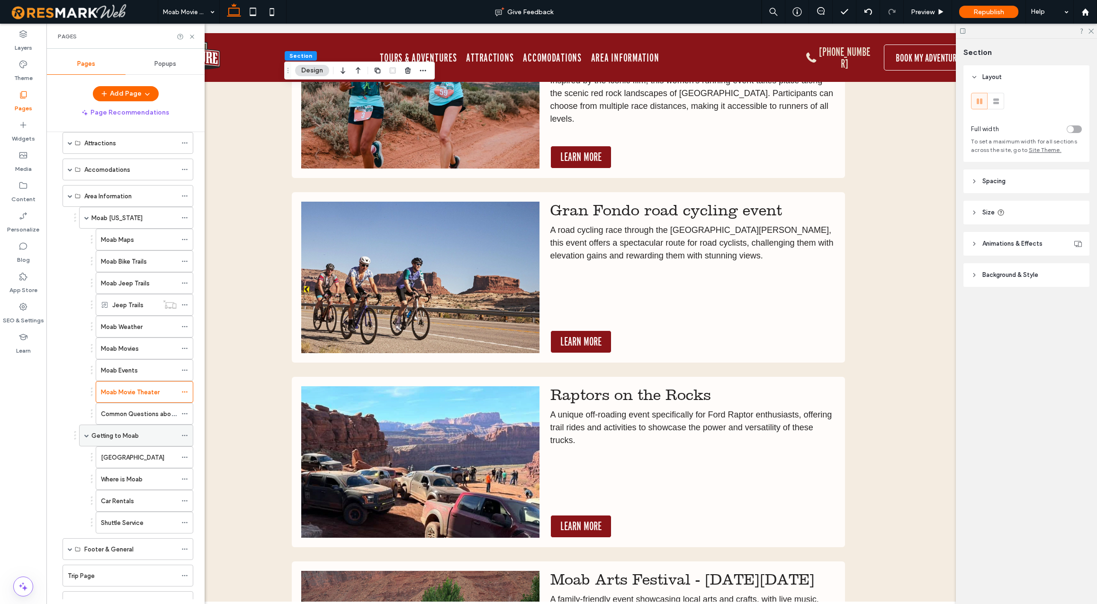
scroll to position [127, 0]
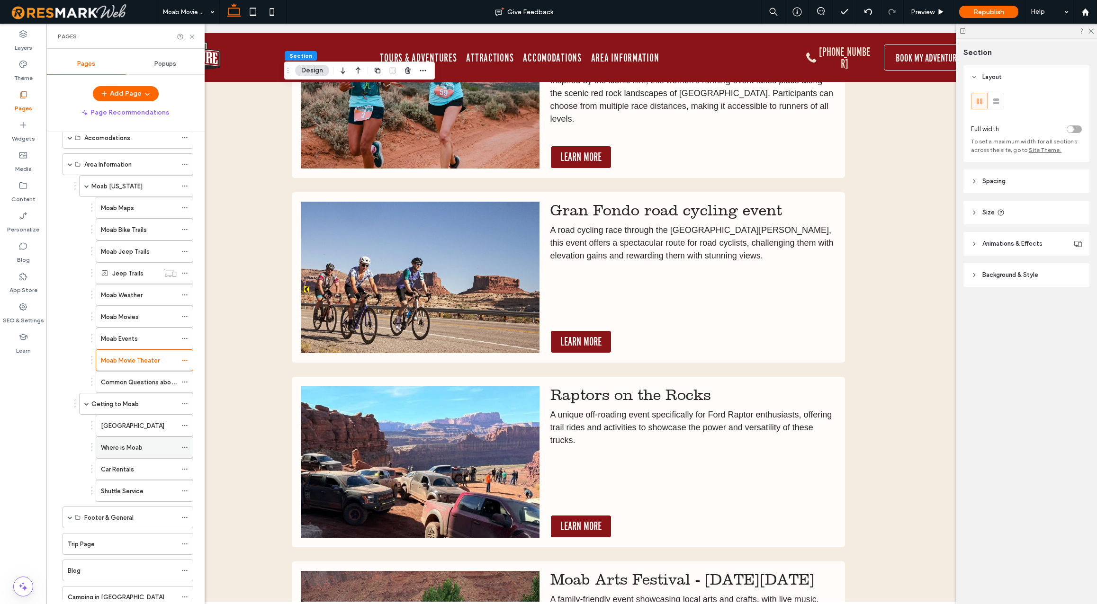
click at [137, 446] on label "Where is Moab" at bounding box center [122, 448] width 42 height 17
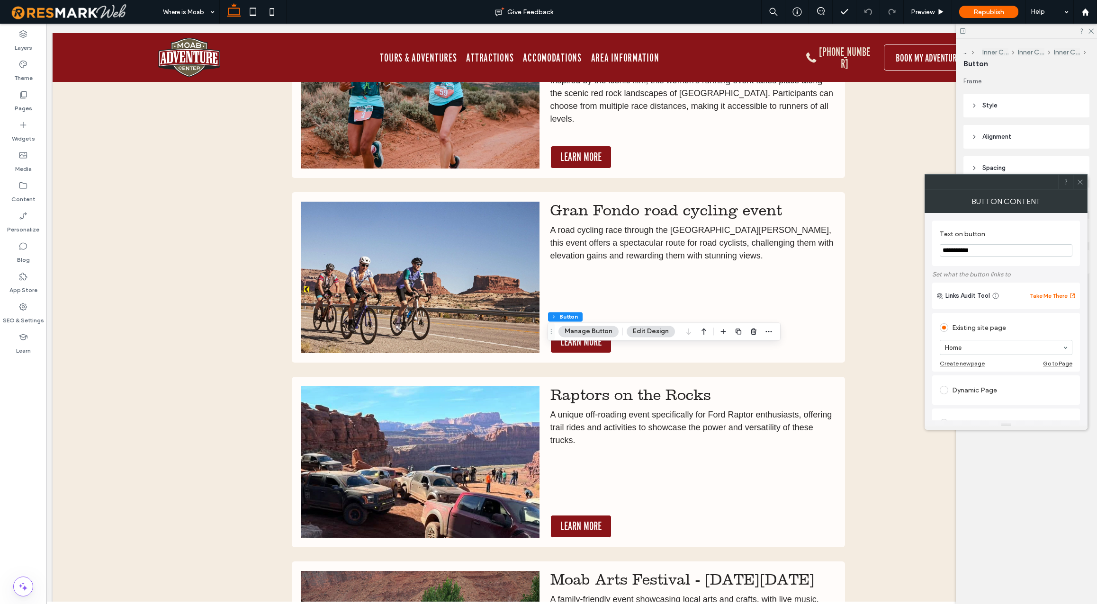
type input "**"
click at [975, 253] on input "**********" at bounding box center [1006, 250] width 133 height 12
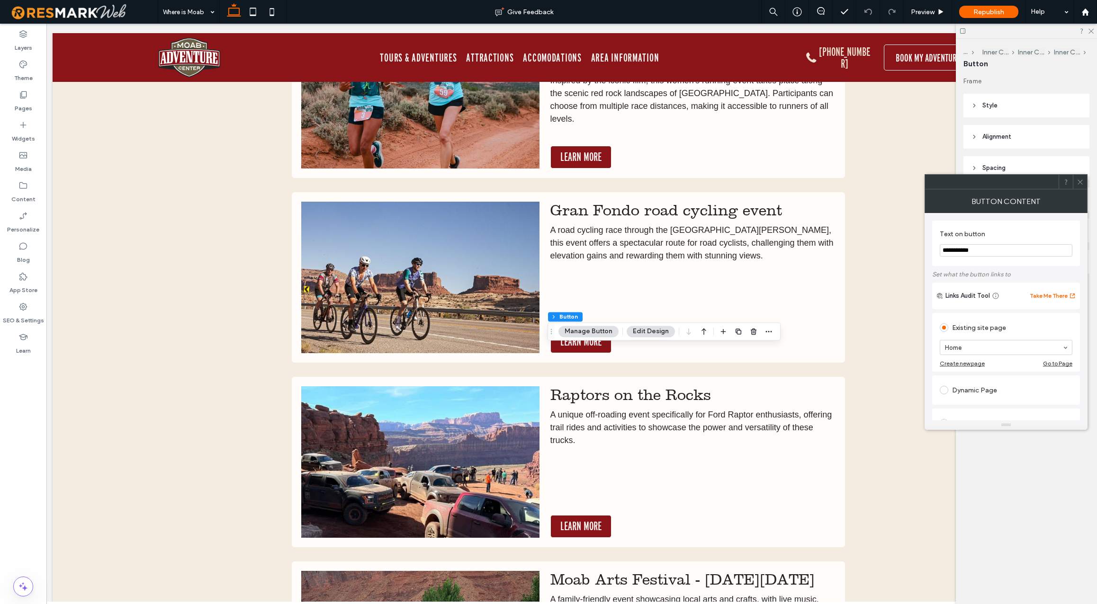
click at [975, 253] on input "**********" at bounding box center [1006, 250] width 133 height 12
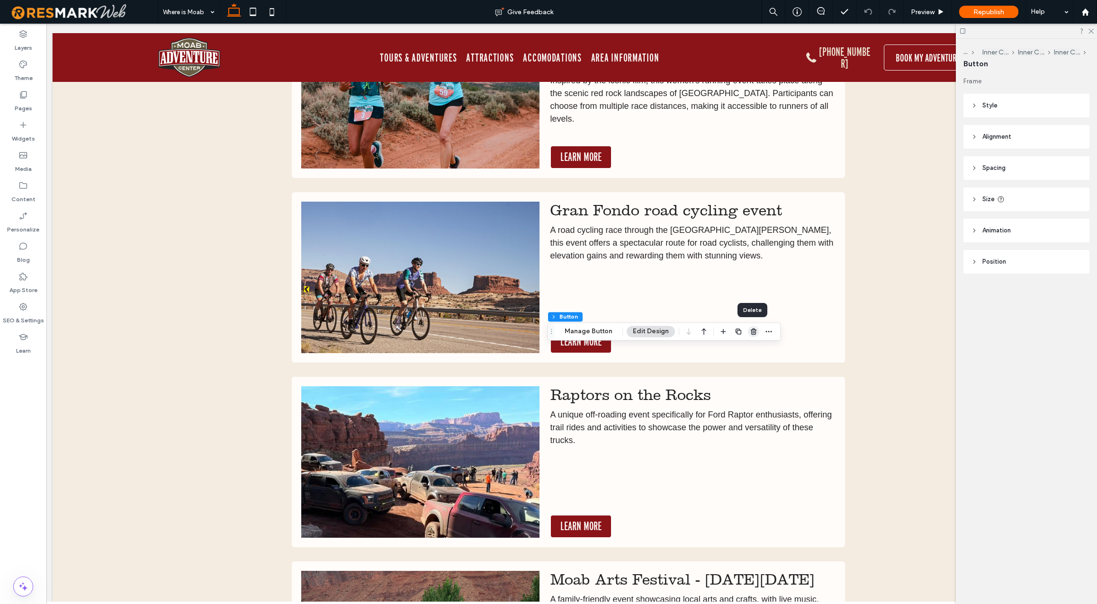
click at [752, 331] on icon "button" at bounding box center [754, 332] width 8 height 8
